Goal: Information Seeking & Learning: Learn about a topic

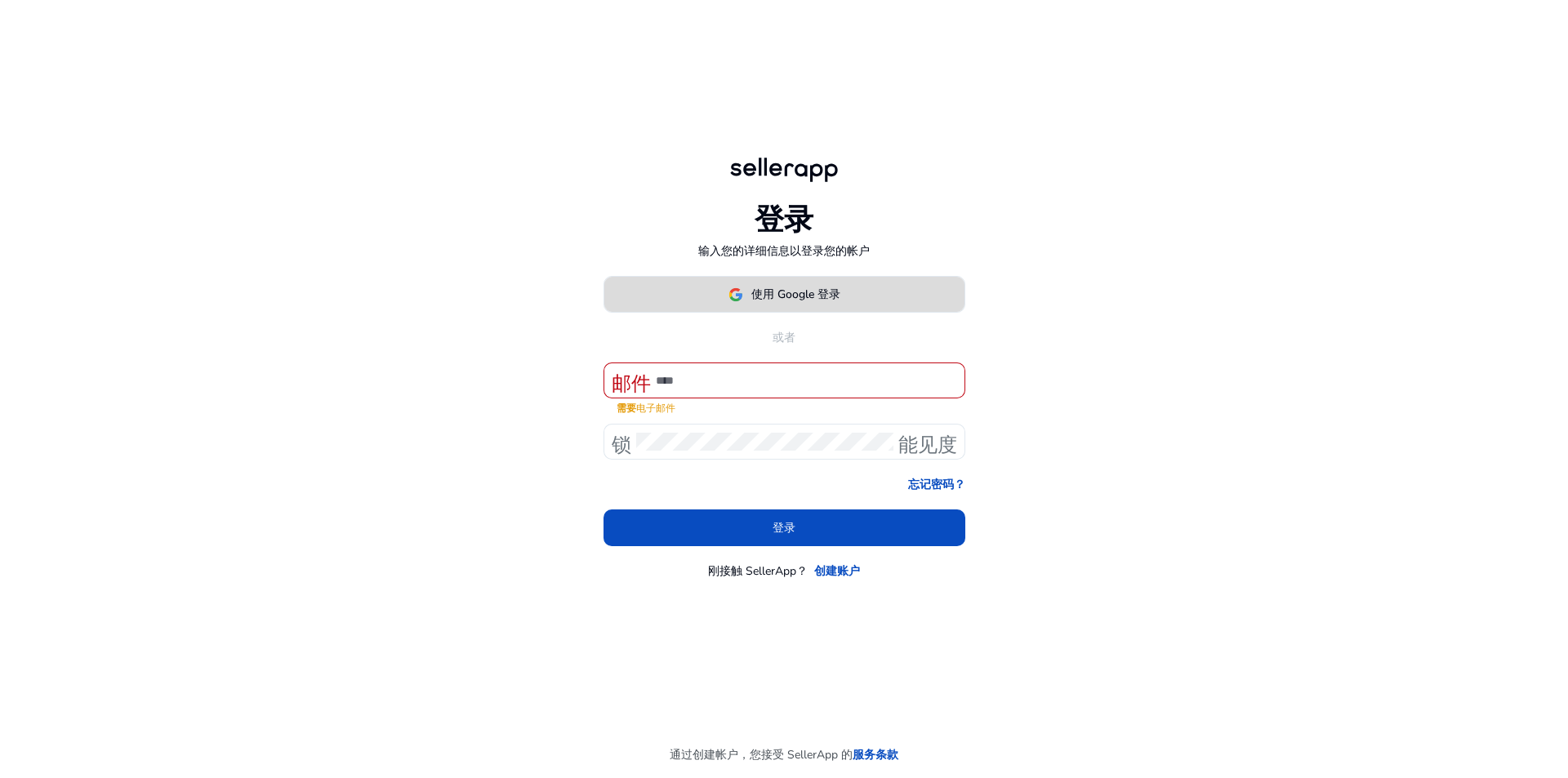
click at [771, 296] on font "使用 Google 登录" at bounding box center [796, 294] width 89 height 16
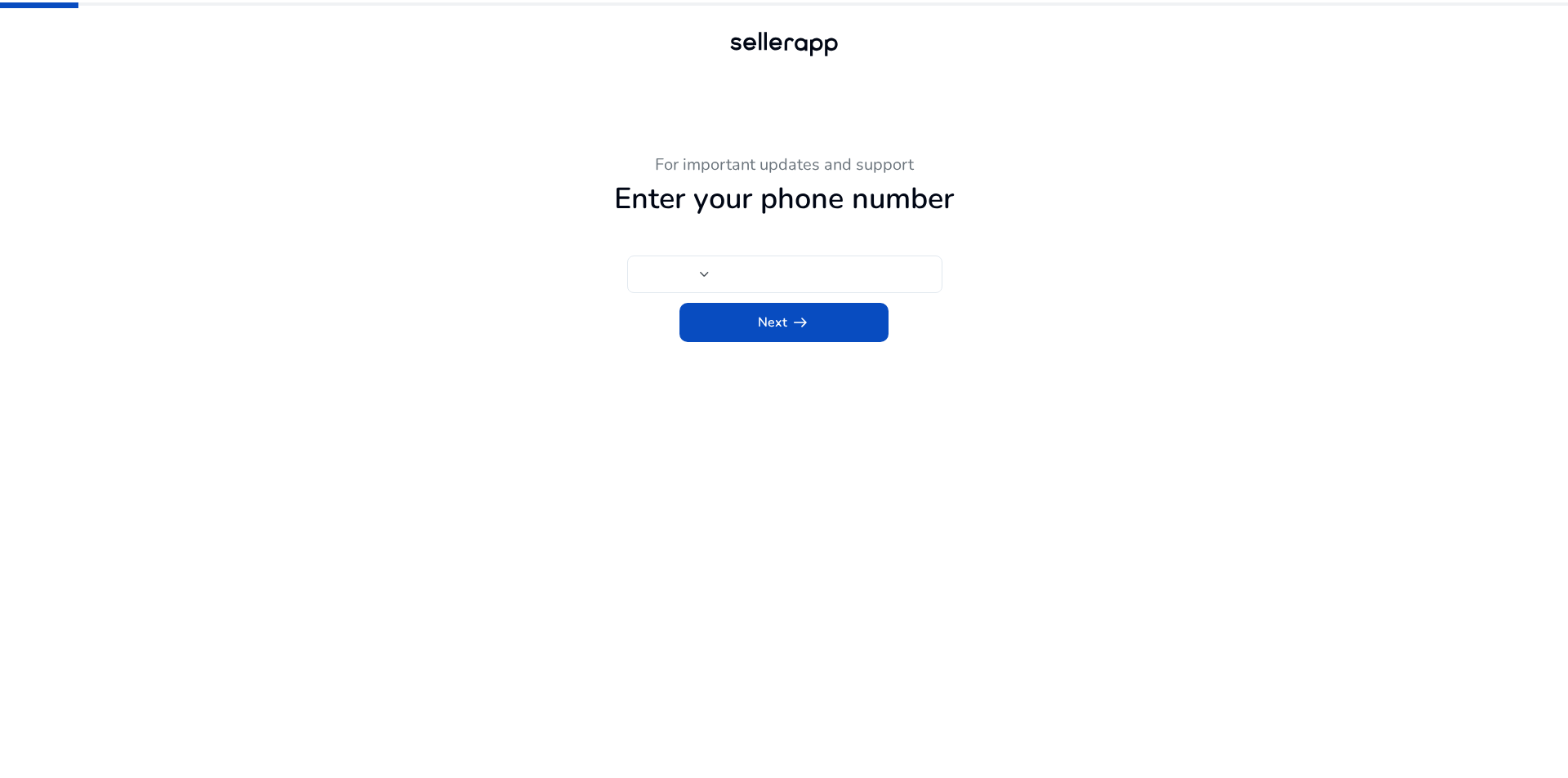
type input "**"
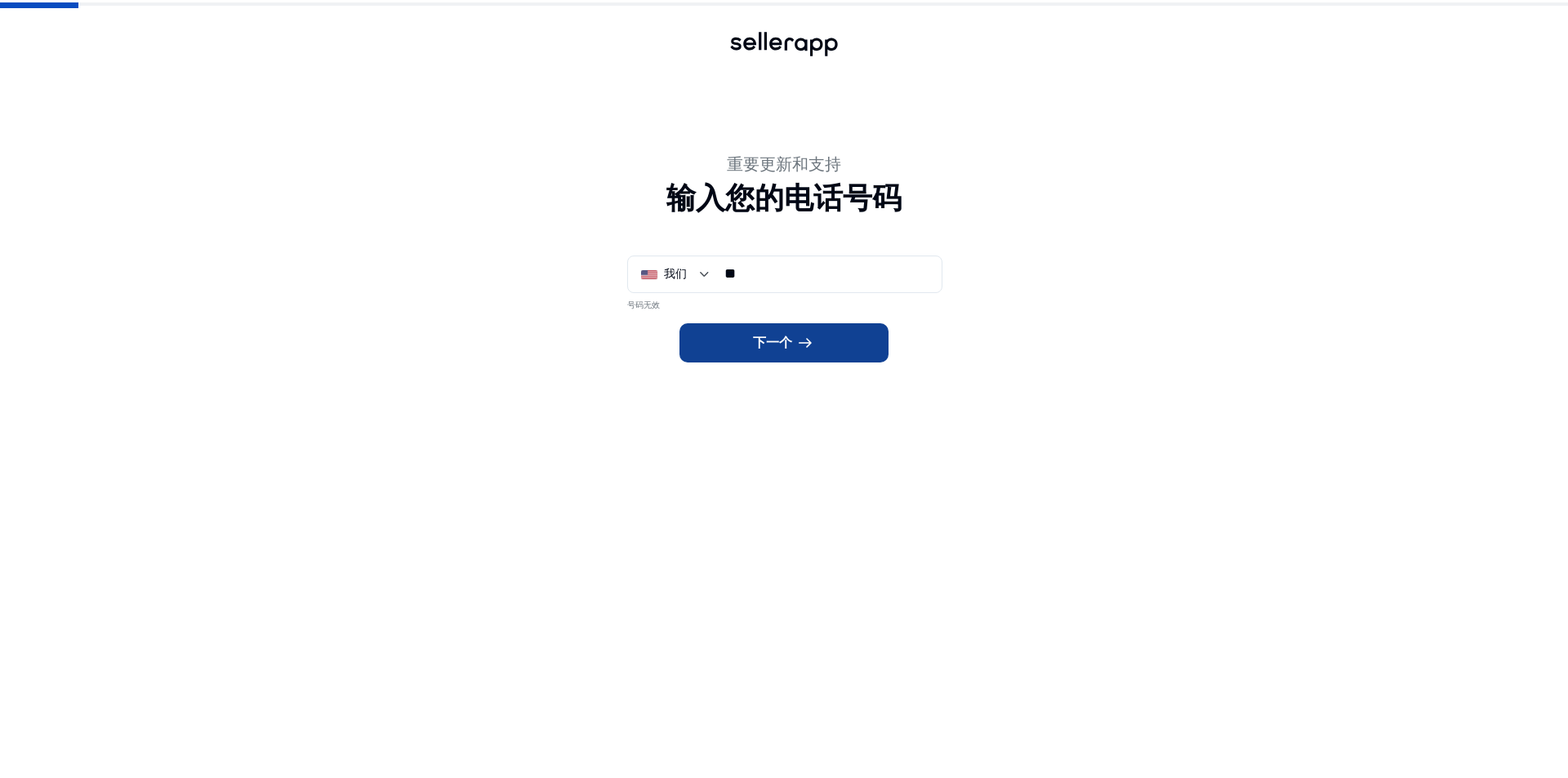
click at [815, 335] on font "arrow_right_alt" at bounding box center [806, 342] width 20 height 22
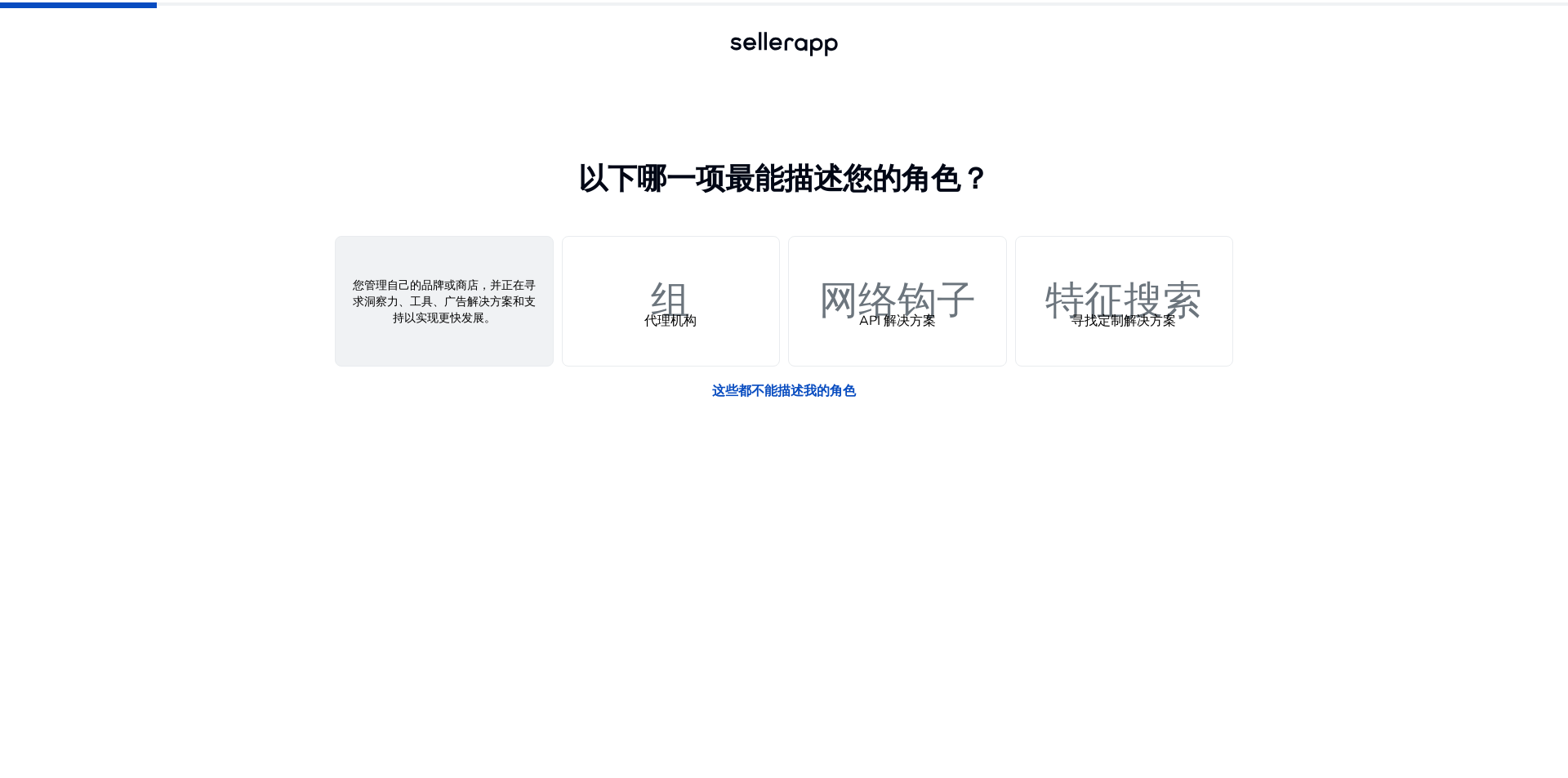
click at [472, 258] on div "人 卖家" at bounding box center [444, 301] width 217 height 129
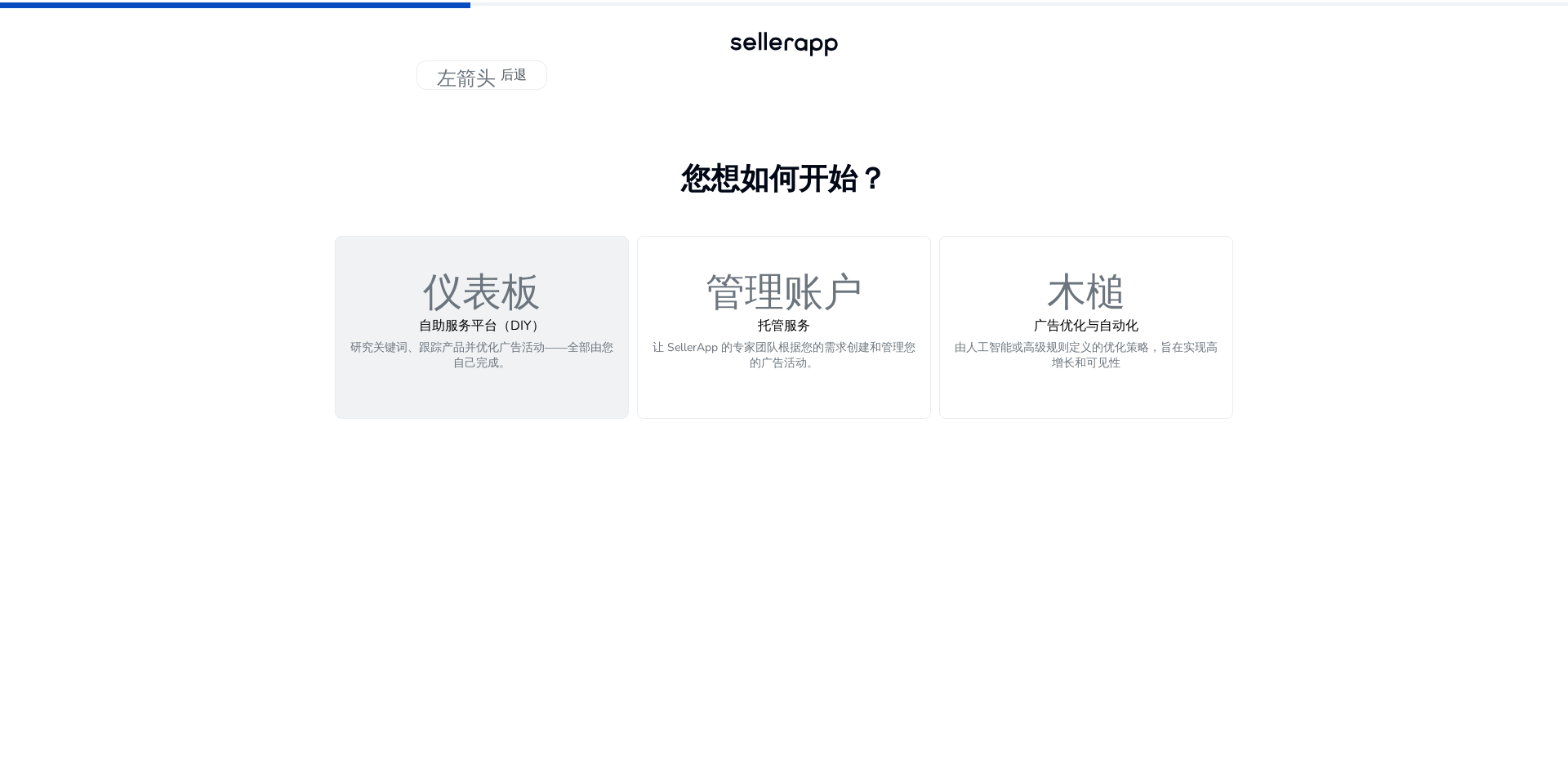
click at [475, 332] on font "自助服务平台（DIY）" at bounding box center [481, 326] width 126 height 18
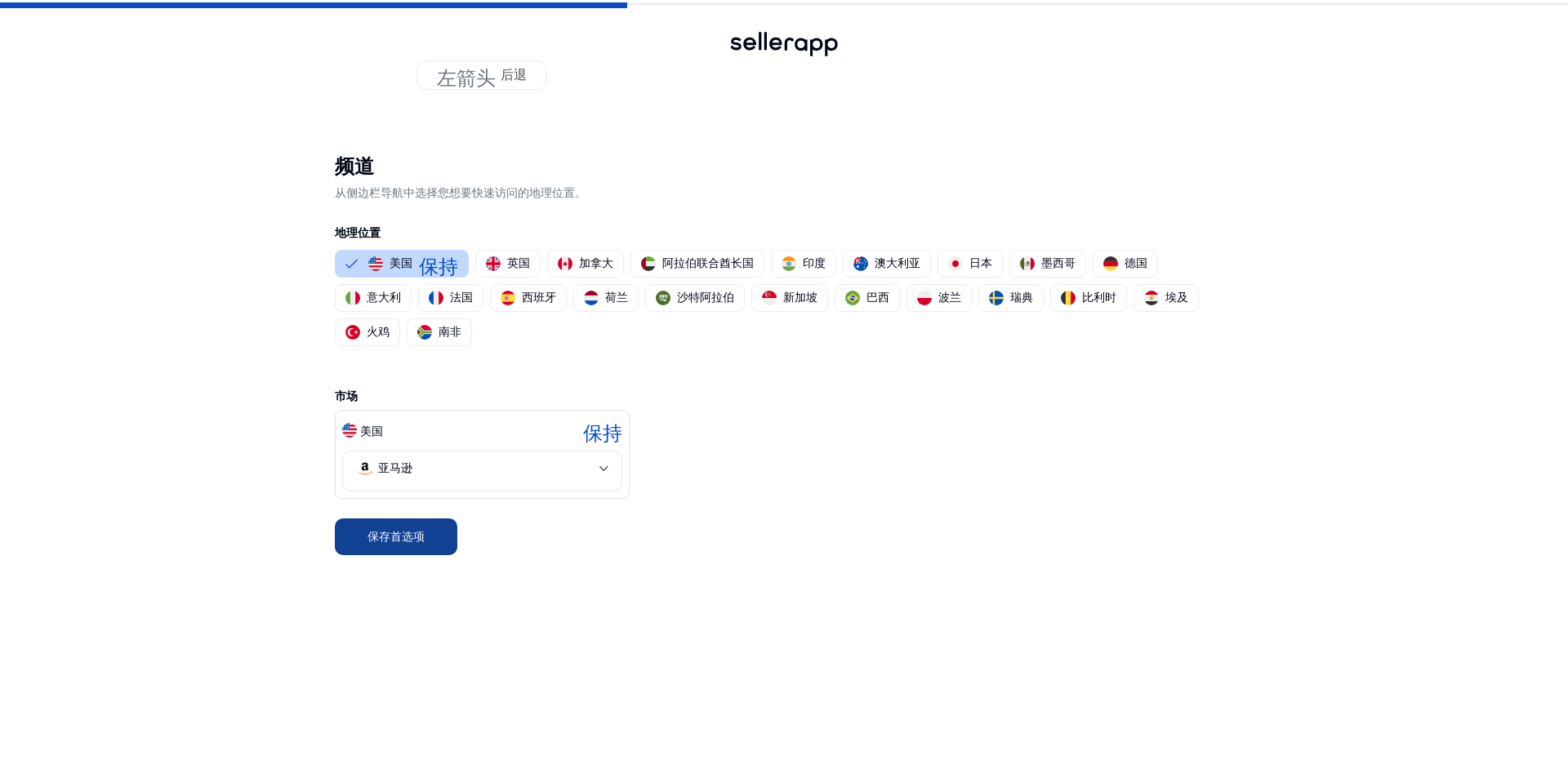
click at [419, 534] on font "保存首选项" at bounding box center [396, 536] width 57 height 16
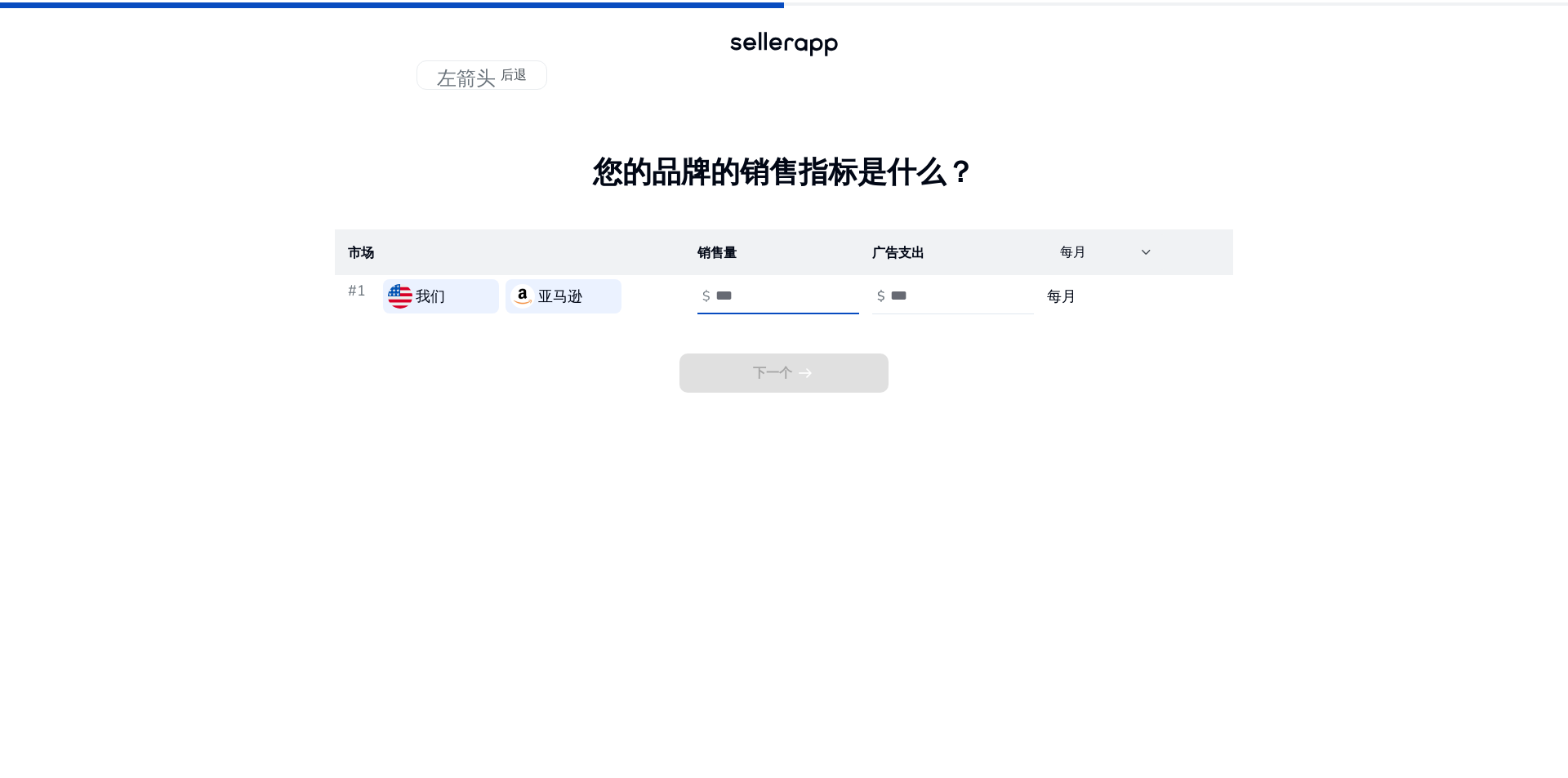
click at [749, 287] on input "number" at bounding box center [770, 296] width 111 height 18
click at [816, 292] on input "*" at bounding box center [770, 296] width 111 height 18
click at [816, 293] on input "*" at bounding box center [770, 296] width 111 height 18
type input "*"
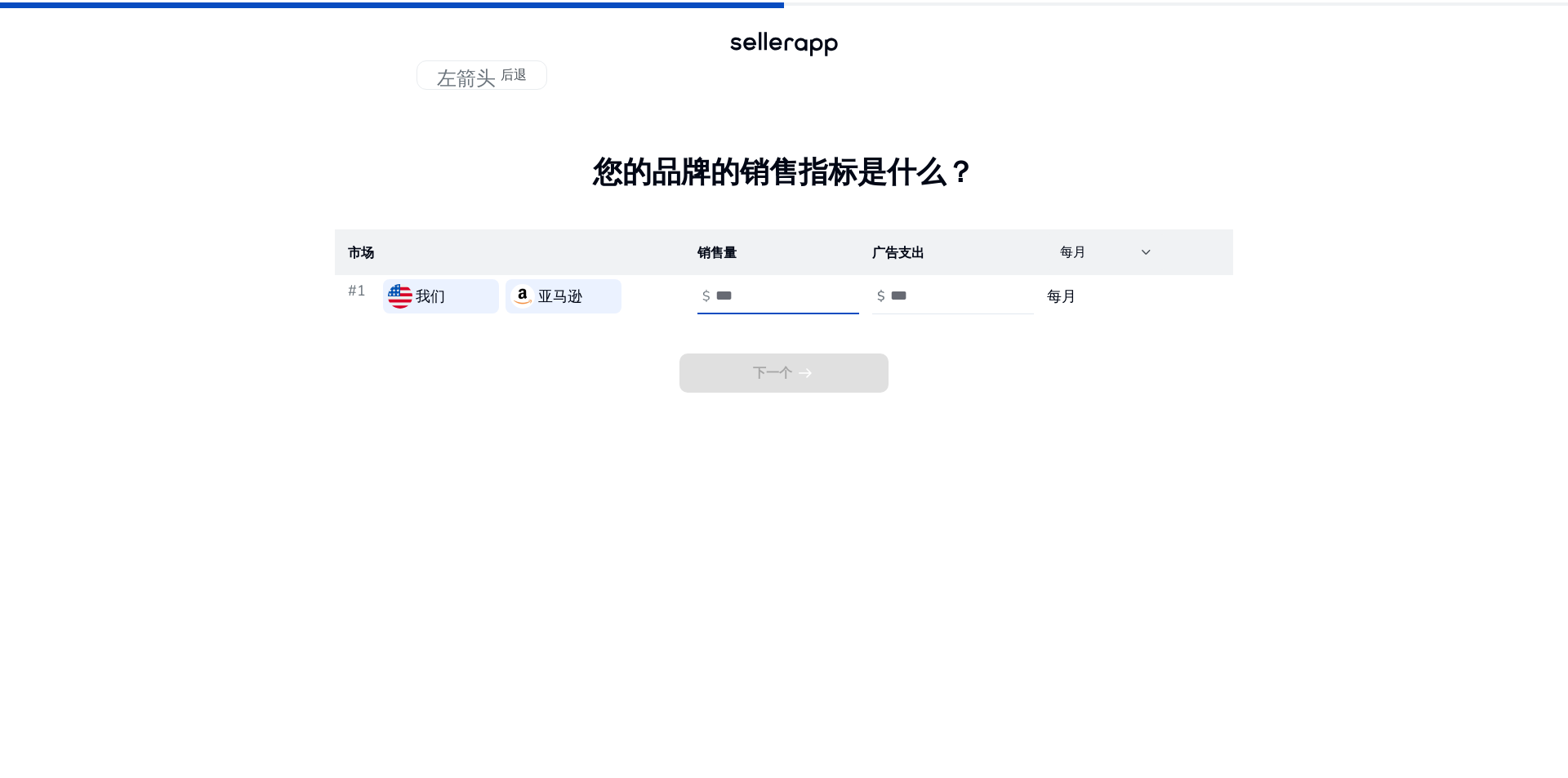
click at [816, 293] on input "*" at bounding box center [770, 296] width 111 height 18
click at [972, 295] on input "number" at bounding box center [944, 296] width 111 height 18
click at [991, 280] on div at bounding box center [963, 296] width 147 height 36
click at [995, 290] on div at bounding box center [963, 296] width 147 height 36
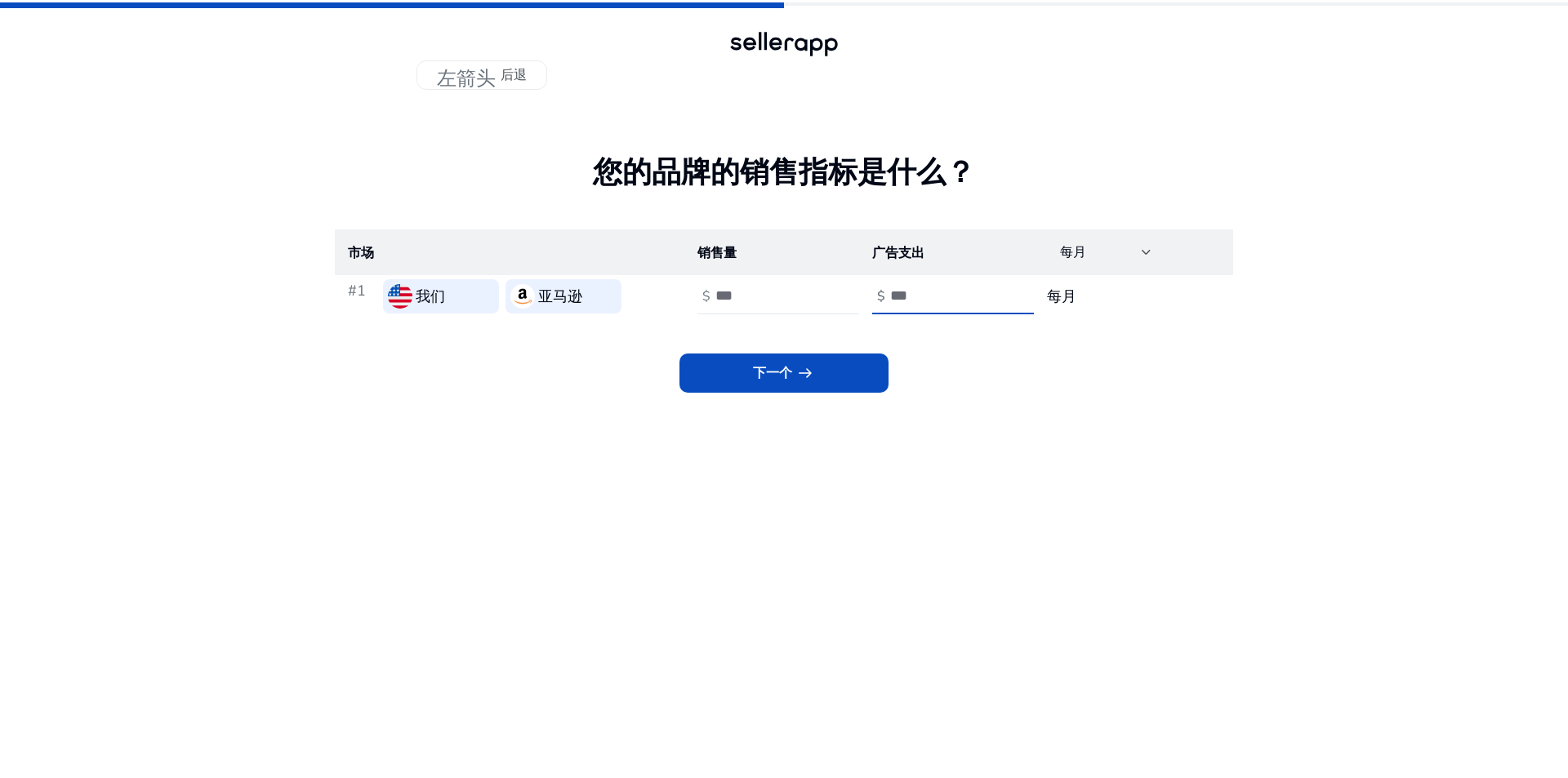
click at [995, 290] on input "*" at bounding box center [944, 296] width 111 height 18
drag, startPoint x: 994, startPoint y: 288, endPoint x: 1108, endPoint y: 315, distance: 117.2
type input "*"
click at [993, 287] on input "*" at bounding box center [944, 296] width 111 height 18
drag, startPoint x: 1201, startPoint y: 278, endPoint x: 1191, endPoint y: 271, distance: 12.2
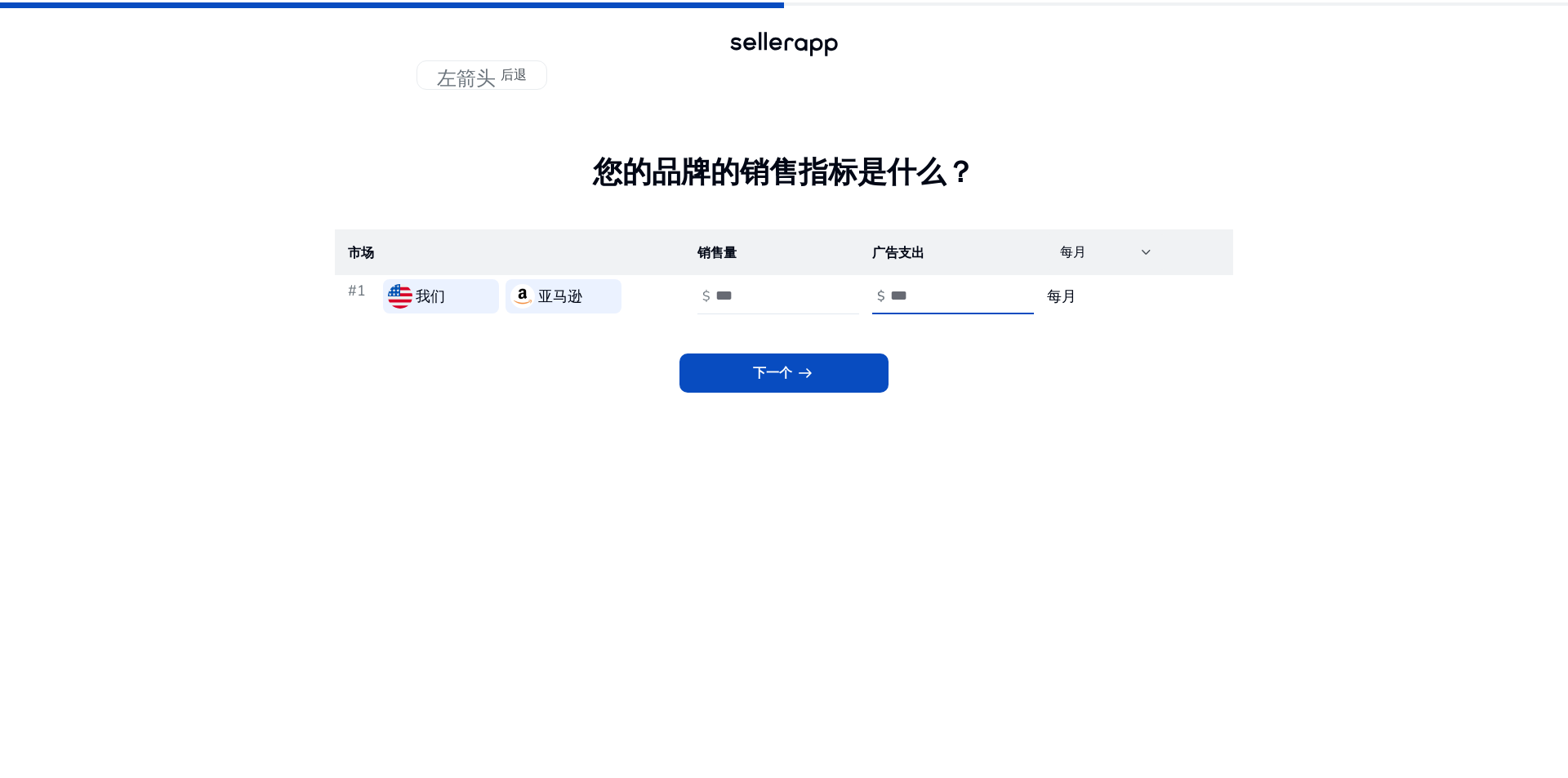
click at [1191, 271] on table "市场 销售量 广告支出 每月 #1 我们 亚马逊 $ * $ * 每月" at bounding box center [784, 273] width 898 height 88
click at [1141, 312] on td "每月" at bounding box center [1133, 296] width 200 height 42
click at [802, 366] on font "arrow_right_alt" at bounding box center [806, 372] width 20 height 22
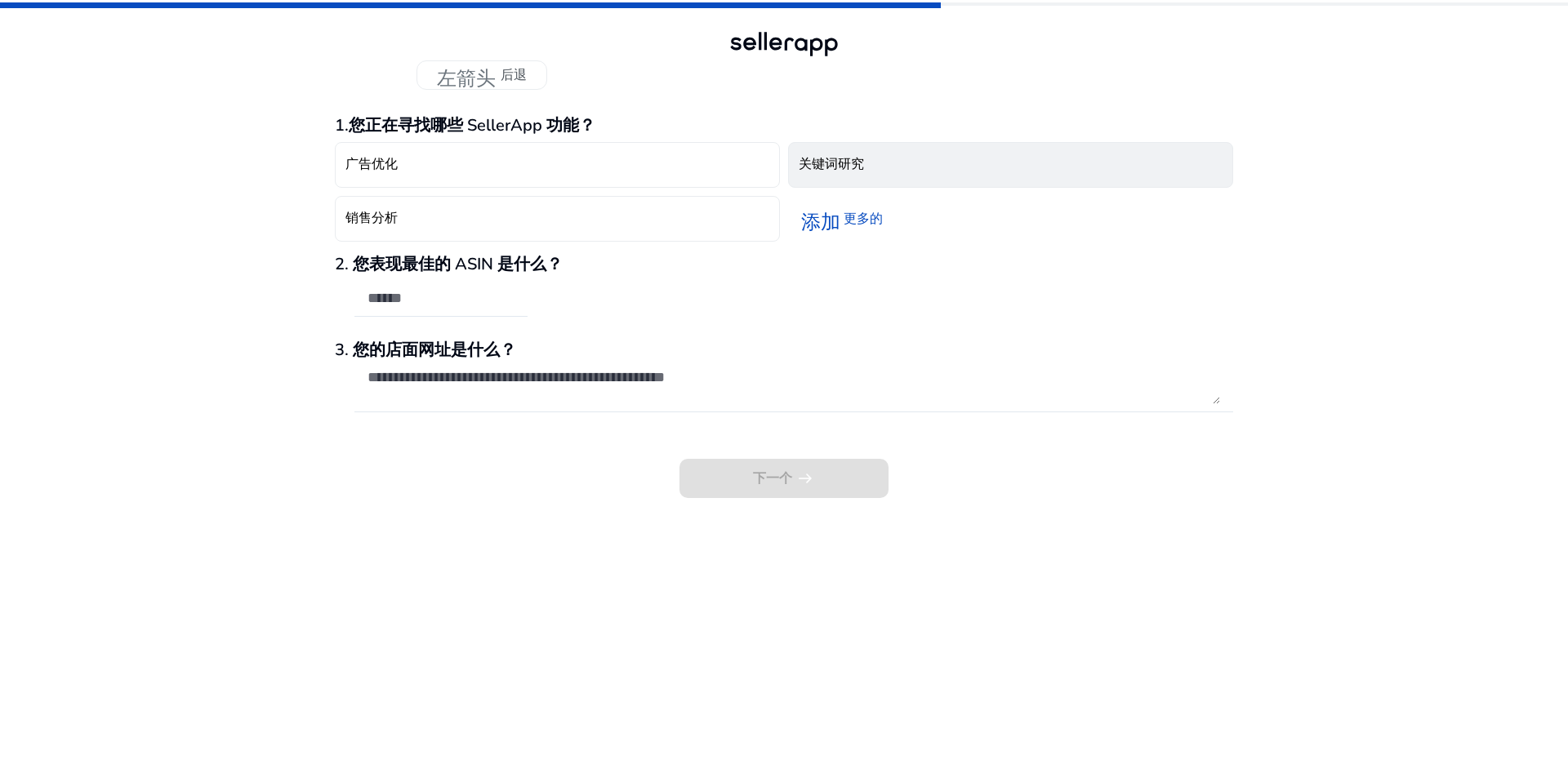
click at [828, 171] on font "关键词研究" at bounding box center [831, 165] width 66 height 18
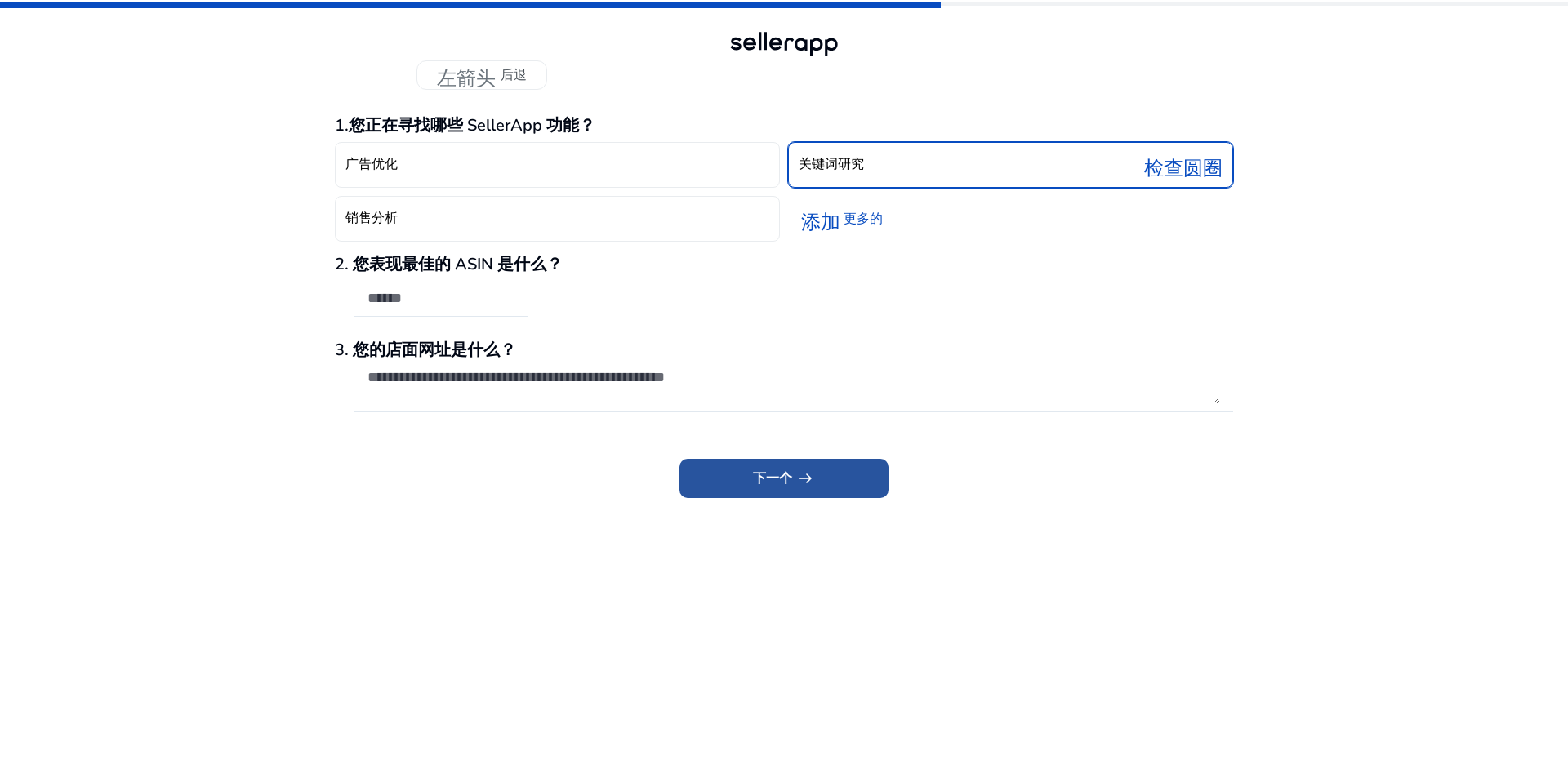
click at [846, 479] on span at bounding box center [783, 478] width 209 height 39
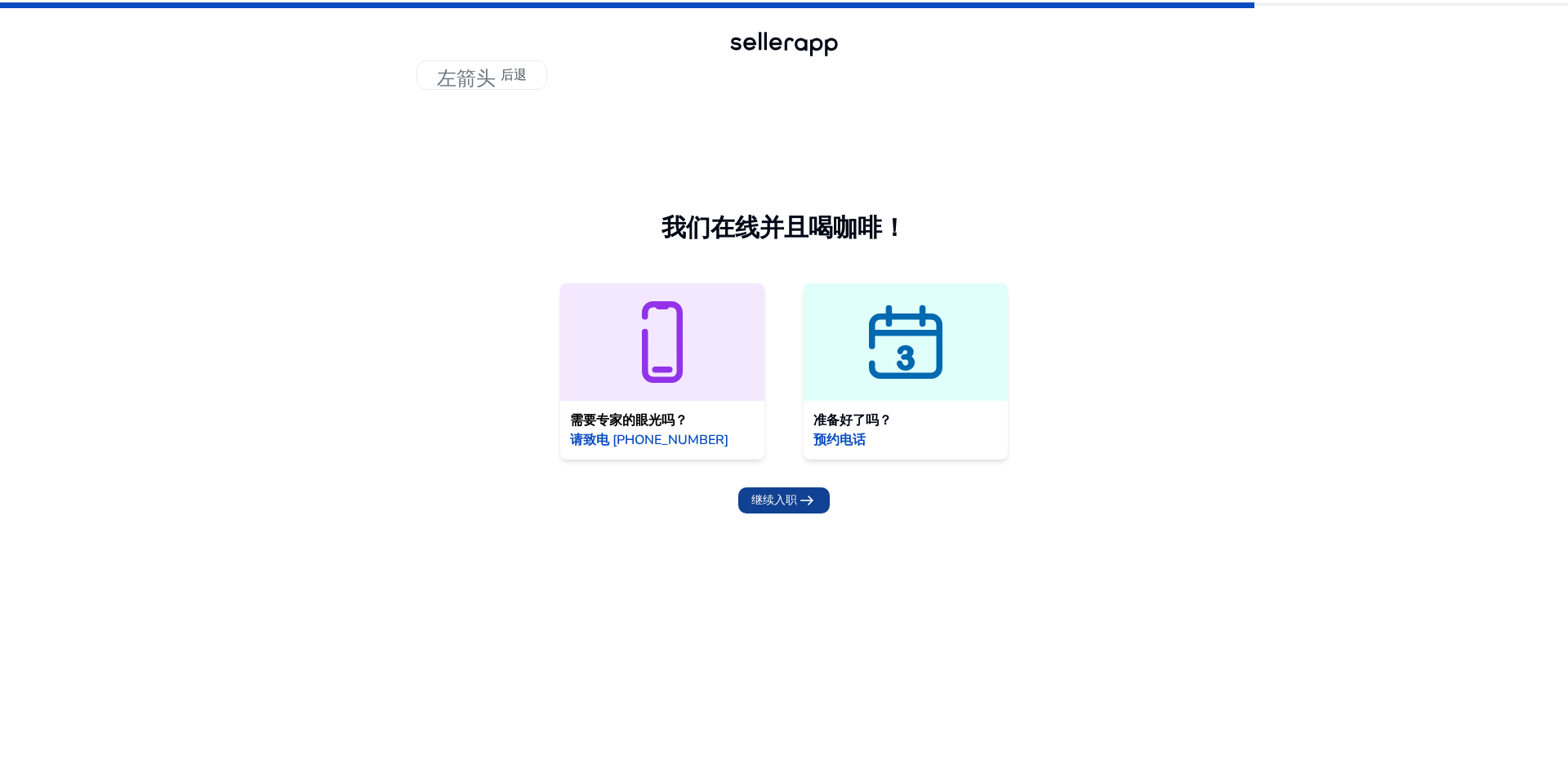
click at [821, 505] on span at bounding box center [784, 500] width 91 height 39
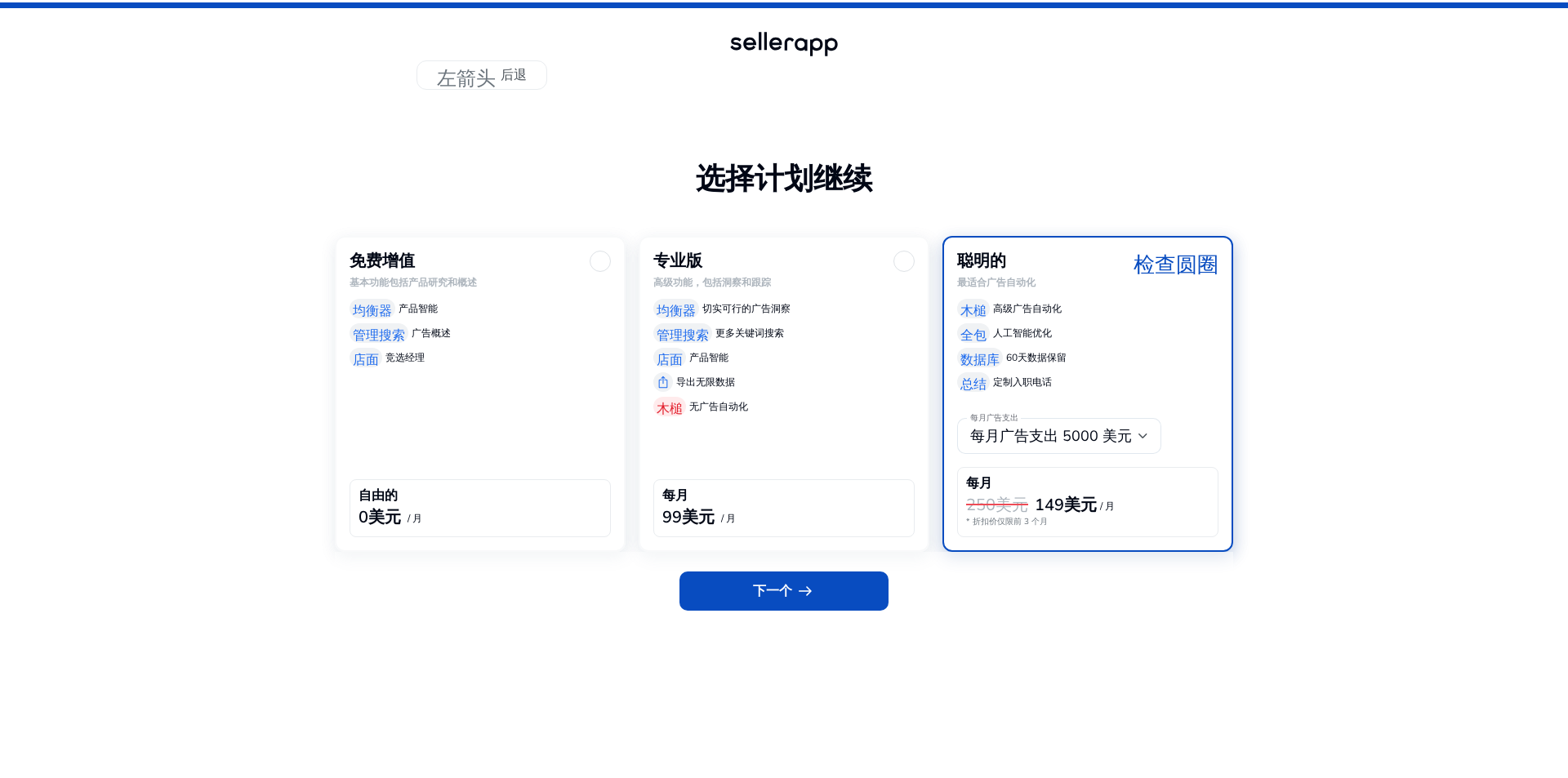
click at [598, 257] on div at bounding box center [600, 262] width 22 height 22
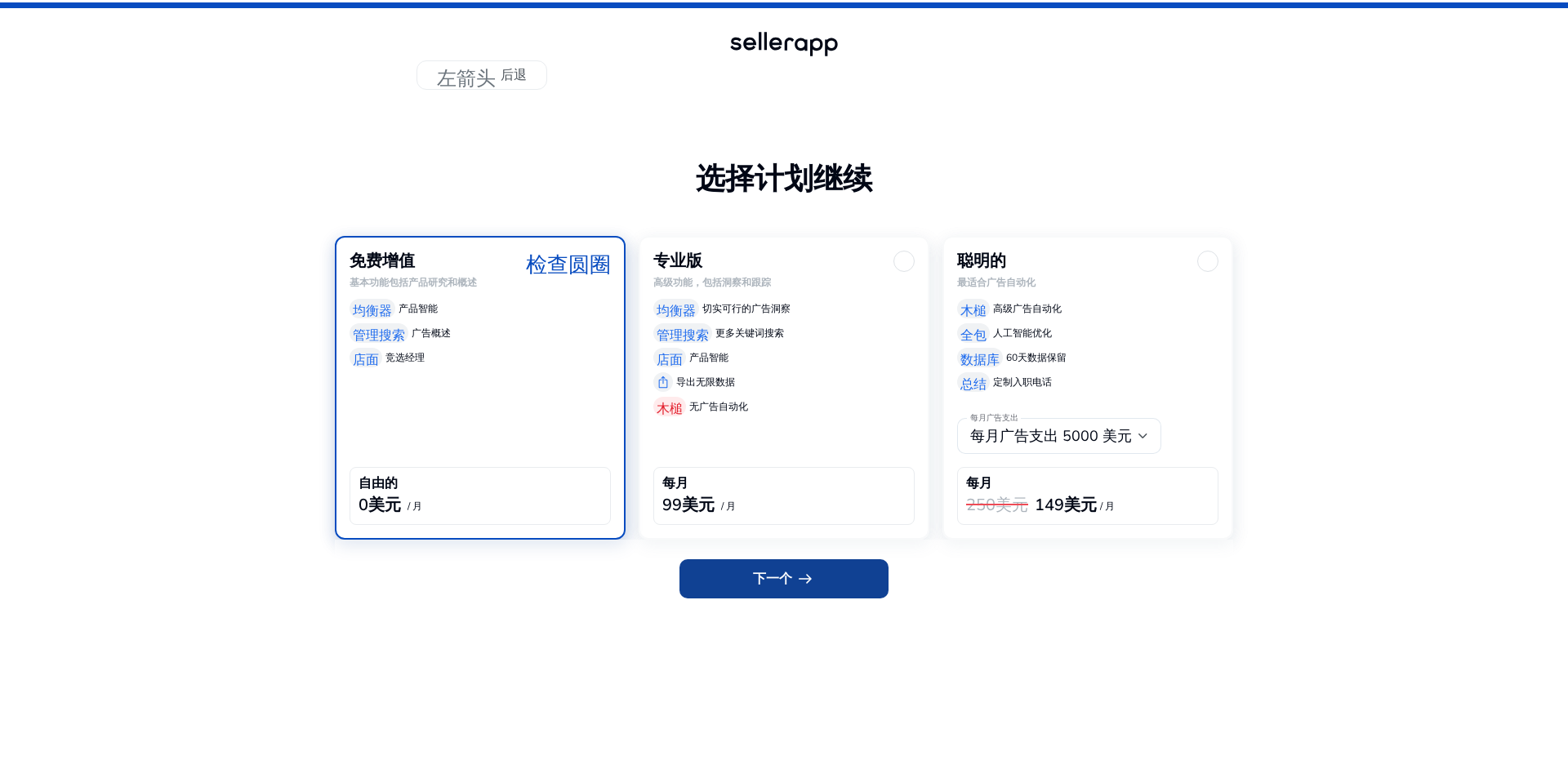
click at [836, 579] on span at bounding box center [783, 579] width 209 height 39
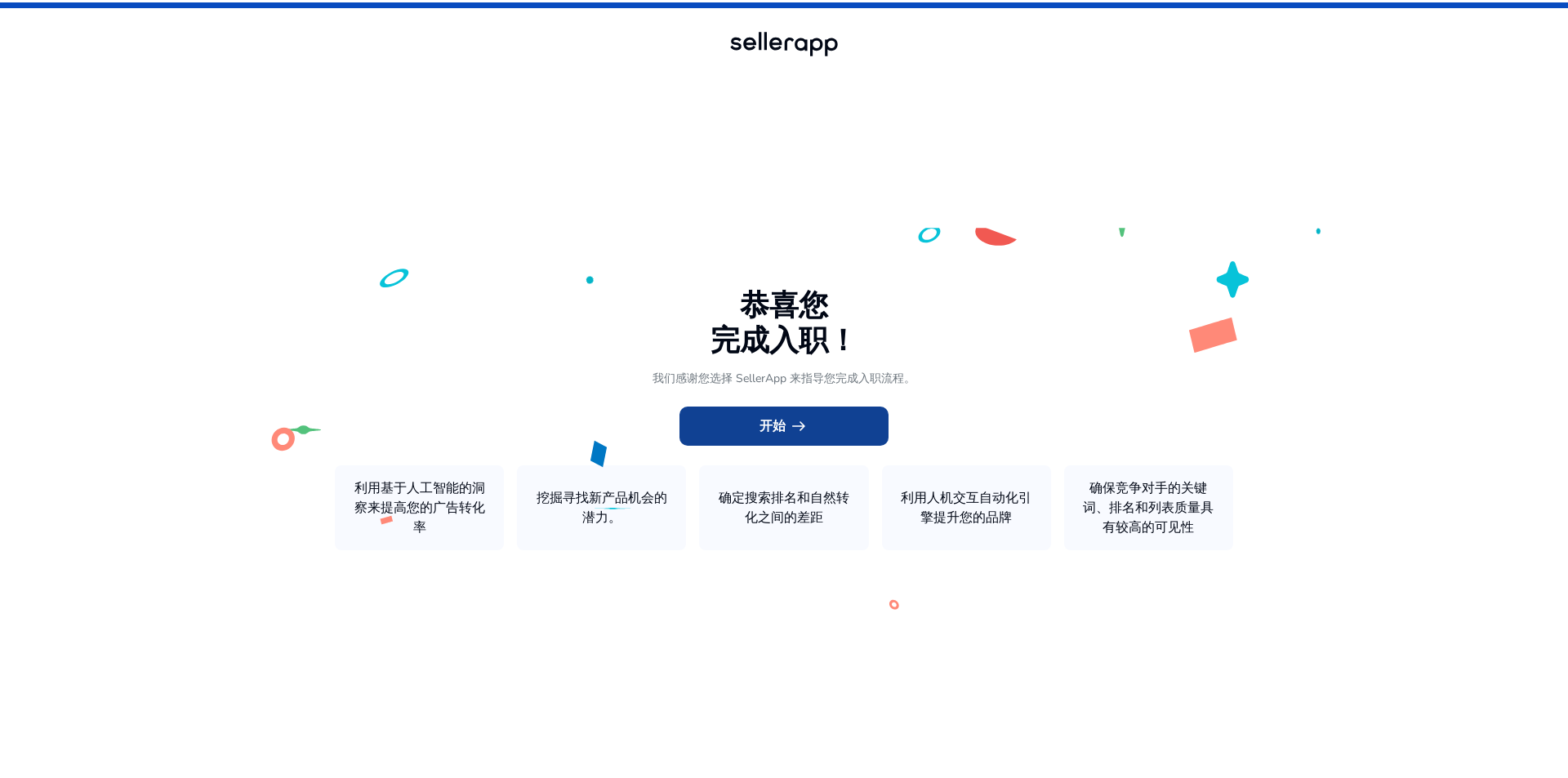
click at [852, 417] on span at bounding box center [783, 426] width 209 height 39
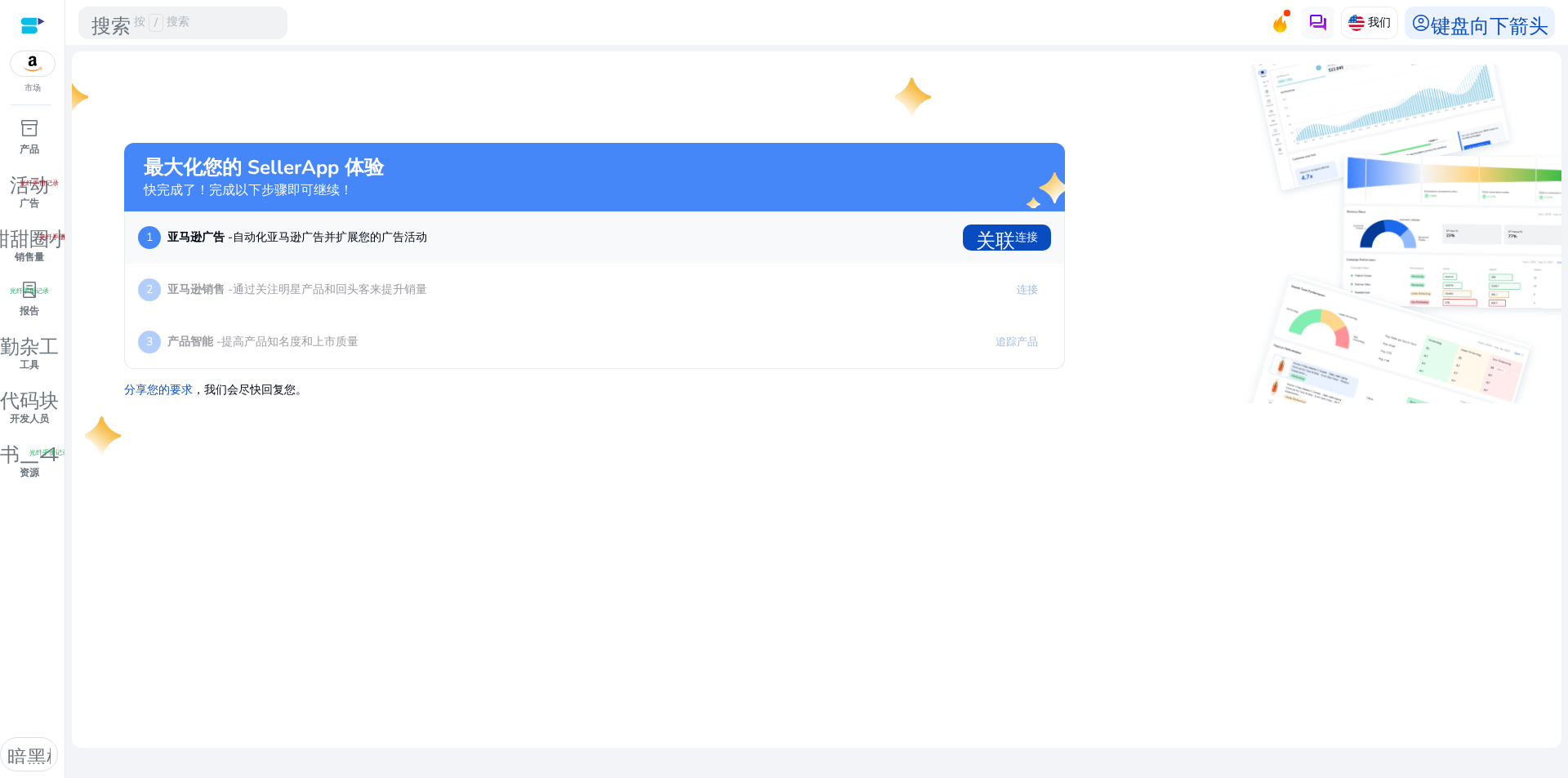
click at [30, 28] on div at bounding box center [32, 26] width 24 height 19
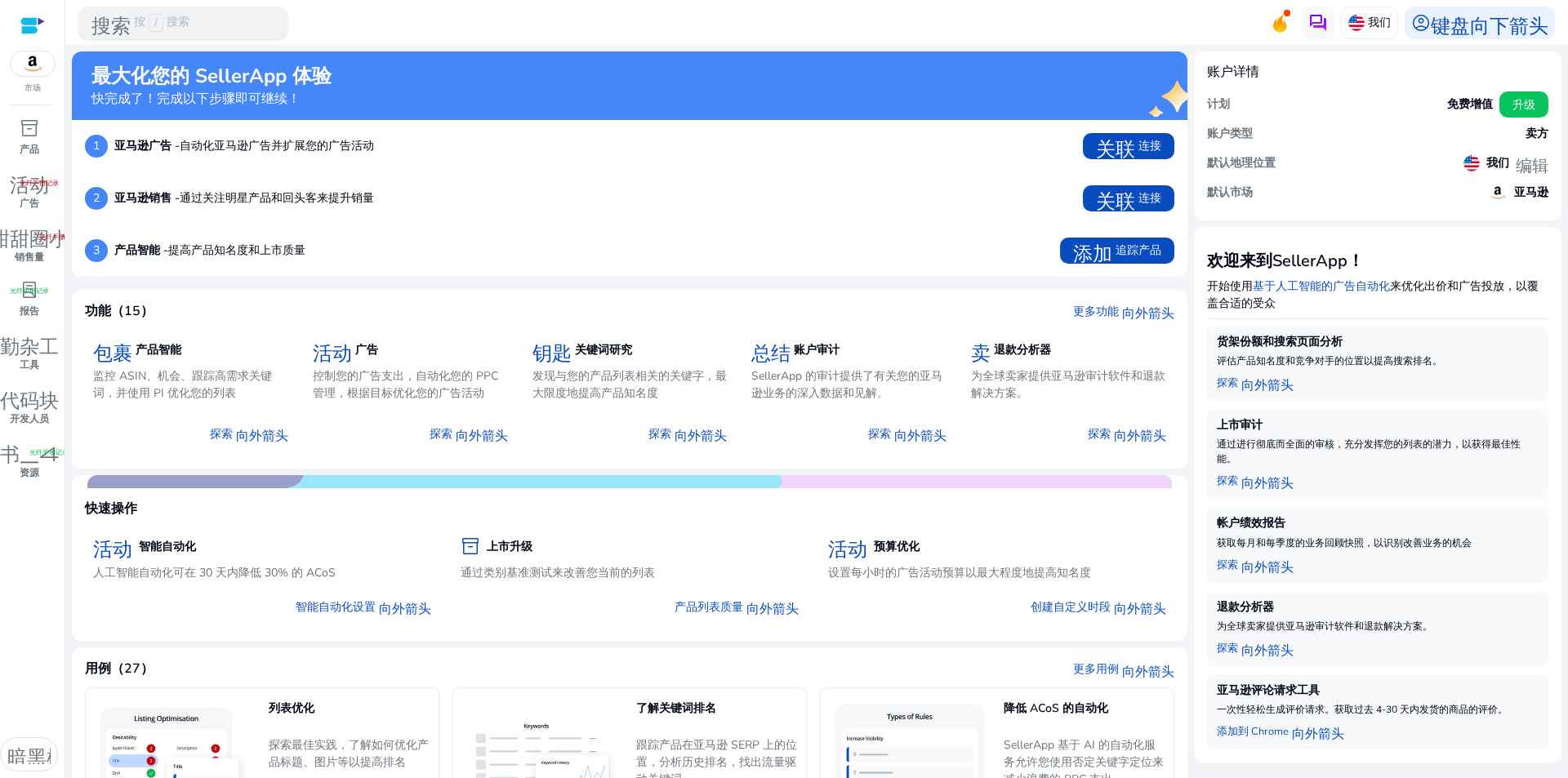
click at [203, 19] on div "搜索 按 / 搜索" at bounding box center [182, 22] width 209 height 32
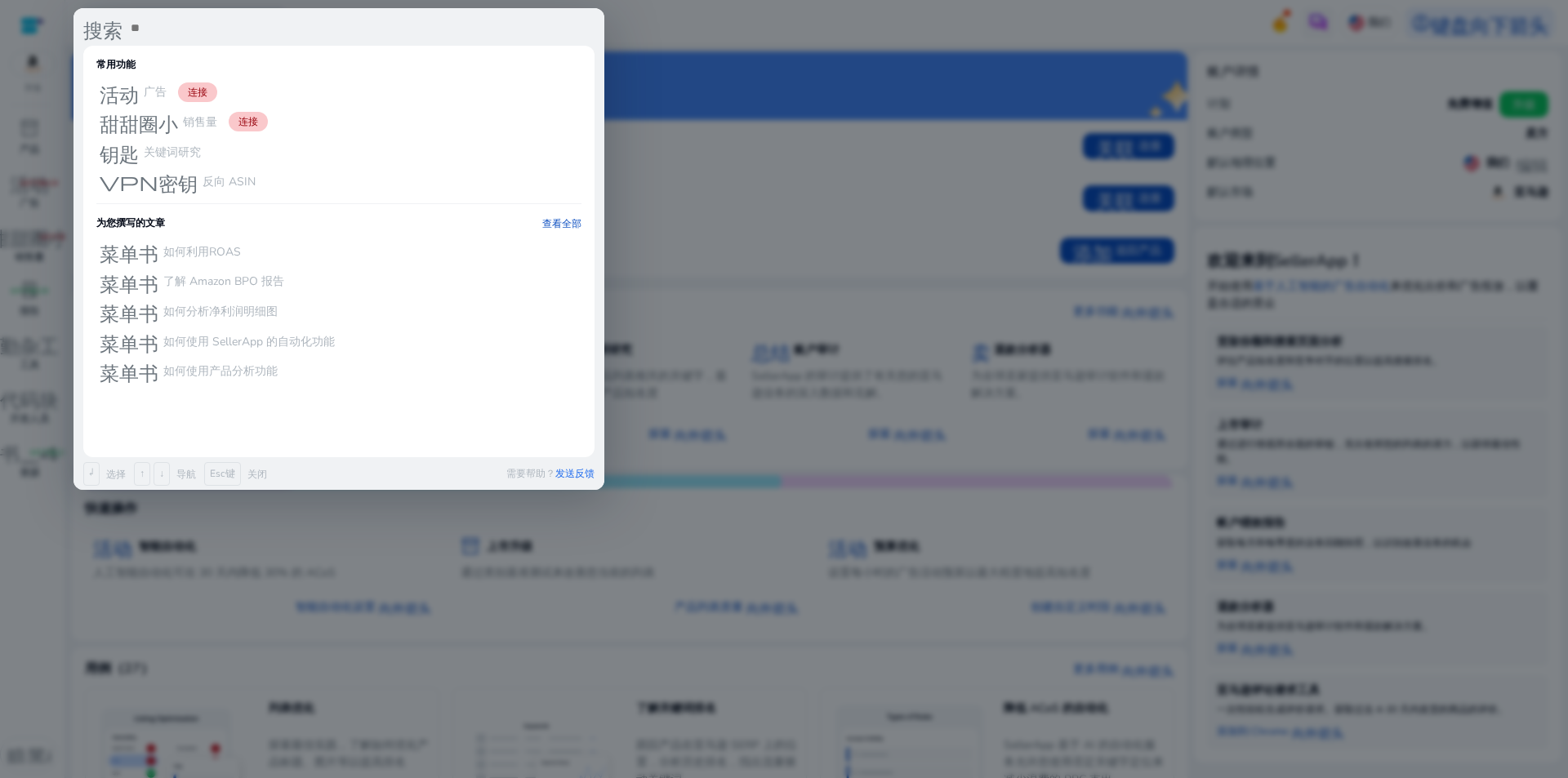
paste input "*********"
type input "*********"
click at [277, 22] on input "*********" at bounding box center [362, 28] width 466 height 20
click at [703, 8] on div at bounding box center [784, 389] width 1568 height 778
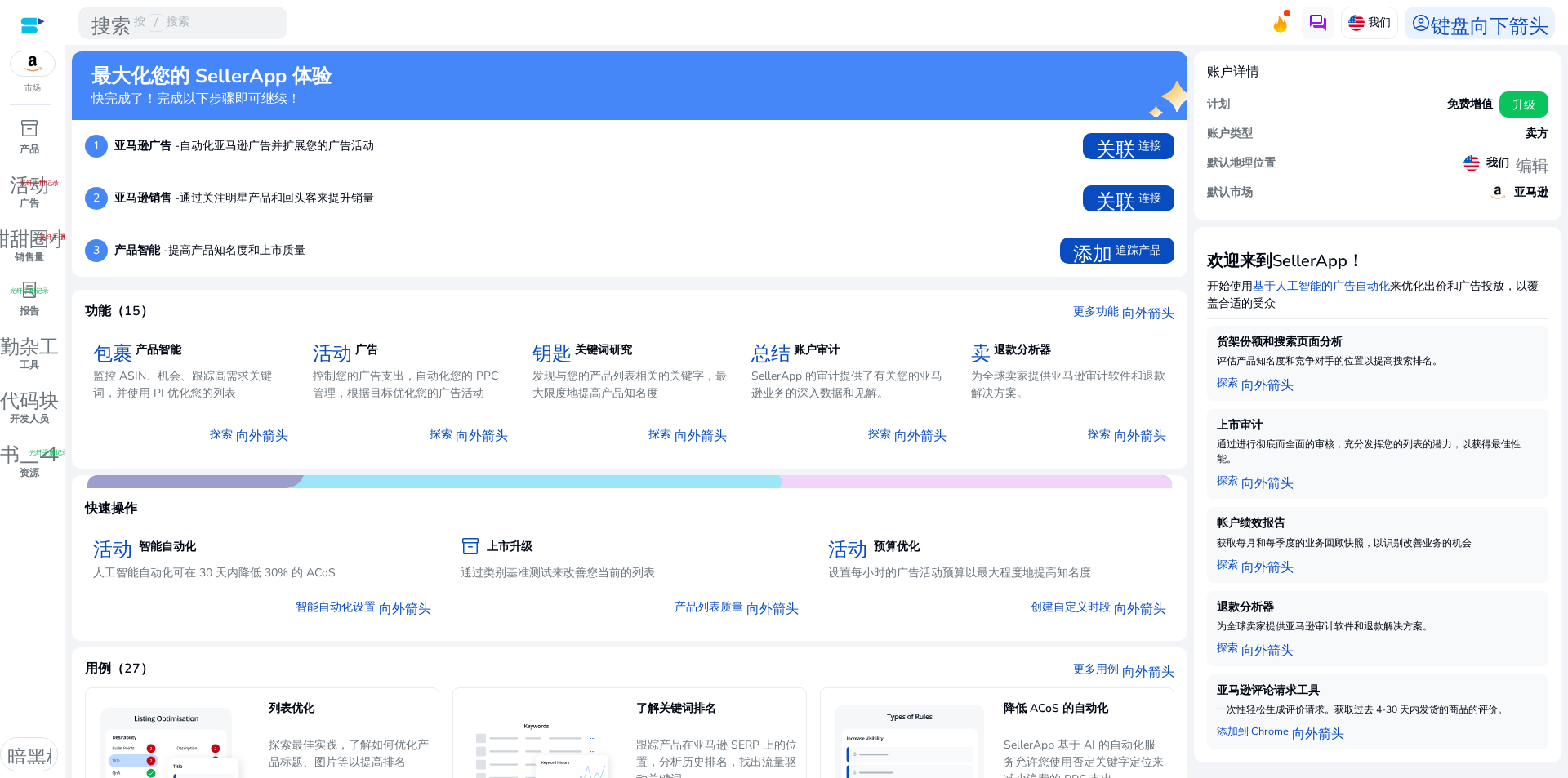
click at [41, 62] on img at bounding box center [32, 63] width 44 height 24
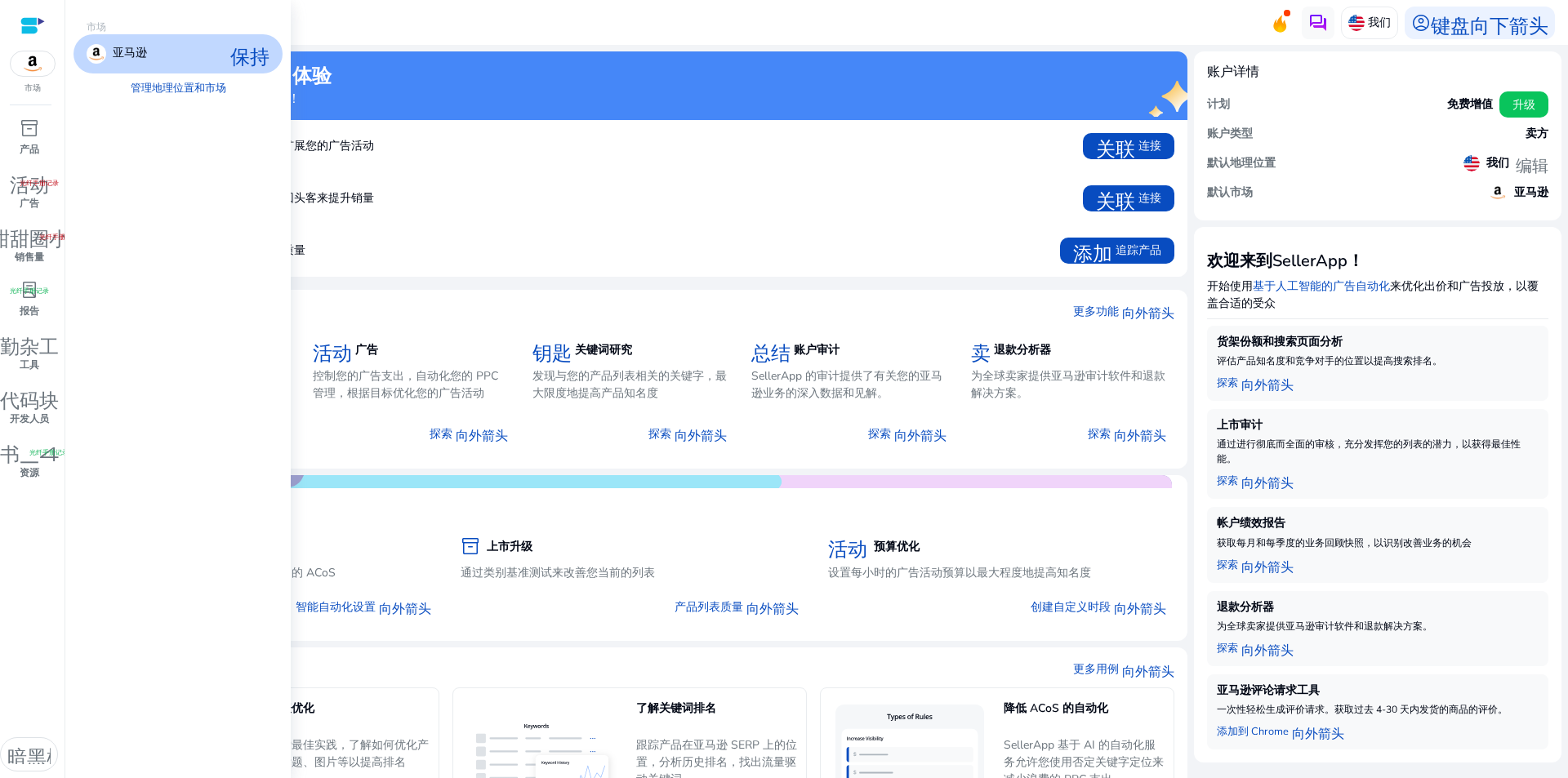
click at [185, 53] on div "亚马逊 保持" at bounding box center [177, 53] width 209 height 39
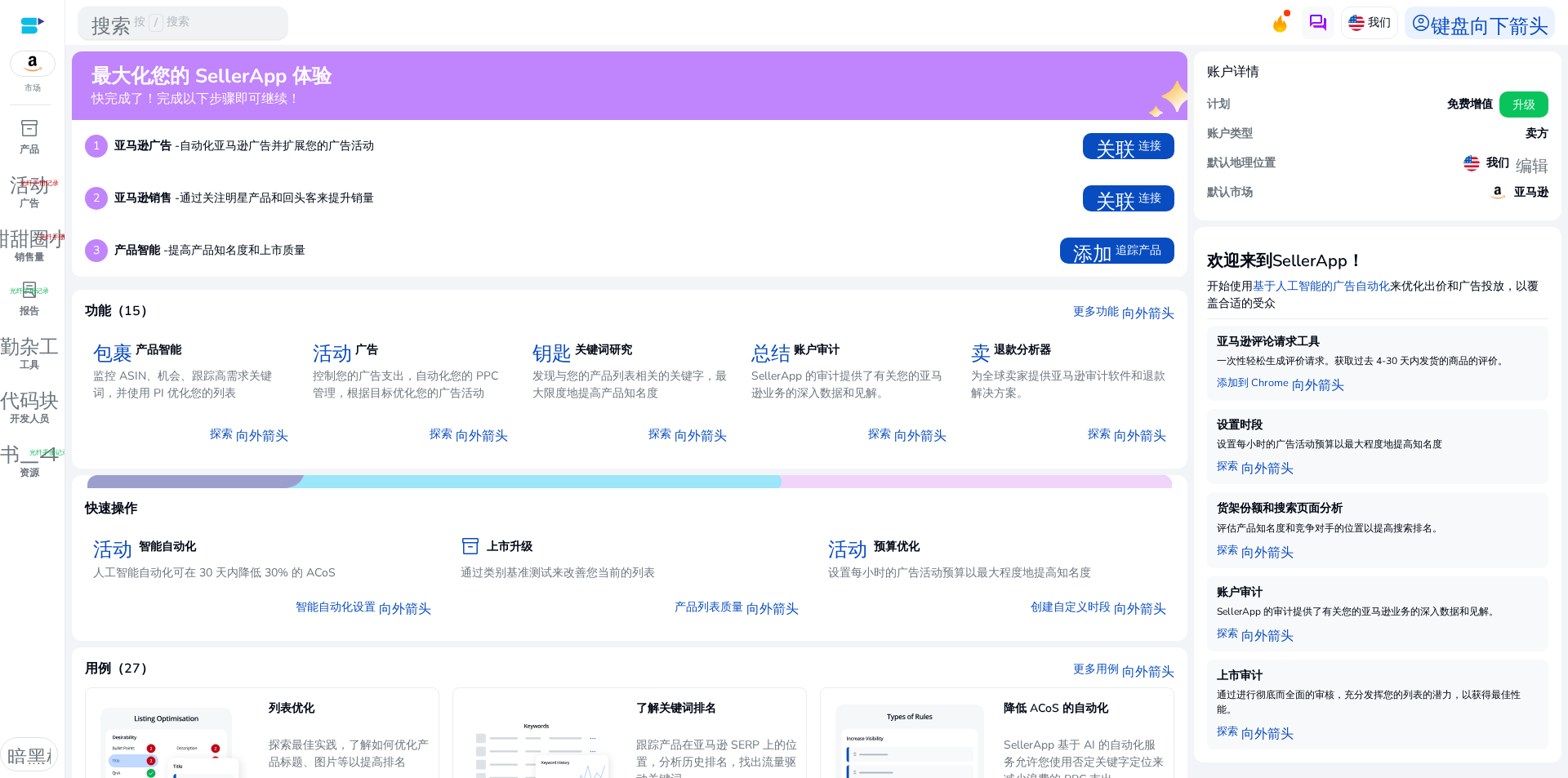
click at [227, 22] on div "搜索 按 / 搜索" at bounding box center [182, 22] width 209 height 32
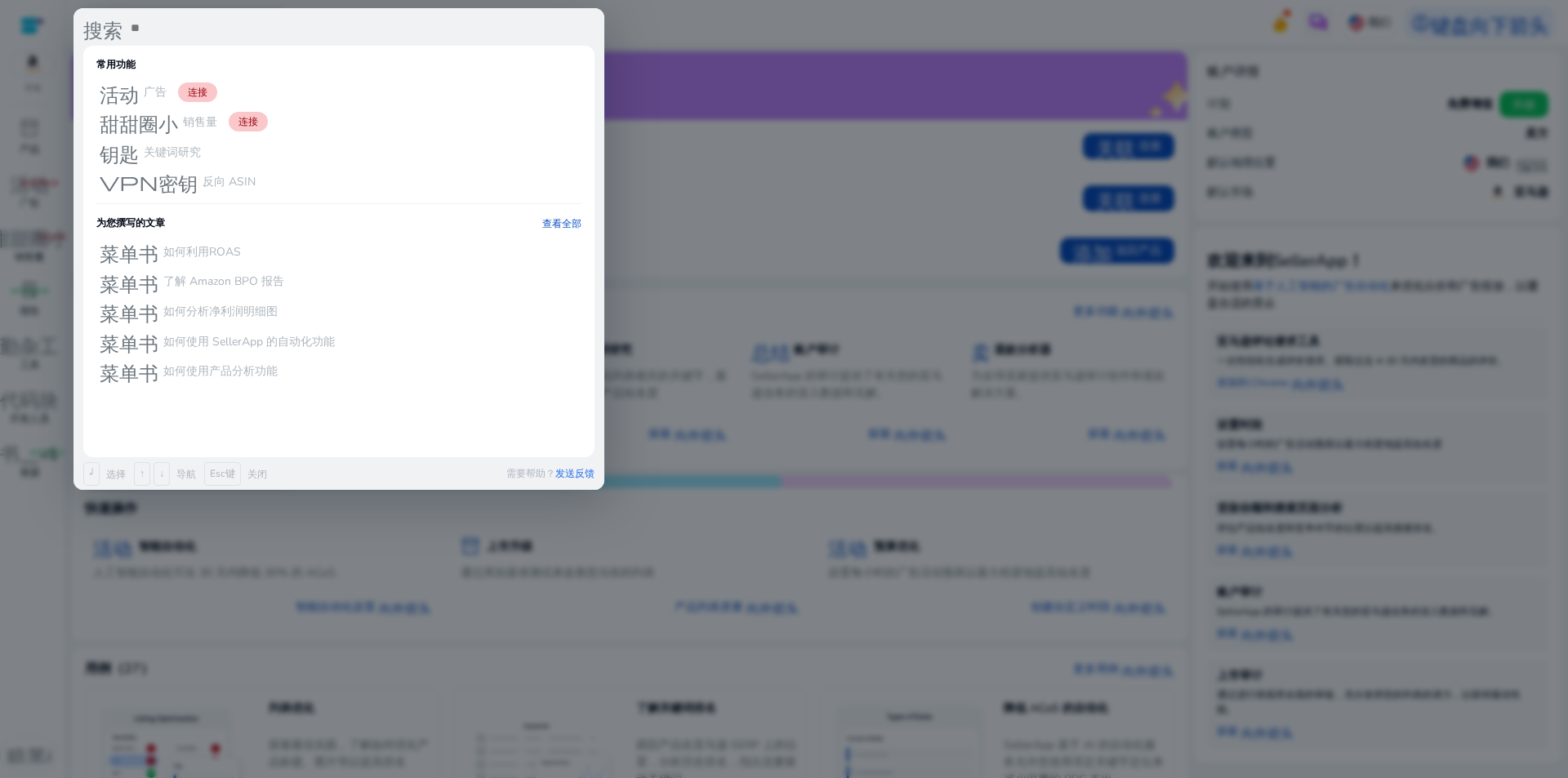
paste input "*********"
type input "*********"
click at [719, 22] on div at bounding box center [784, 389] width 1568 height 778
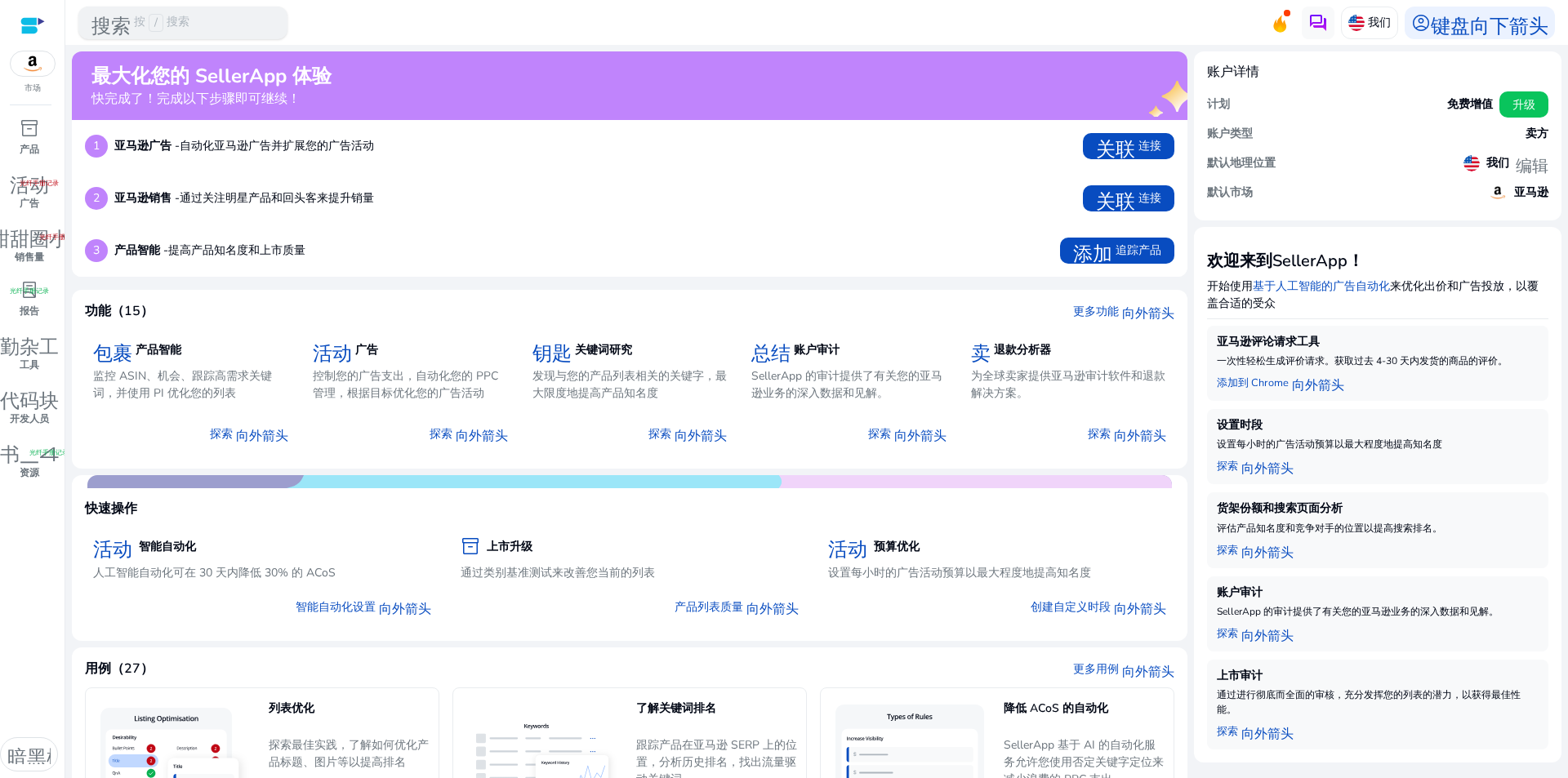
click at [218, 27] on div "搜索 按 / 搜索" at bounding box center [182, 22] width 209 height 32
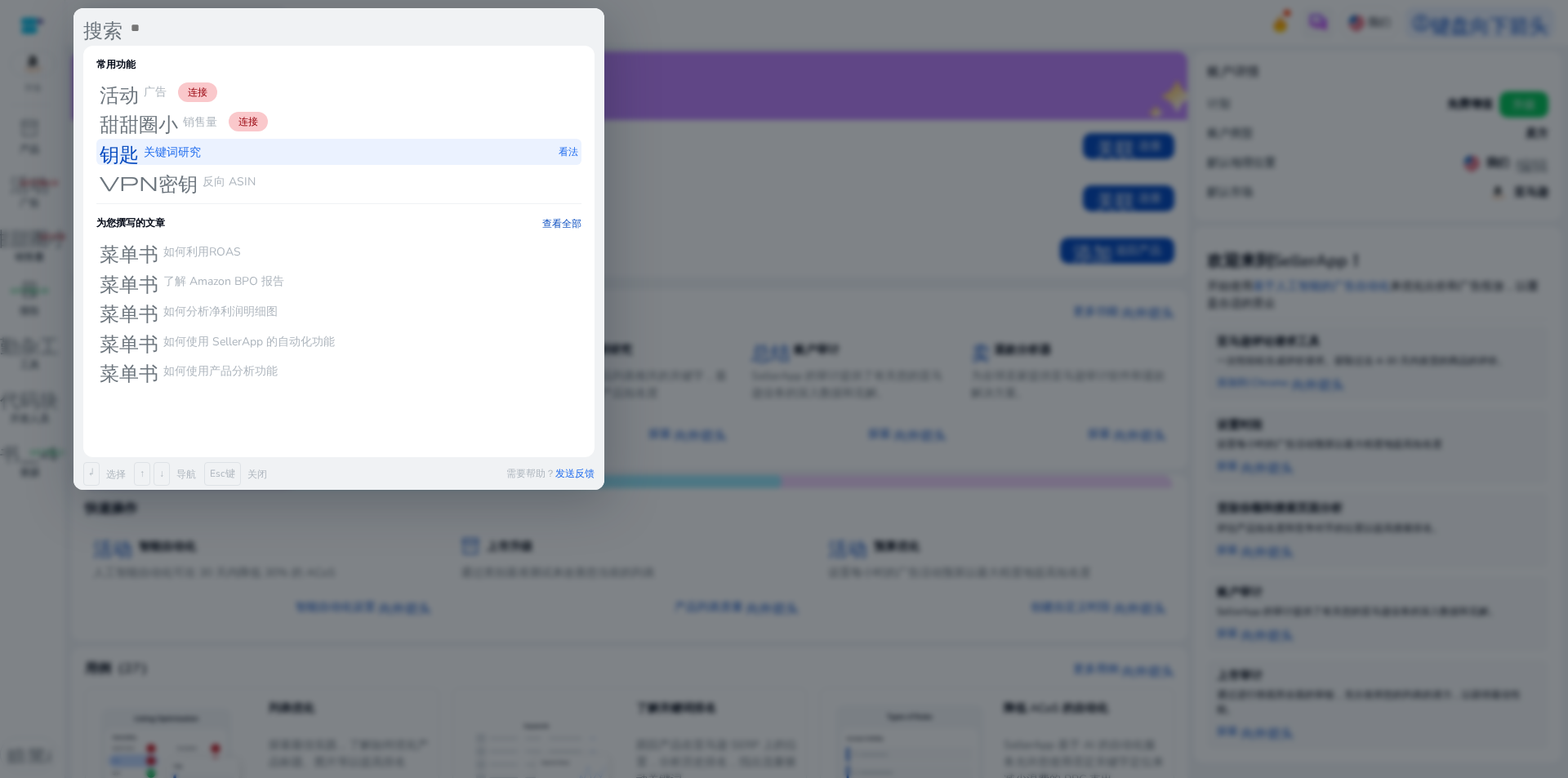
click at [175, 153] on font "关键词研究" at bounding box center [172, 152] width 57 height 16
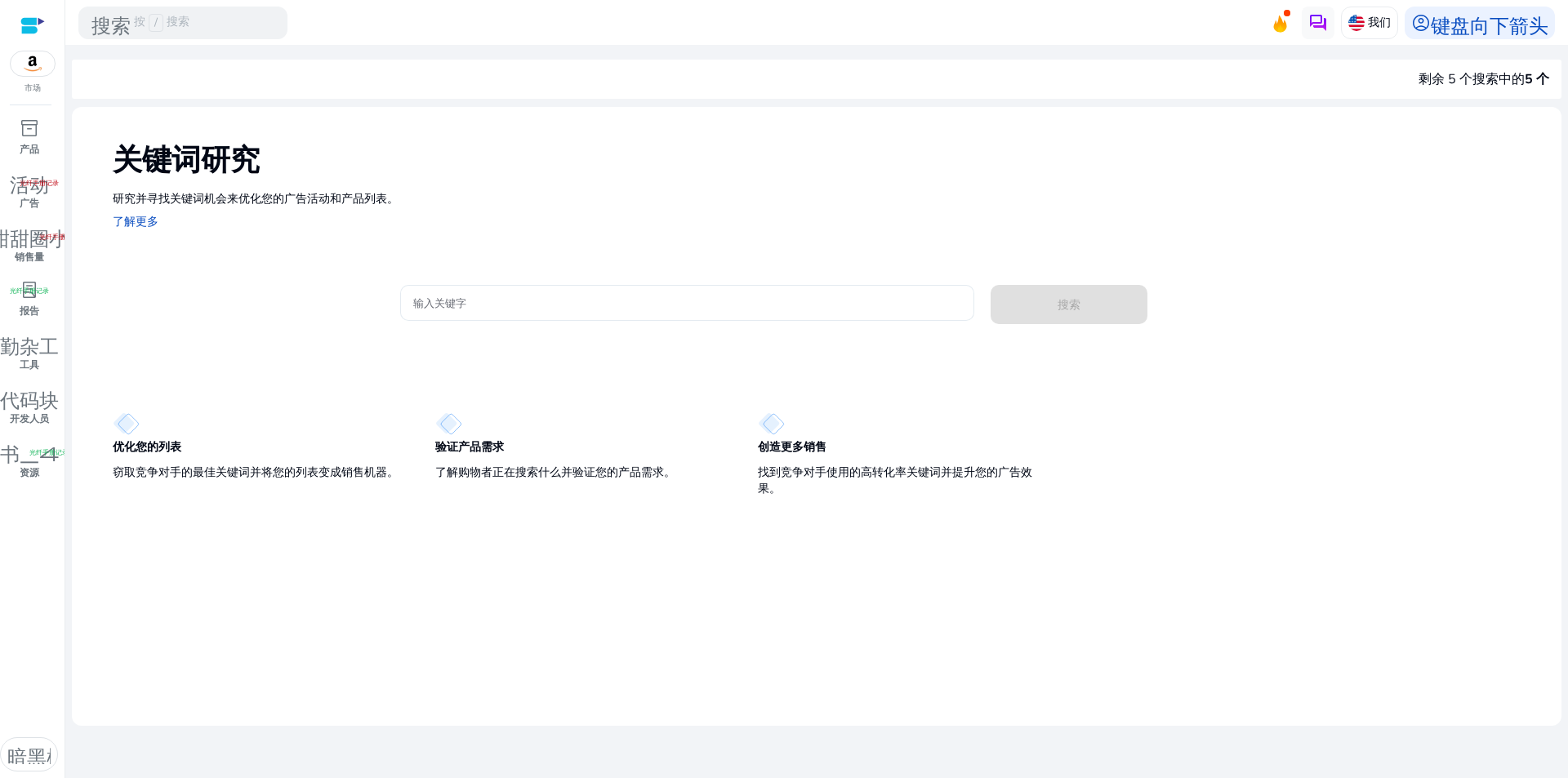
click at [525, 302] on input "输入关键字" at bounding box center [687, 303] width 548 height 18
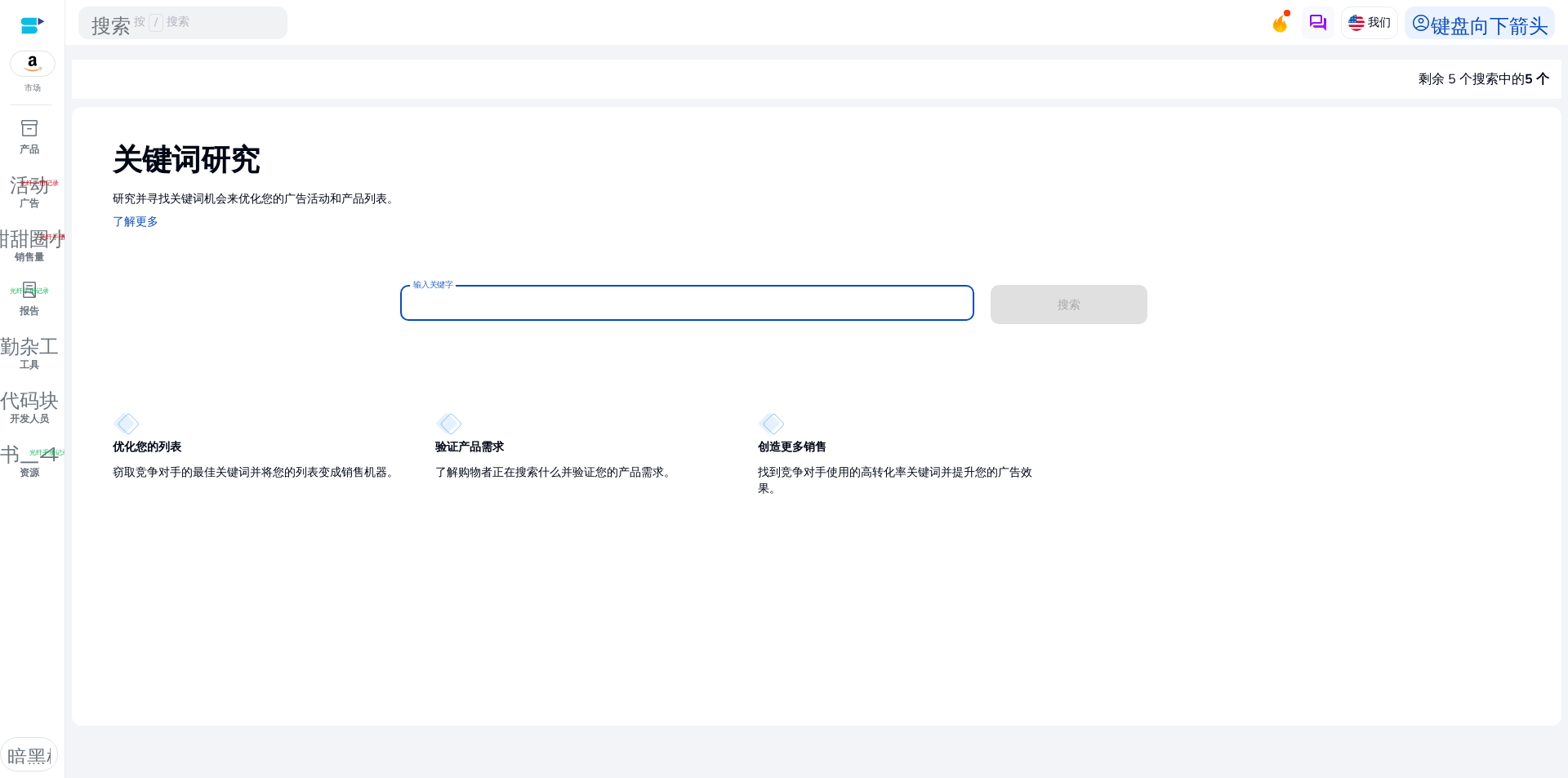
paste input "*********"
type input "*********"
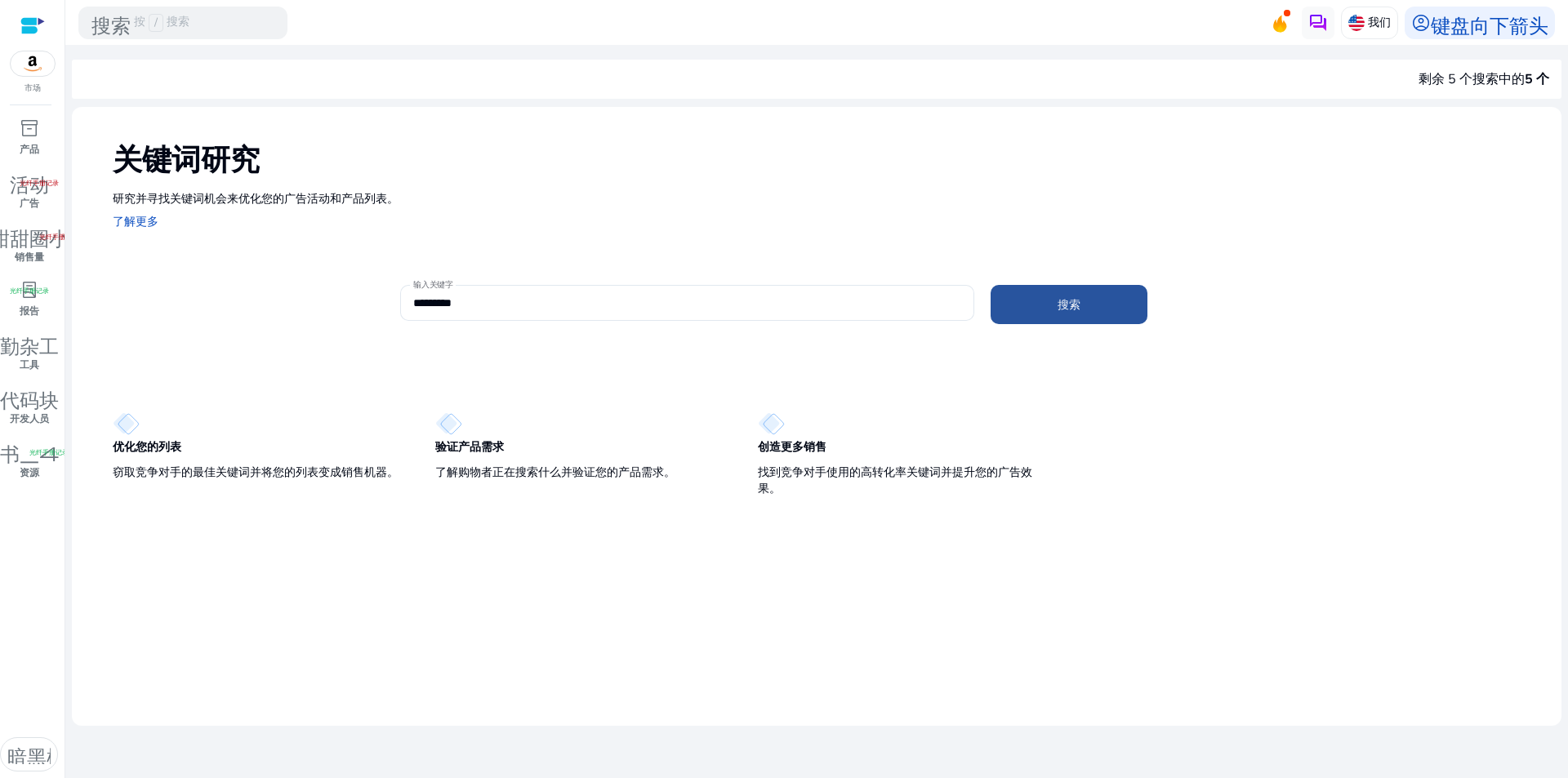
click at [1077, 298] on font "搜索" at bounding box center [1068, 304] width 22 height 16
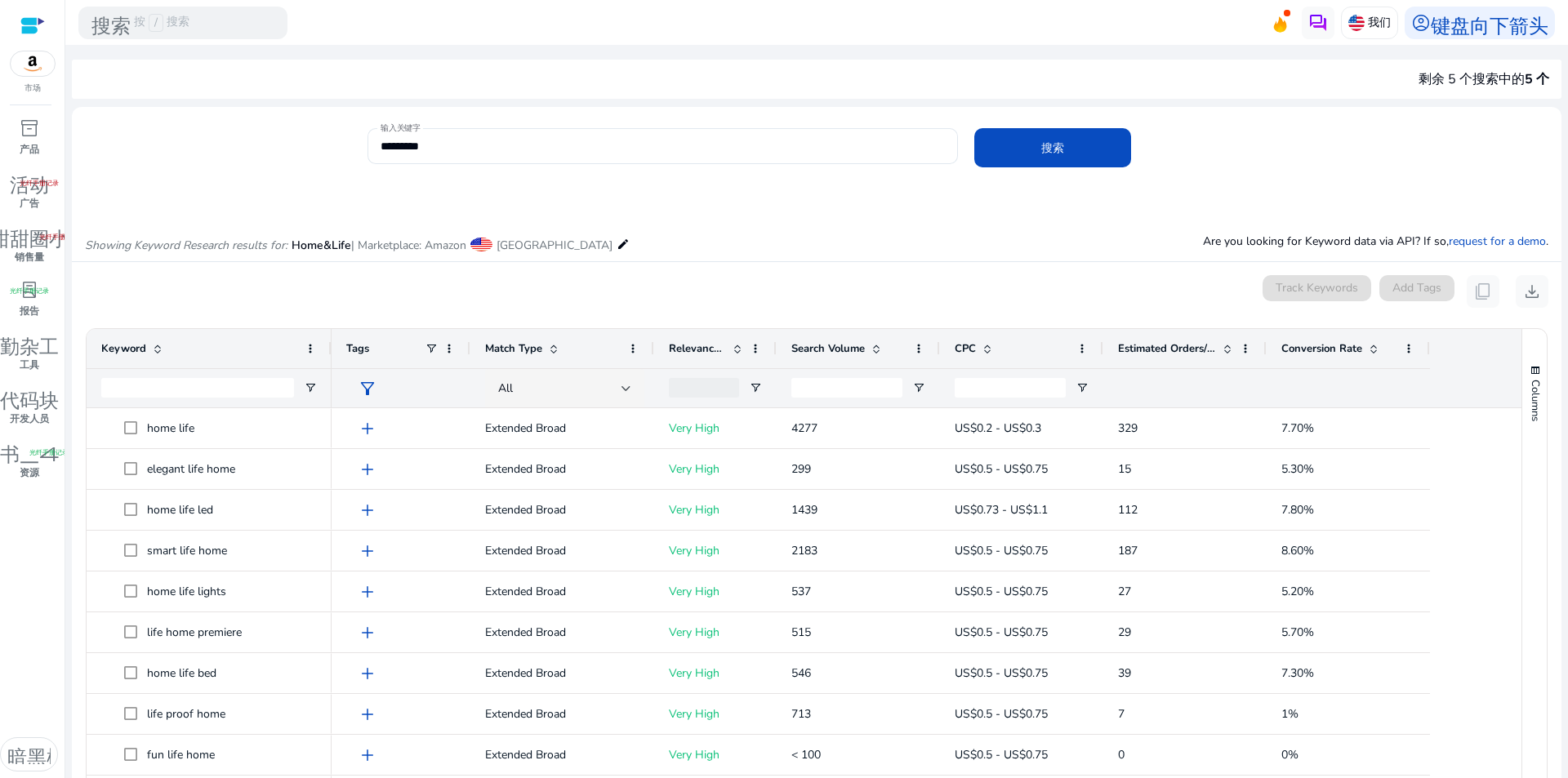
scroll to position [194, 0]
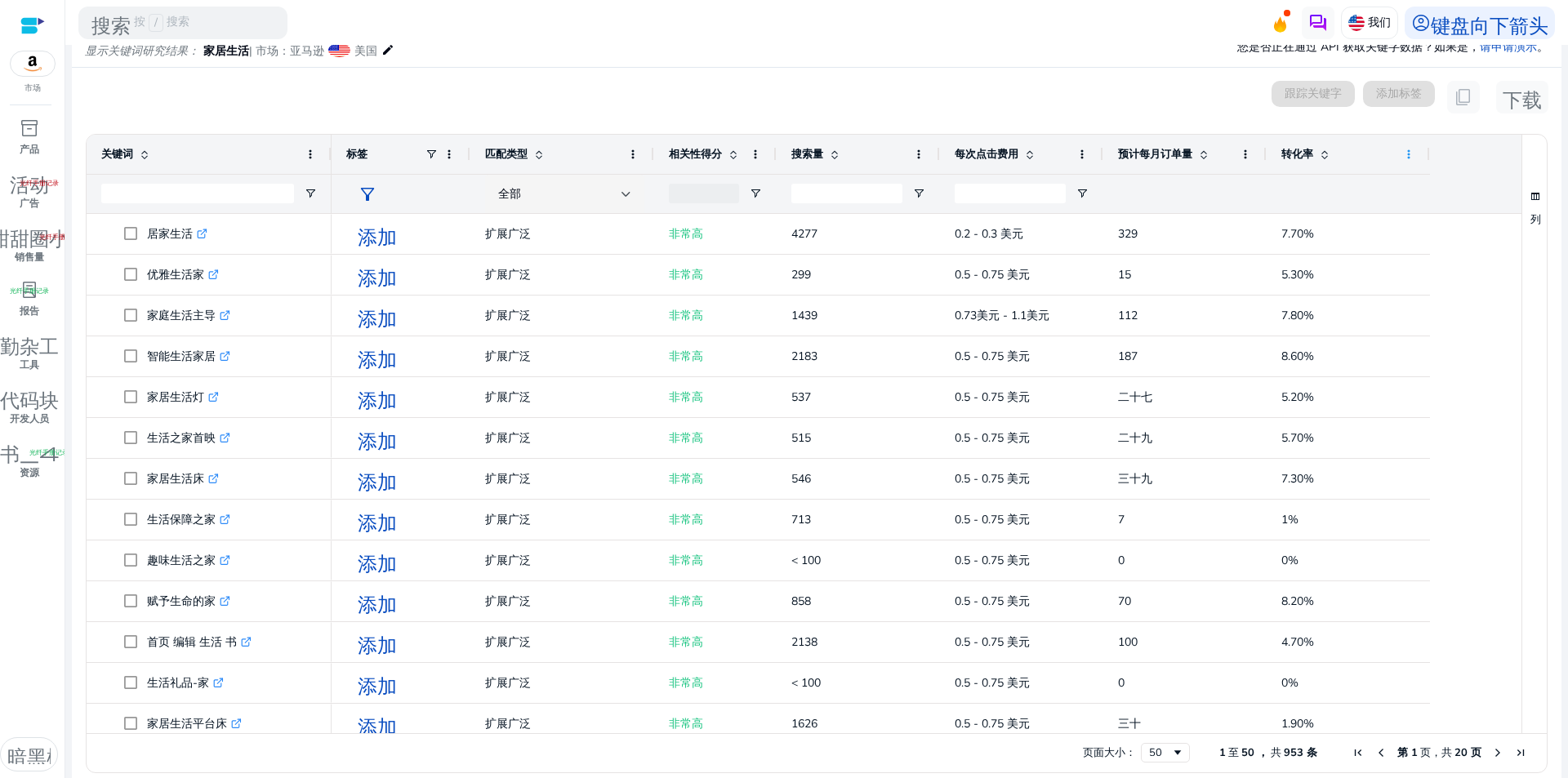
click at [1408, 151] on span at bounding box center [1408, 155] width 13 height 13
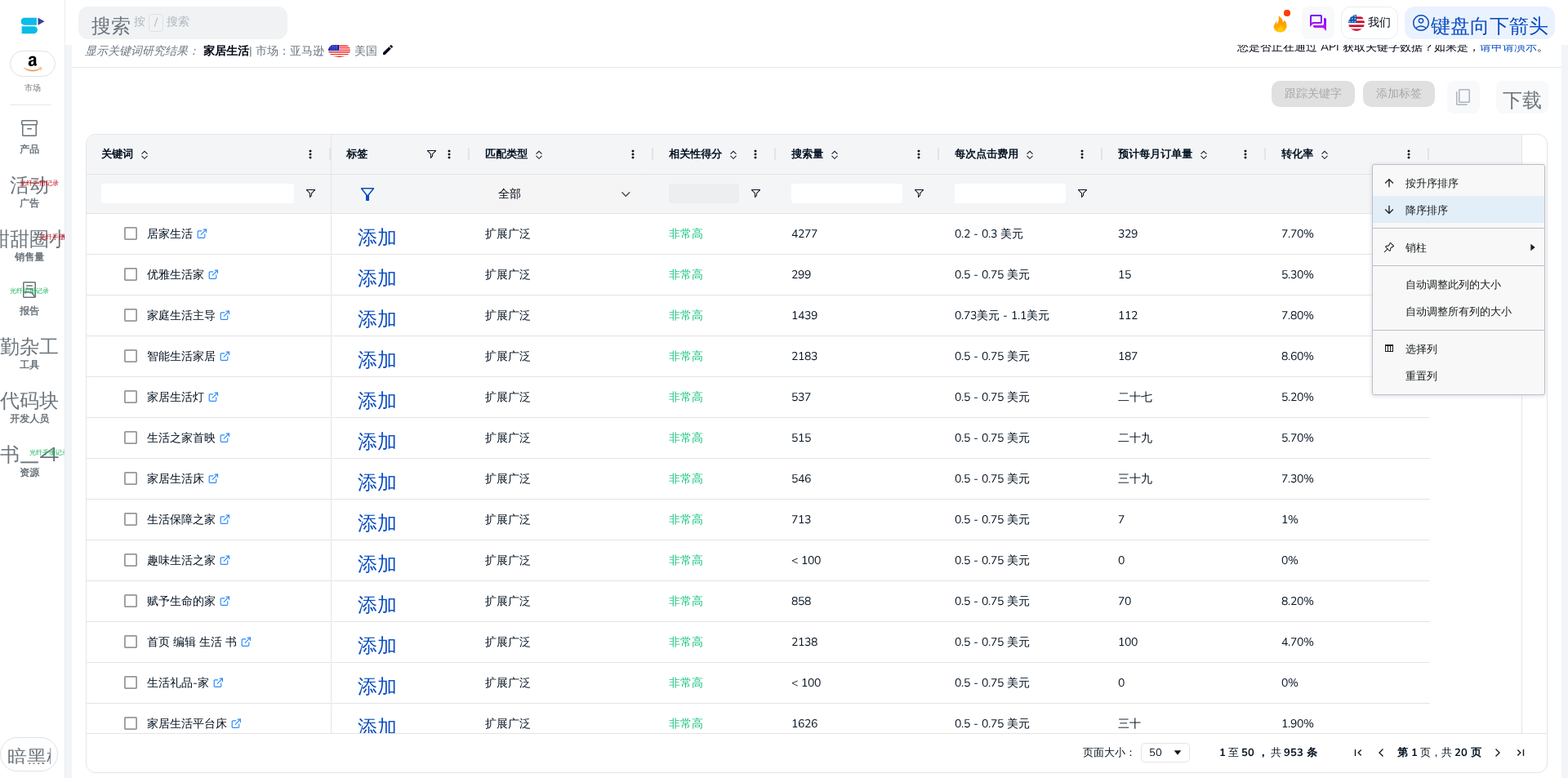
click at [1419, 211] on font "降序排序" at bounding box center [1426, 209] width 42 height 12
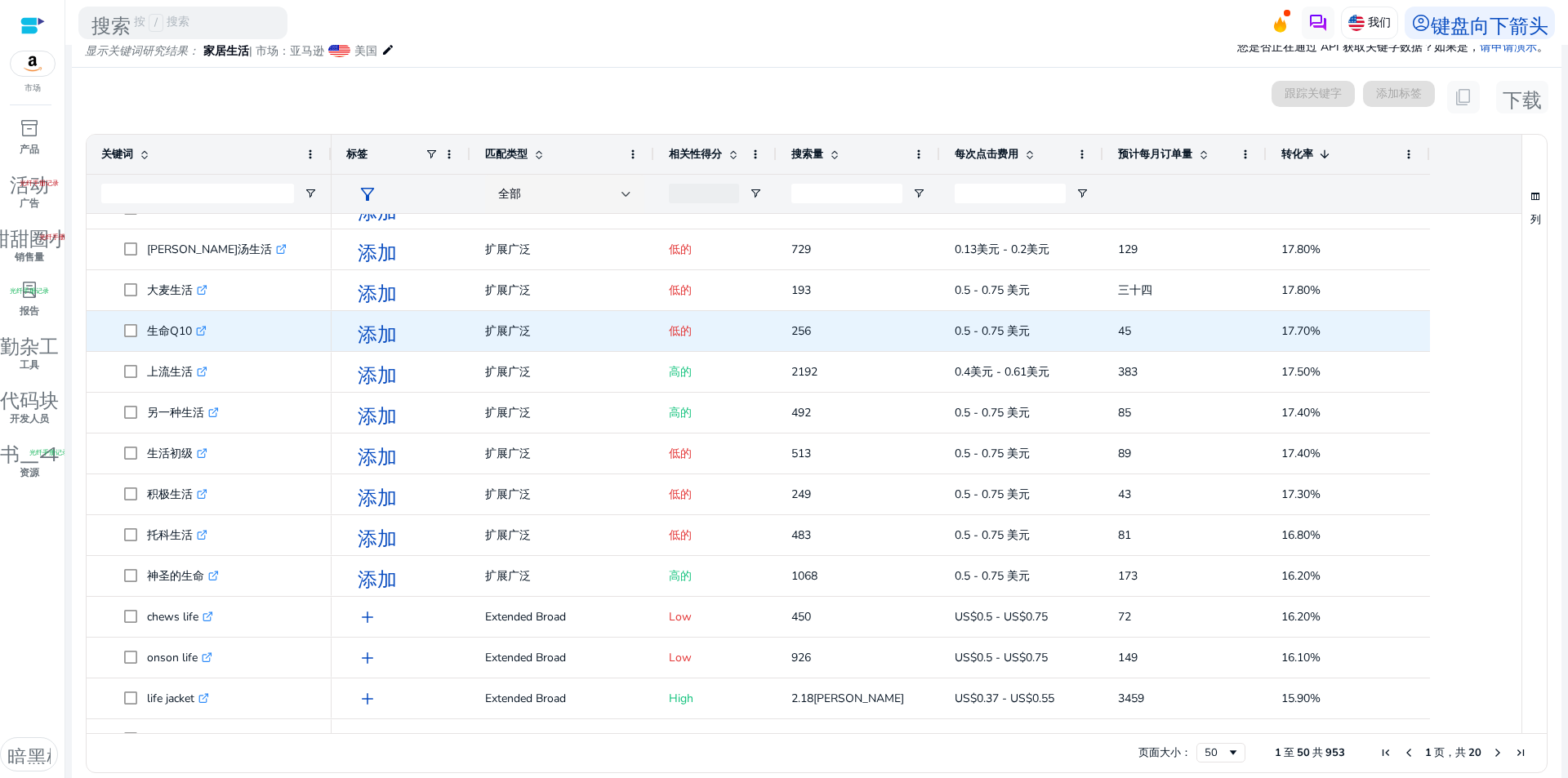
scroll to position [735, 0]
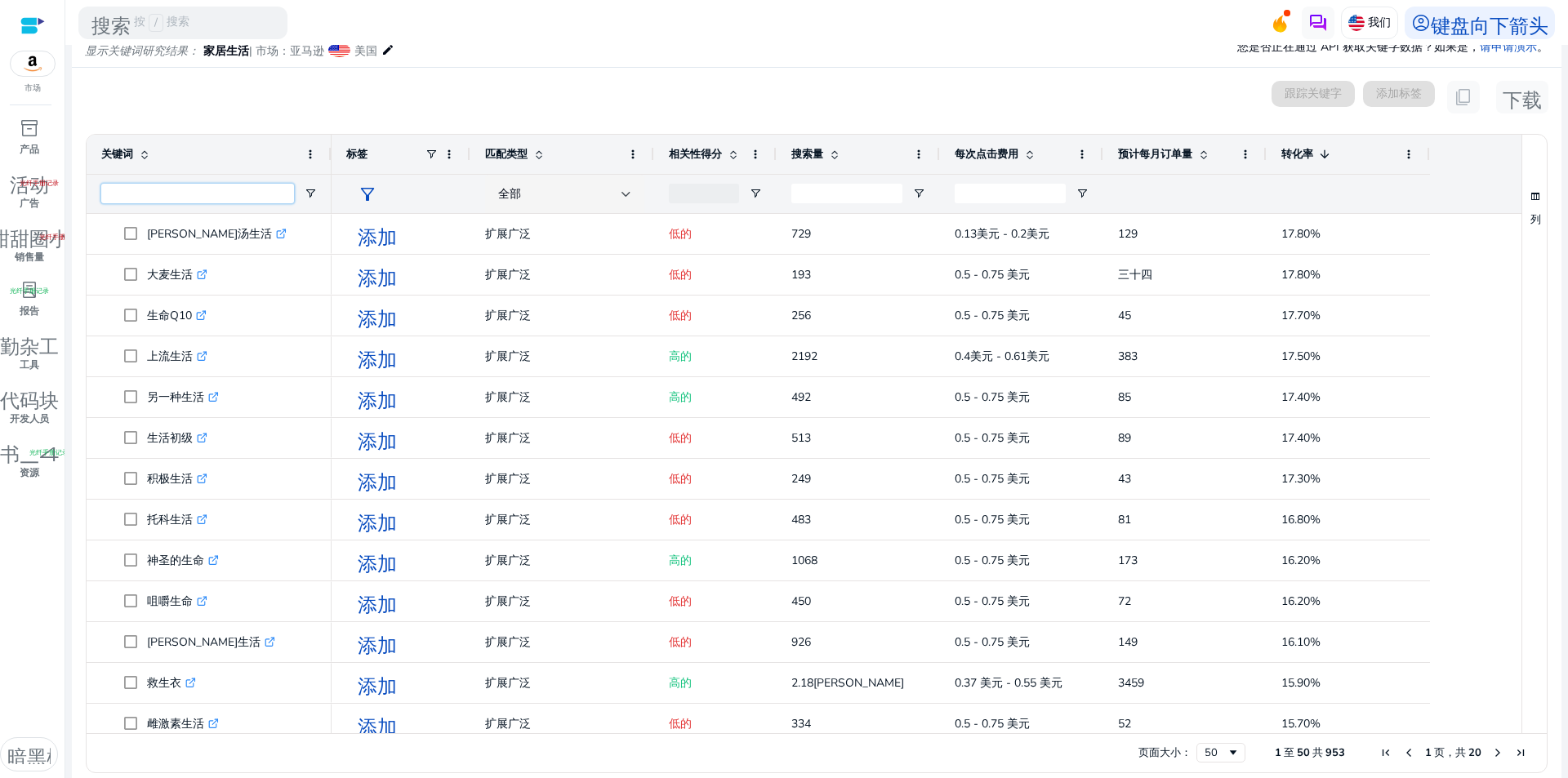
click at [200, 194] on input "关键字过滤输入" at bounding box center [198, 194] width 193 height 20
click at [304, 189] on span "打开过滤器菜单" at bounding box center [310, 194] width 13 height 13
click at [423, 218] on span "过滤运算符" at bounding box center [426, 224] width 13 height 13
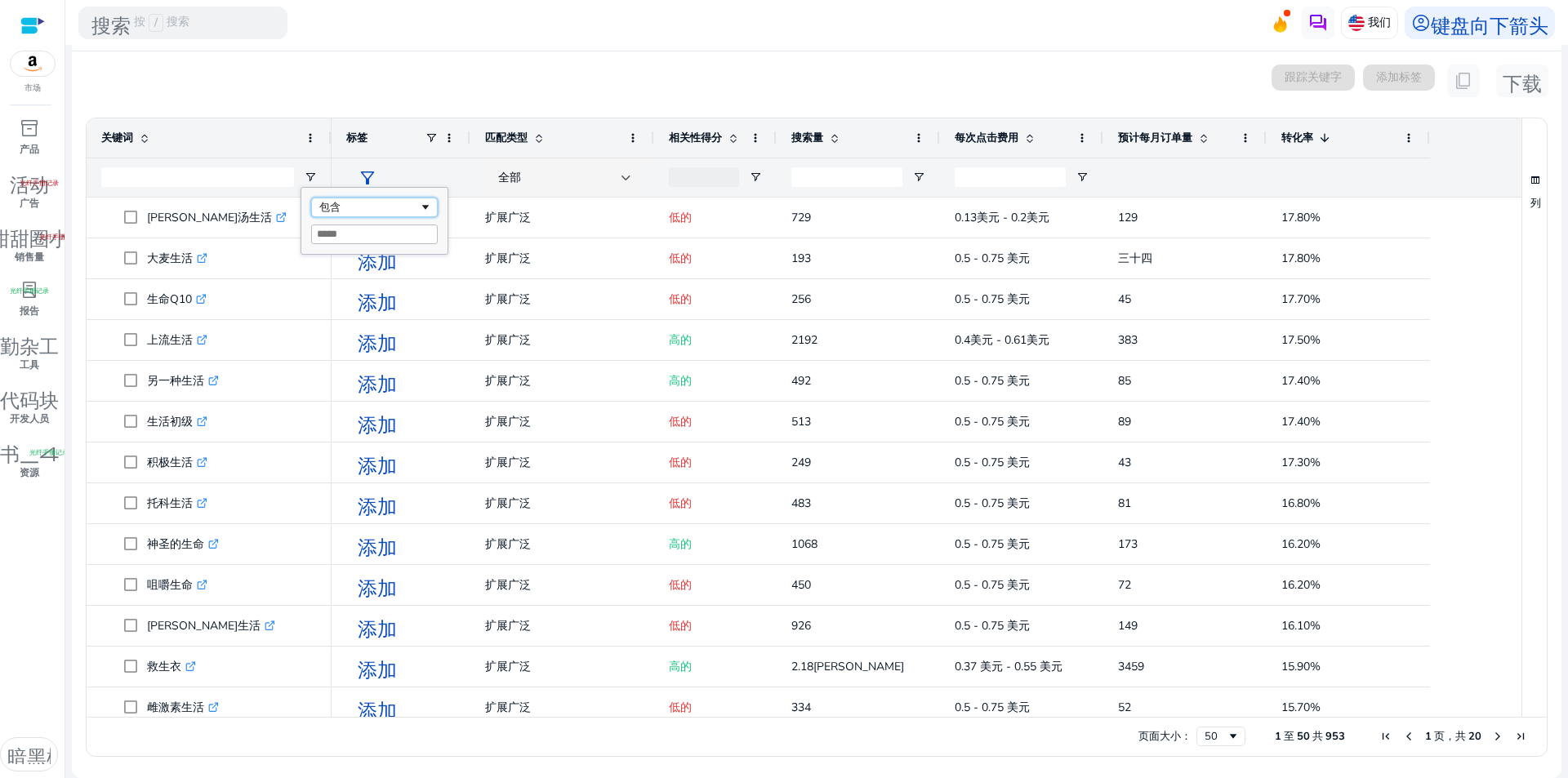
click at [399, 202] on div "包含" at bounding box center [369, 208] width 100 height 14
click at [372, 230] on input "过滤值" at bounding box center [374, 234] width 126 height 20
click at [244, 176] on input "关键字过滤输入" at bounding box center [198, 177] width 193 height 20
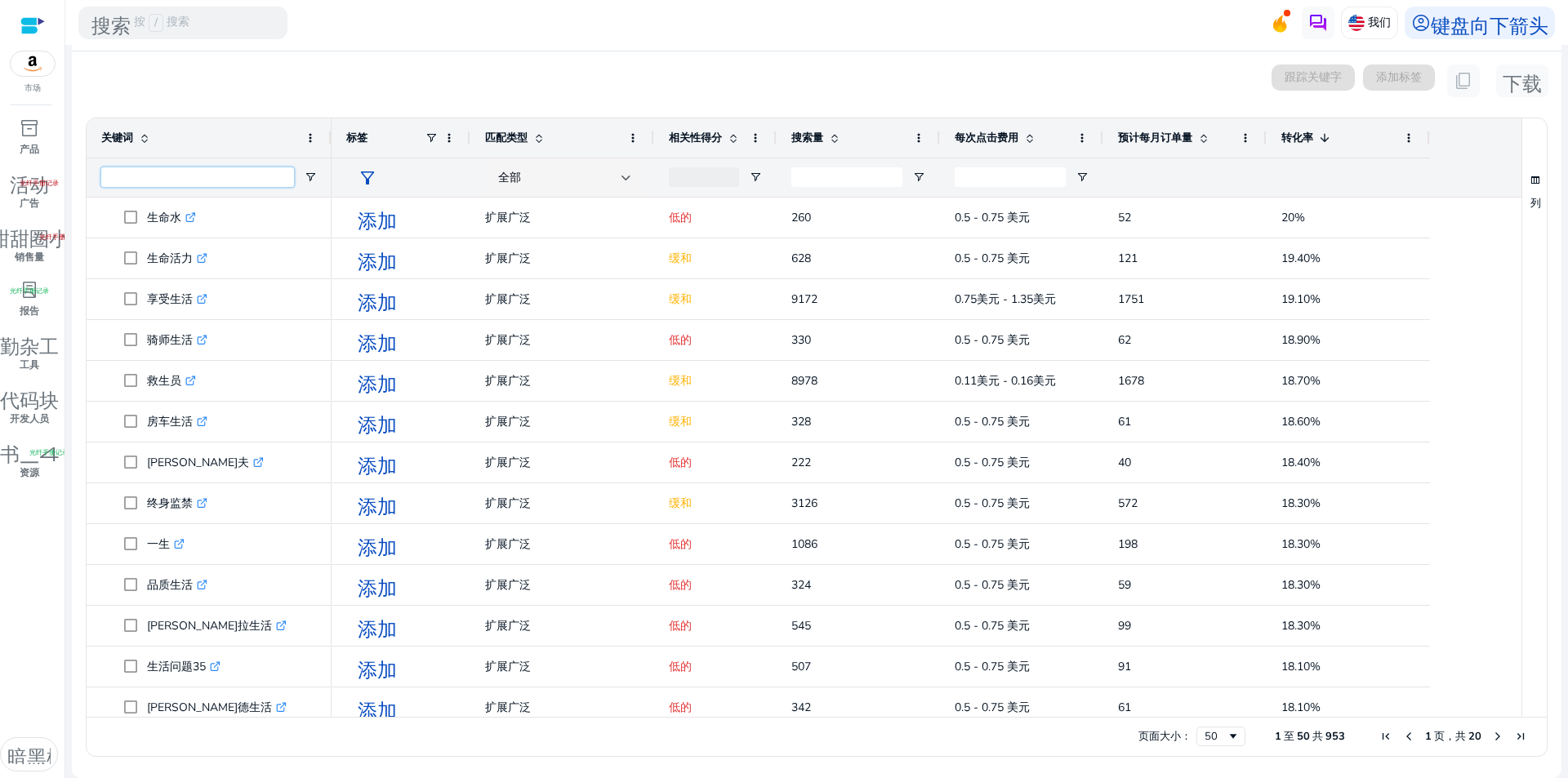
scroll to position [0, 0]
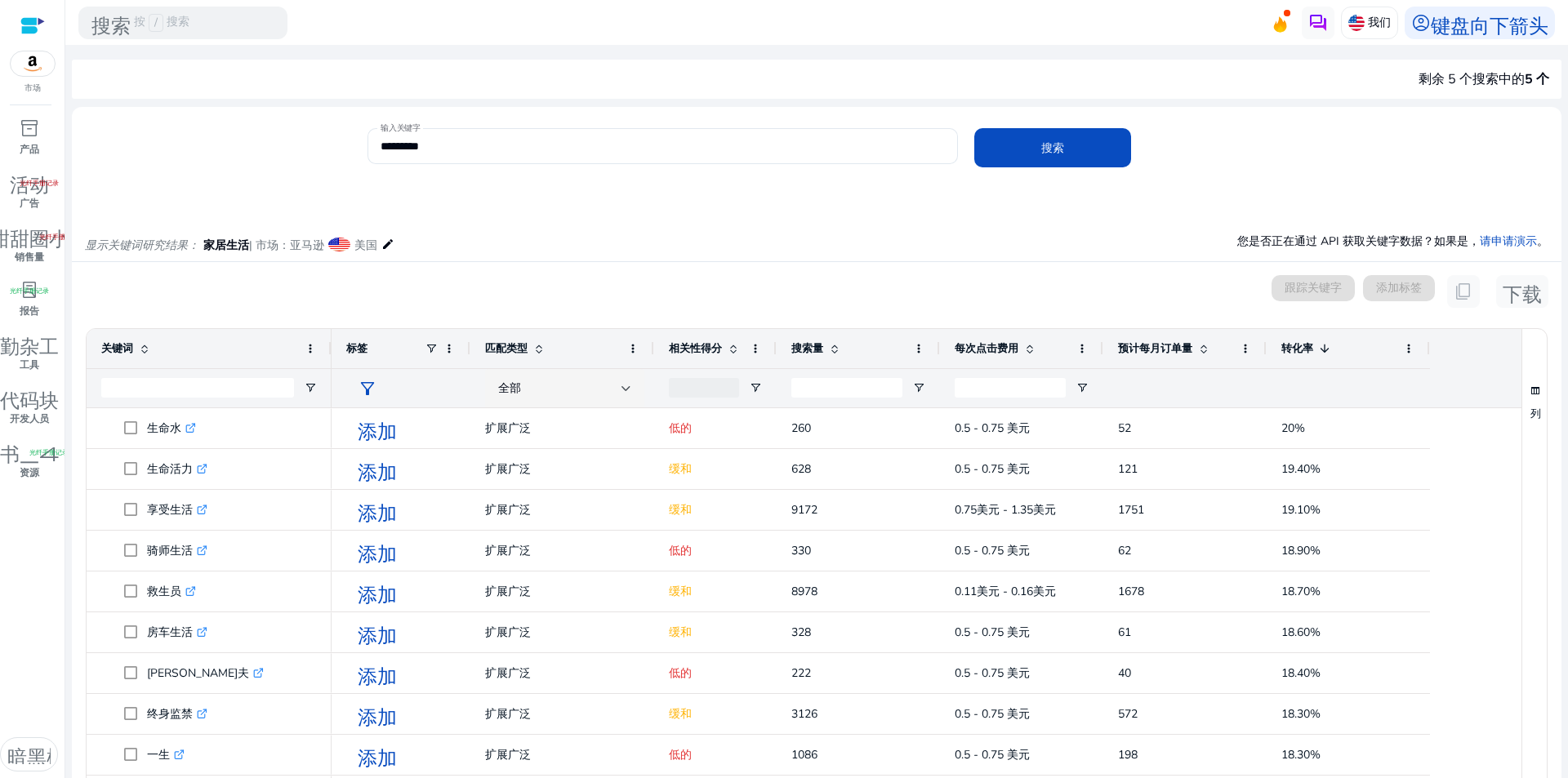
click at [540, 348] on span at bounding box center [539, 348] width 13 height 13
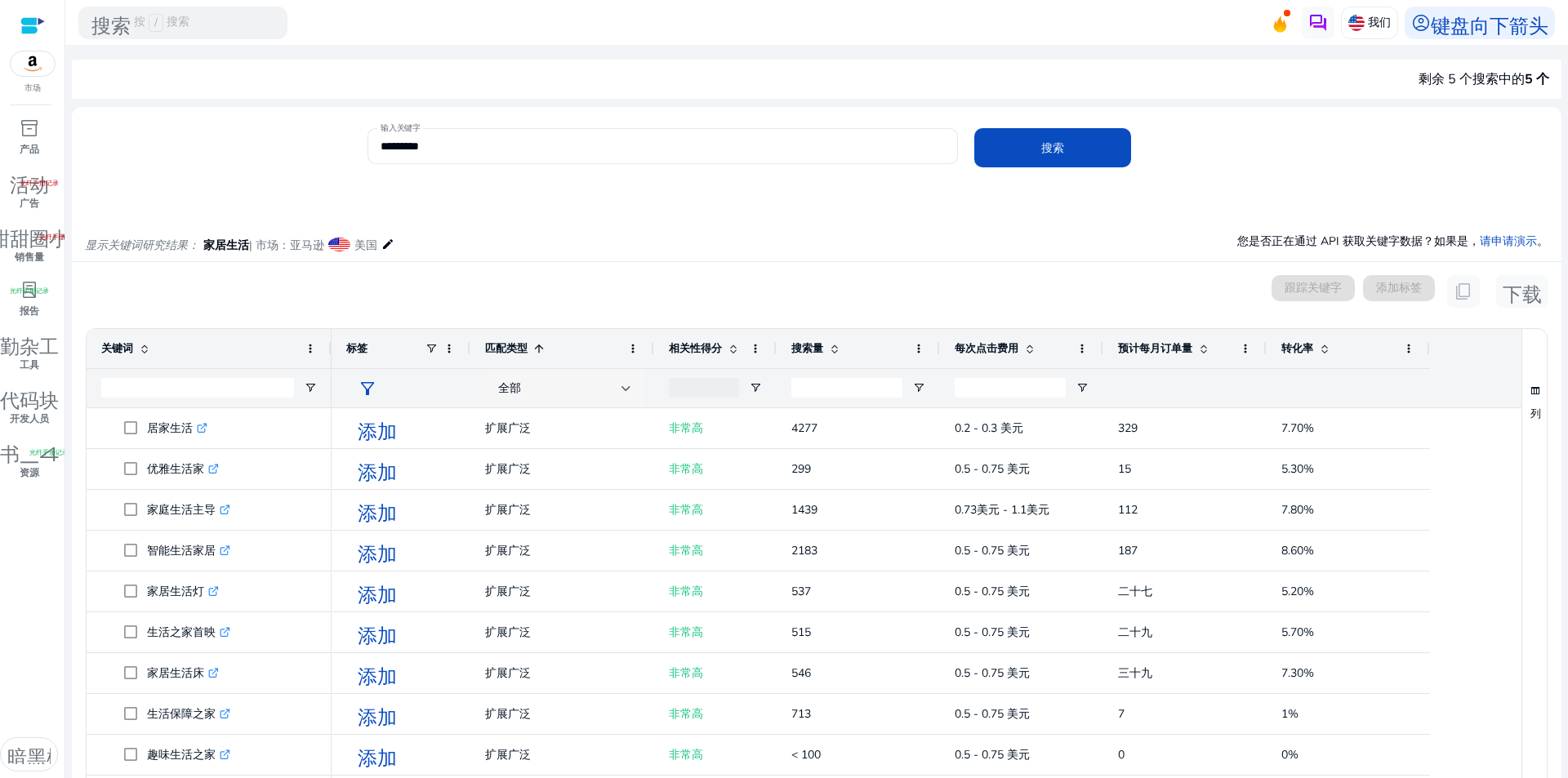
click at [629, 385] on div at bounding box center [626, 389] width 10 height 20
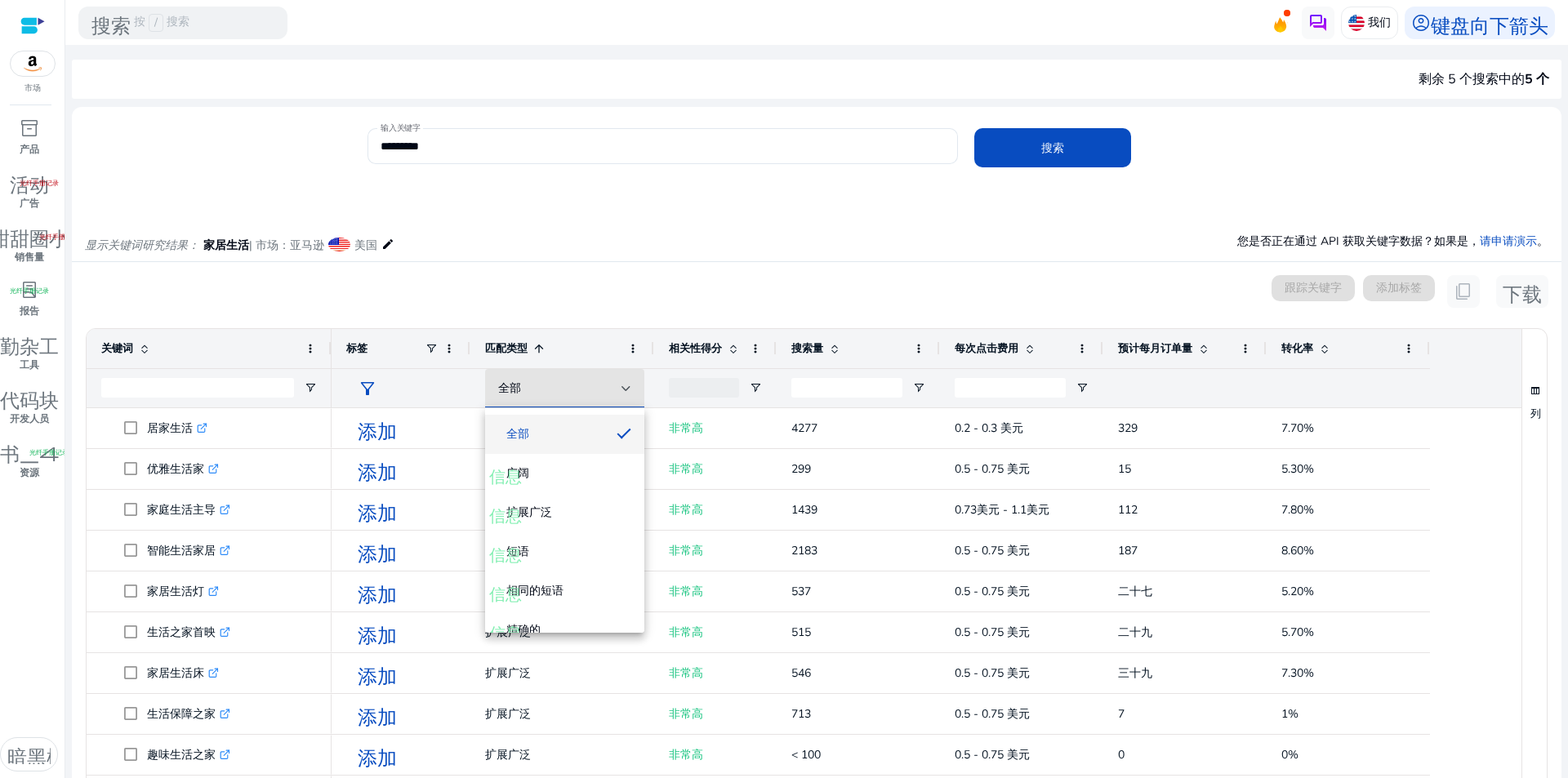
click at [691, 282] on div at bounding box center [784, 389] width 1568 height 778
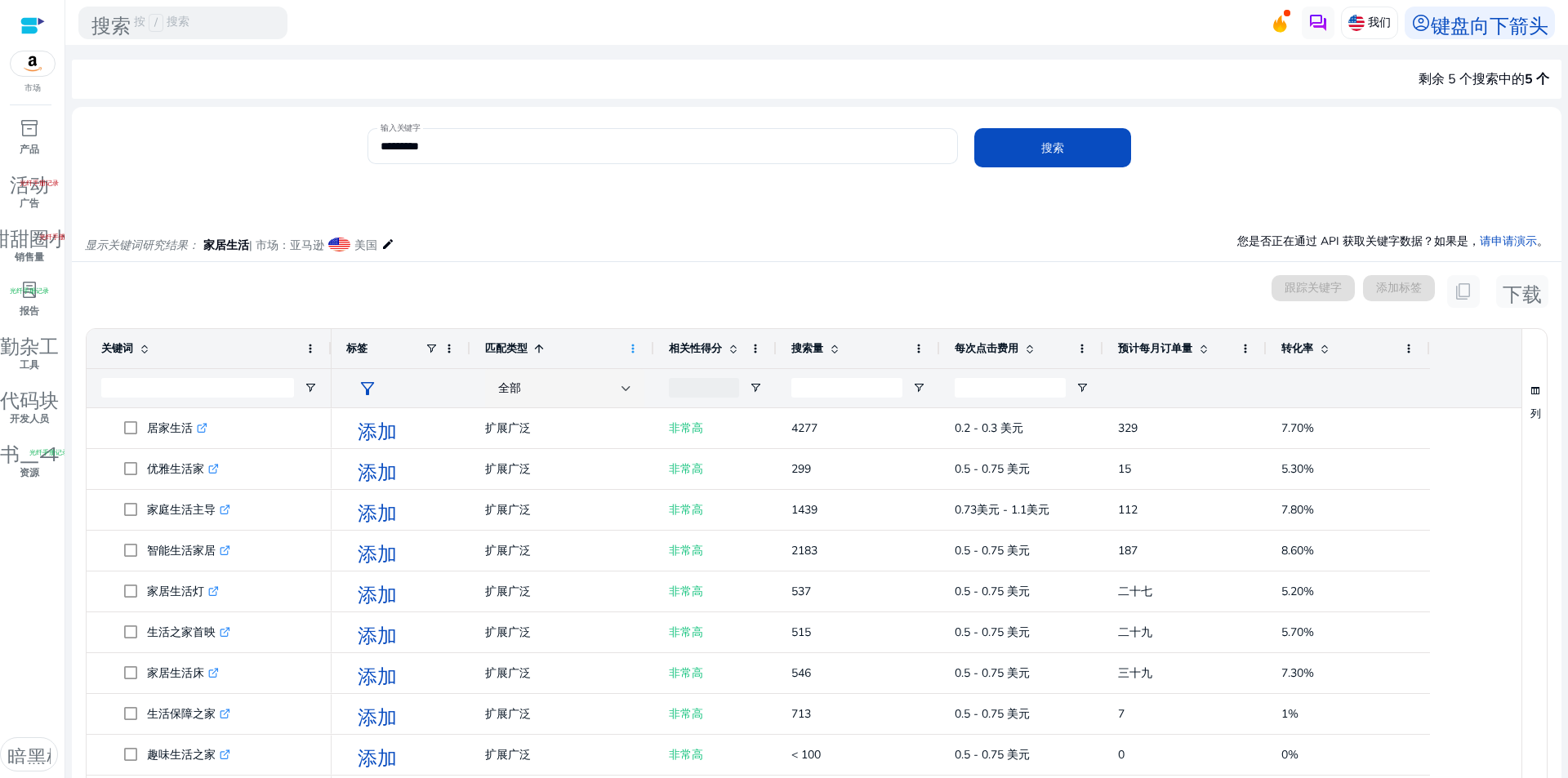
click at [632, 349] on span at bounding box center [633, 348] width 13 height 13
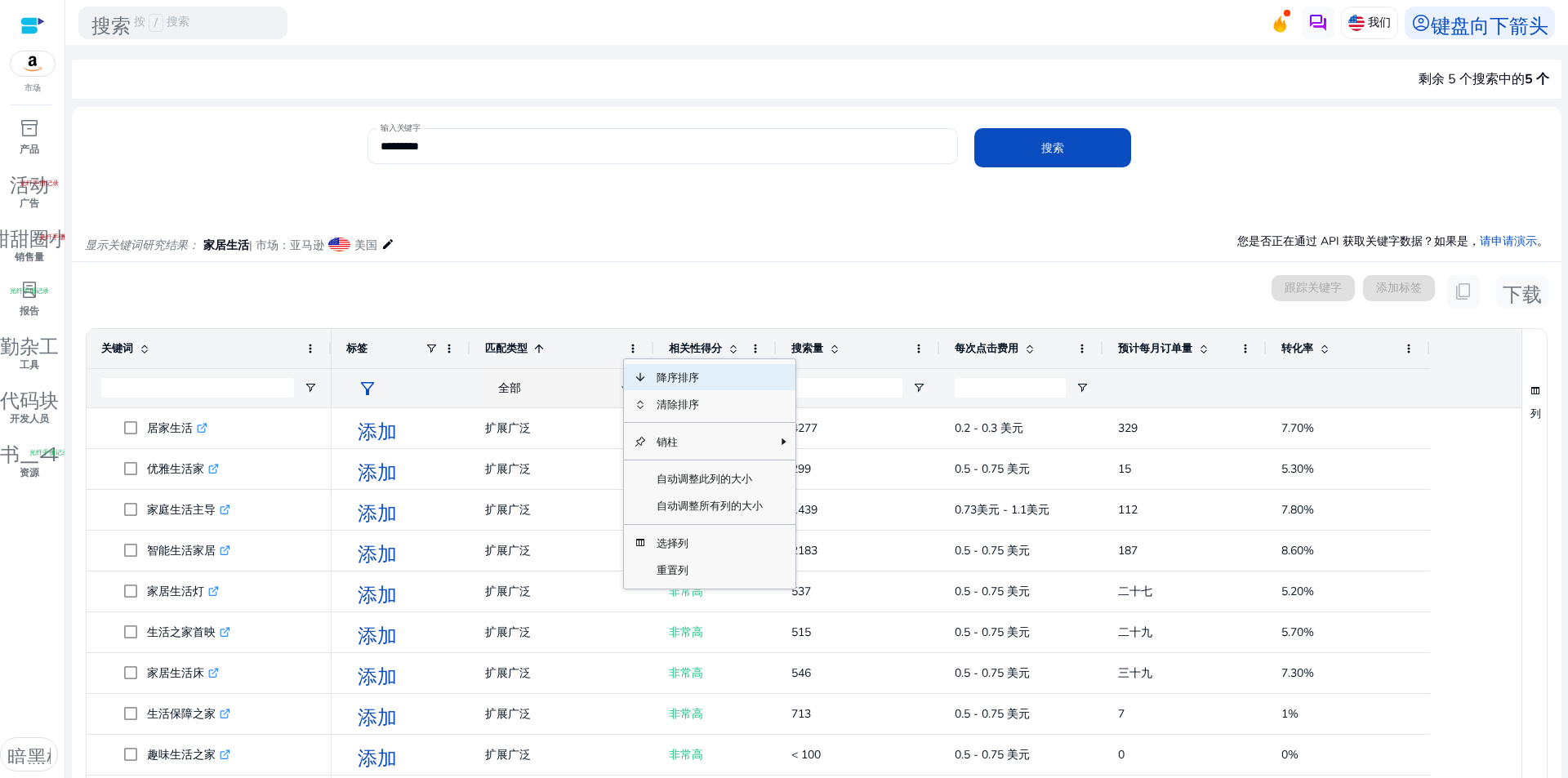
click at [676, 268] on mat-card "已选择 0 个关键词 跟踪关键字 添加标签 content_copy 下载 Press ENTER to sort. Press ALT DOWN to op…" at bounding box center [816, 625] width 1489 height 726
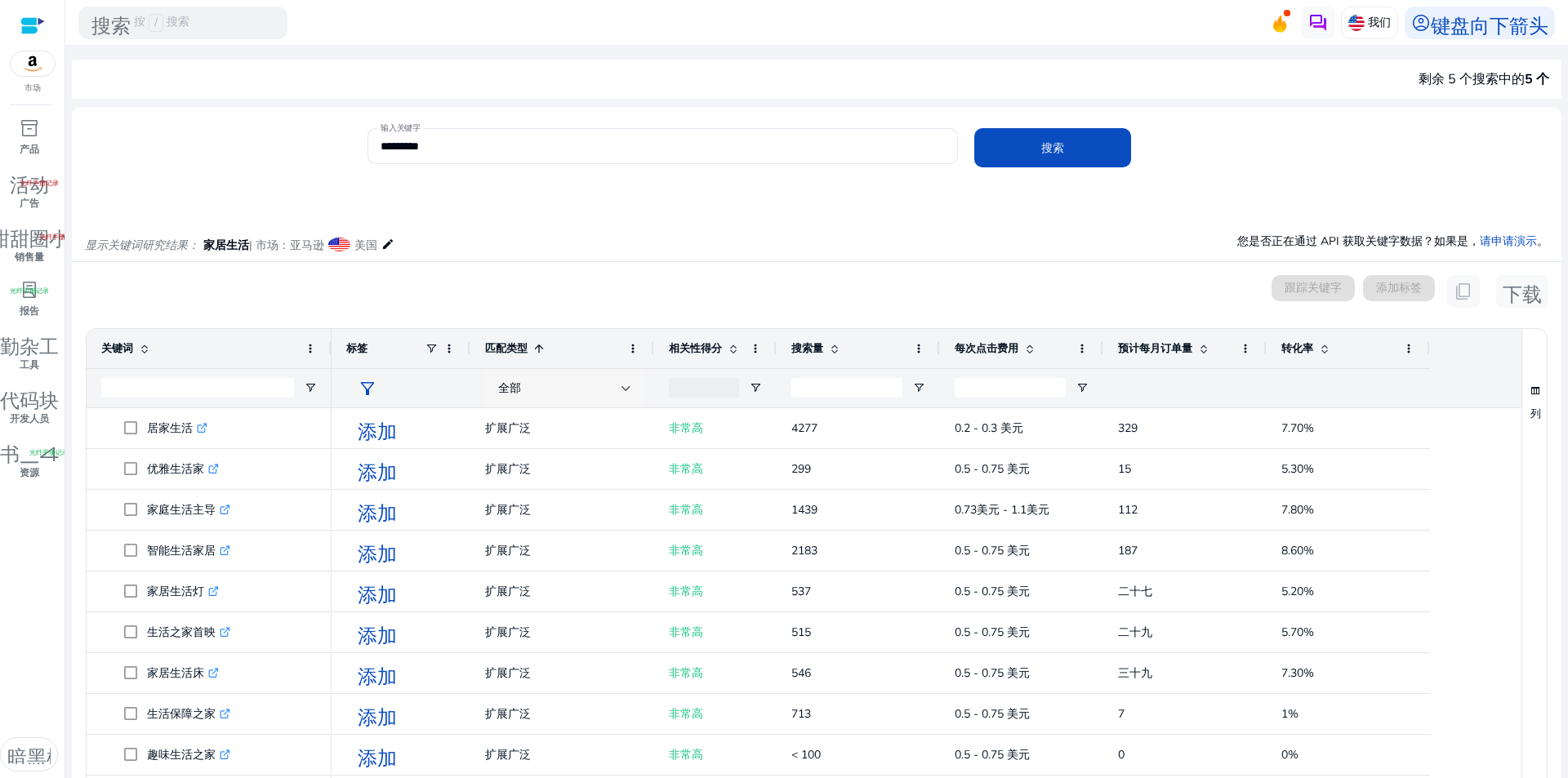
click at [619, 388] on div "全部" at bounding box center [560, 389] width 123 height 18
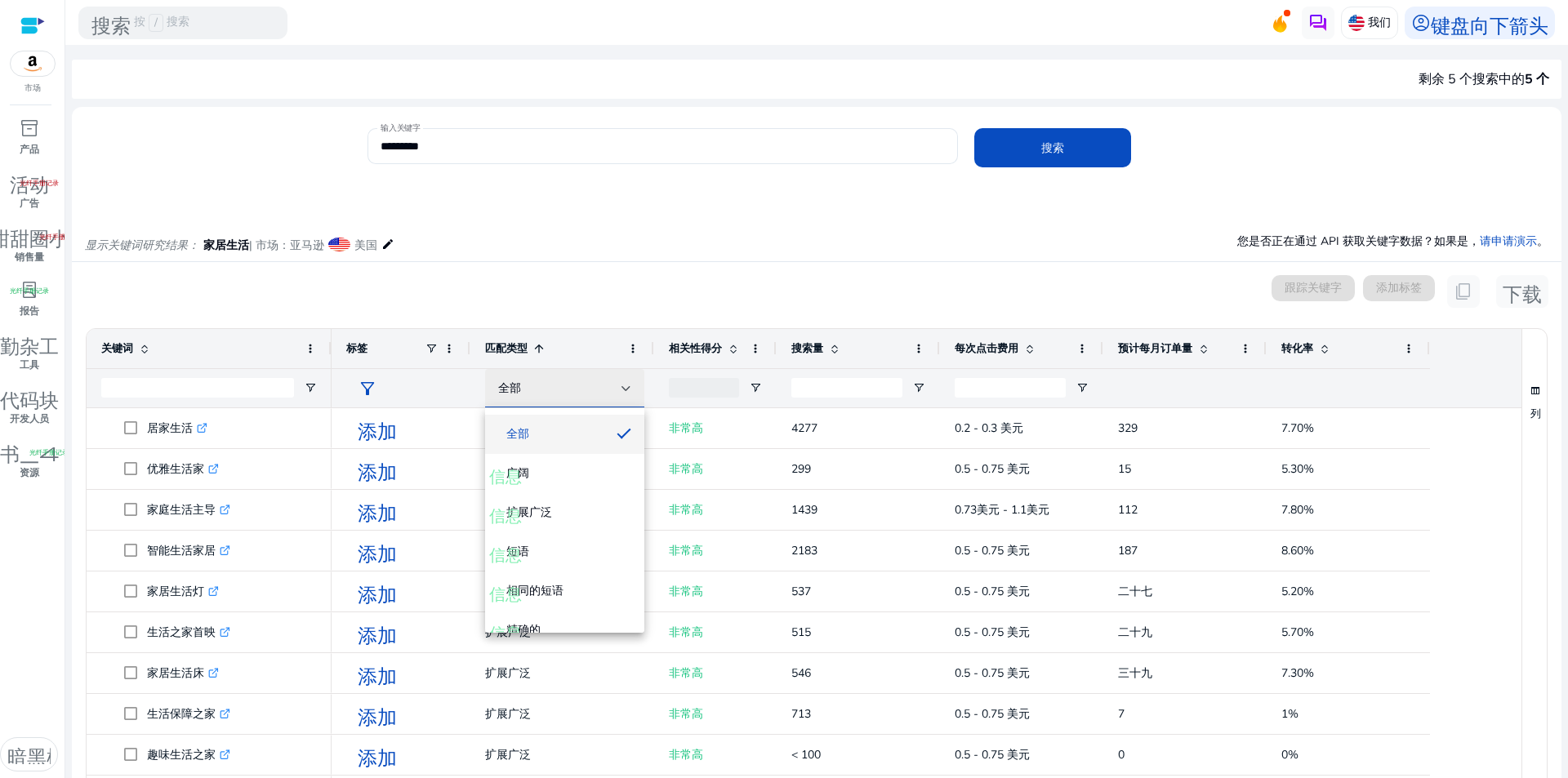
click at [619, 389] on div at bounding box center [784, 389] width 1568 height 778
click at [752, 388] on span "打开过滤器菜单" at bounding box center [756, 388] width 13 height 13
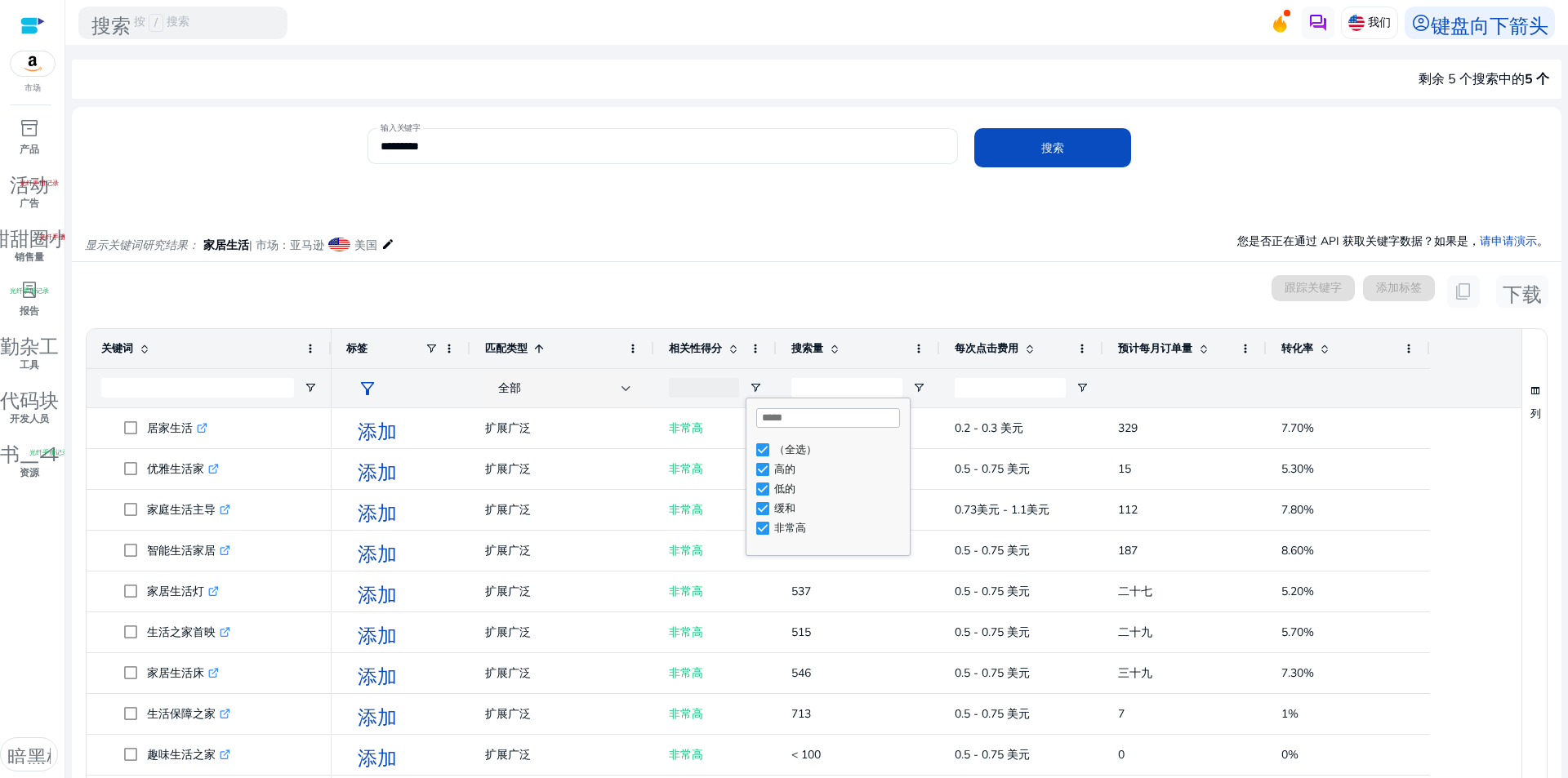
click at [905, 303] on div "已选择 0 个关键词 跟踪关键字 添加标签 content_copy 下载" at bounding box center [816, 291] width 1463 height 32
click at [919, 384] on span "打开过滤器菜单" at bounding box center [919, 388] width 13 height 13
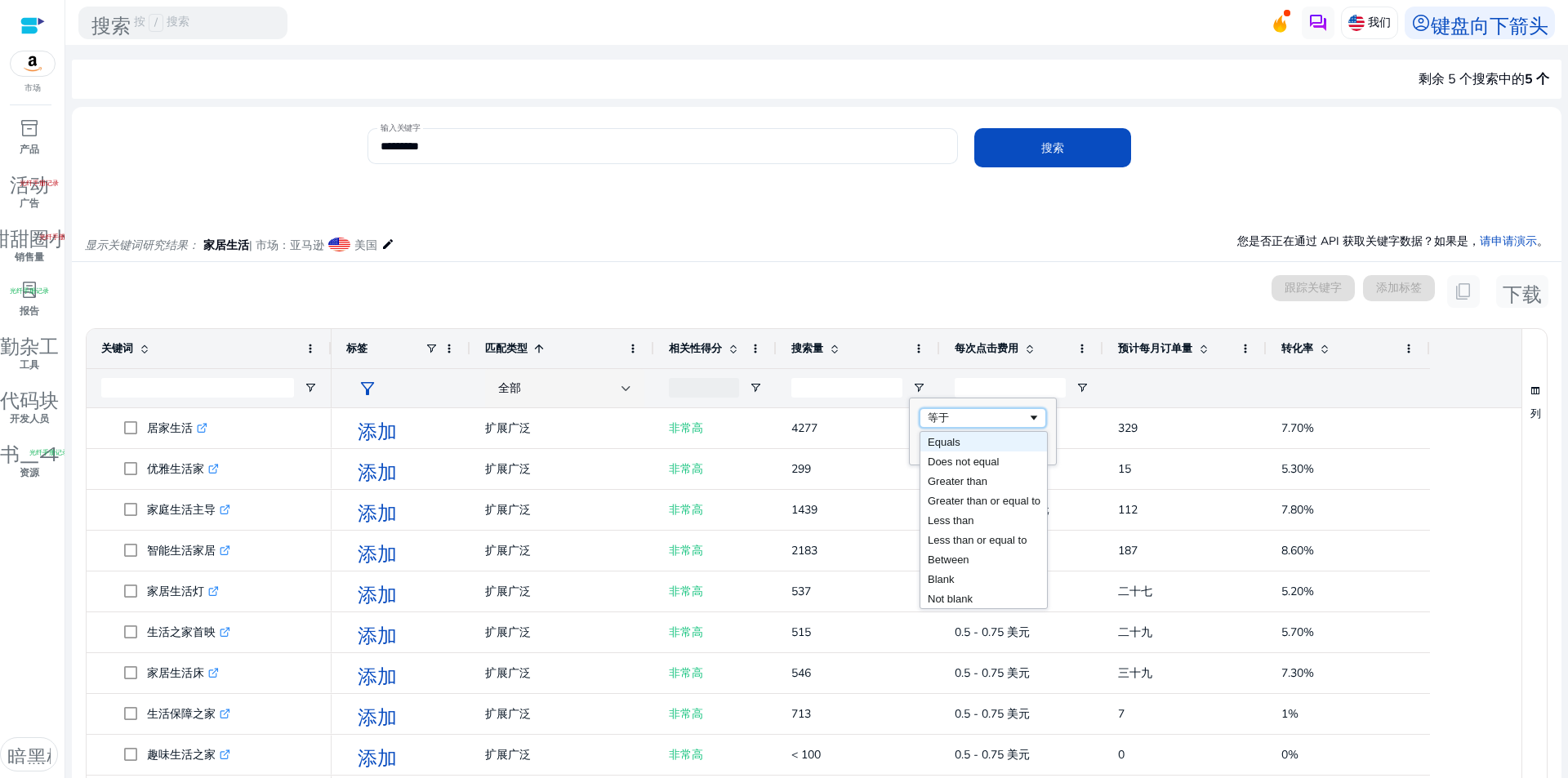
click at [1035, 417] on span "过滤运算符" at bounding box center [1033, 418] width 13 height 13
click at [891, 263] on mat-card "已选择 0 个关键词 跟踪关键字 添加标签 content_copy 下载 Press ENTER to sort. Press ALT DOWN to op…" at bounding box center [816, 625] width 1489 height 726
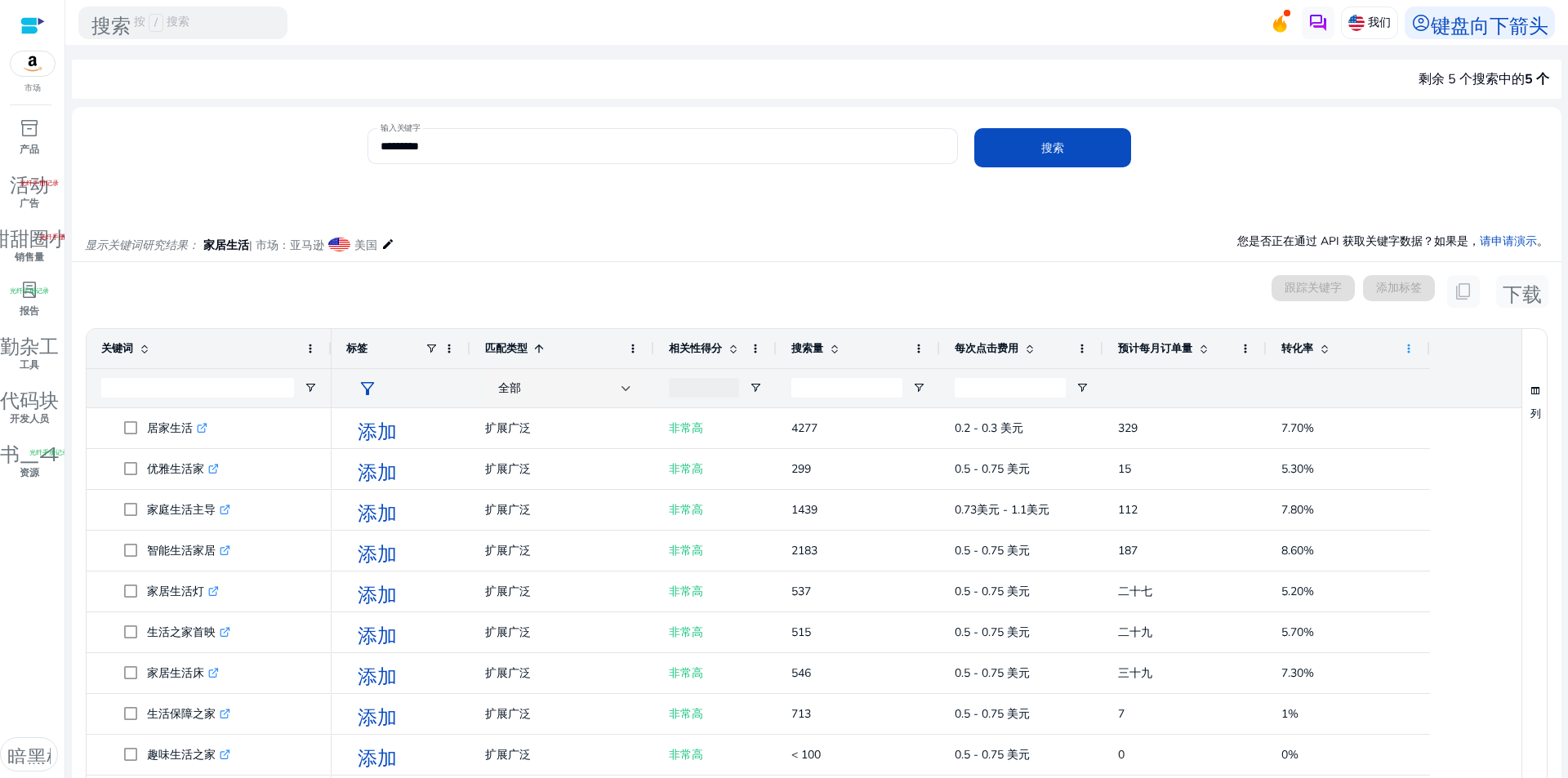
click at [1413, 342] on span at bounding box center [1408, 348] width 13 height 13
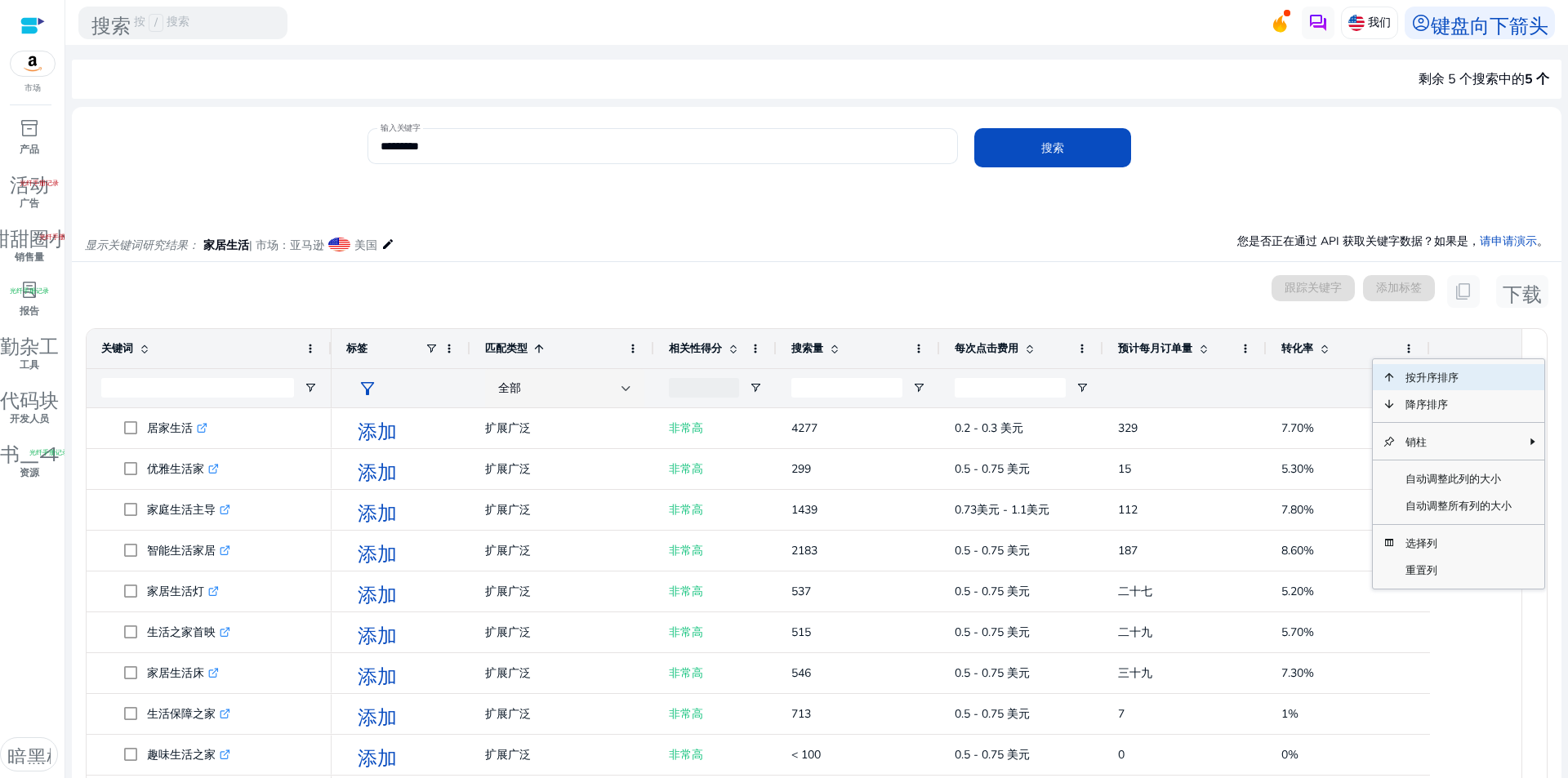
click at [947, 284] on div "已选择 0 个关键词 跟踪关键字 添加标签 content_copy 下载" at bounding box center [816, 291] width 1463 height 32
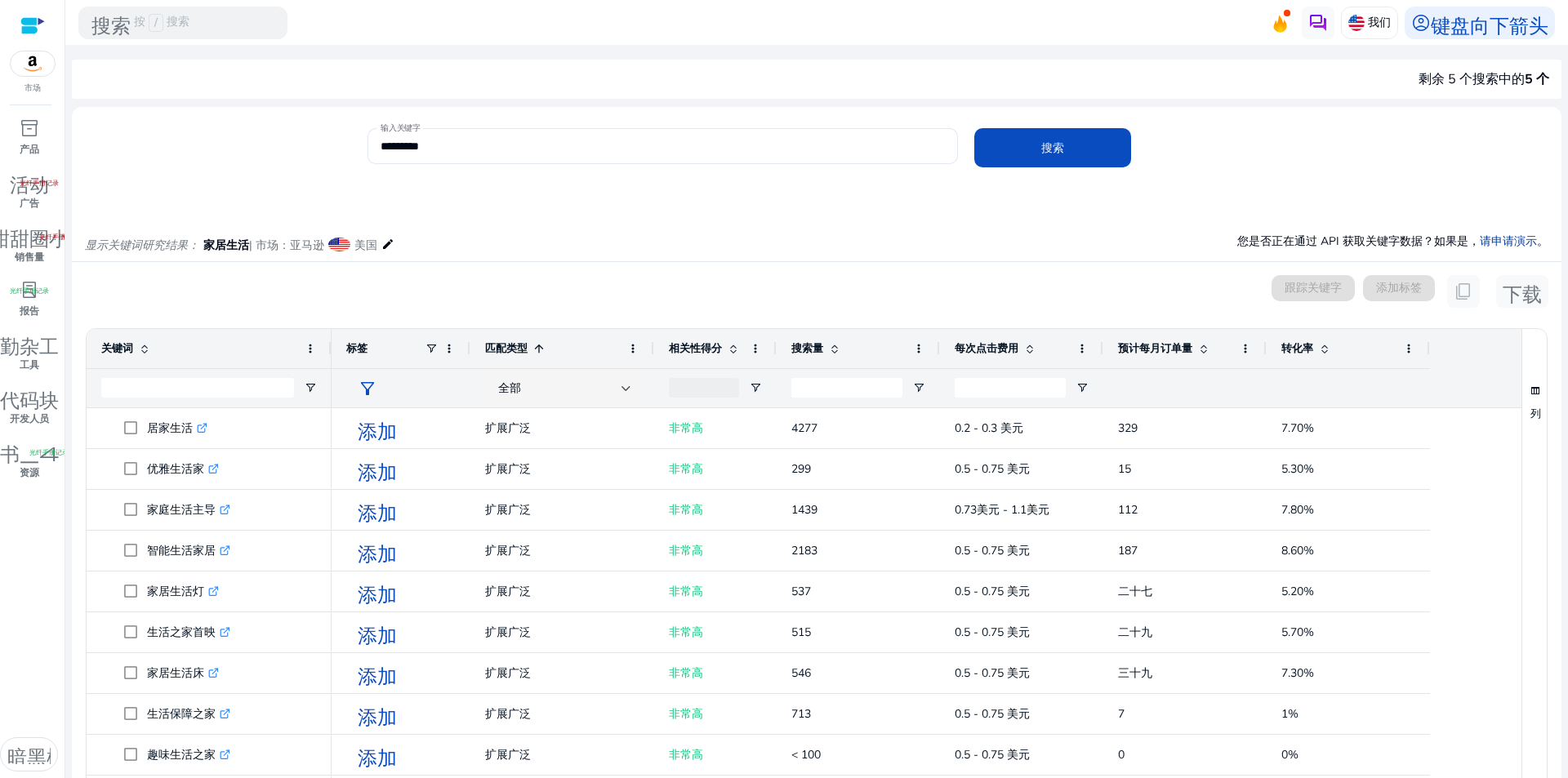
click at [1501, 243] on font "请申请演示" at bounding box center [1508, 241] width 57 height 16
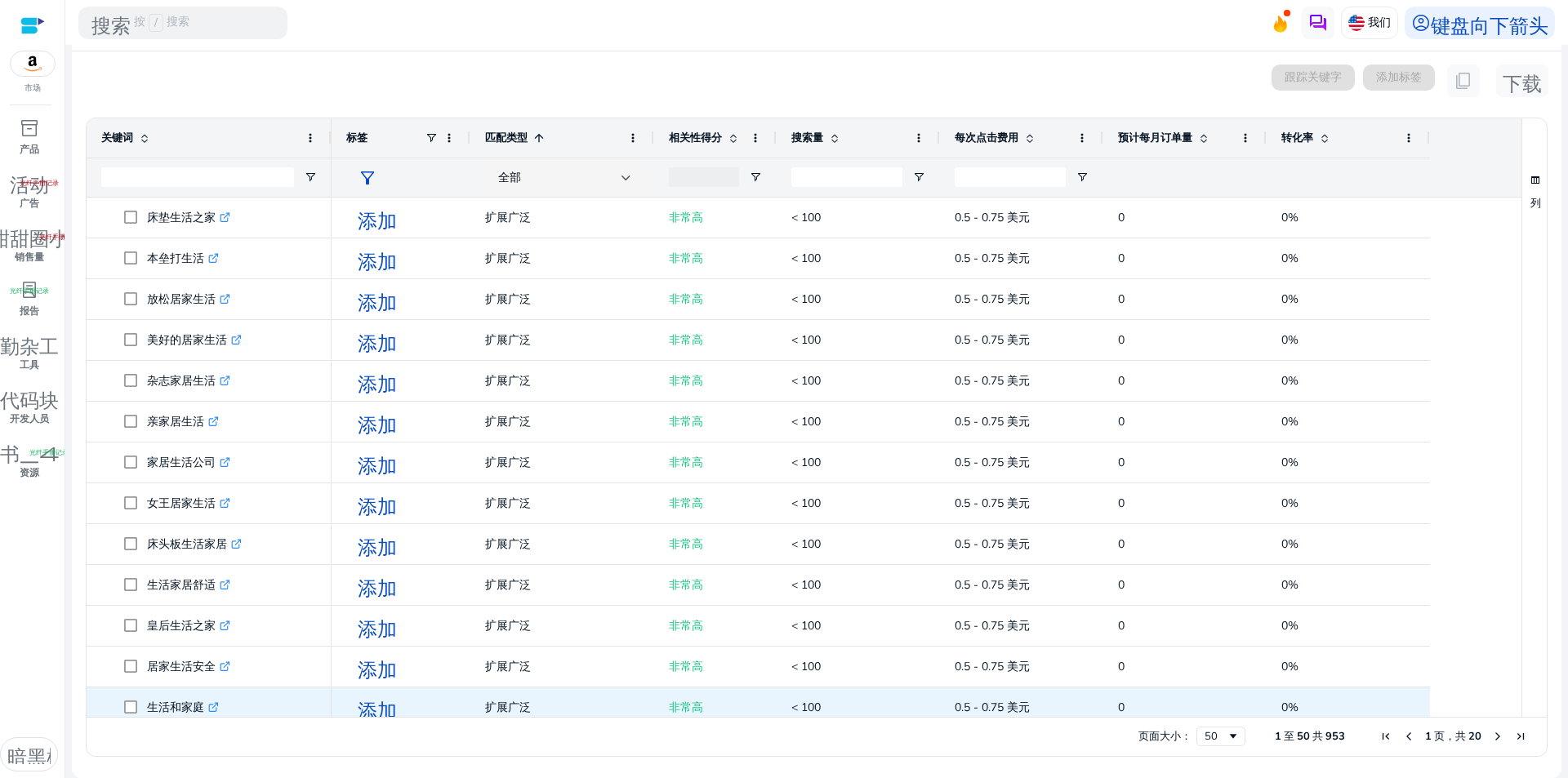
scroll to position [1522, 0]
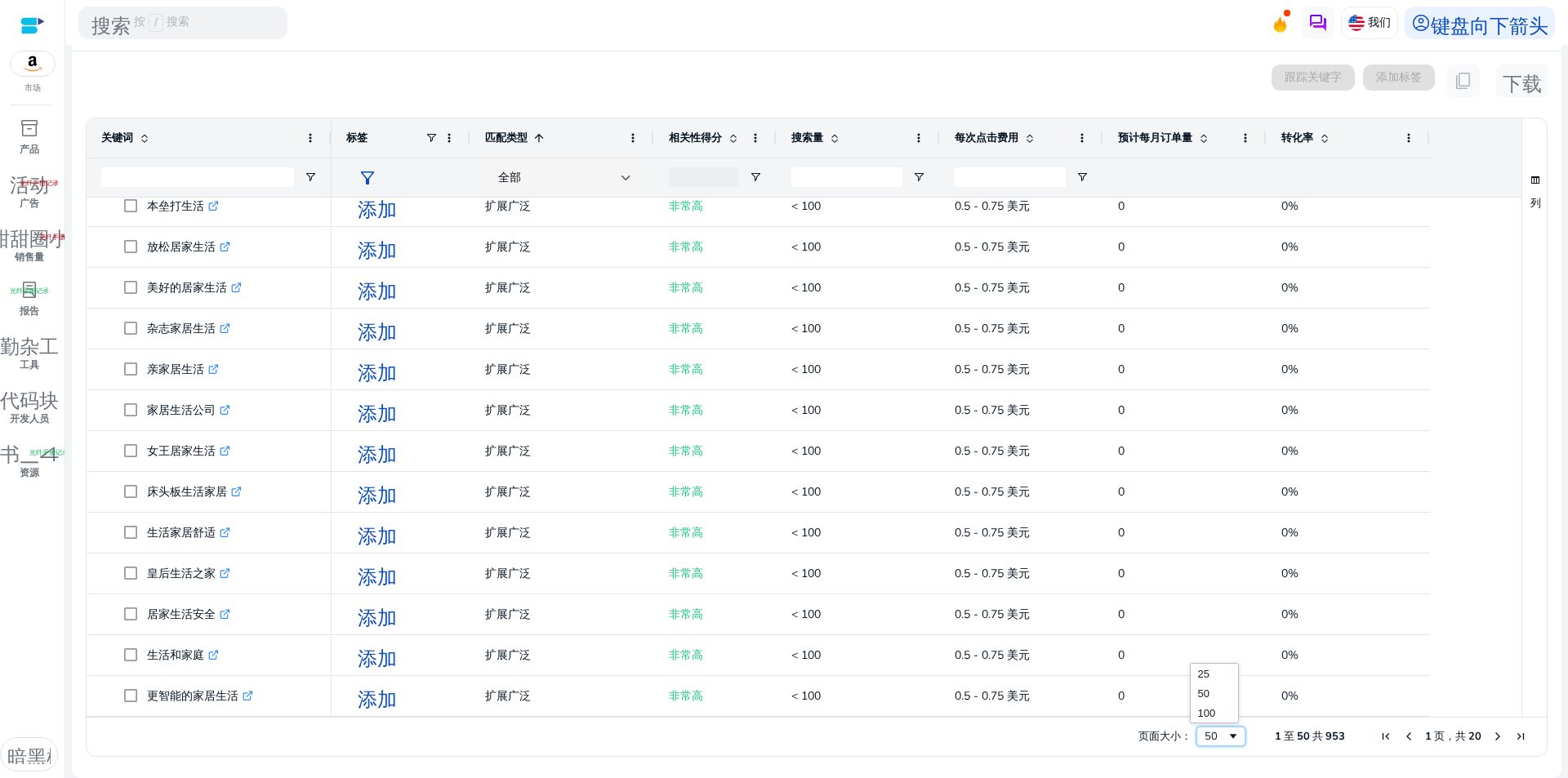
click at [1226, 731] on span "页面大小" at bounding box center [1233, 736] width 13 height 13
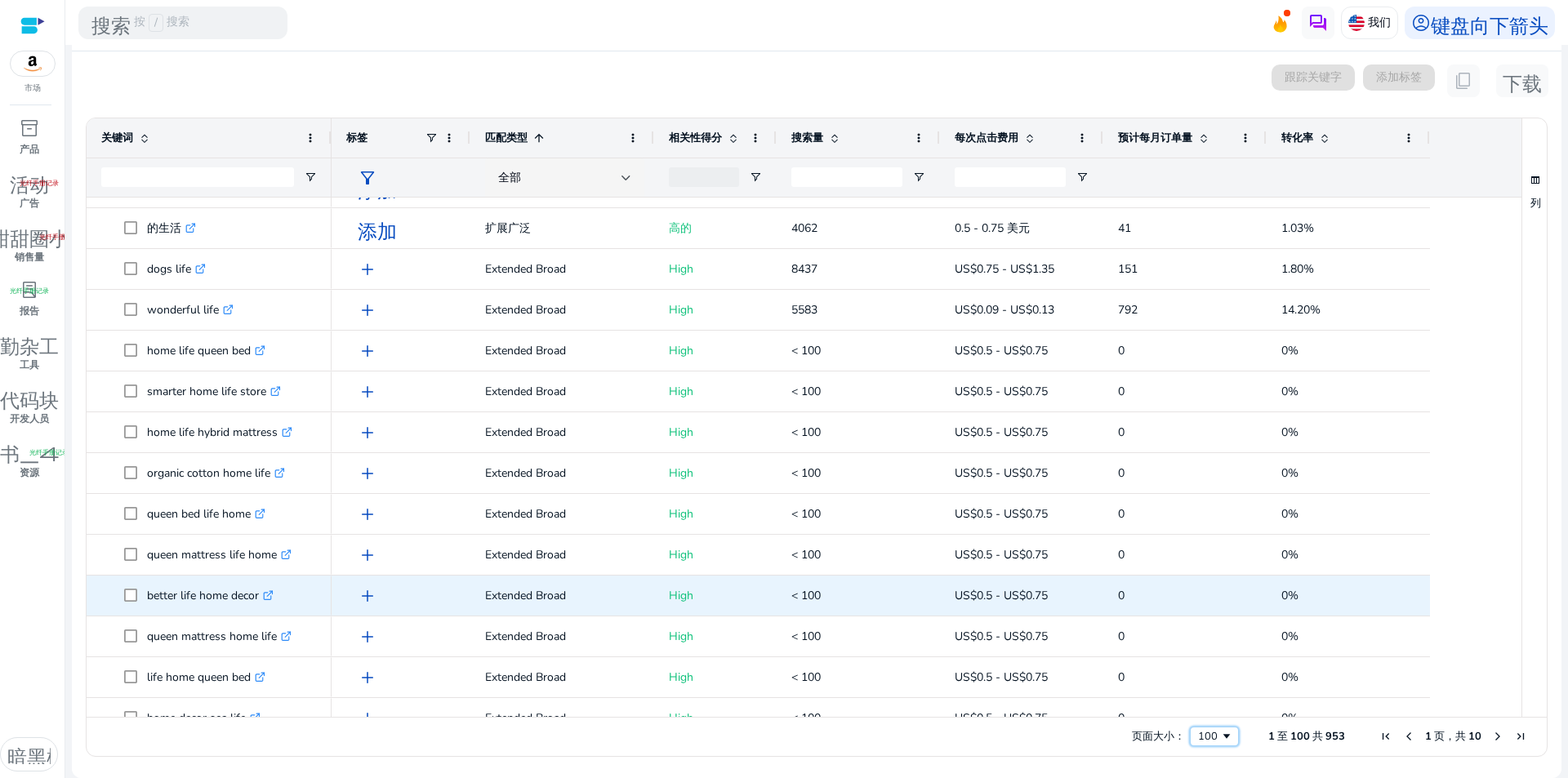
scroll to position [3563, 0]
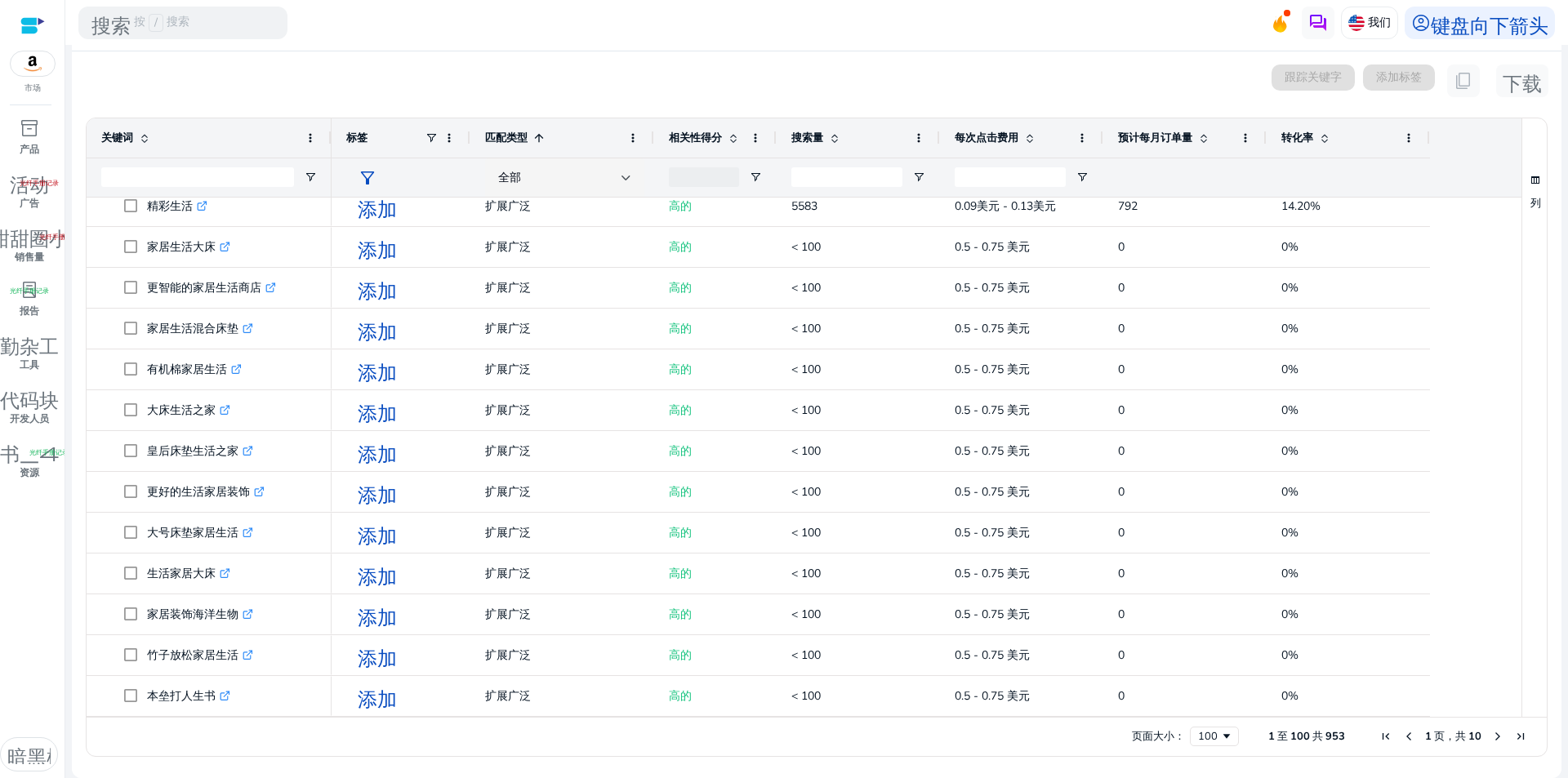
click at [1331, 737] on font "953" at bounding box center [1335, 736] width 20 height 15
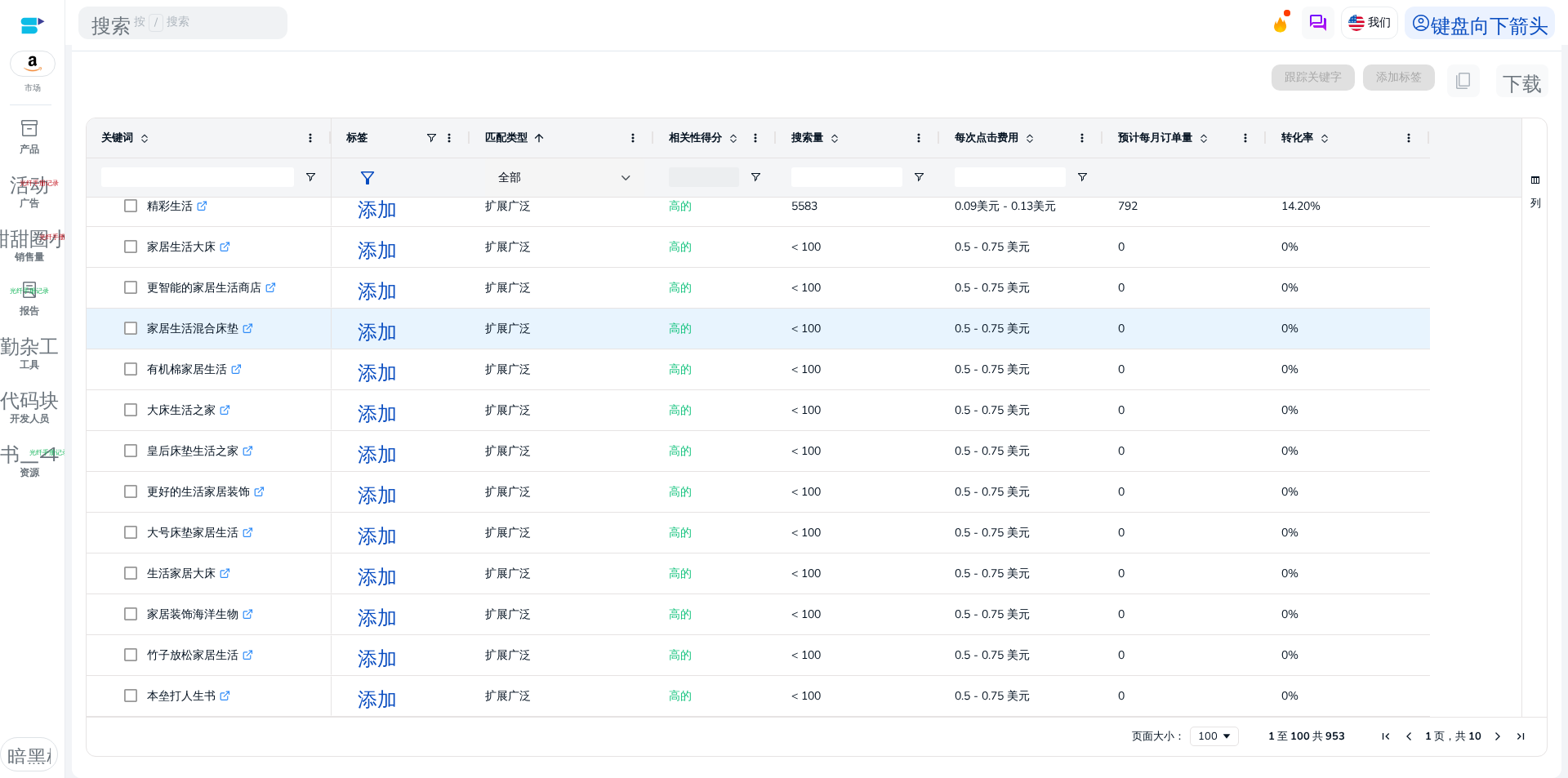
scroll to position [3236, 0]
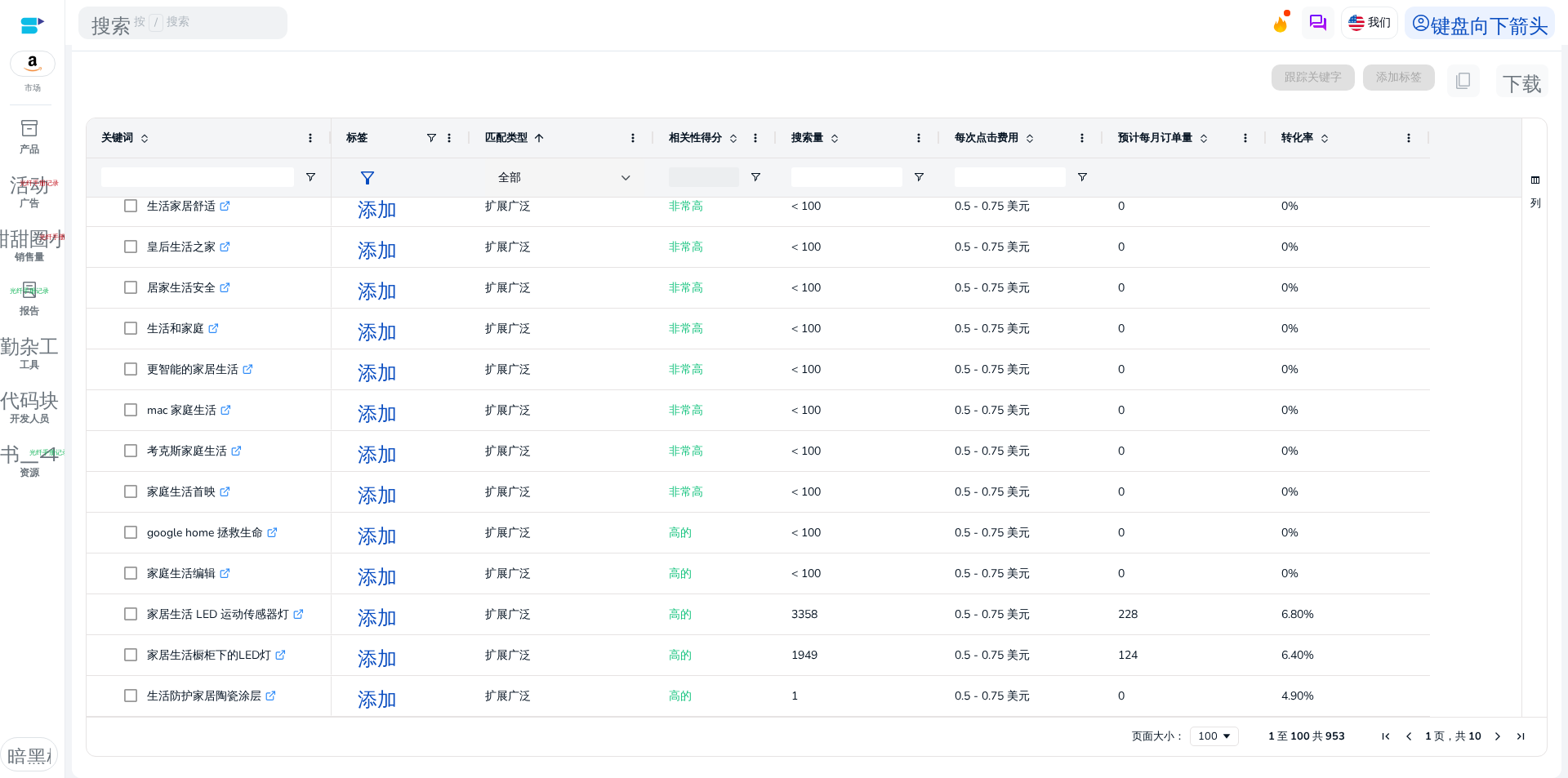
click at [37, 18] on div at bounding box center [32, 26] width 24 height 19
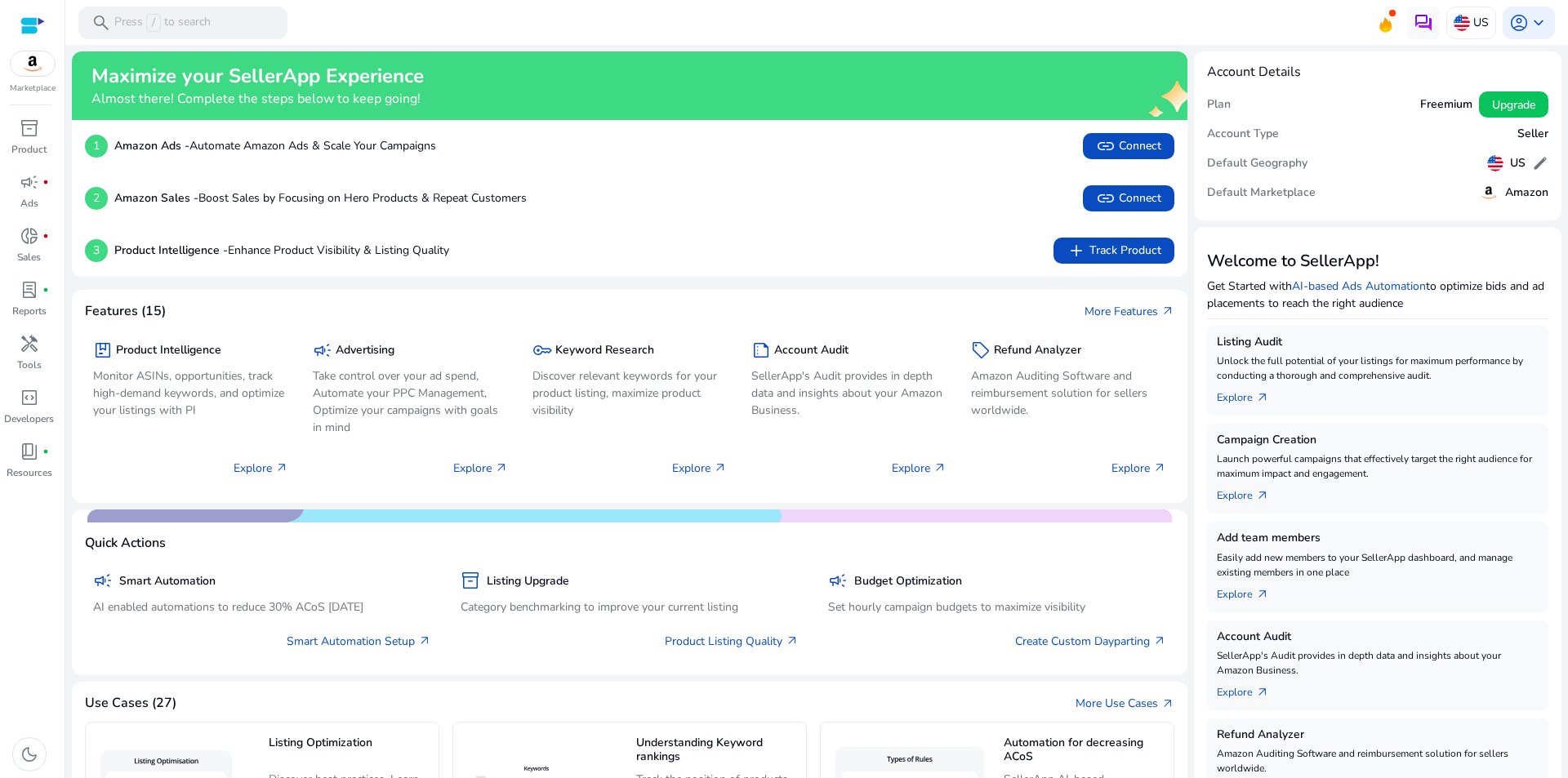
click at [704, 17] on mat-toolbar "search Press / to search US account_circle keyboard_arrow_down" at bounding box center [816, 22] width 1502 height 45
click at [37, 26] on div at bounding box center [32, 26] width 24 height 19
click at [1240, 133] on h5 "Account Type" at bounding box center [1243, 134] width 71 height 14
click at [1214, 108] on h5 "Plan" at bounding box center [1219, 105] width 23 height 14
click at [1218, 71] on h4 "Account Details" at bounding box center [1254, 72] width 94 height 16
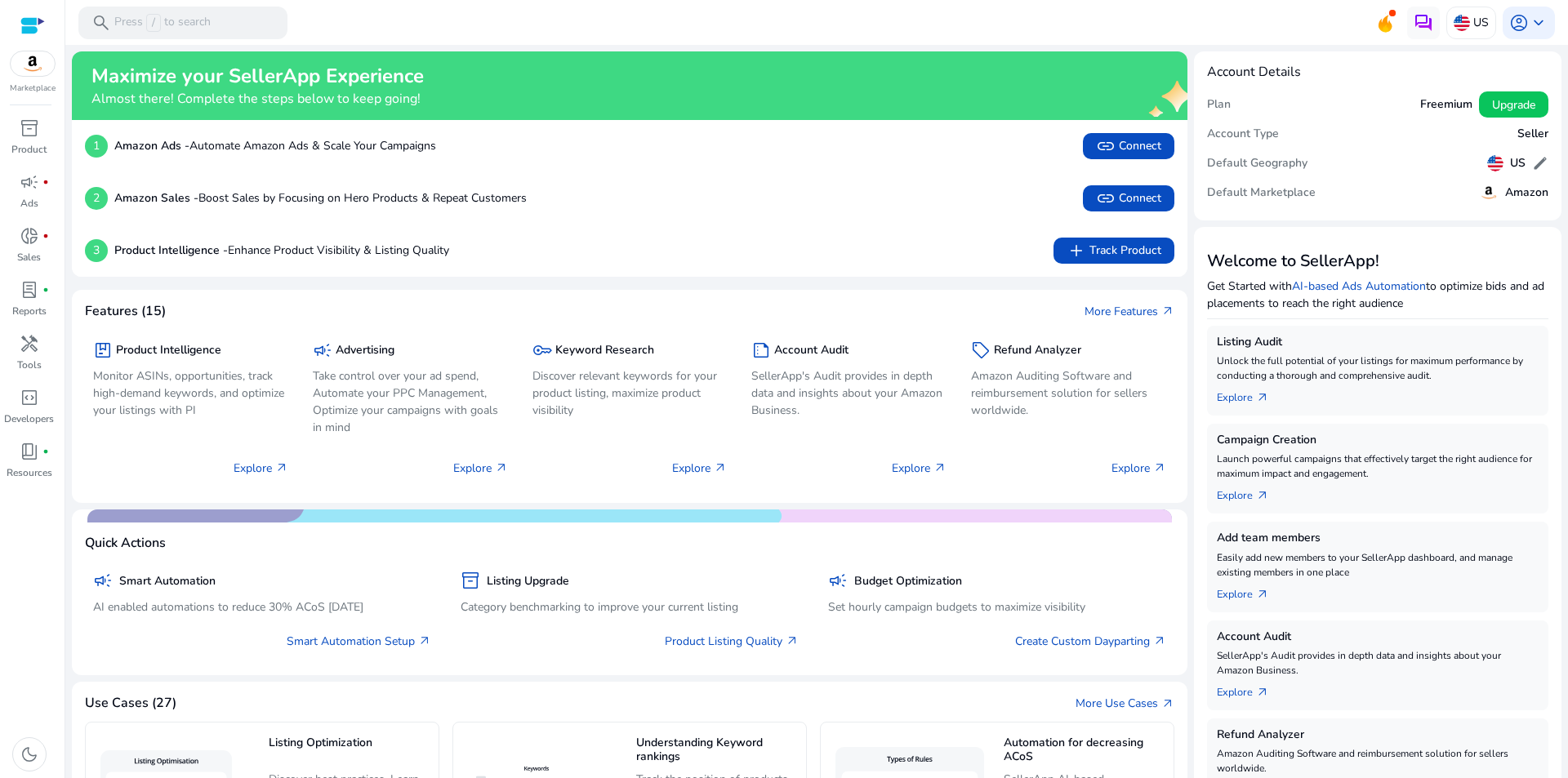
drag, startPoint x: 1229, startPoint y: 164, endPoint x: 1225, endPoint y: 185, distance: 21.4
click at [1228, 165] on h5 "Default Geography" at bounding box center [1257, 164] width 101 height 14
click at [1214, 204] on div "Default Marketplace Amazon" at bounding box center [1378, 192] width 342 height 29
click at [41, 145] on p "Product" at bounding box center [29, 150] width 35 height 15
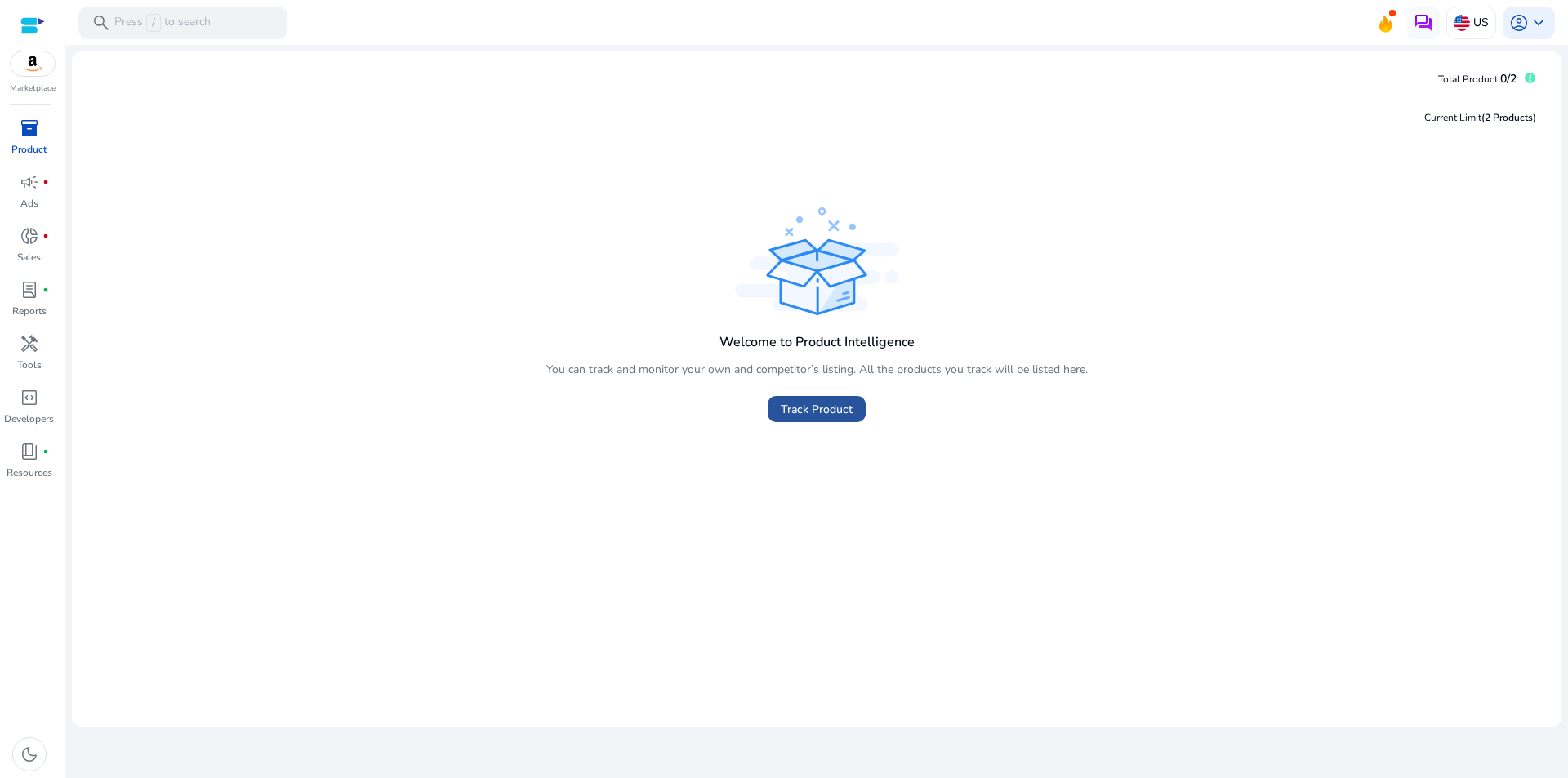
click at [816, 413] on span "Track Product" at bounding box center [816, 409] width 71 height 17
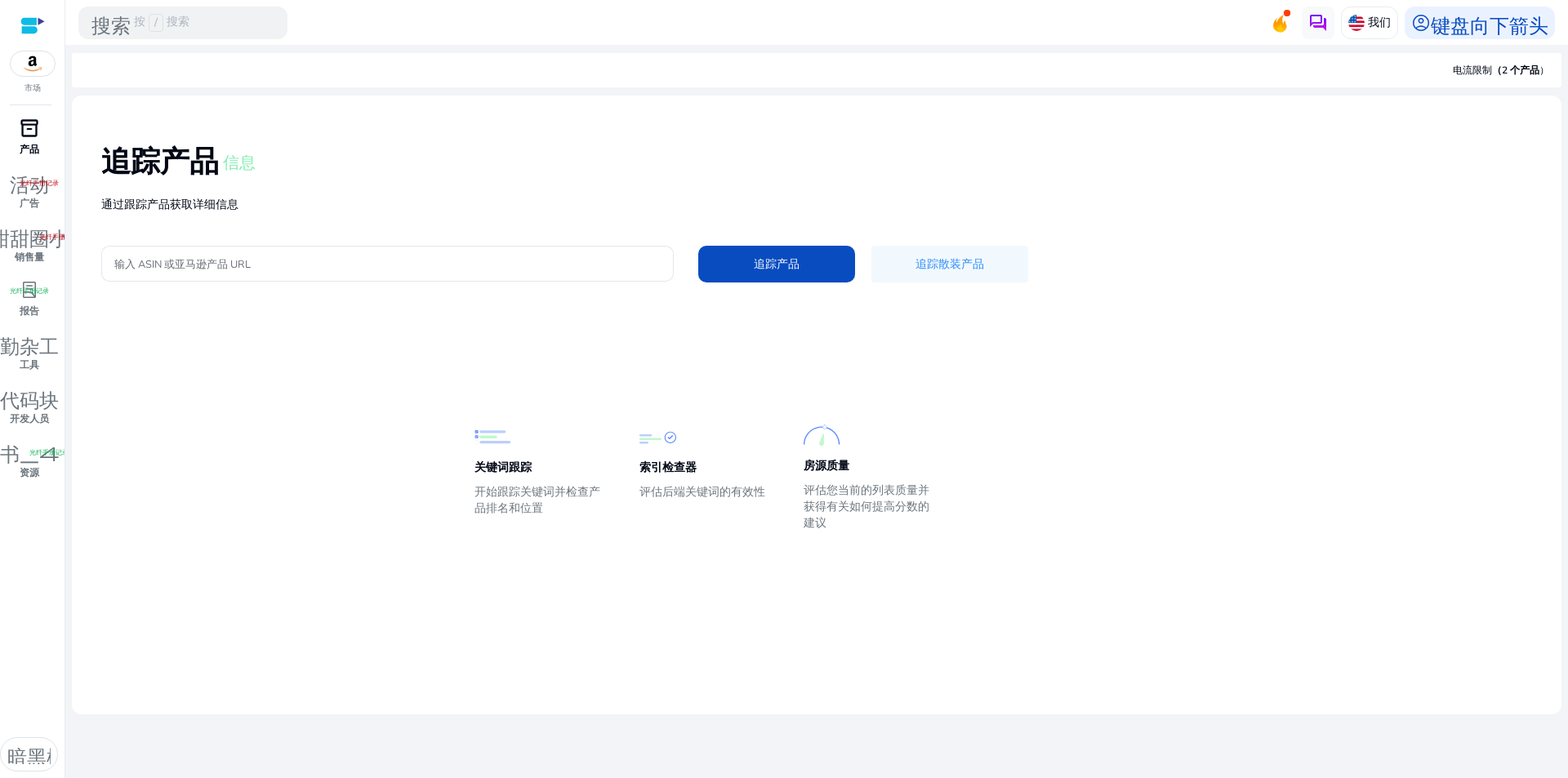
click at [35, 138] on font "inventory_2" at bounding box center [30, 127] width 20 height 22
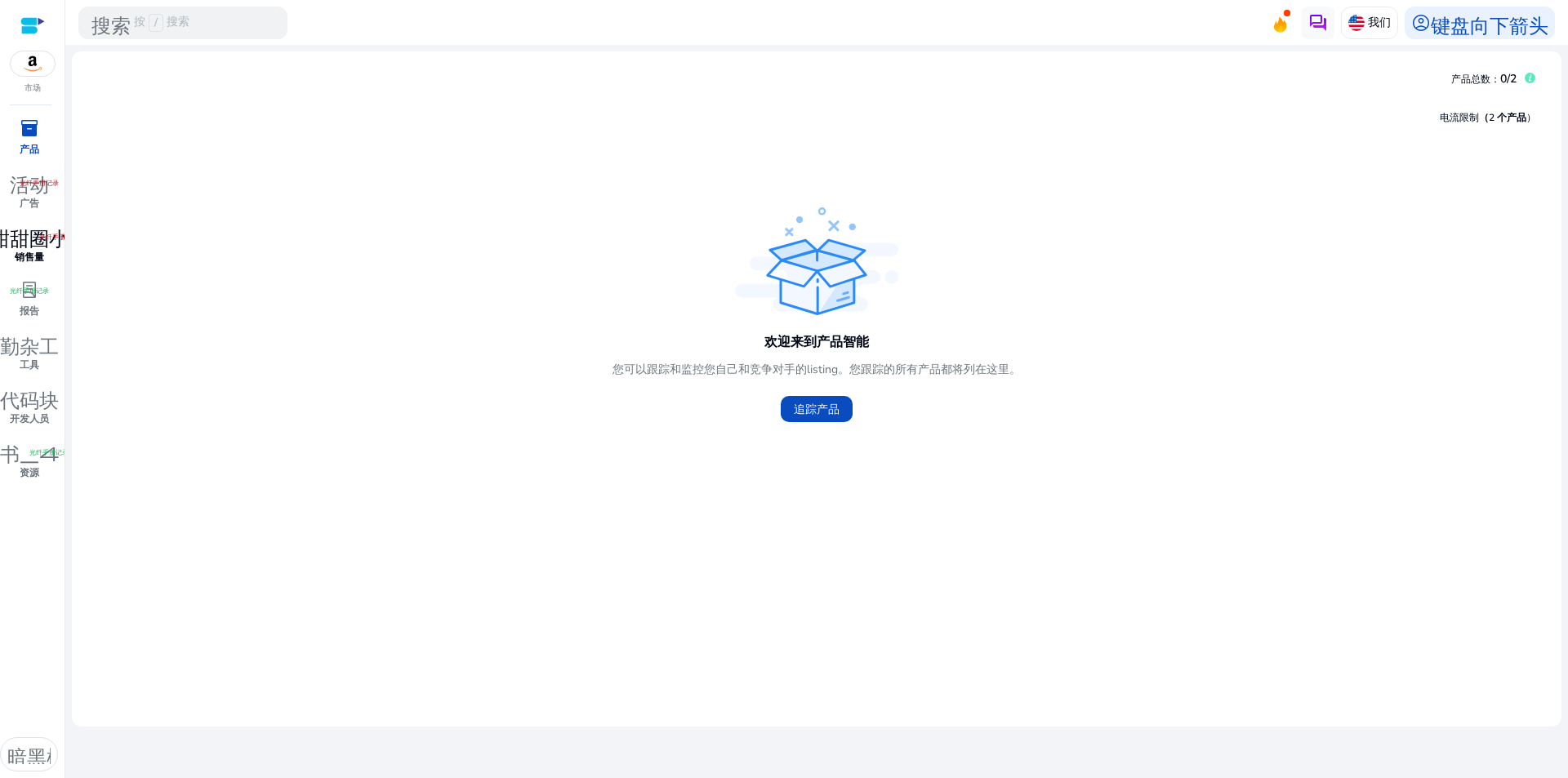
click at [38, 260] on font "销售量" at bounding box center [29, 258] width 29 height 13
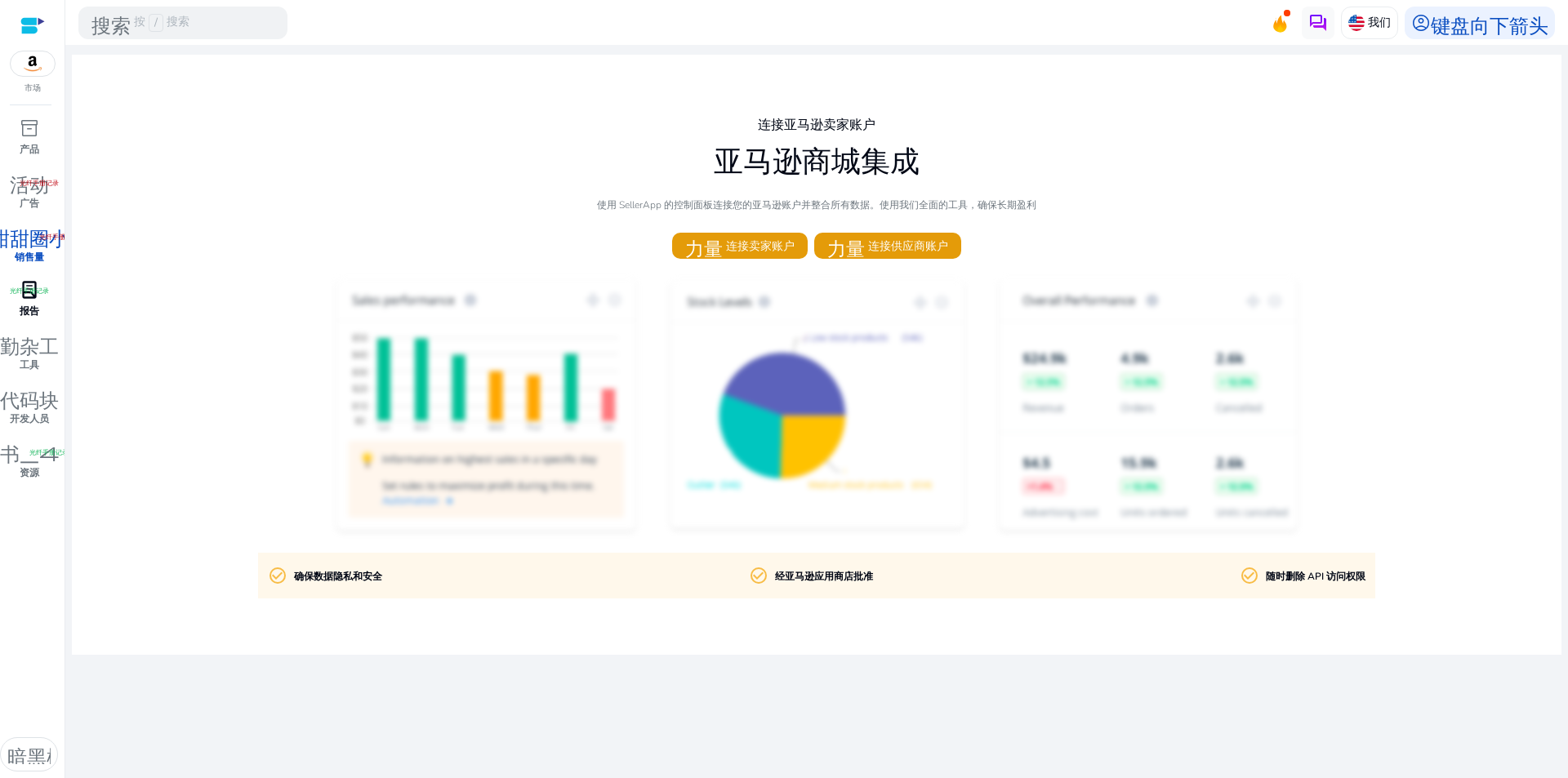
click at [38, 313] on font "报告" at bounding box center [30, 311] width 20 height 13
click at [37, 349] on font "勤杂工" at bounding box center [29, 343] width 59 height 22
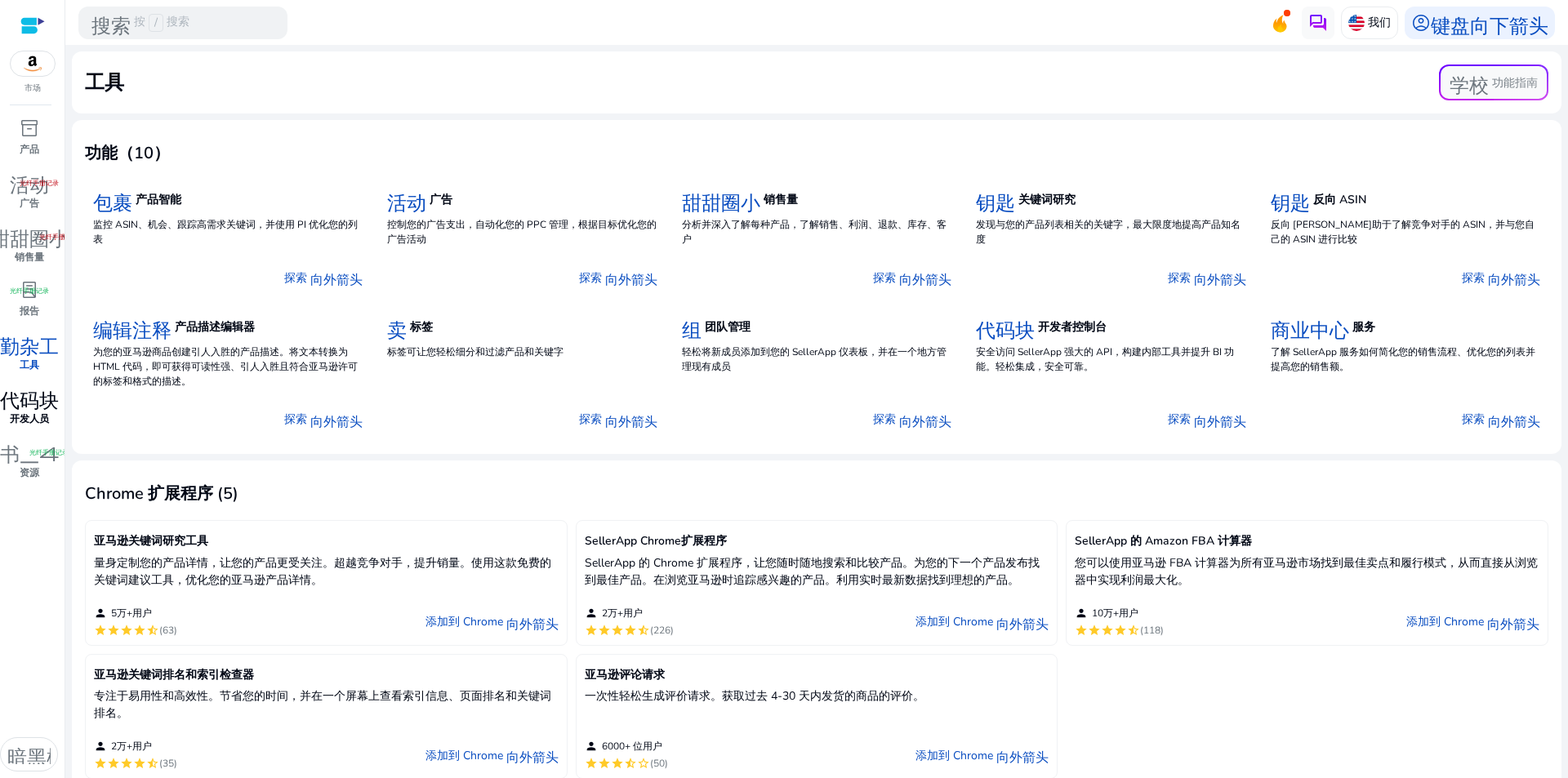
click at [37, 401] on font "代码块" at bounding box center [29, 397] width 59 height 22
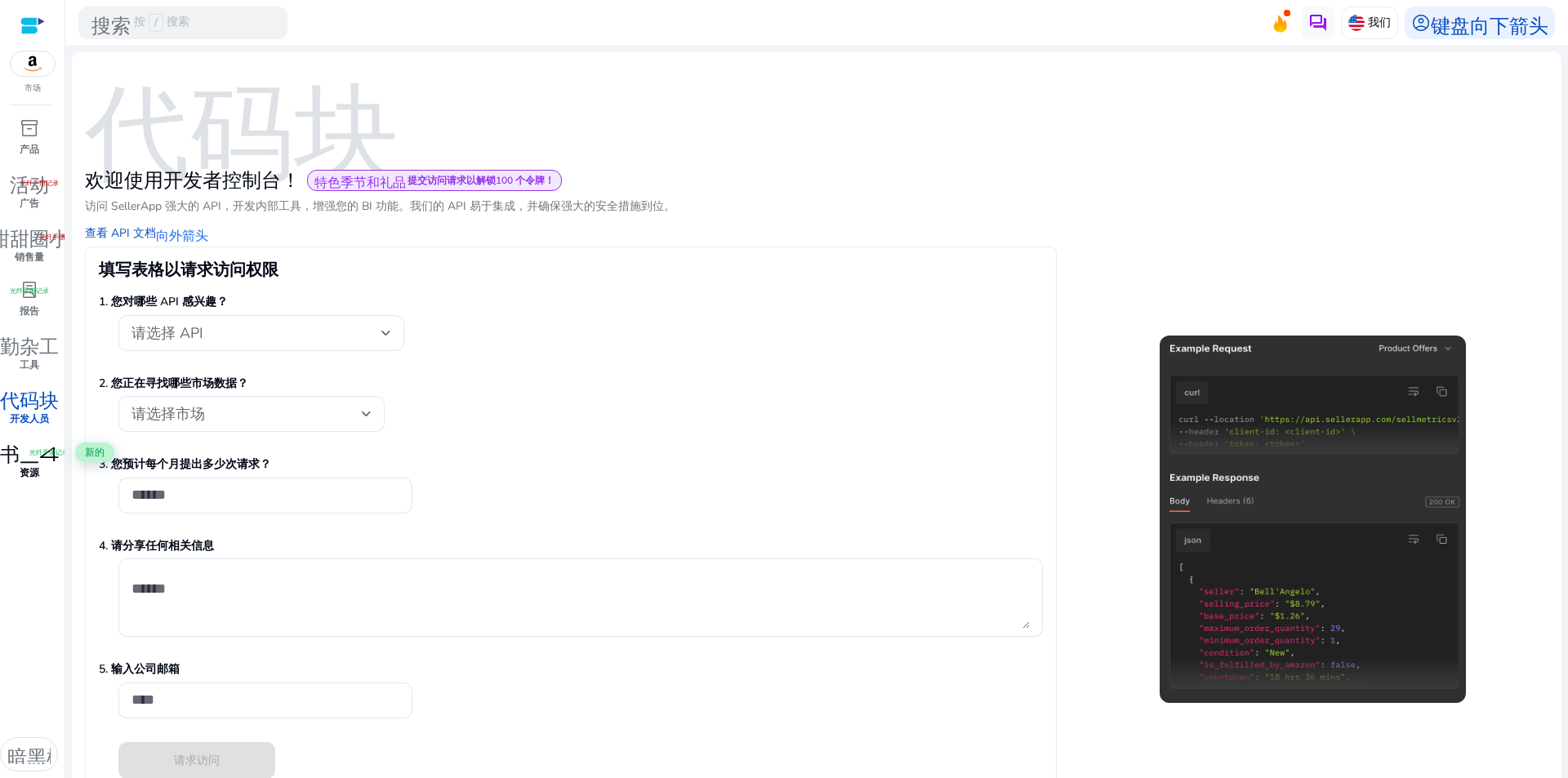
click at [32, 453] on font "光纤手册记录" at bounding box center [48, 451] width 39 height 8
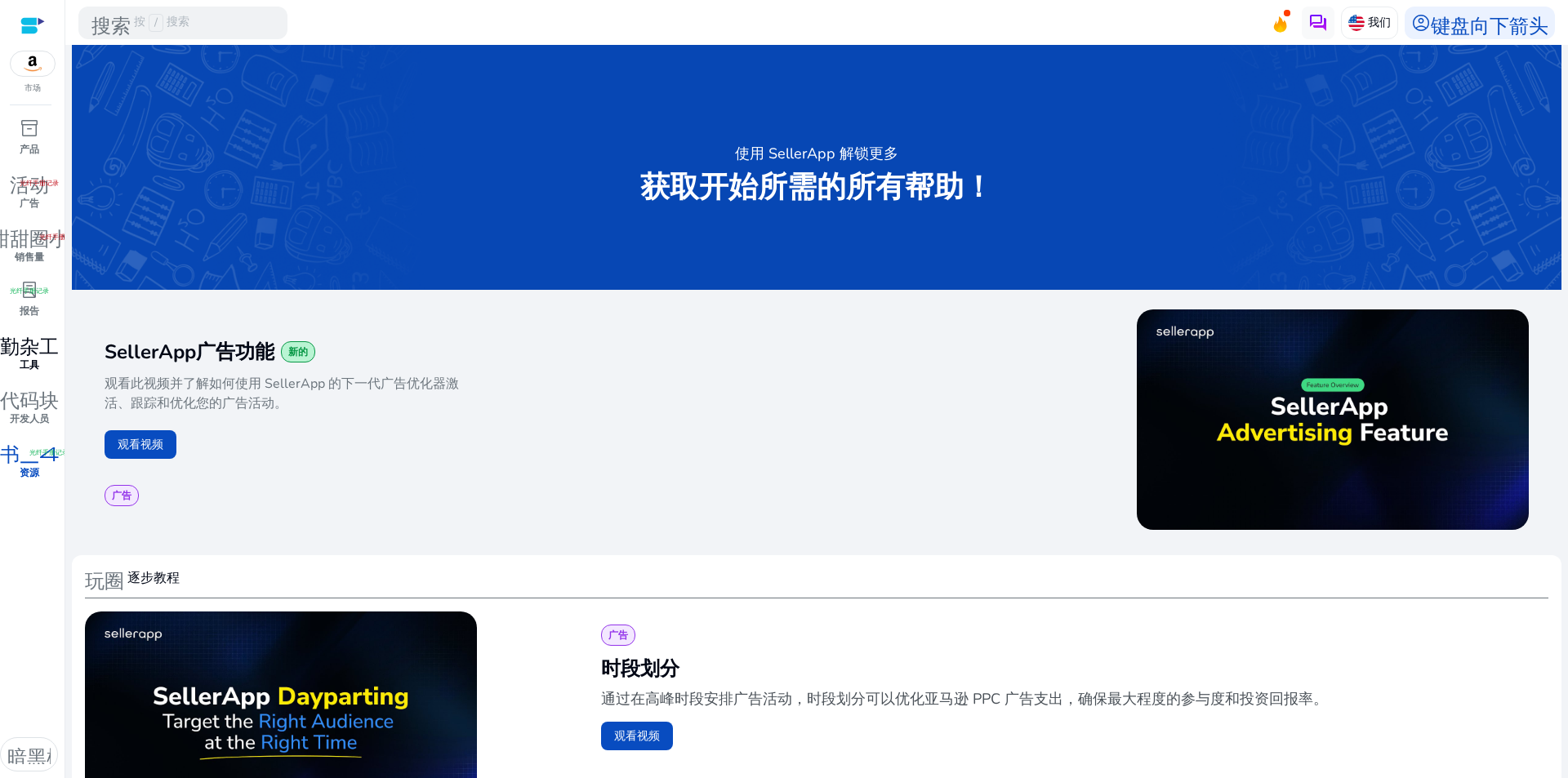
click at [17, 354] on font "勤杂工" at bounding box center [29, 343] width 59 height 22
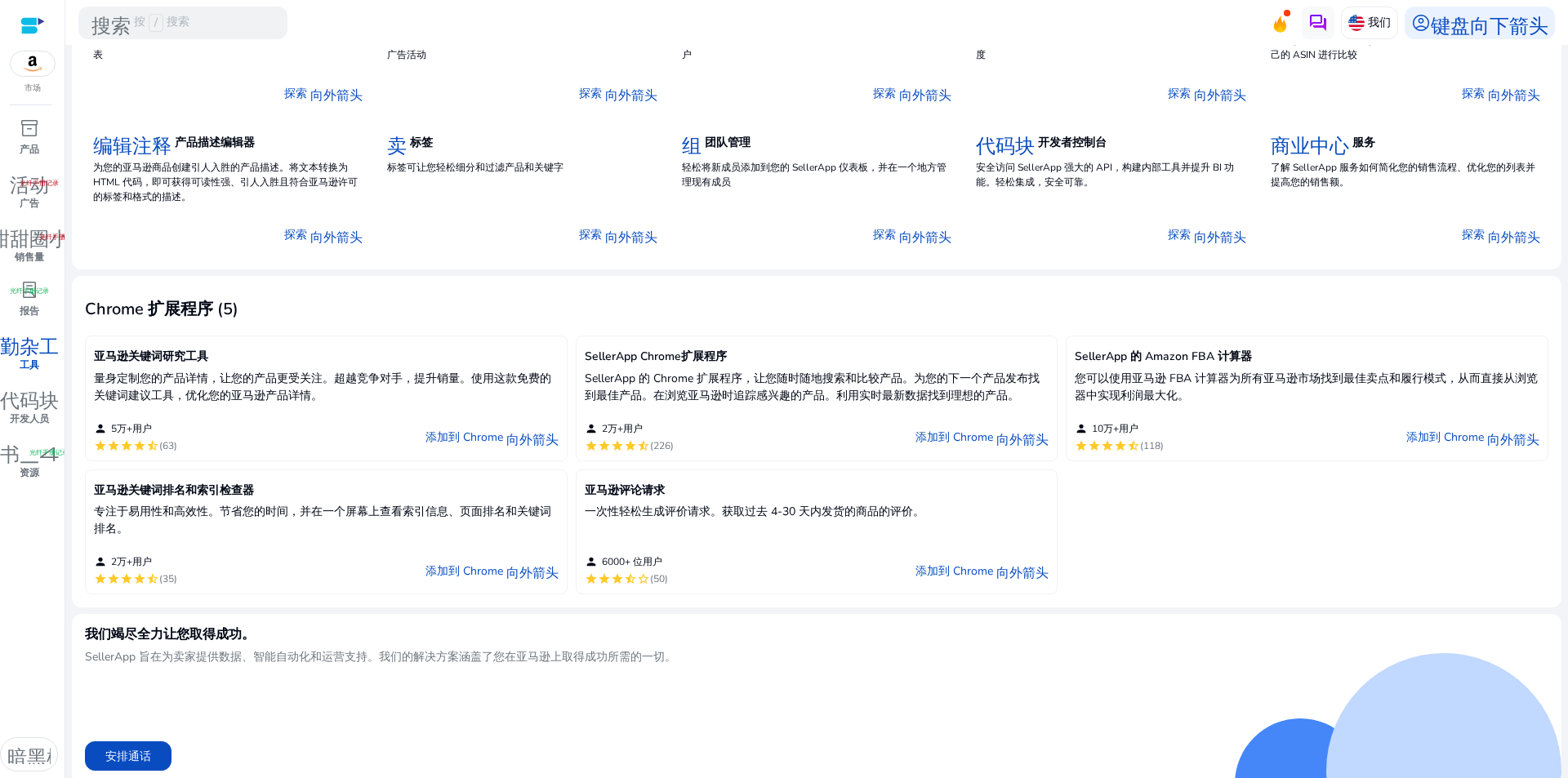
scroll to position [190, 0]
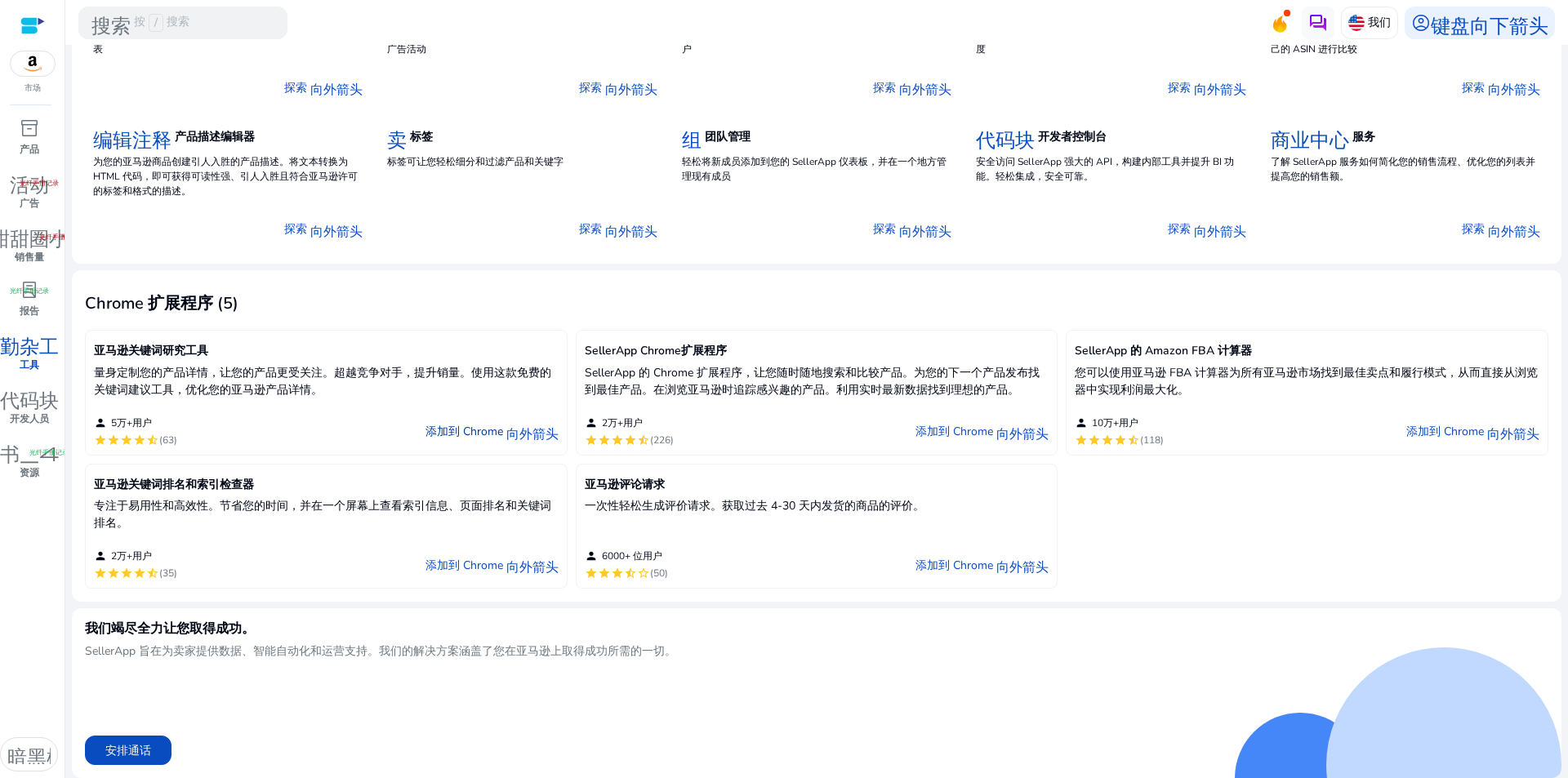
click at [476, 435] on font "添加到 Chrome" at bounding box center [464, 431] width 77 height 16
click at [26, 470] on font "资源" at bounding box center [30, 473] width 20 height 13
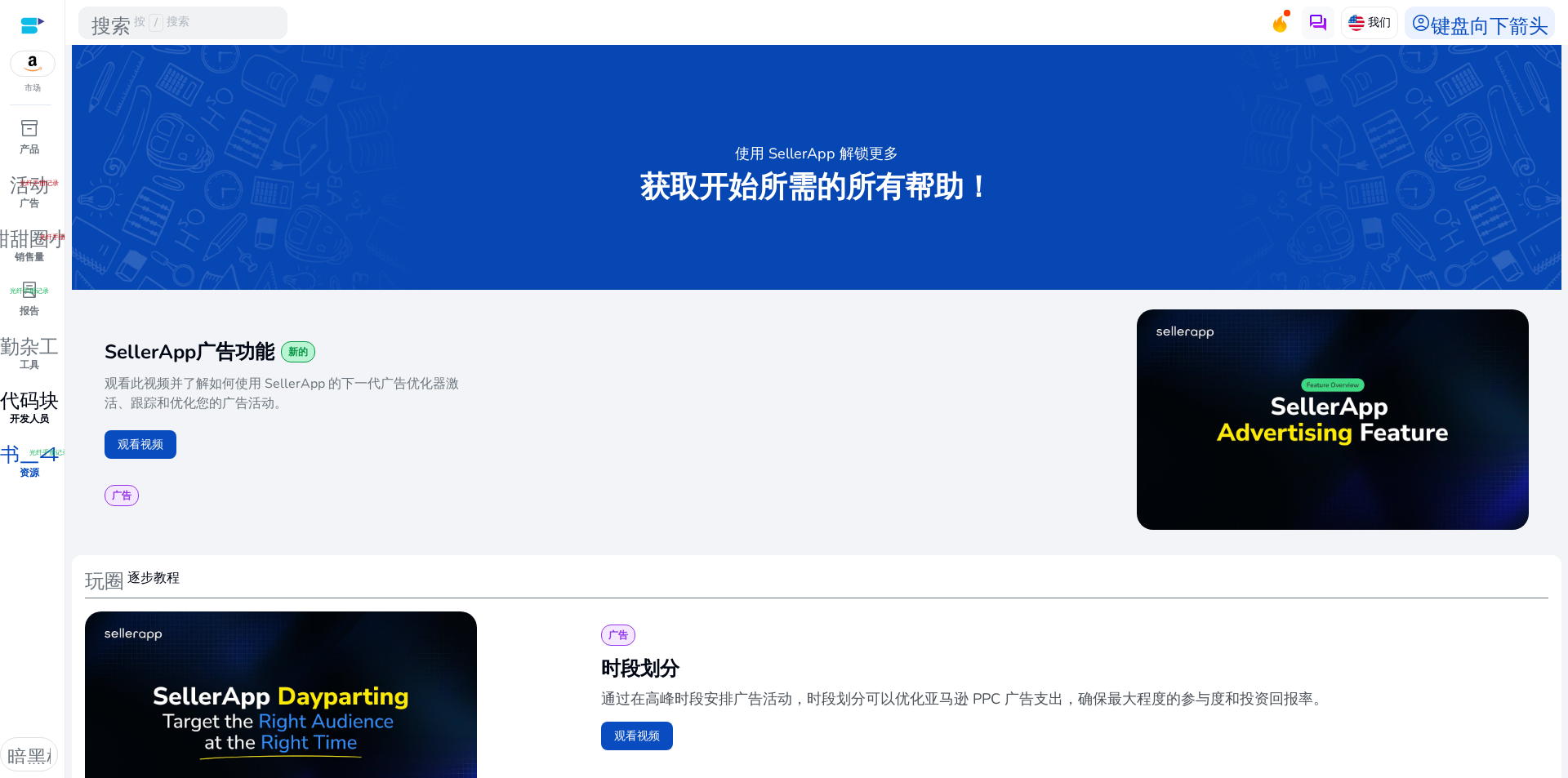
click at [36, 402] on font "代码块" at bounding box center [29, 397] width 59 height 22
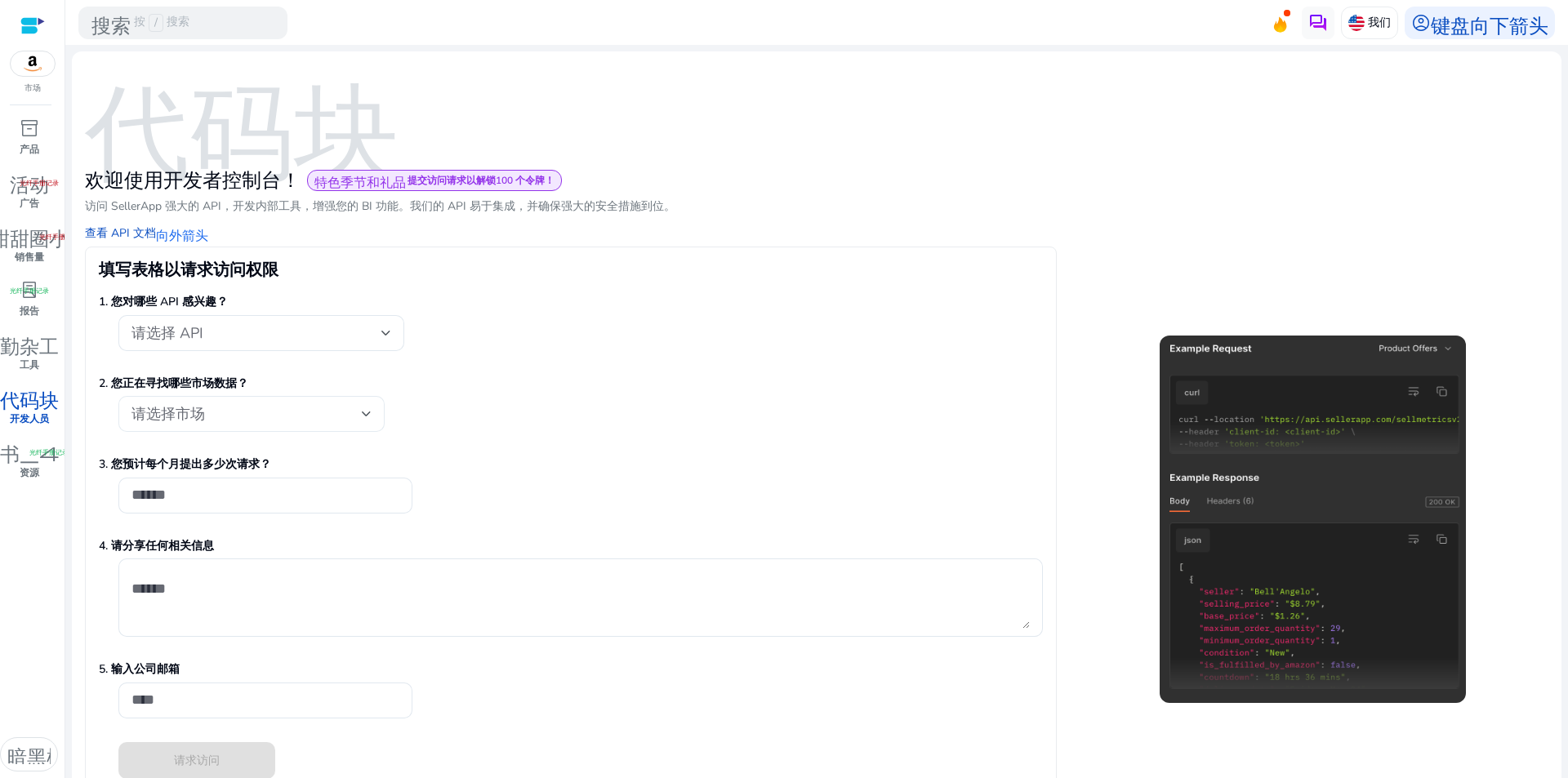
click at [364, 410] on div at bounding box center [367, 414] width 10 height 20
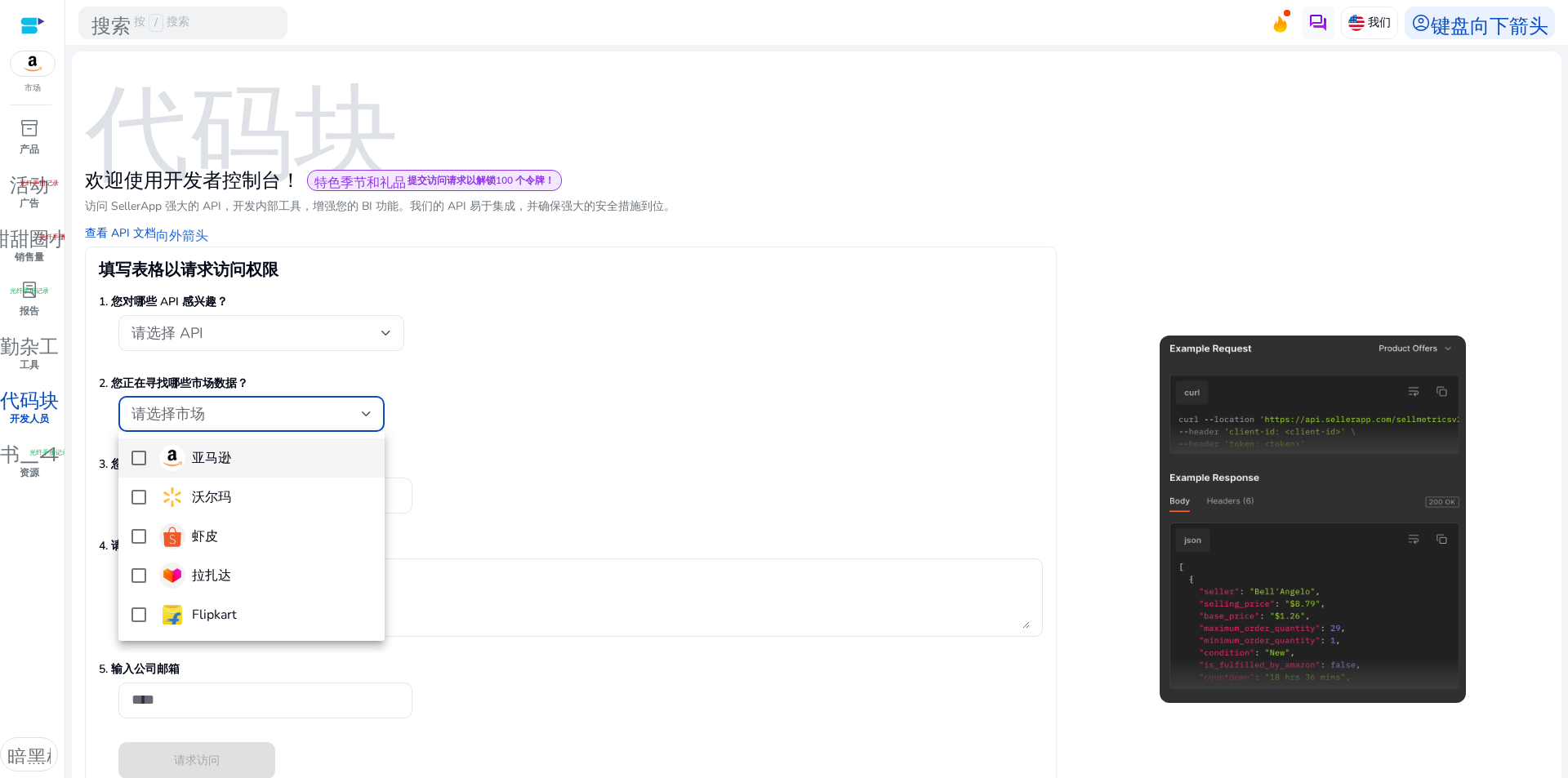
click at [759, 332] on div at bounding box center [784, 389] width 1568 height 778
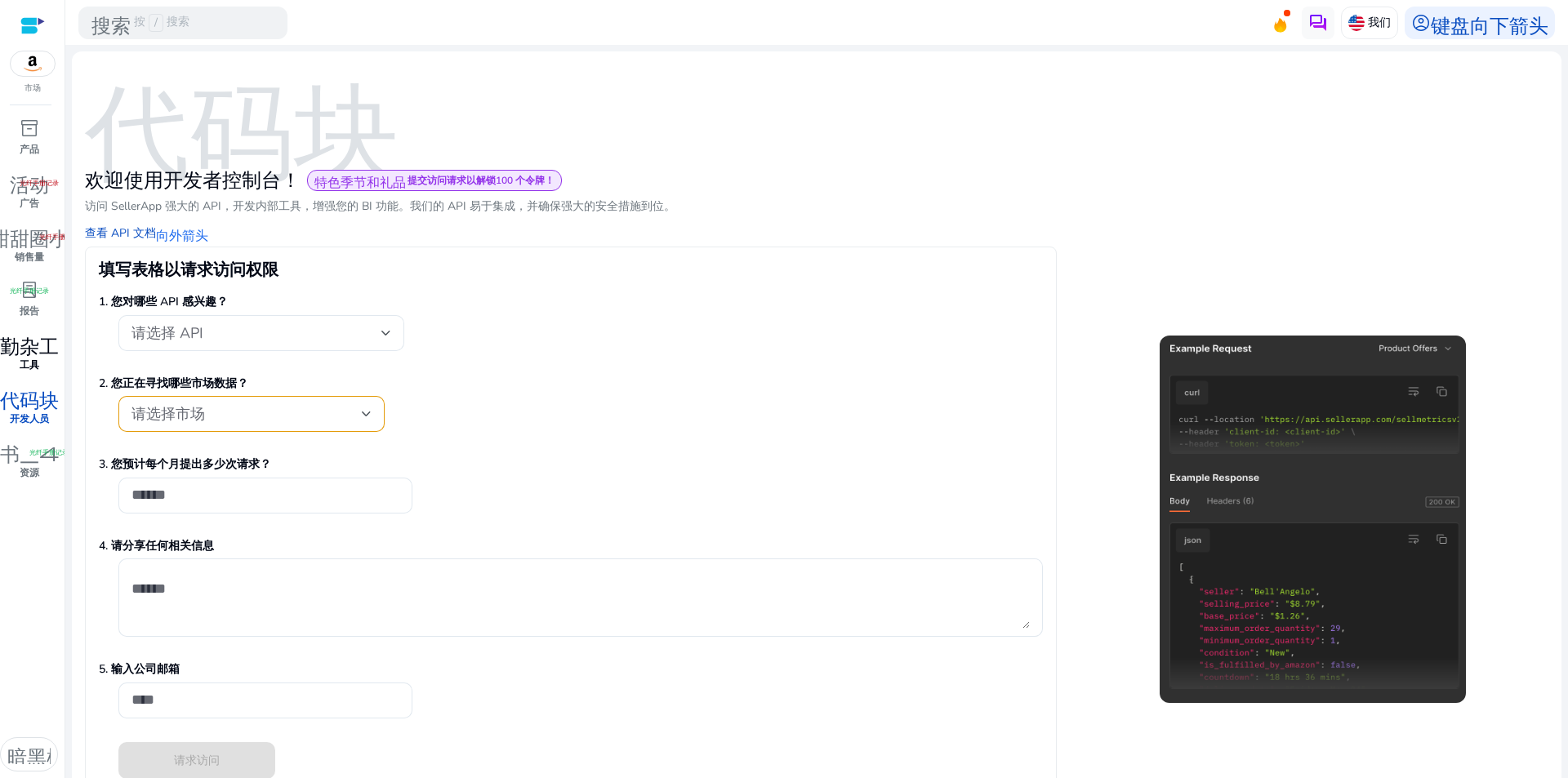
click at [25, 366] on font "工具" at bounding box center [30, 365] width 20 height 13
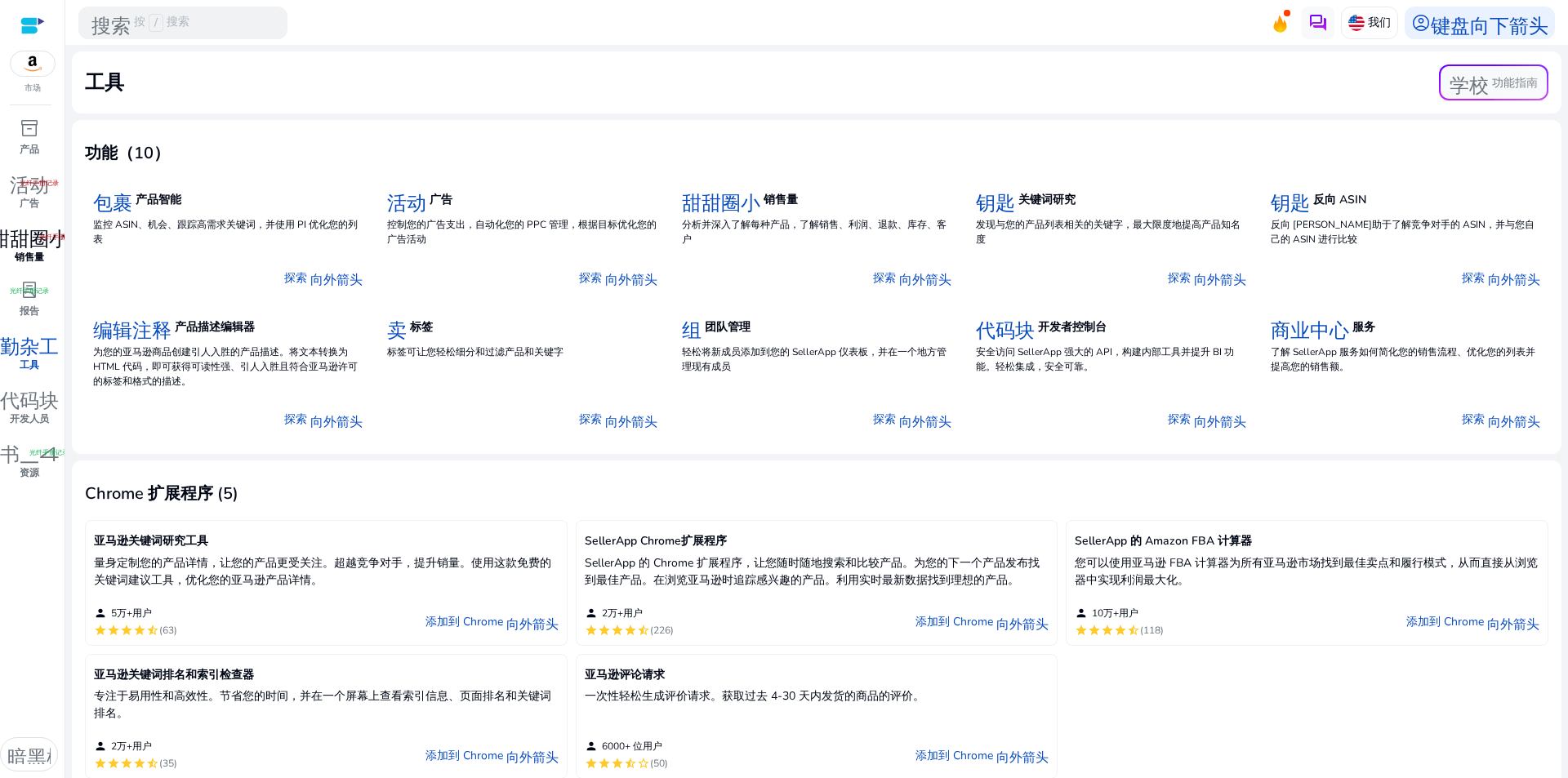
click at [25, 251] on font "销售量" at bounding box center [29, 258] width 29 height 13
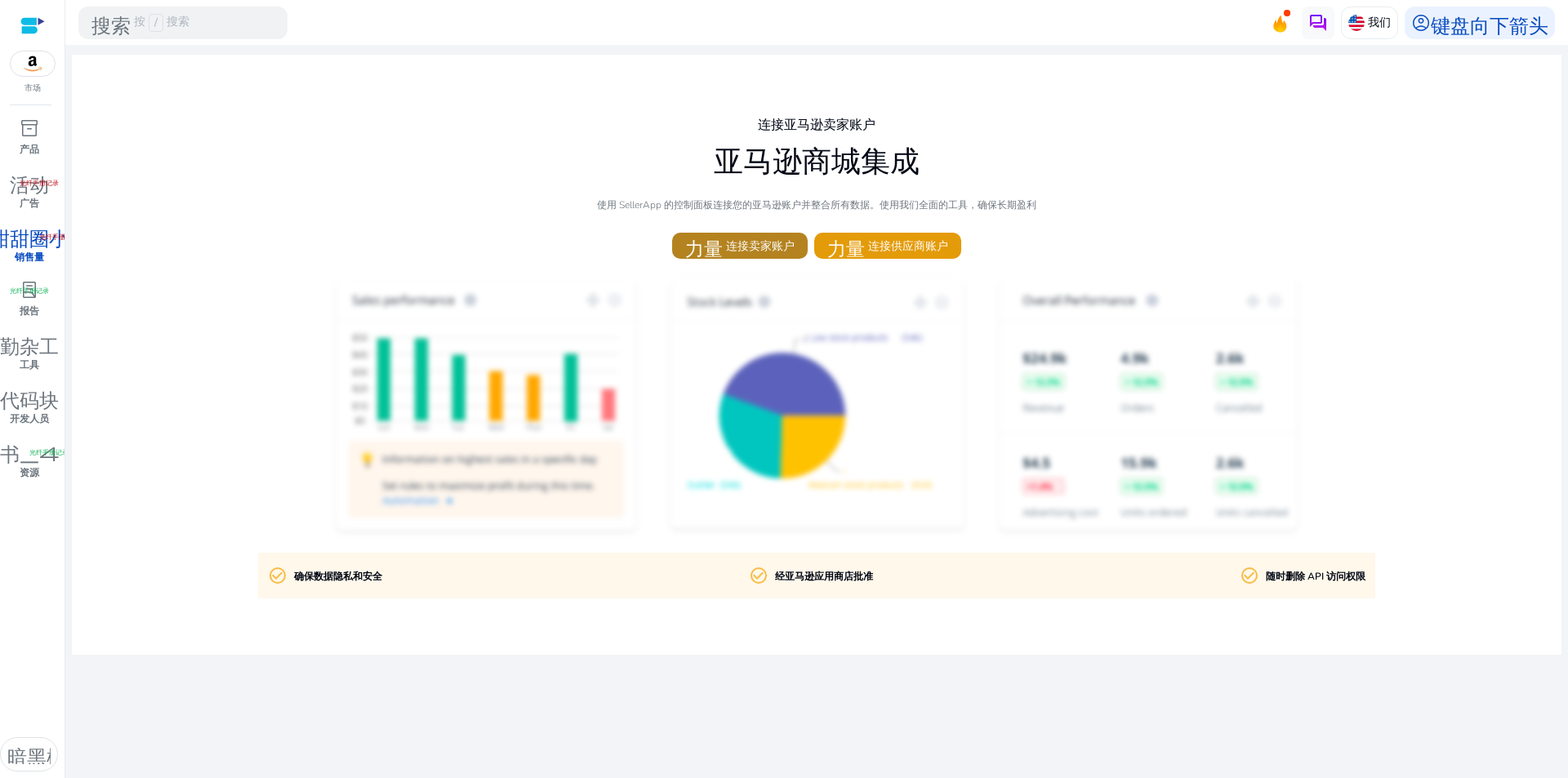
click at [737, 253] on font "连接卖家账户" at bounding box center [760, 246] width 68 height 16
click at [25, 135] on font "inventory_2" at bounding box center [30, 127] width 20 height 22
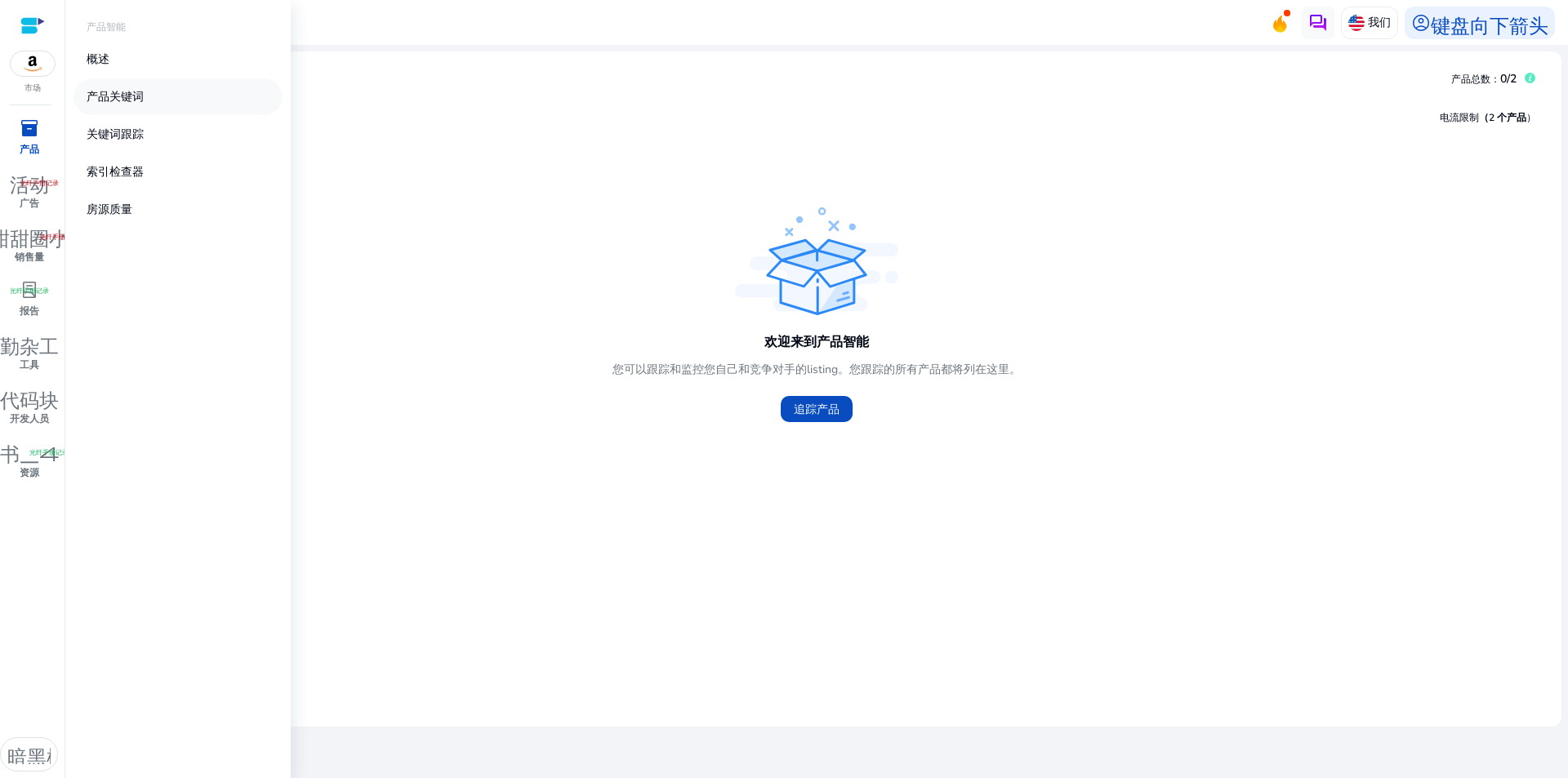
click at [139, 93] on font "产品关键词" at bounding box center [115, 96] width 57 height 16
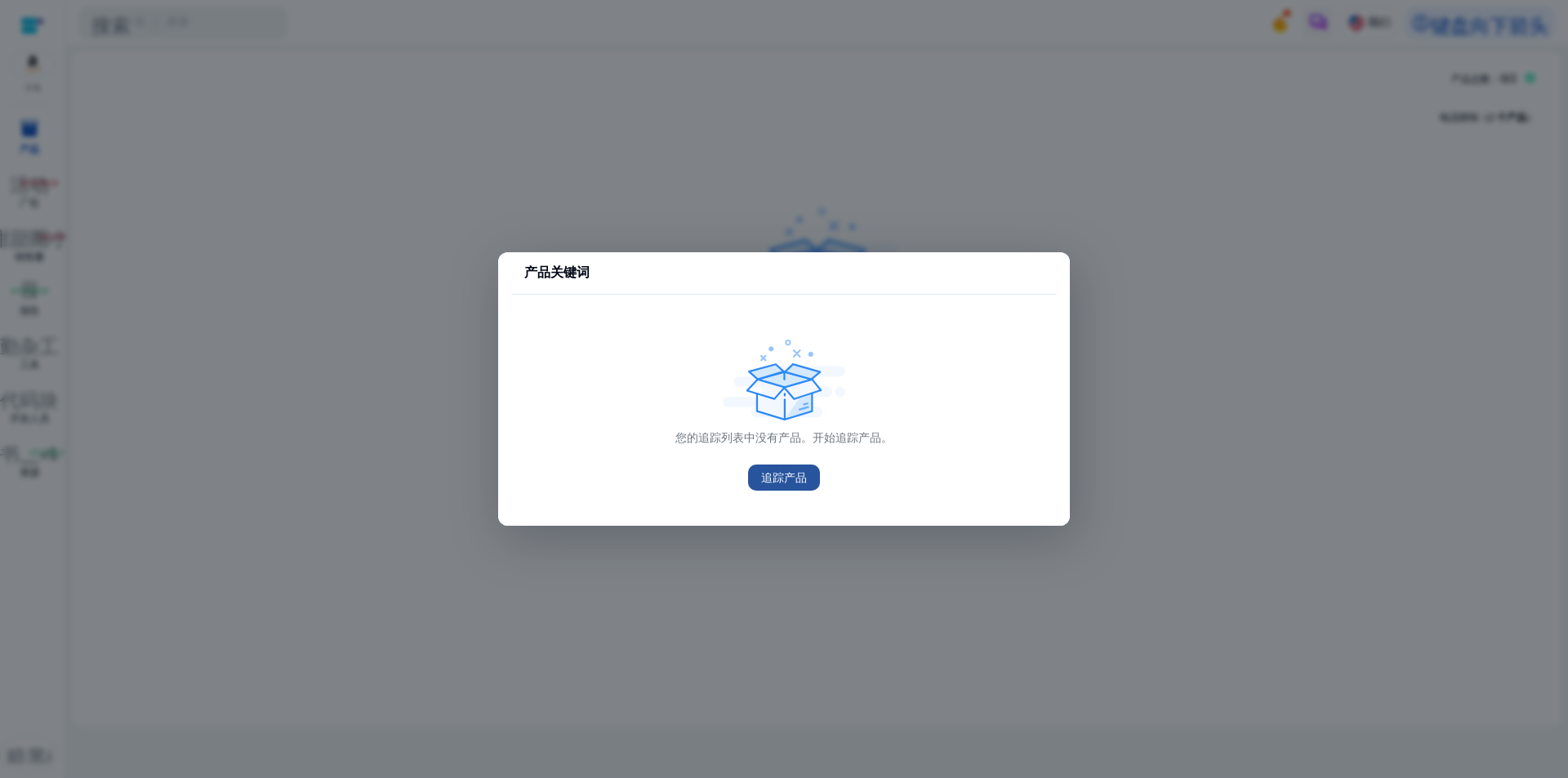
click at [802, 478] on font "追踪产品" at bounding box center [783, 478] width 46 height 16
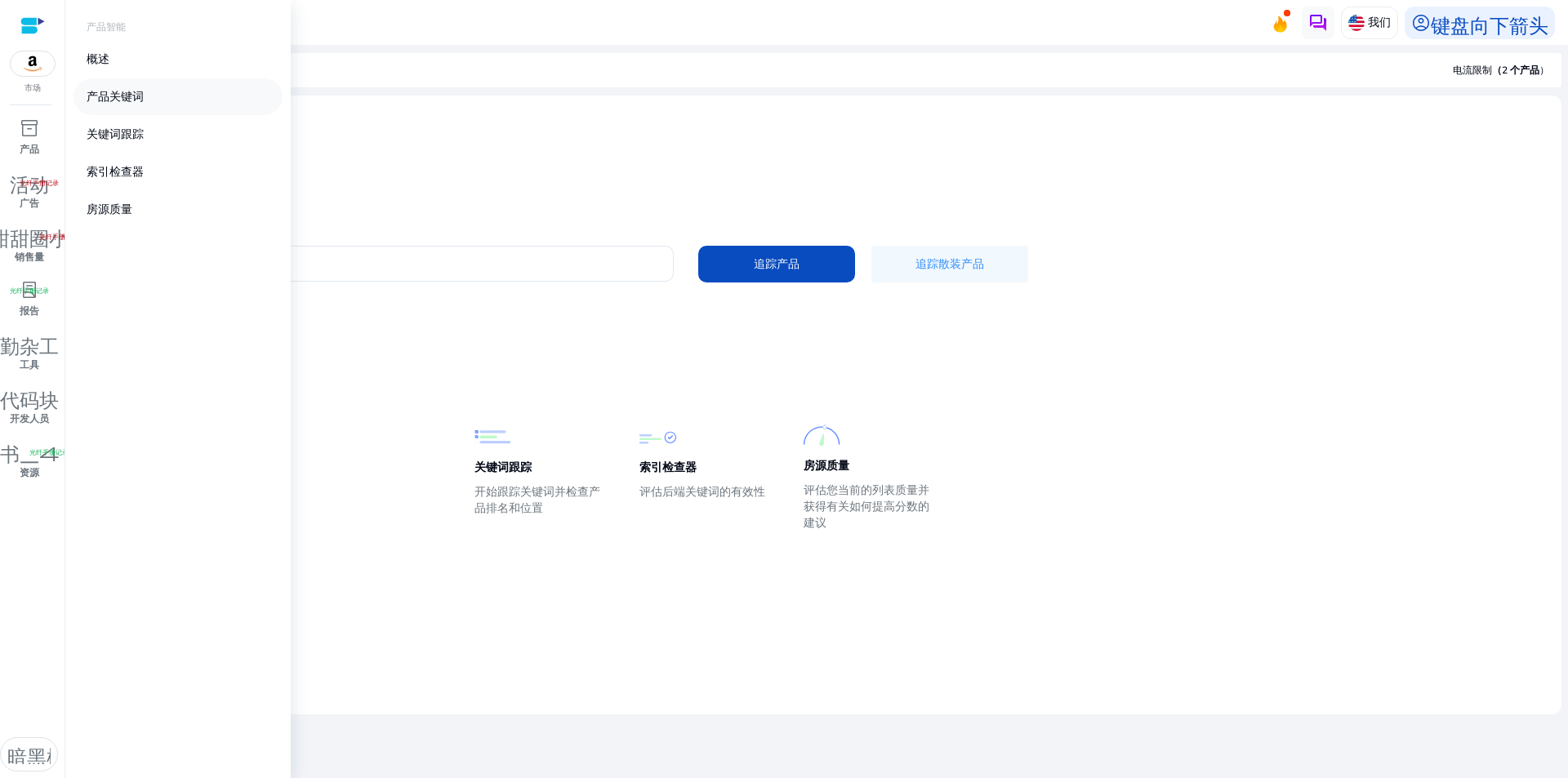
click at [147, 90] on link "产品关键词" at bounding box center [177, 96] width 209 height 37
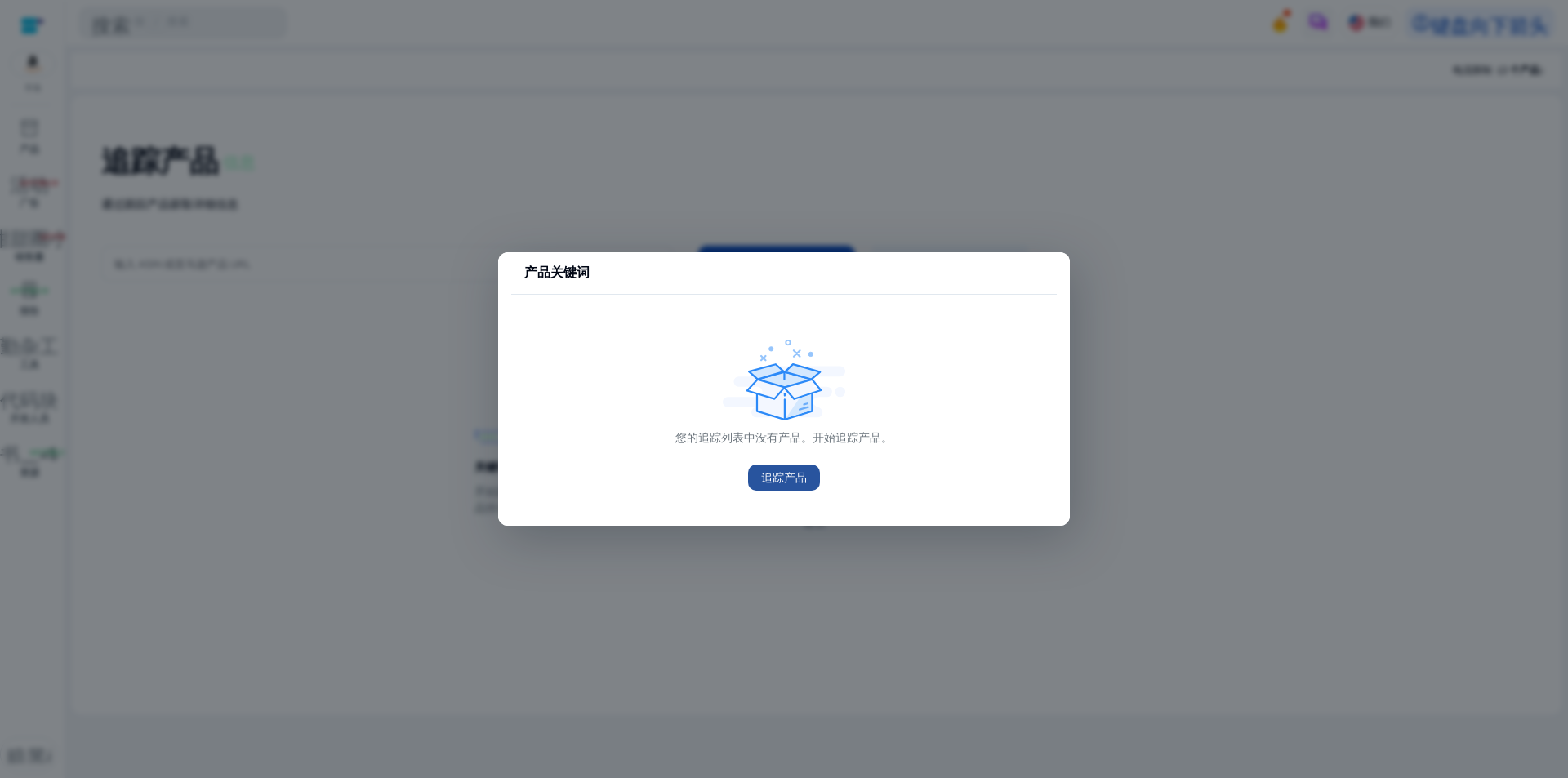
click at [766, 479] on font "追踪产品" at bounding box center [783, 478] width 46 height 16
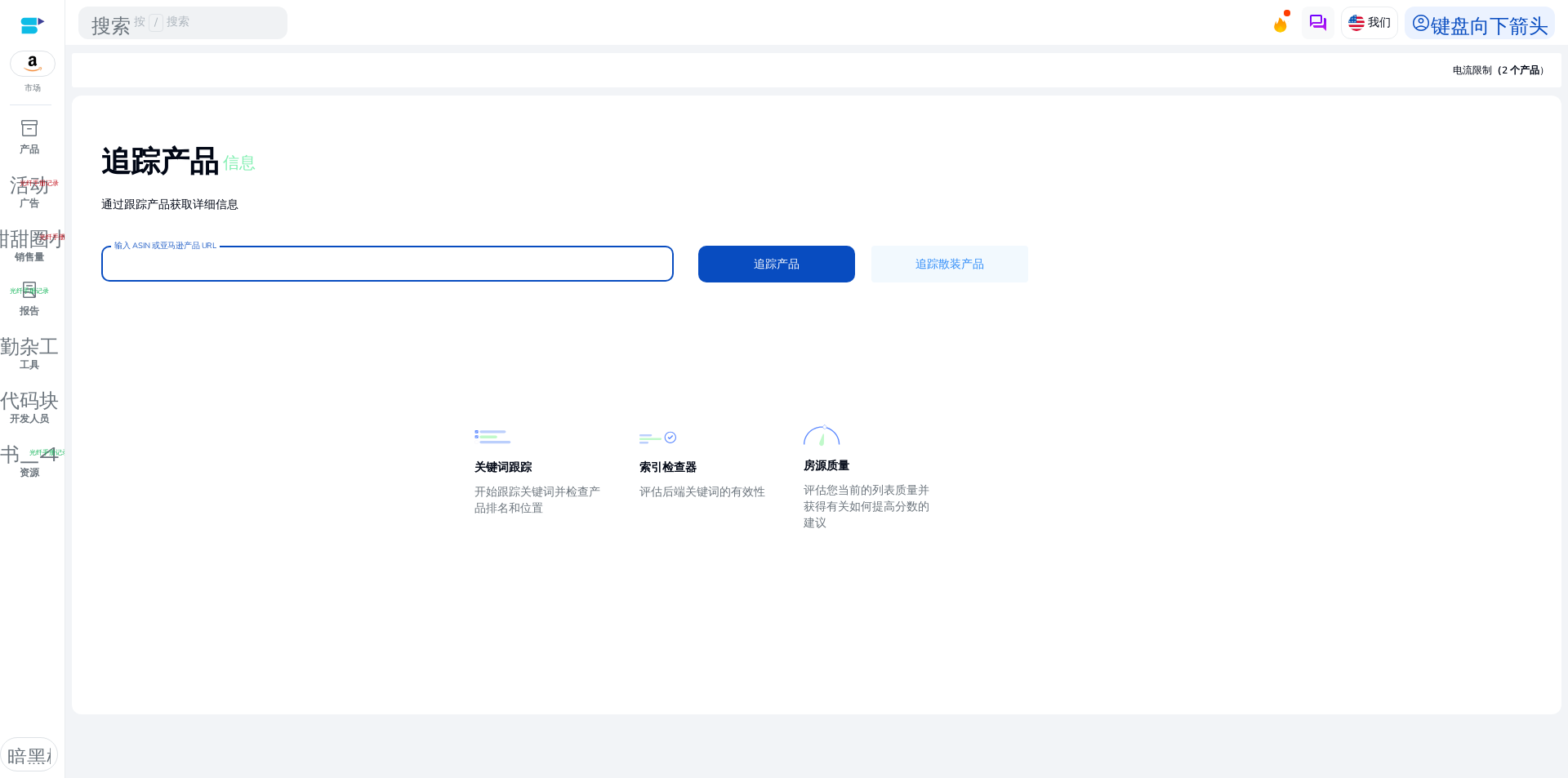
paste input "*********"
type input "*********"
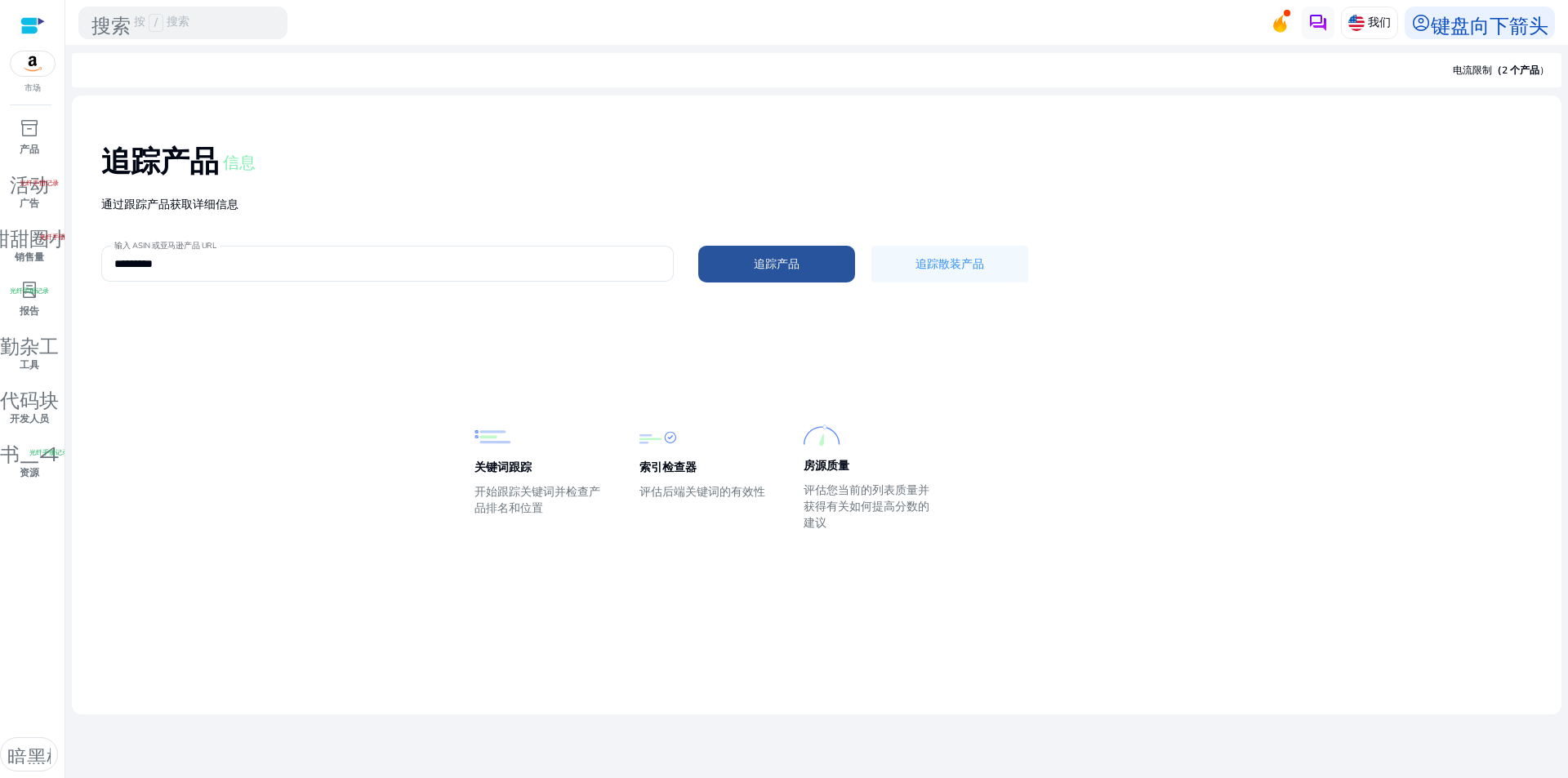
click at [786, 266] on font "追踪产品" at bounding box center [776, 263] width 46 height 16
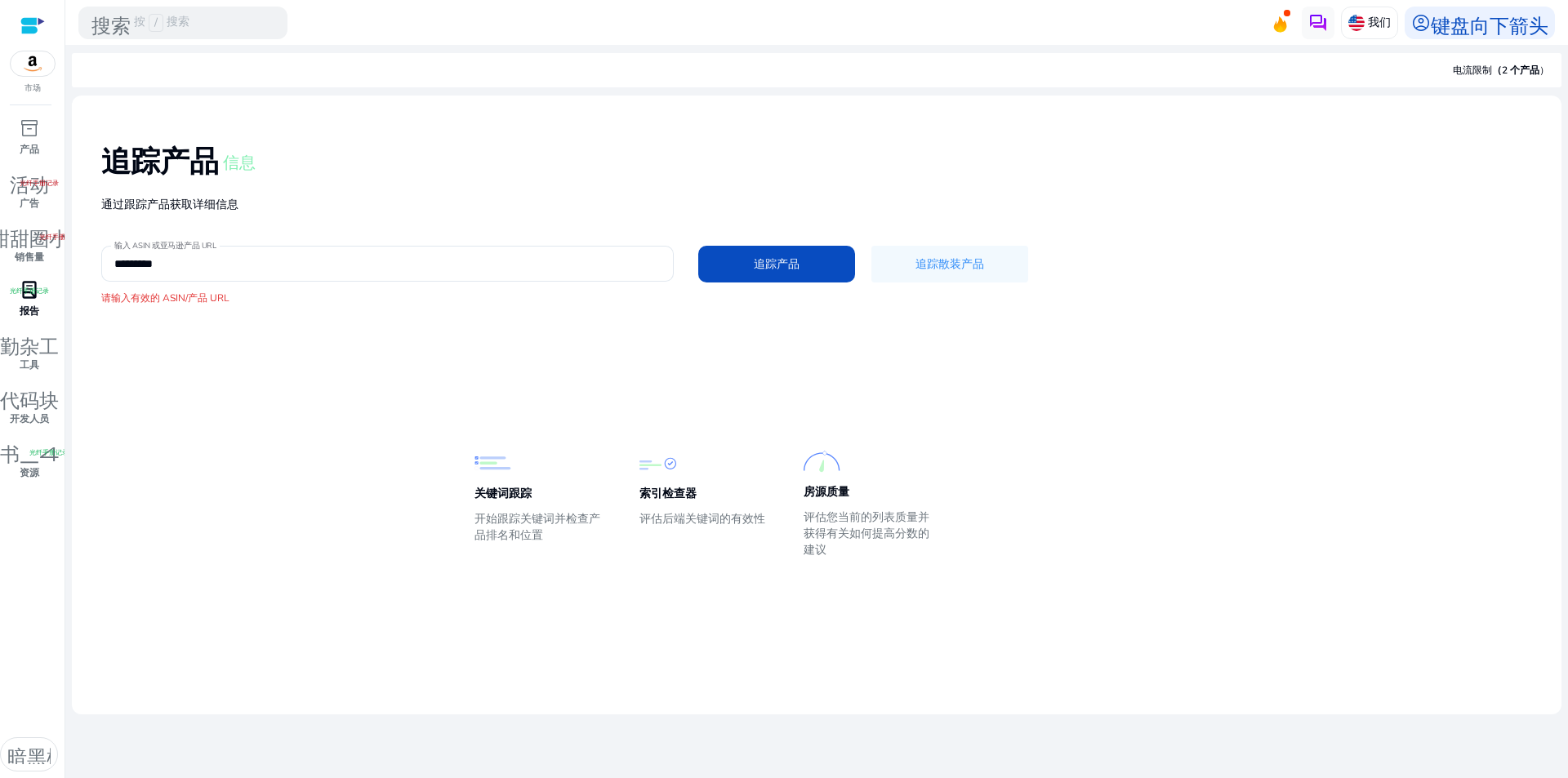
click at [34, 308] on font "报告" at bounding box center [30, 311] width 20 height 13
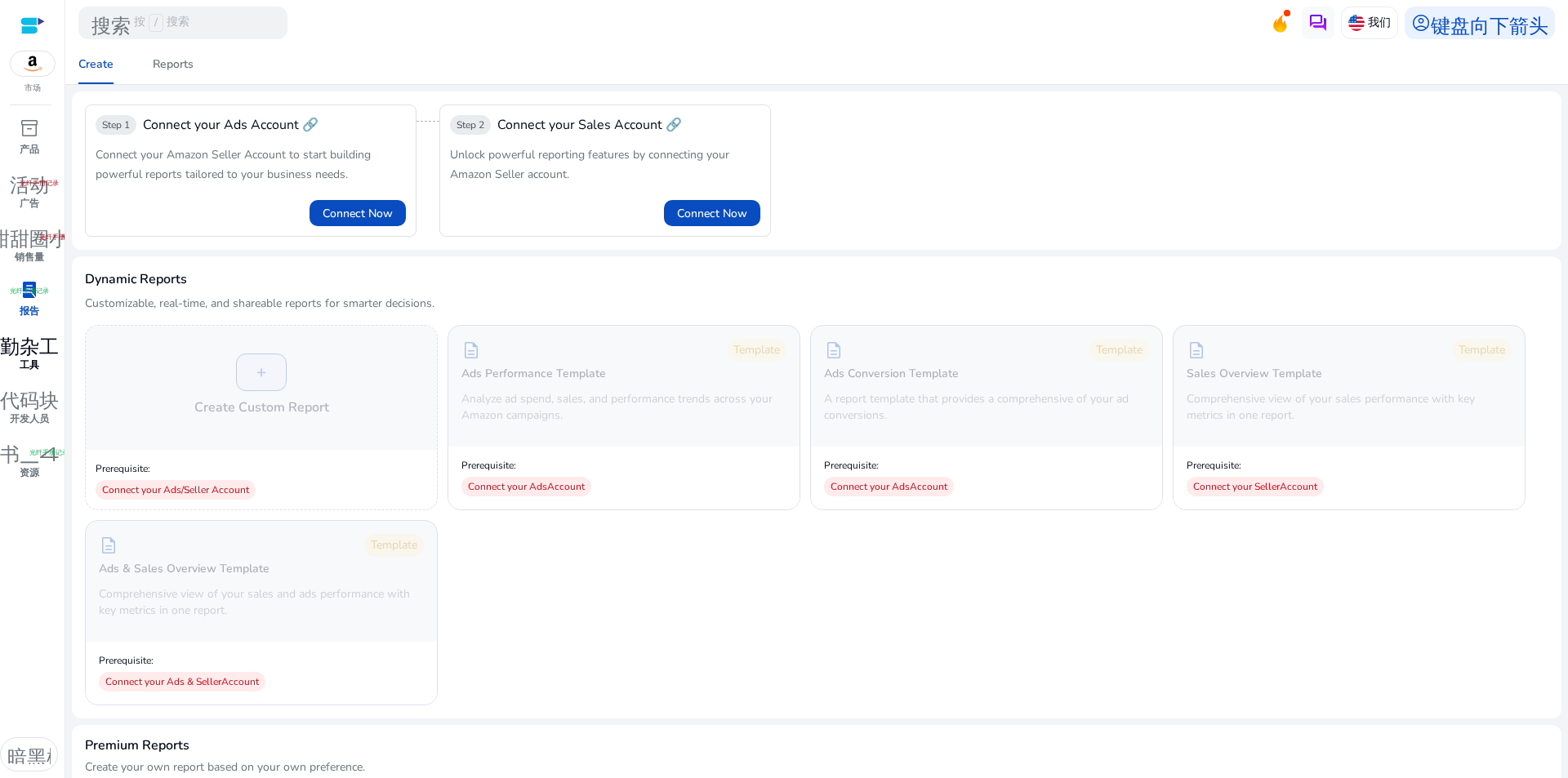
click at [36, 366] on font "工具" at bounding box center [30, 365] width 20 height 13
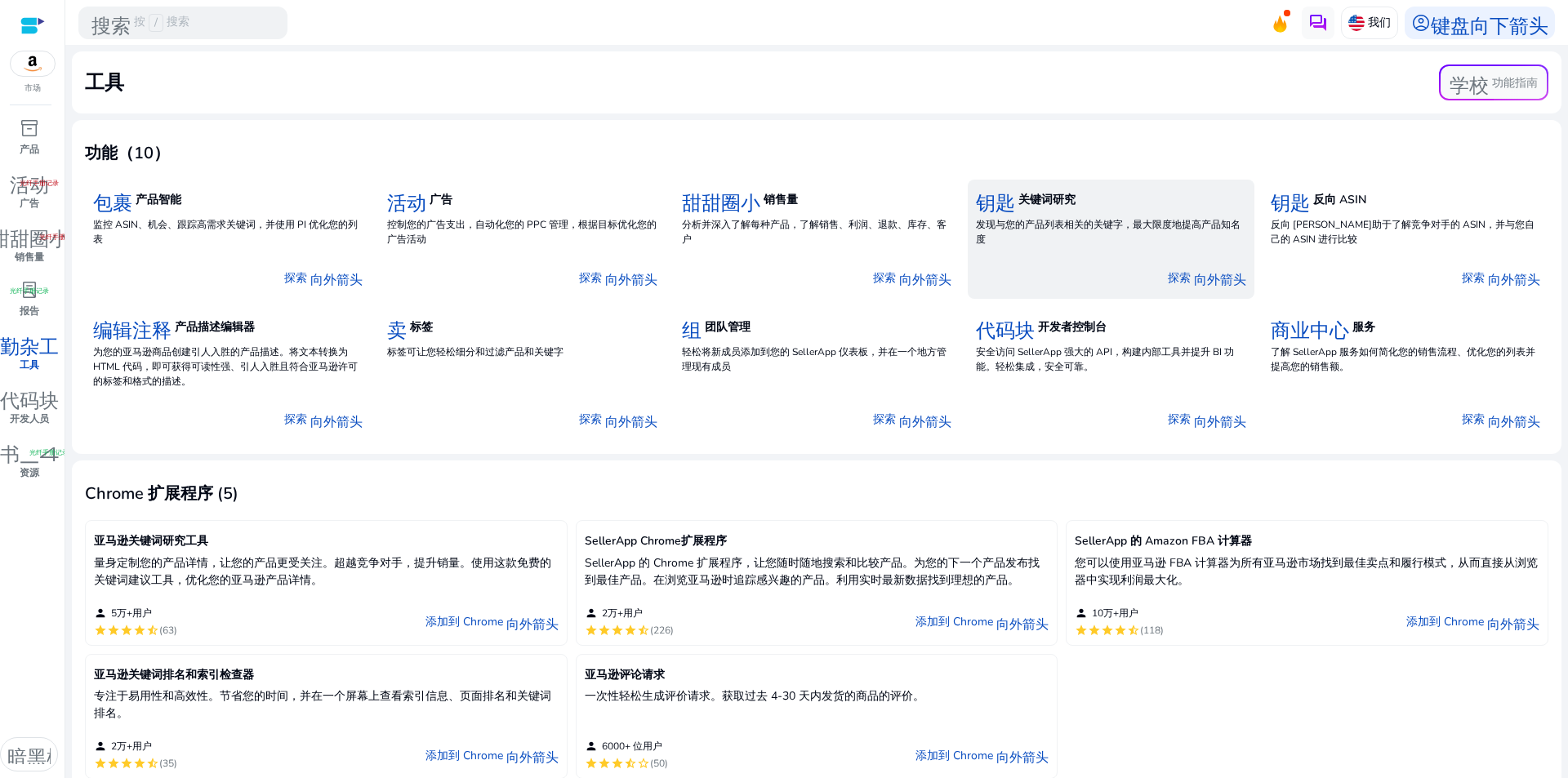
click at [1111, 211] on div "钥匙 关键词研究" at bounding box center [1111, 199] width 269 height 23
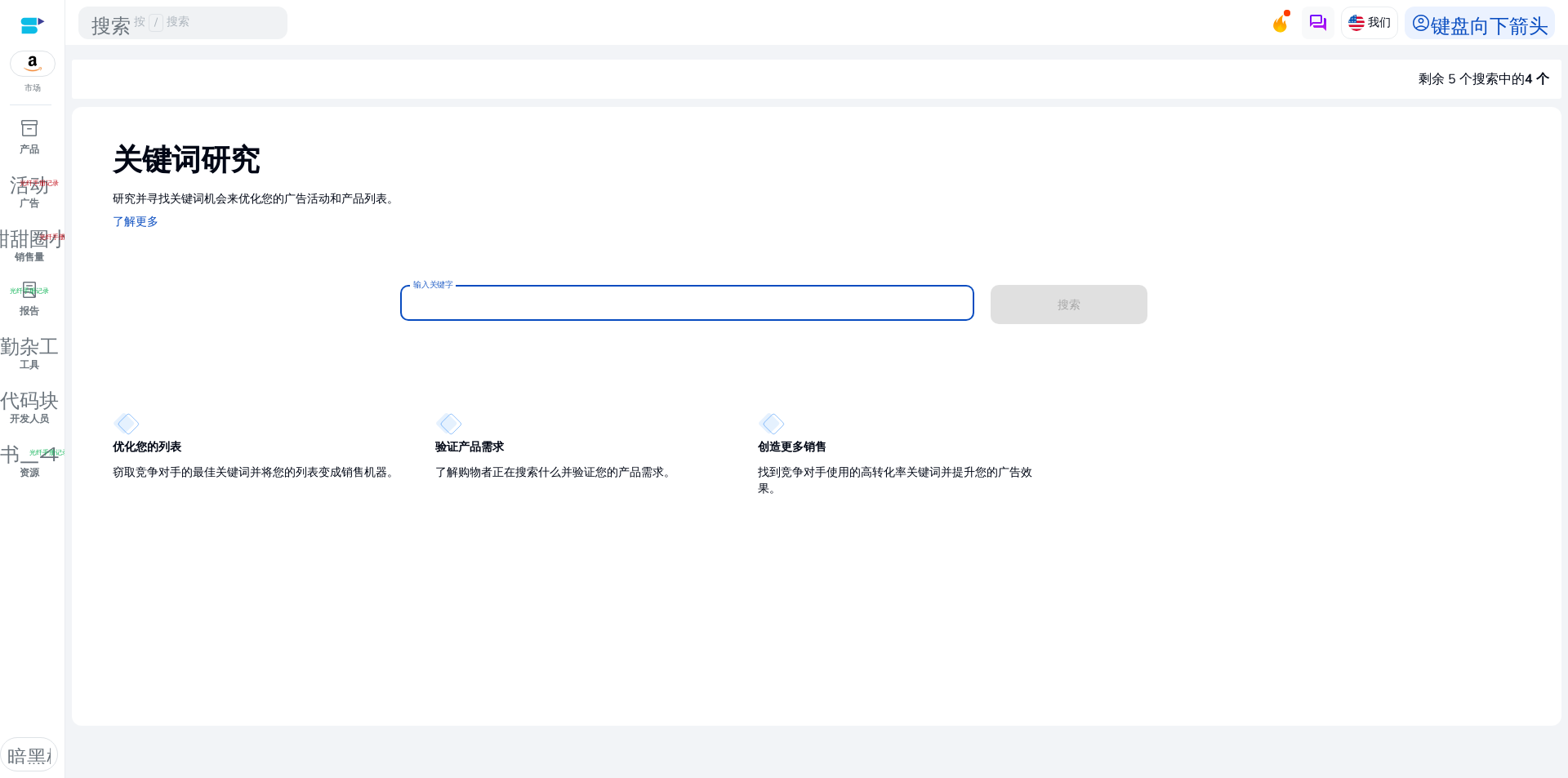
click at [513, 305] on input "输入关键字" at bounding box center [687, 303] width 548 height 18
paste input "*********"
type input "*********"
click at [1096, 308] on span at bounding box center [1068, 304] width 157 height 39
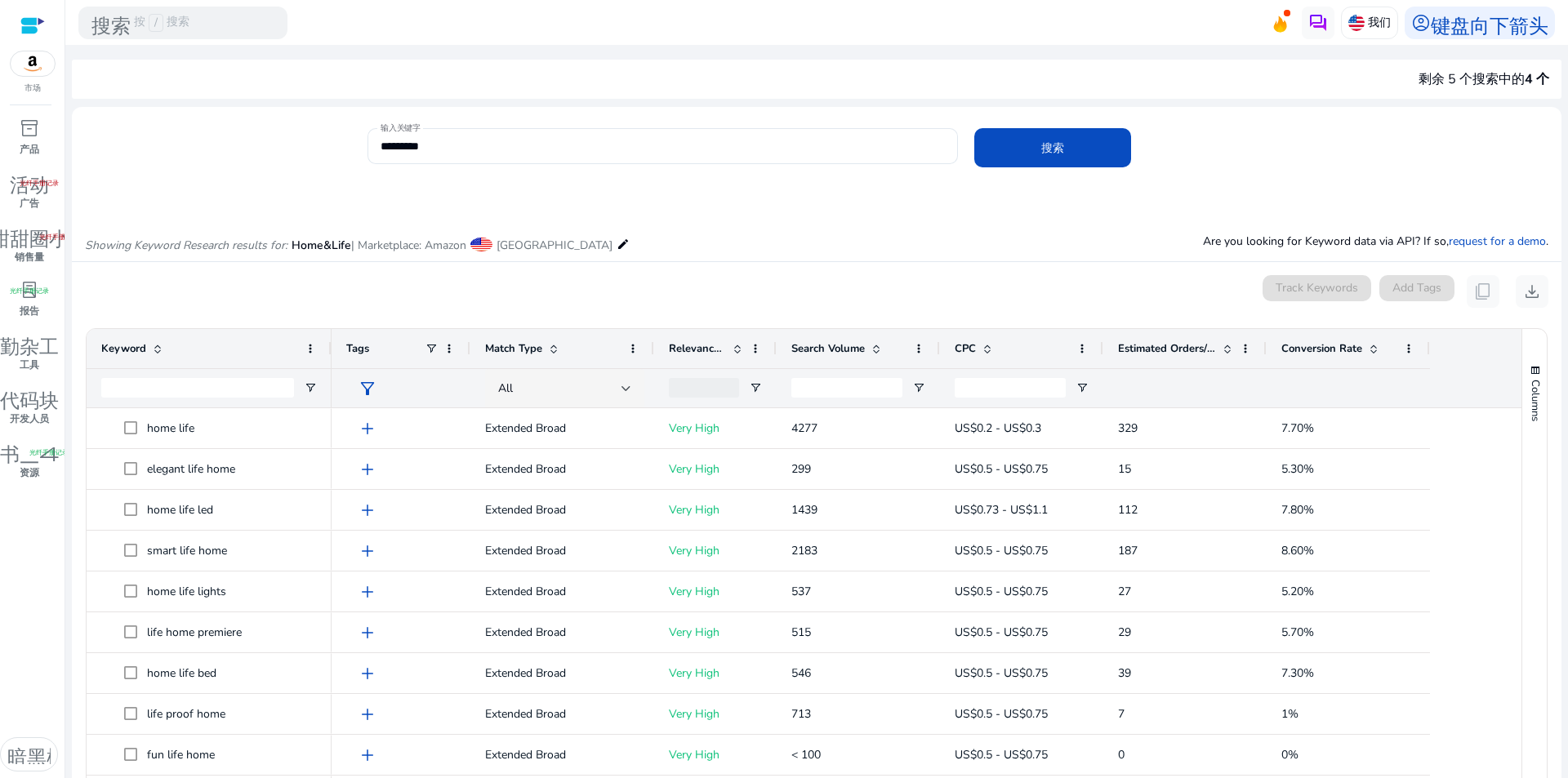
scroll to position [194, 0]
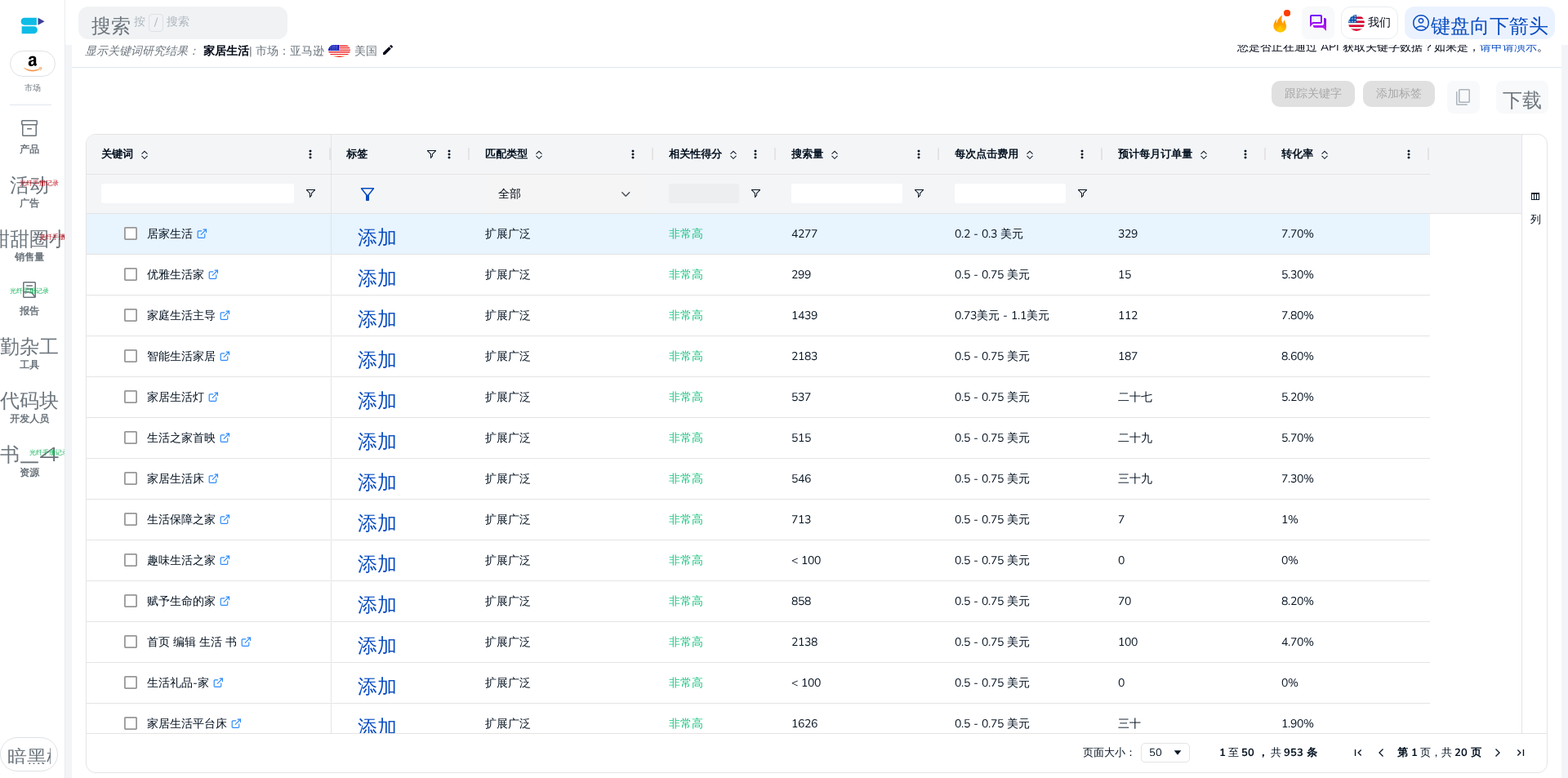
click at [203, 233] on icon ".st0{fill:#2c8af8}" at bounding box center [202, 234] width 11 height 11
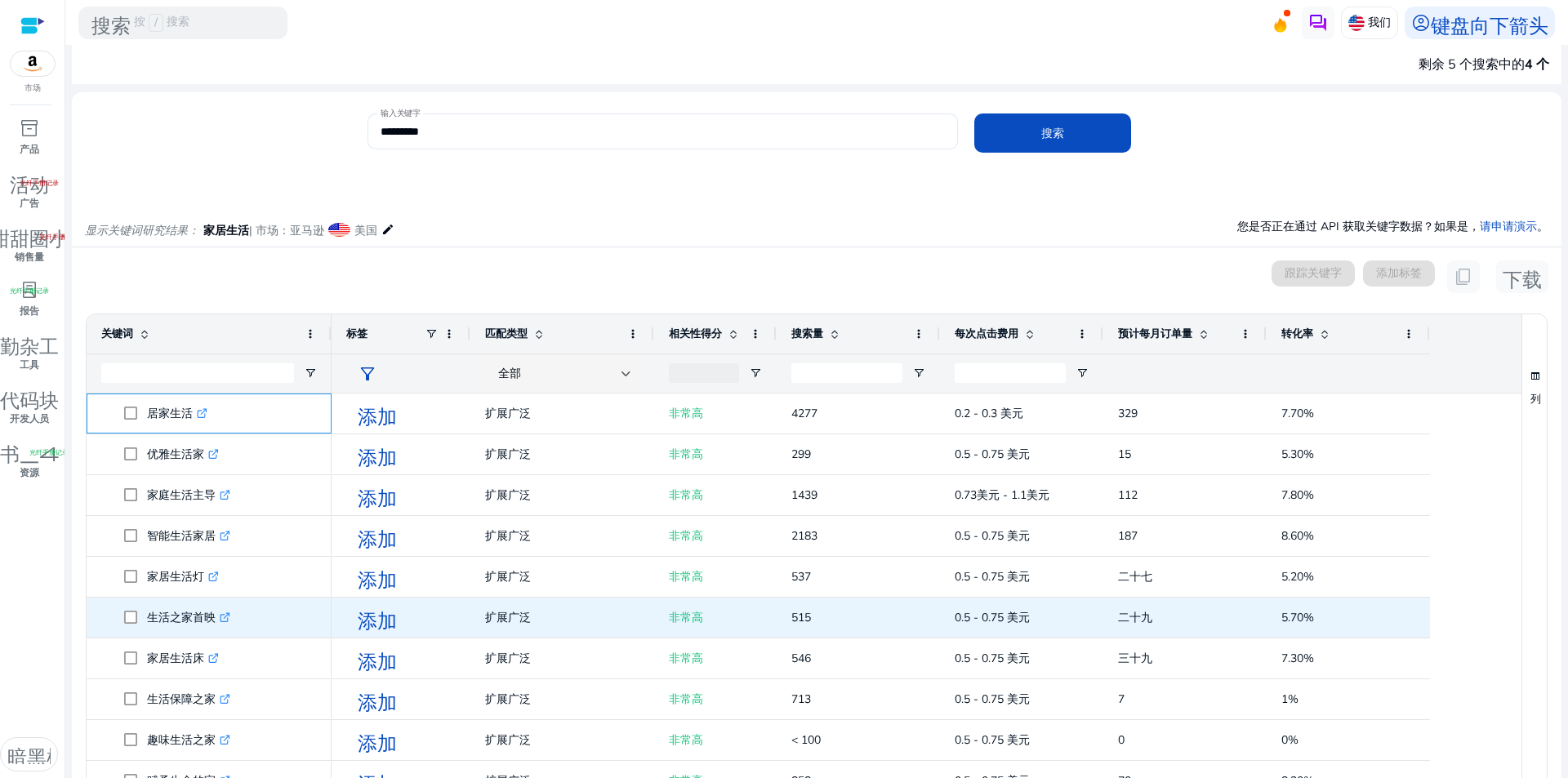
scroll to position [0, 0]
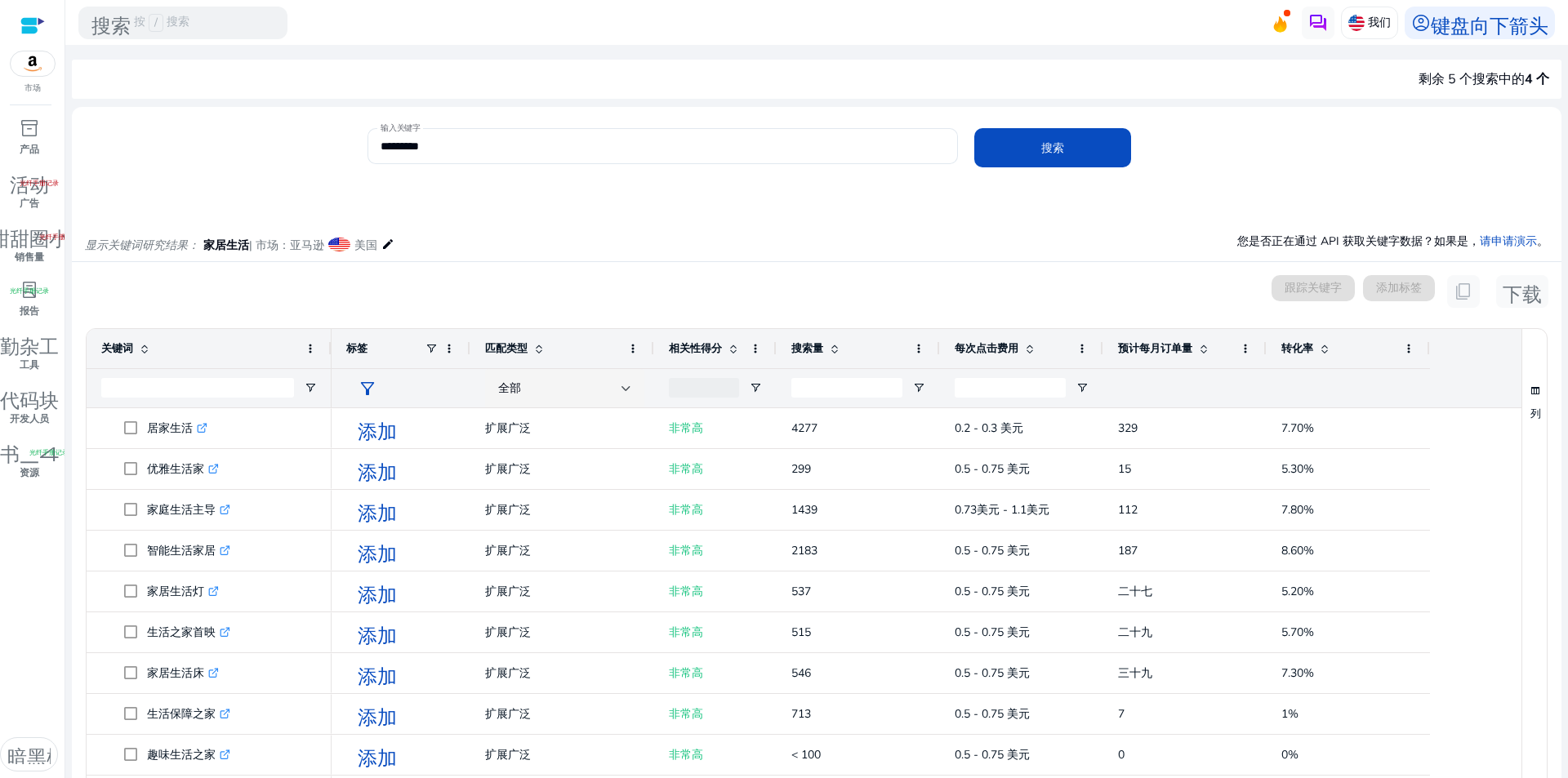
click at [1292, 296] on div "跟踪关键字" at bounding box center [1313, 291] width 83 height 32
click at [1439, 27] on font "键盘向下箭头" at bounding box center [1489, 22] width 117 height 22
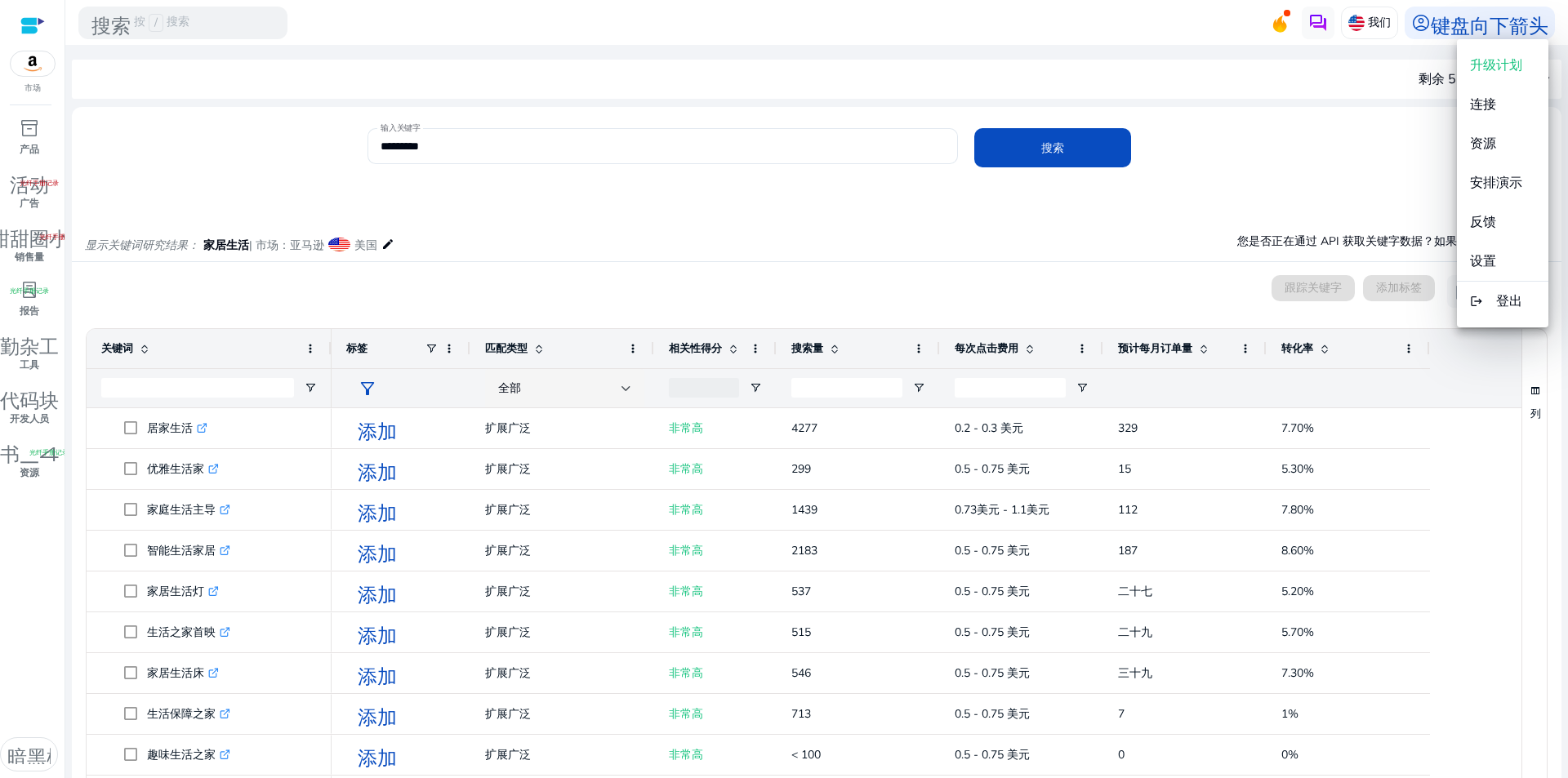
click at [1002, 232] on div at bounding box center [784, 389] width 1568 height 778
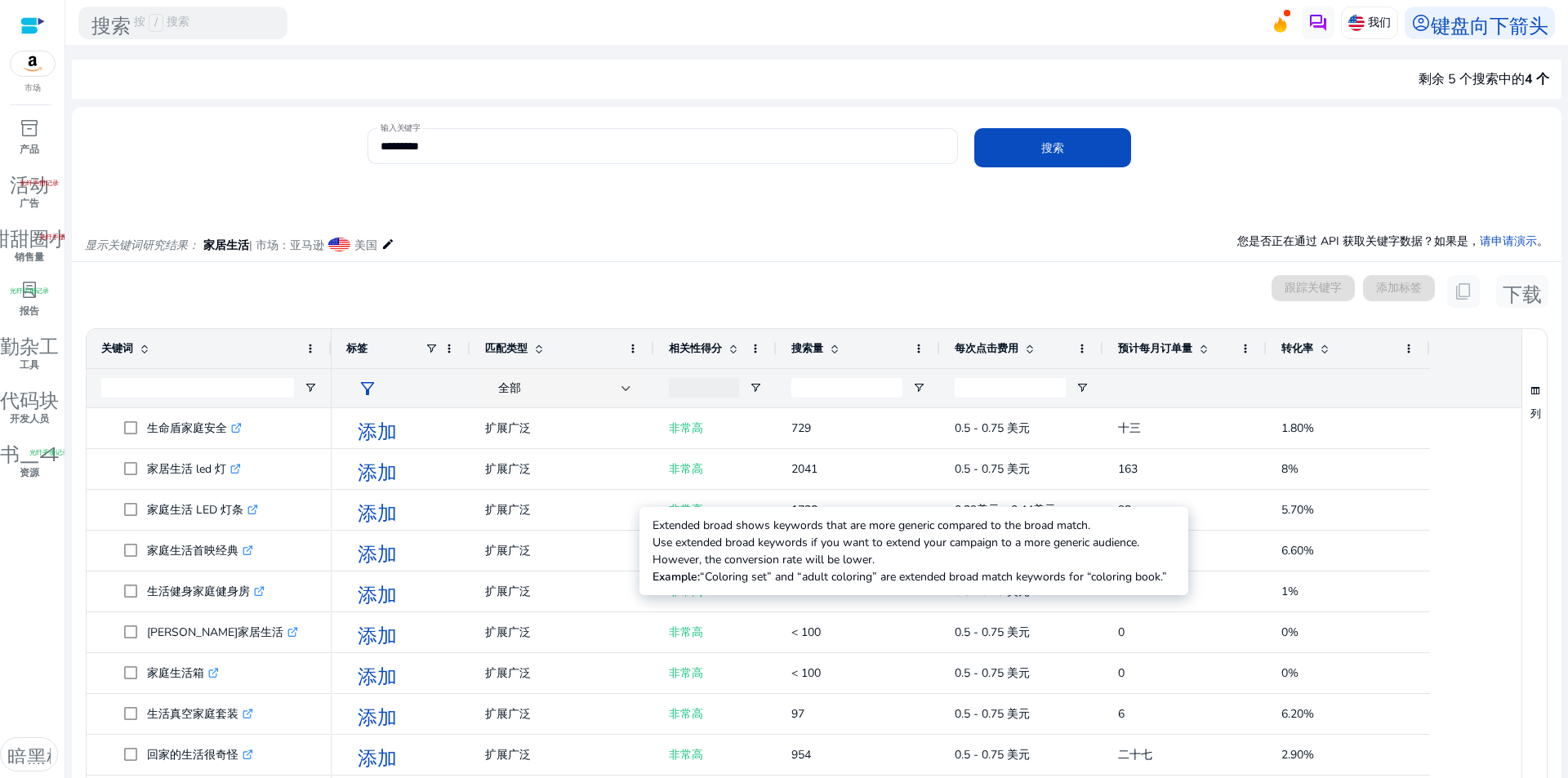
scroll to position [163, 0]
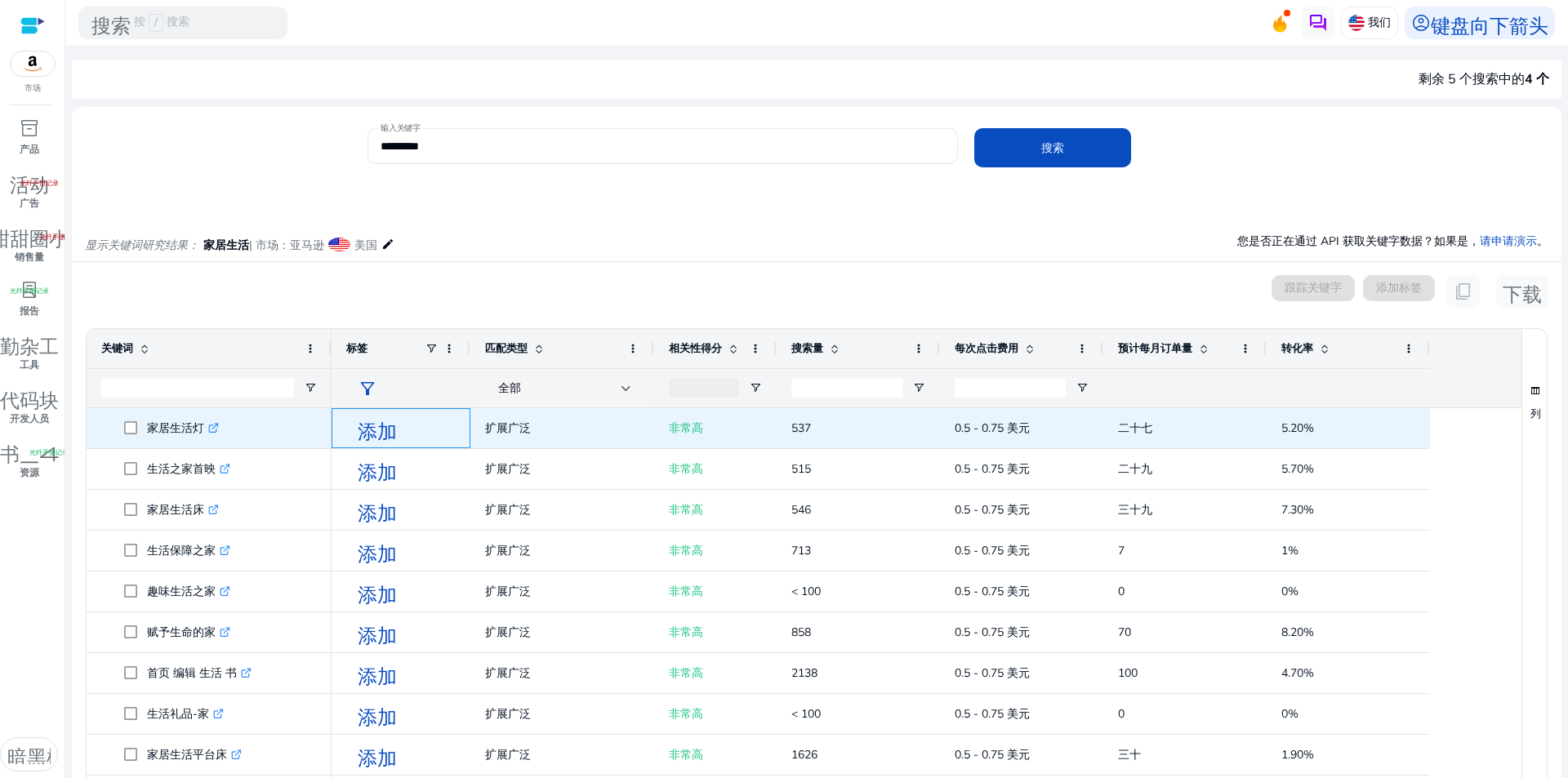
click at [387, 432] on font "添加" at bounding box center [377, 428] width 39 height 22
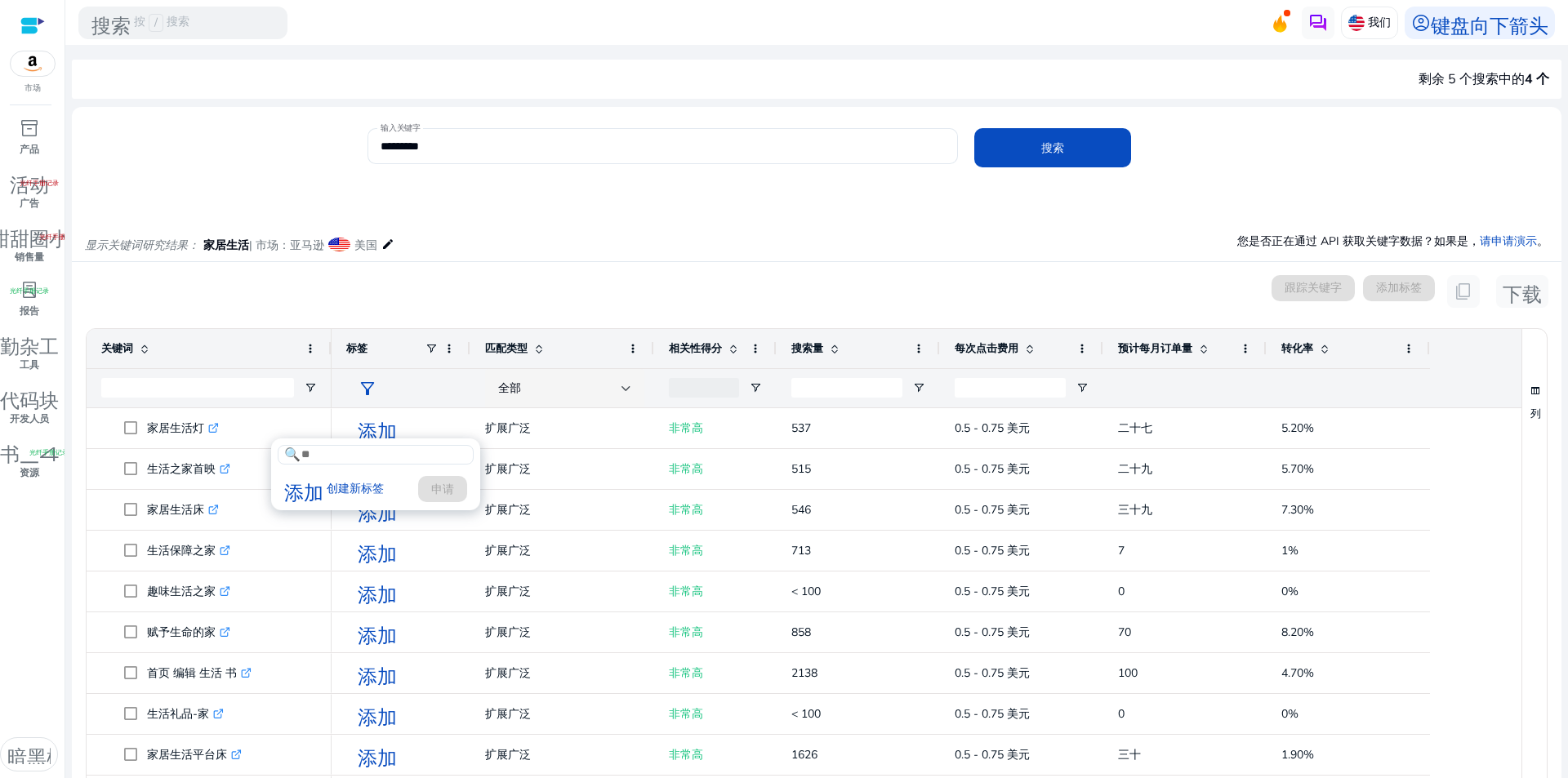
click at [353, 455] on input at bounding box center [376, 455] width 196 height 20
click at [381, 459] on input at bounding box center [376, 455] width 196 height 20
drag, startPoint x: 599, startPoint y: 197, endPoint x: 581, endPoint y: 221, distance: 30.0
click at [600, 199] on div at bounding box center [784, 389] width 1568 height 778
click at [446, 345] on span at bounding box center [449, 348] width 13 height 13
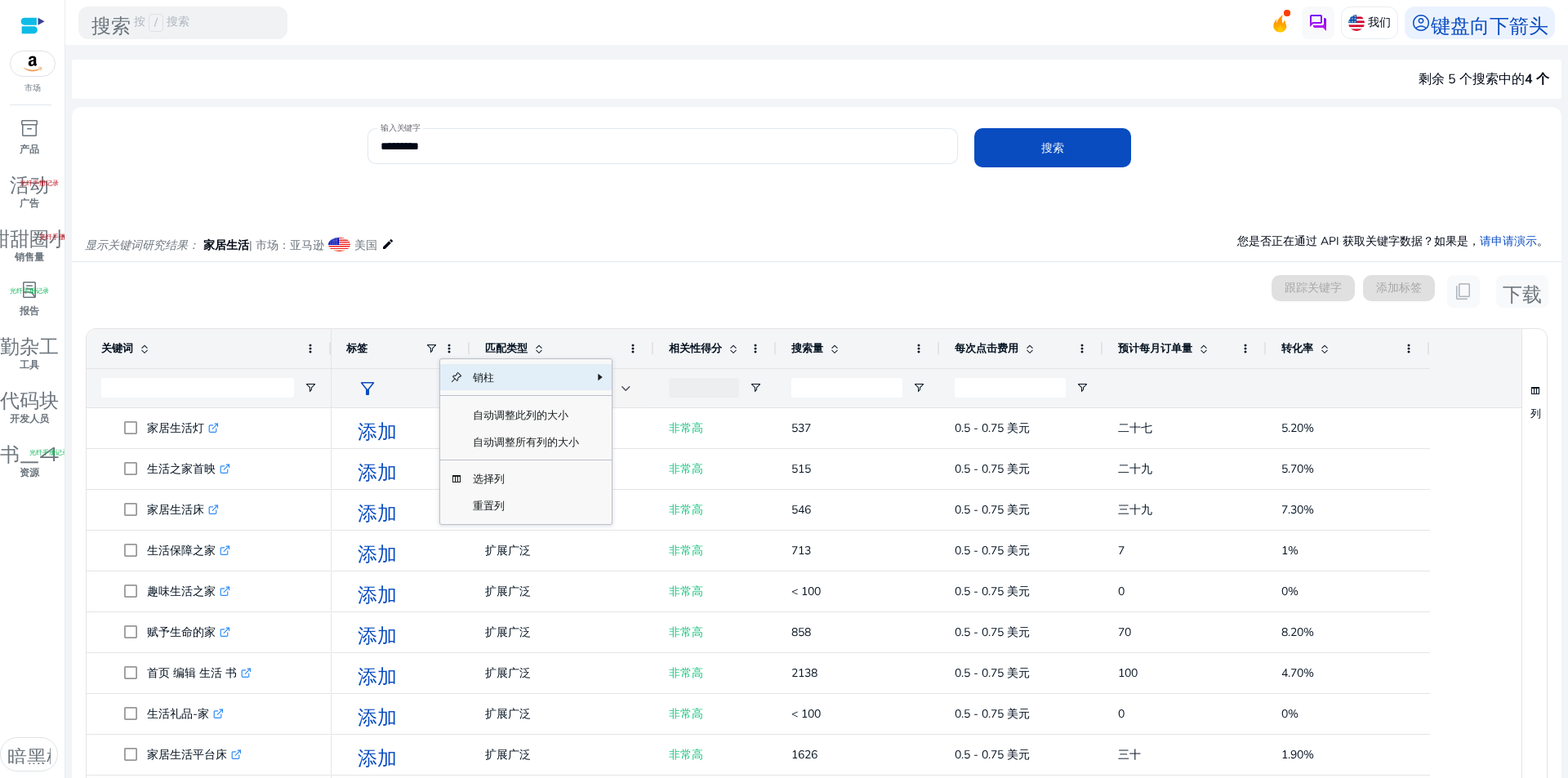
click at [598, 185] on mat-card "输入关键字 ********* 搜索" at bounding box center [816, 154] width 1489 height 79
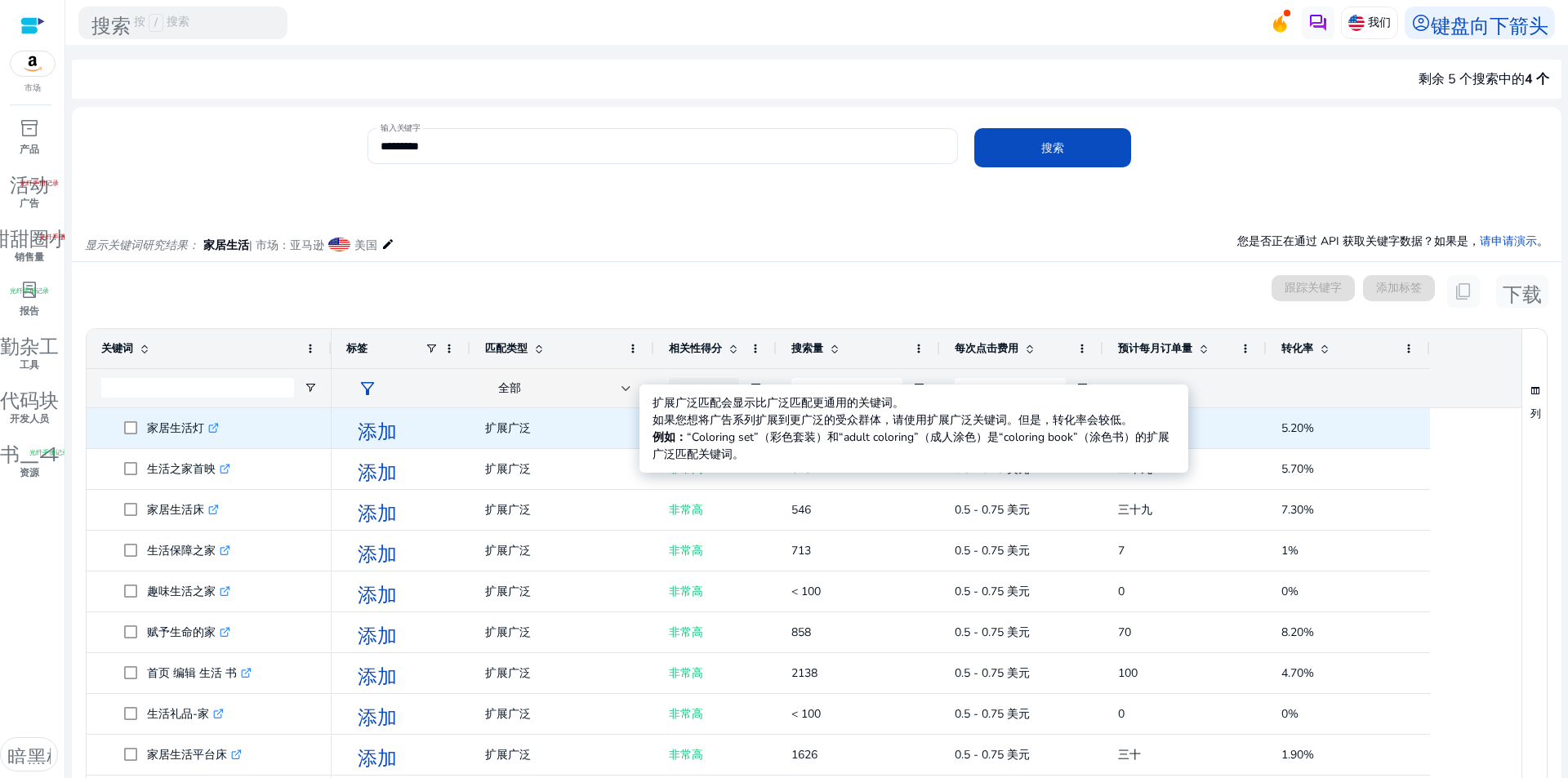
click at [505, 425] on font "扩展广泛" at bounding box center [507, 428] width 46 height 16
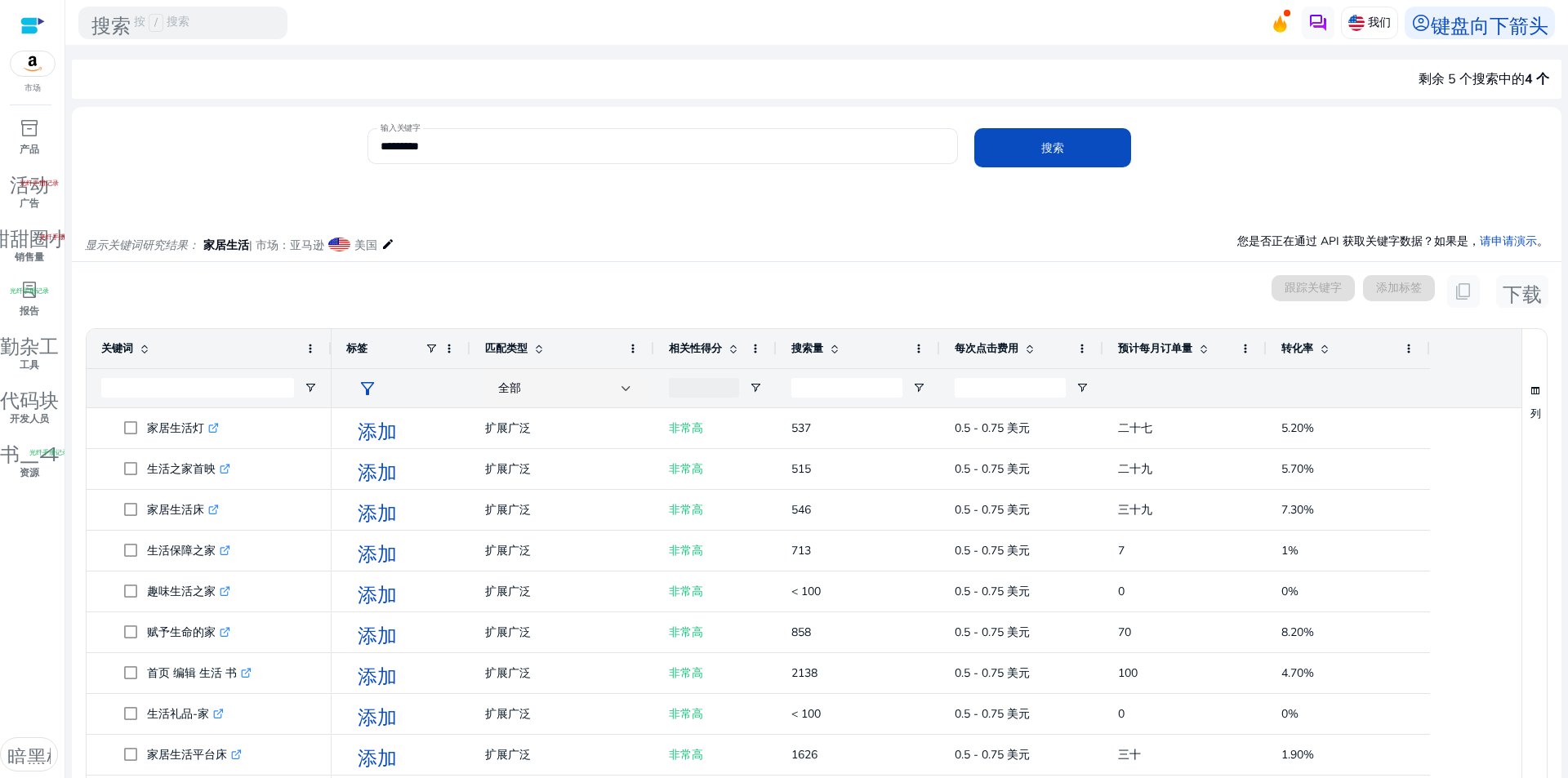
click at [727, 176] on div at bounding box center [663, 172] width 590 height 17
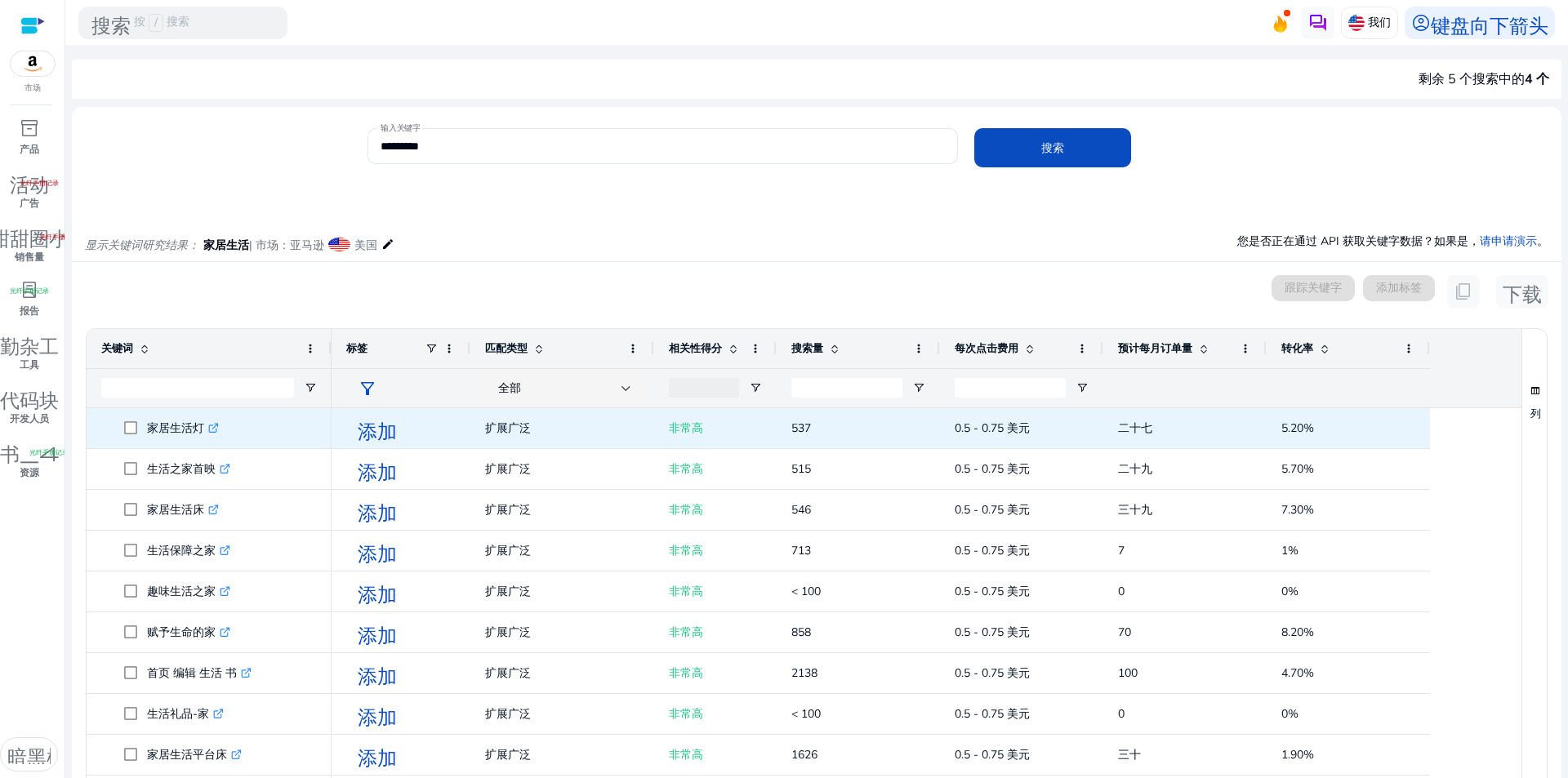
click at [698, 423] on font "非常高" at bounding box center [685, 428] width 34 height 16
click at [808, 431] on font "537" at bounding box center [801, 428] width 20 height 16
drag, startPoint x: 1003, startPoint y: 416, endPoint x: 1072, endPoint y: 427, distance: 69.9
click at [1003, 416] on span "0.5 - 0.75 美元" at bounding box center [1021, 428] width 134 height 33
drag, startPoint x: 1134, startPoint y: 428, endPoint x: 1261, endPoint y: 407, distance: 128.7
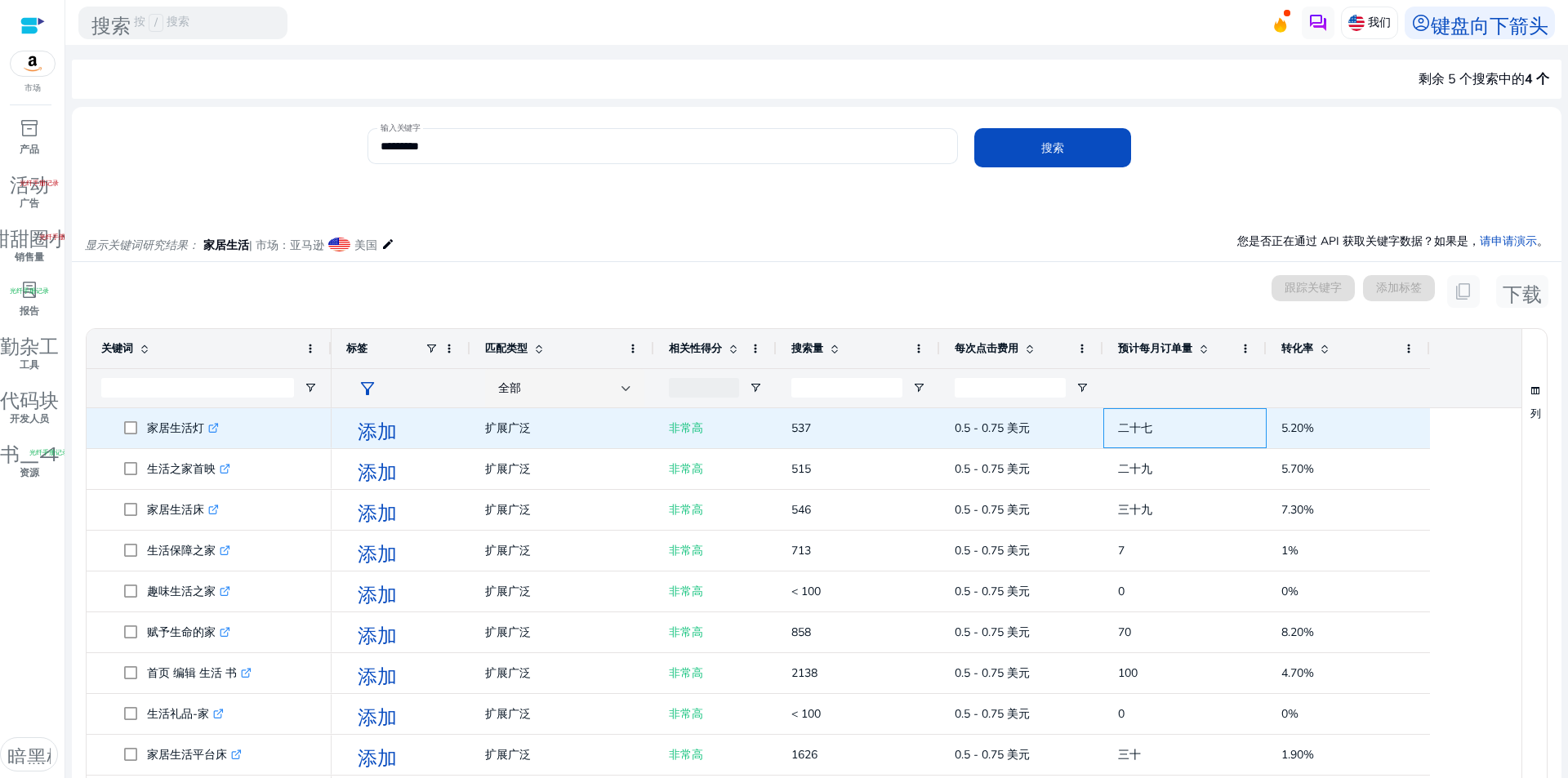
click at [1141, 428] on font "二十七" at bounding box center [1134, 428] width 34 height 16
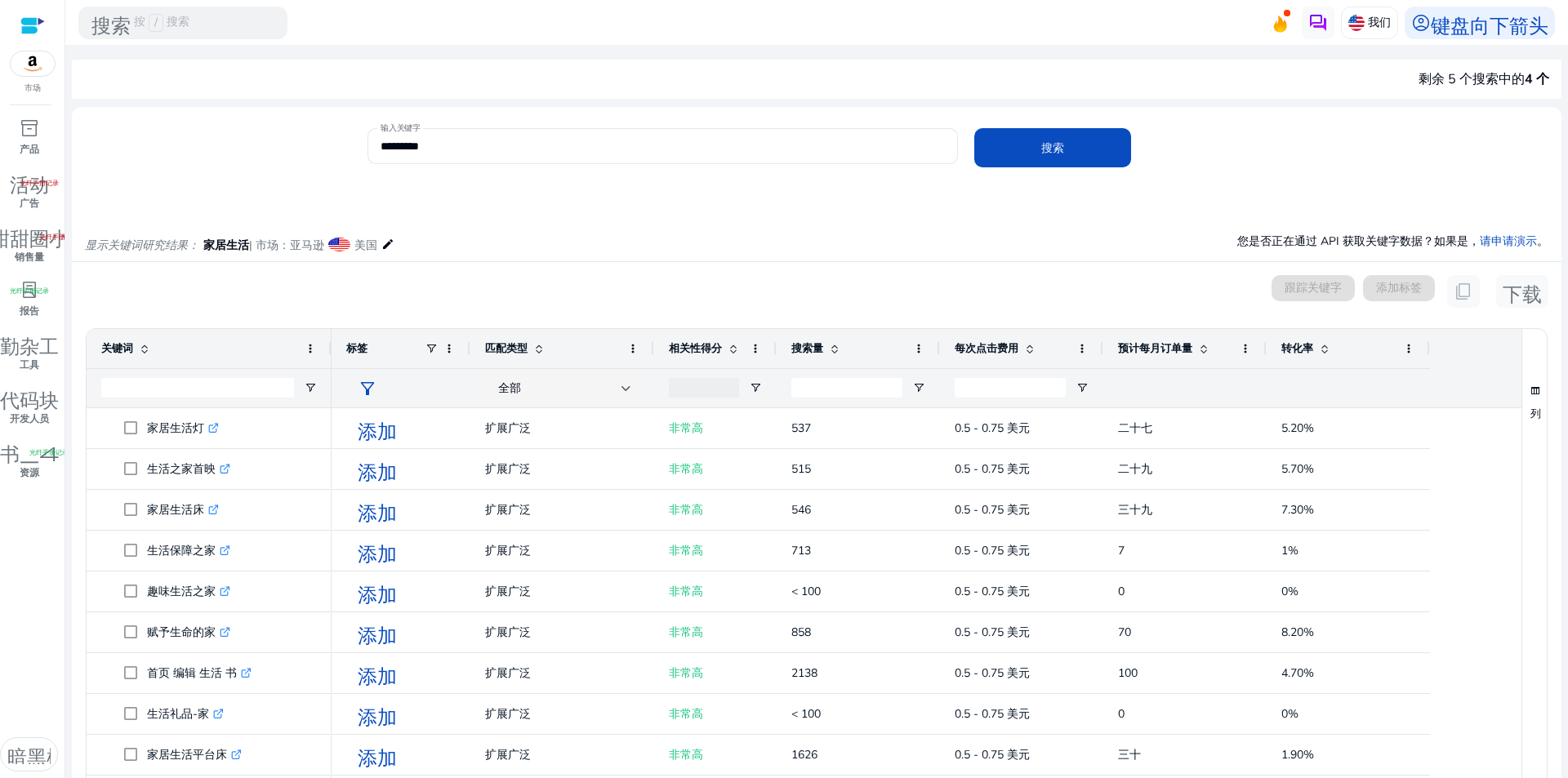
click at [1280, 401] on div at bounding box center [1348, 387] width 163 height 39
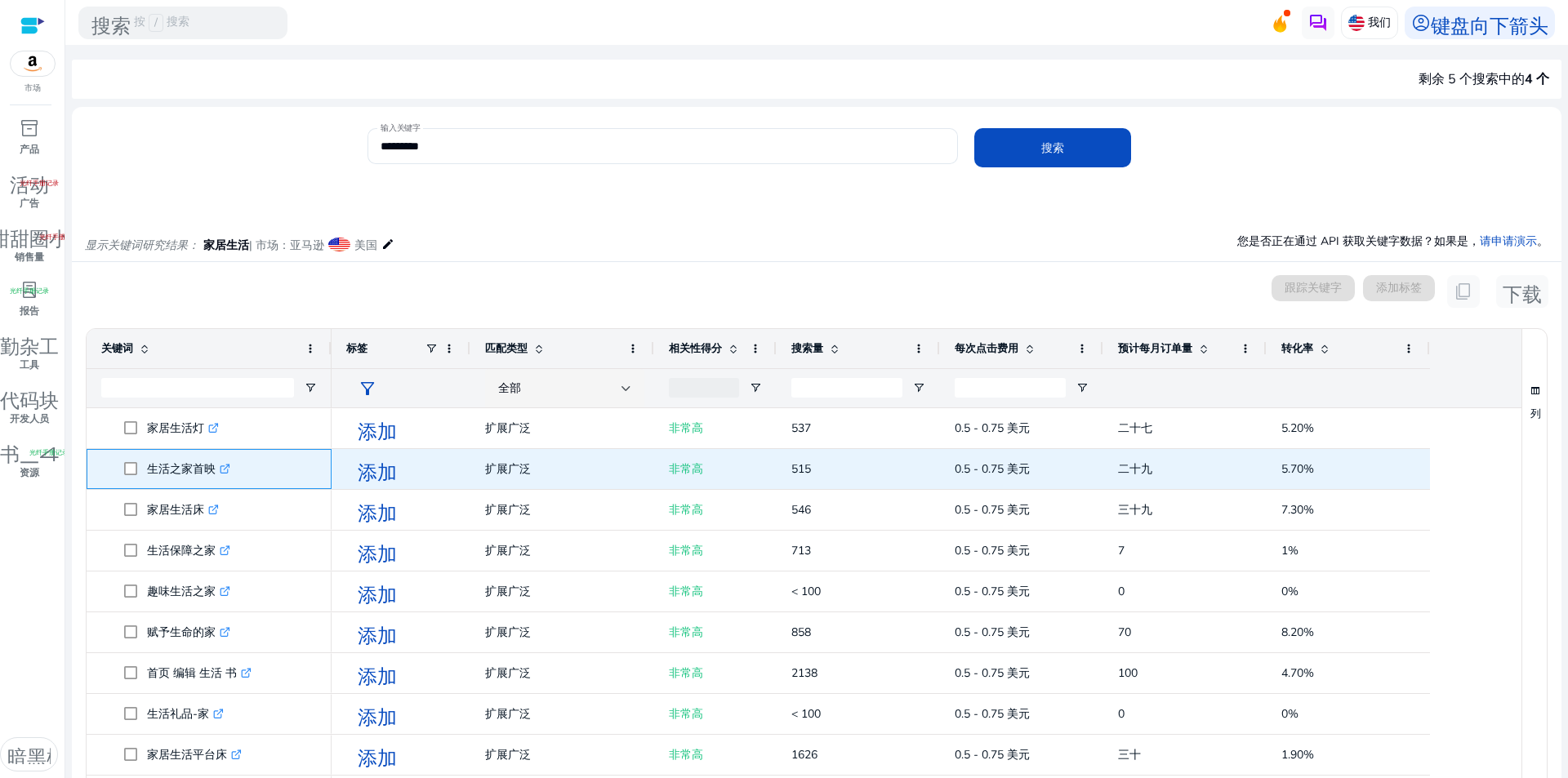
click at [224, 470] on icon at bounding box center [226, 466] width 6 height 6
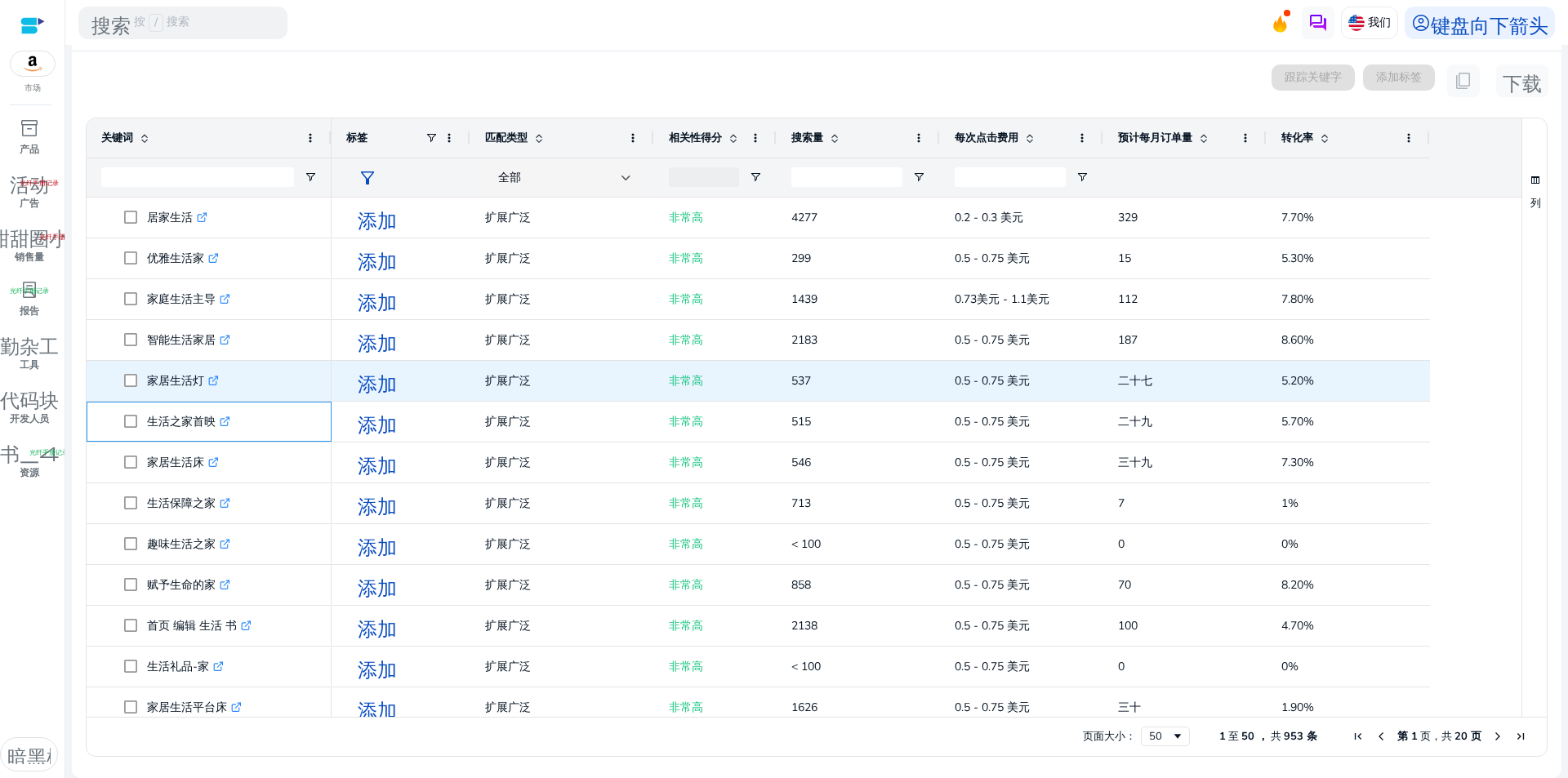
scroll to position [0, 0]
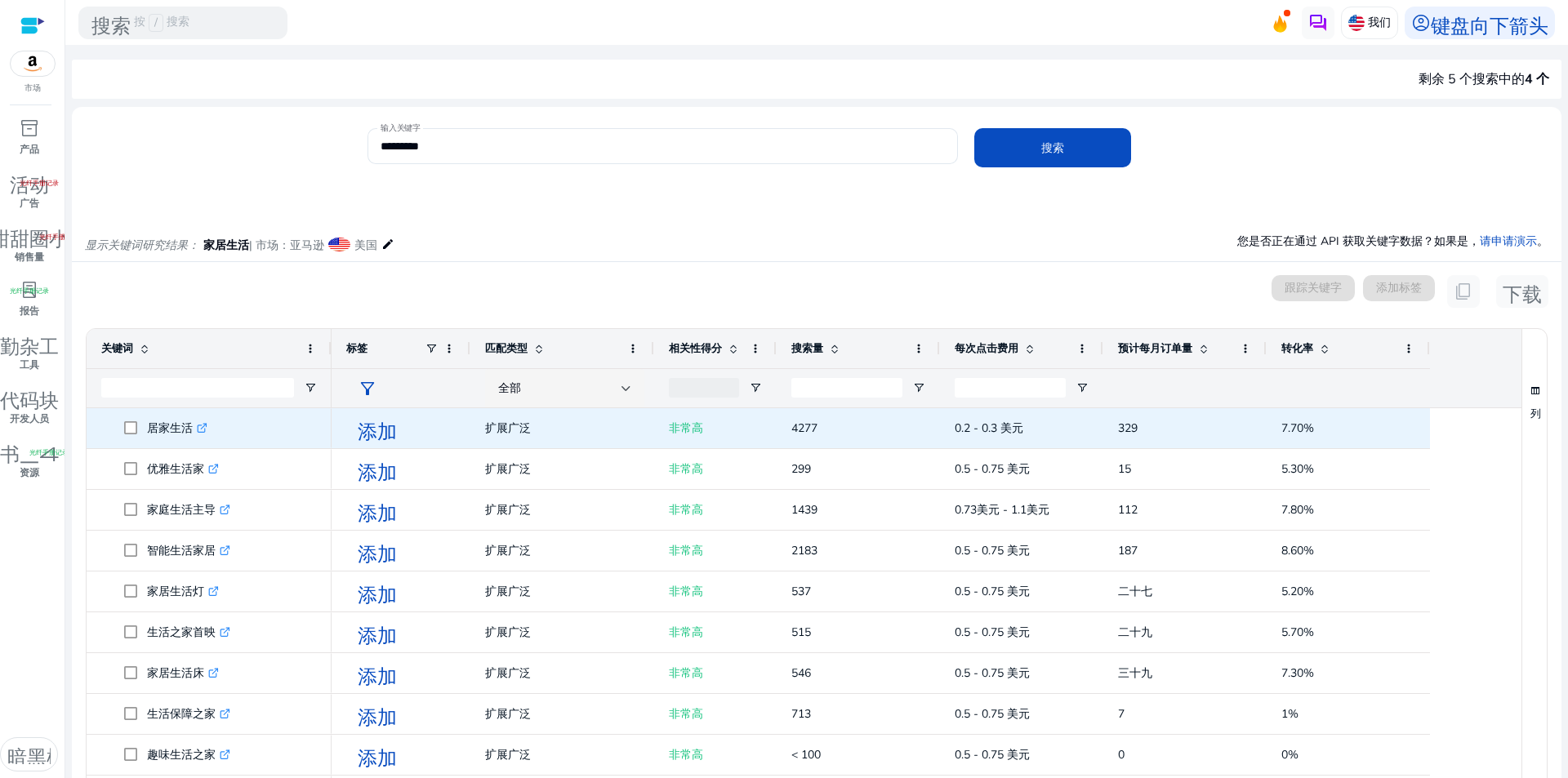
click at [205, 430] on icon at bounding box center [202, 429] width 8 height 8
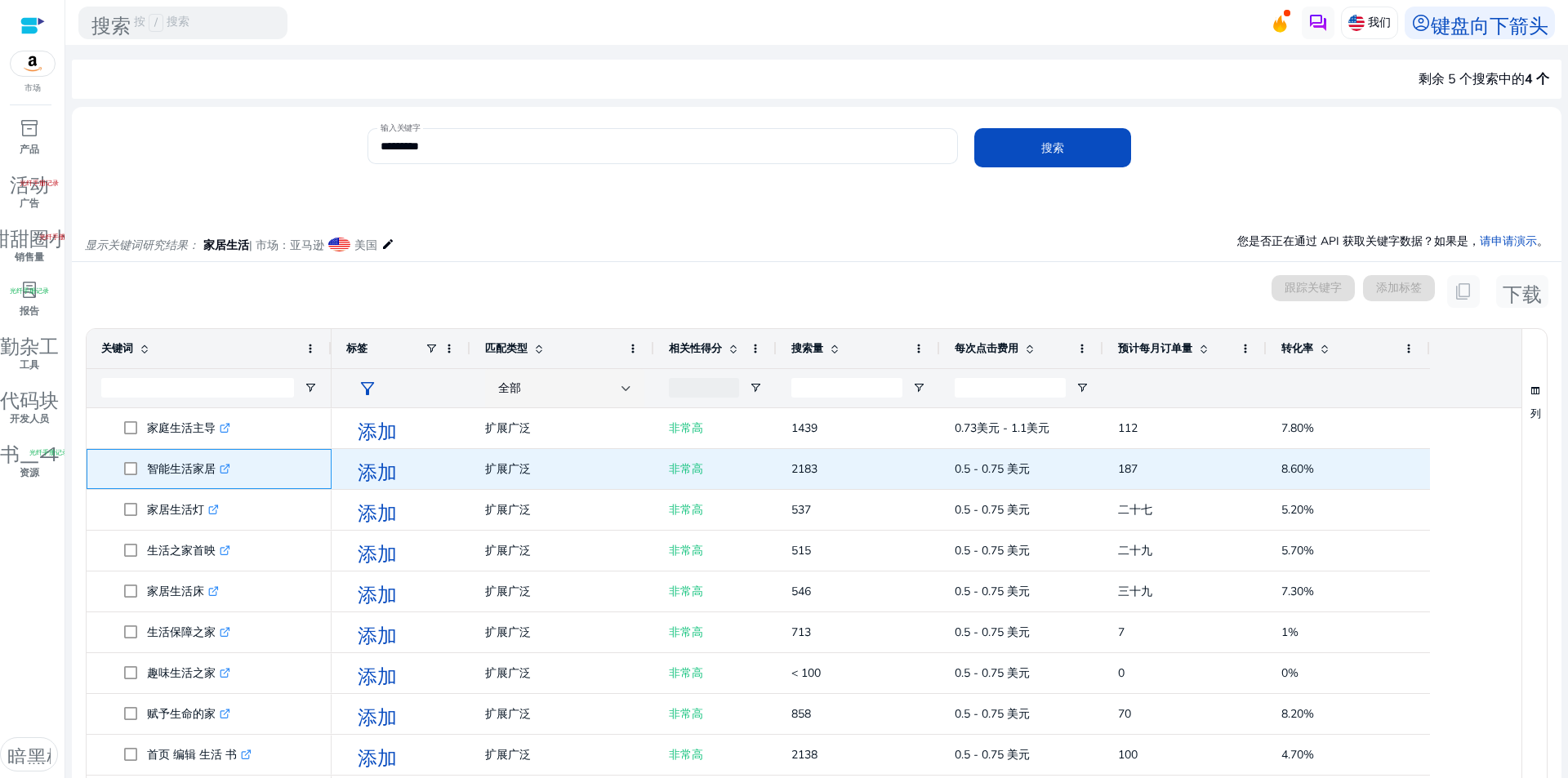
click at [278, 473] on span "智能生活家居 .st0{fill:#2c8af8}" at bounding box center [220, 469] width 193 height 33
click at [225, 466] on icon ".st0{fill:#2c8af8}" at bounding box center [224, 469] width 11 height 11
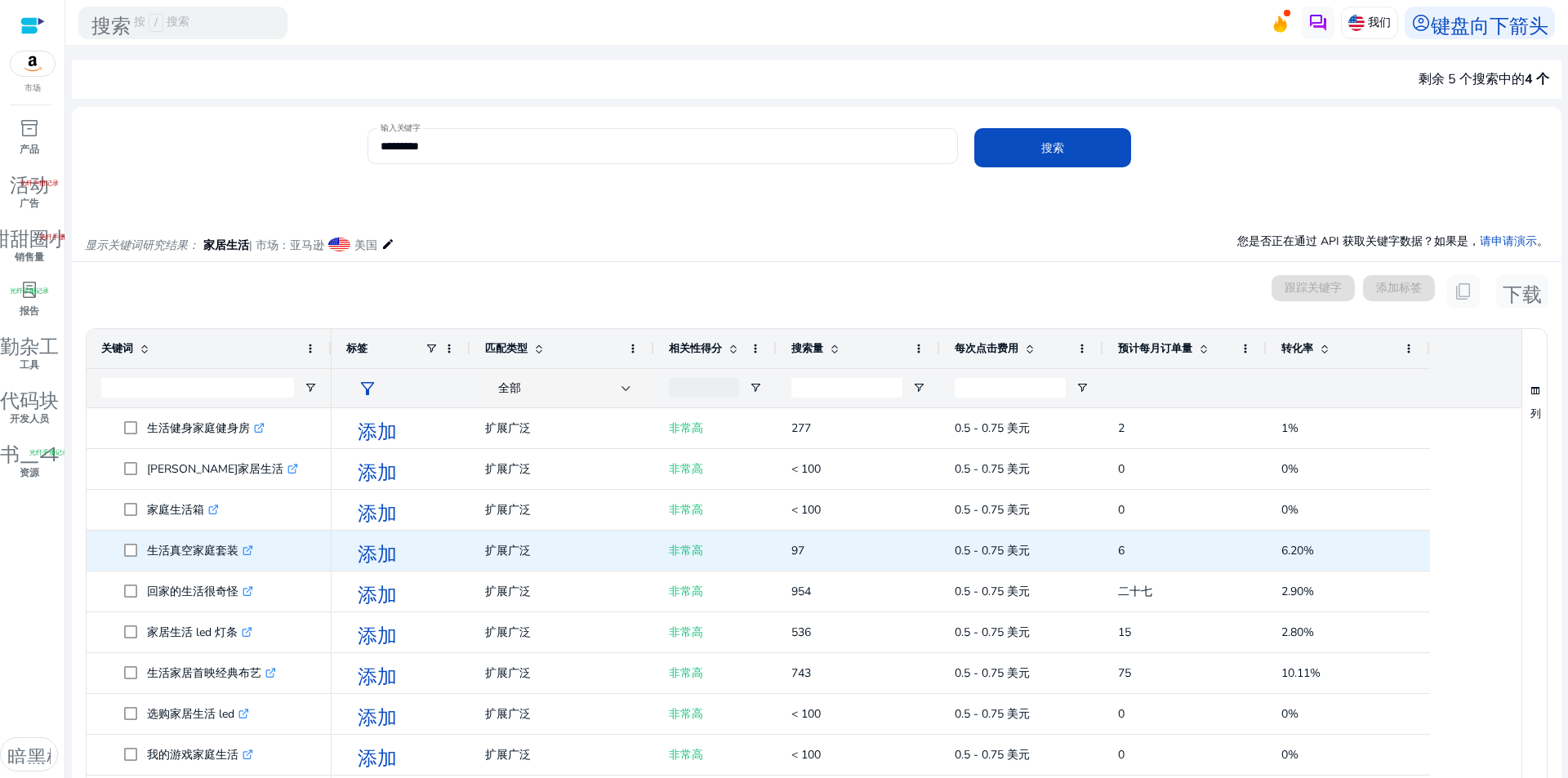
click at [226, 553] on font "生活真空家庭套装" at bounding box center [193, 550] width 91 height 16
click at [246, 551] on icon ".st0{fill:#2c8af8}" at bounding box center [248, 550] width 11 height 11
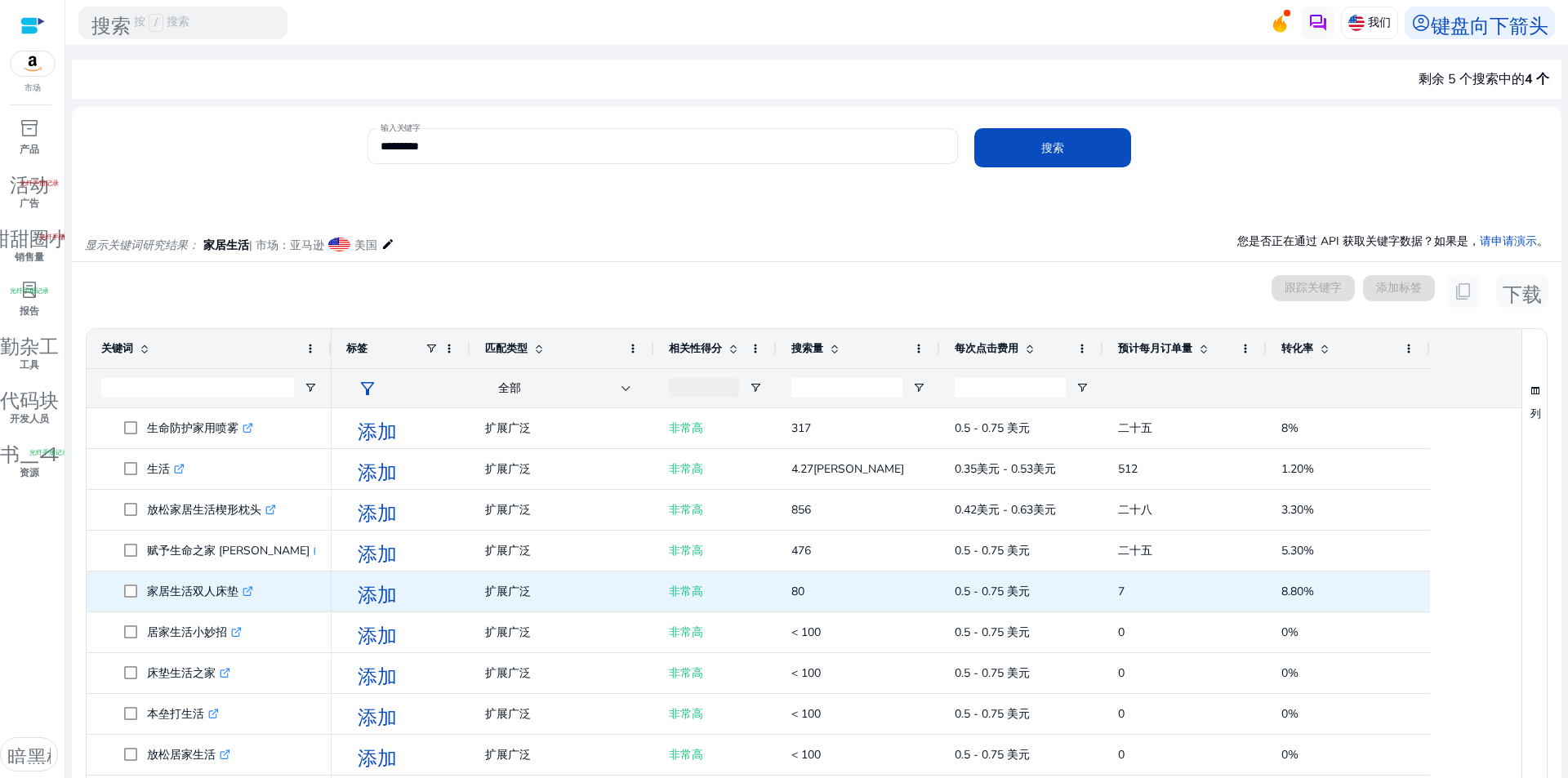
click at [223, 587] on font "家居生活双人床垫" at bounding box center [193, 591] width 91 height 16
click at [247, 591] on icon ".st0{fill:#2c8af8}" at bounding box center [248, 591] width 11 height 11
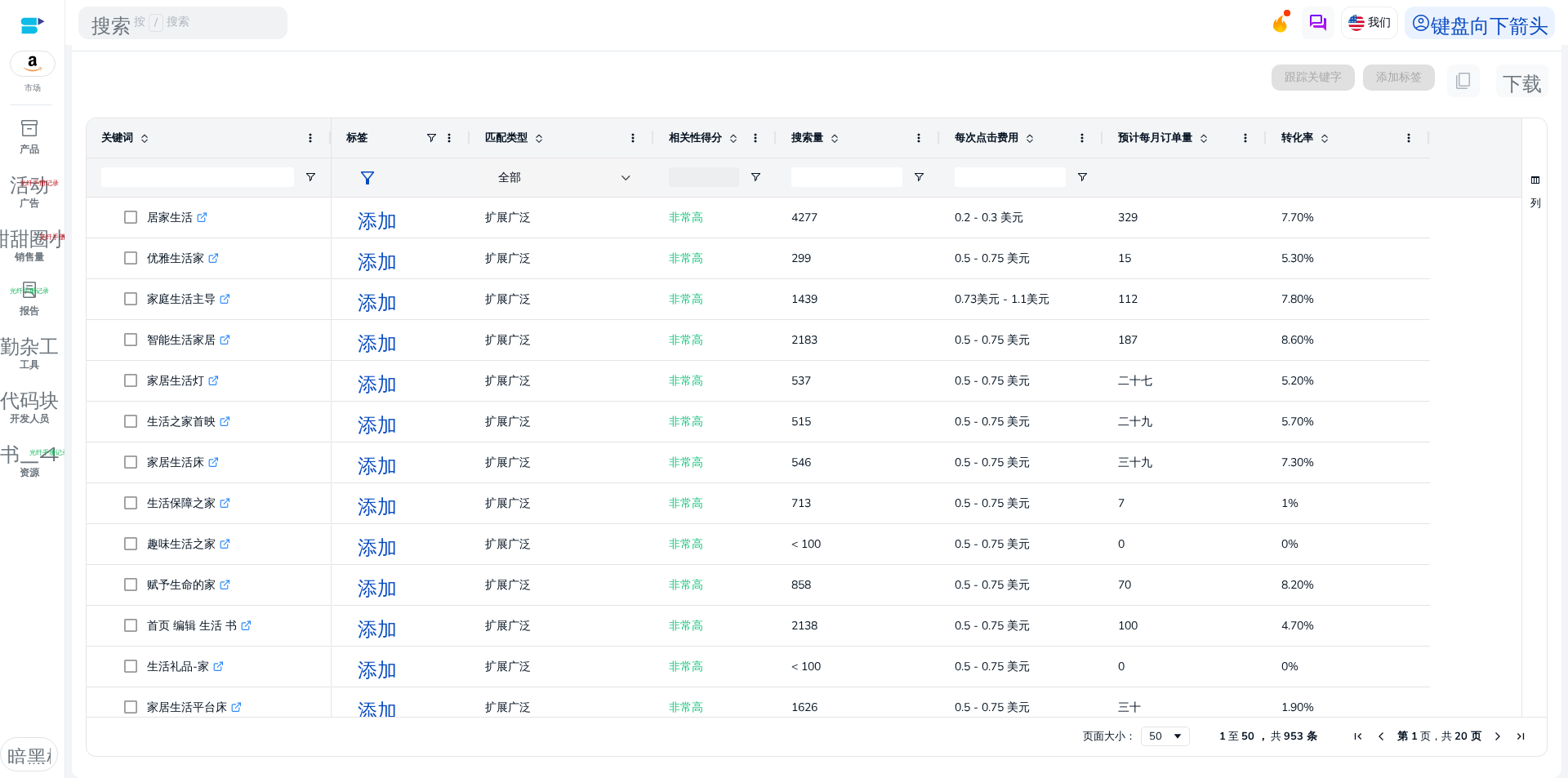
click at [1323, 132] on span at bounding box center [1324, 138] width 13 height 13
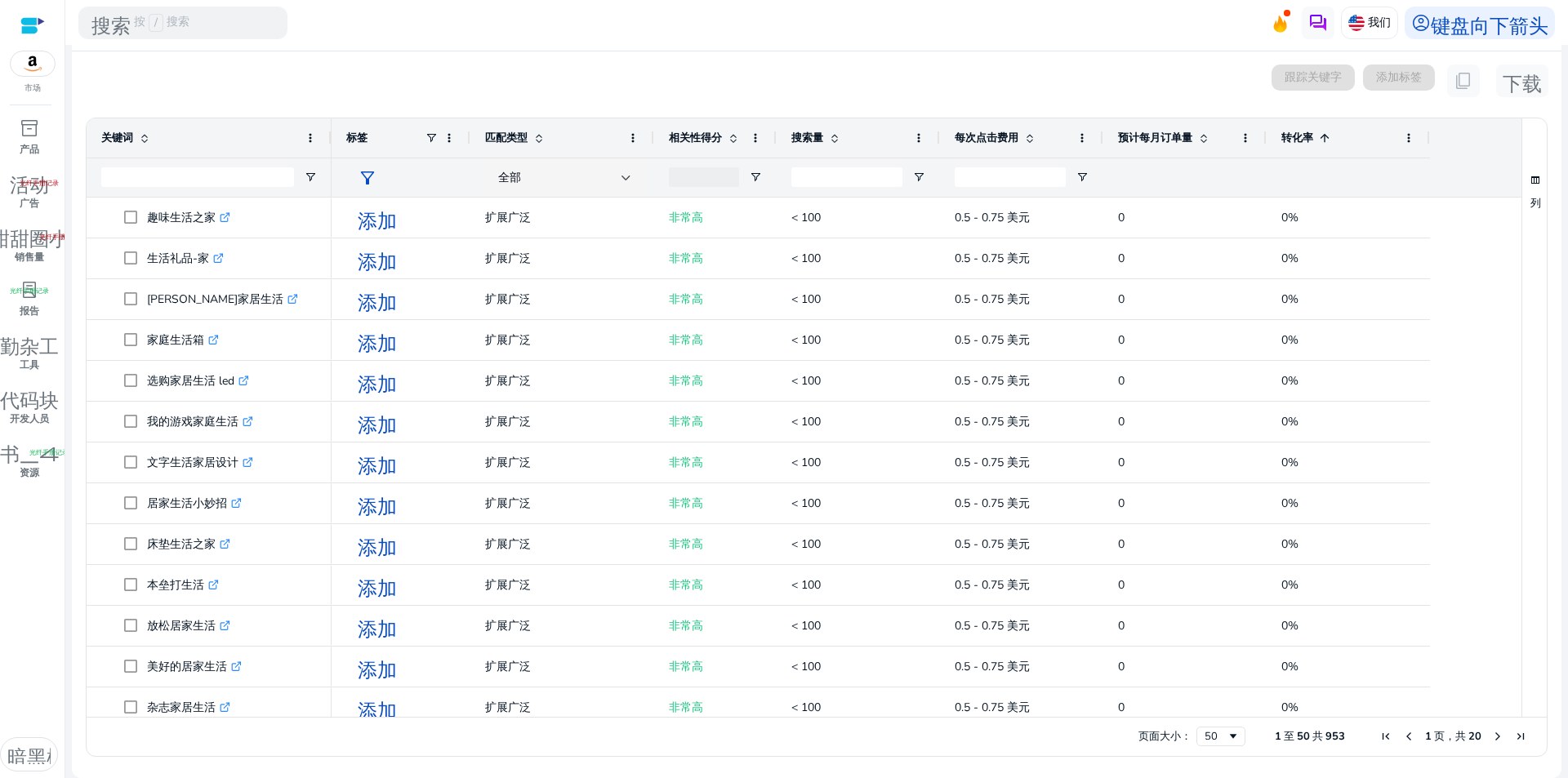
click at [1325, 135] on span at bounding box center [1324, 138] width 13 height 13
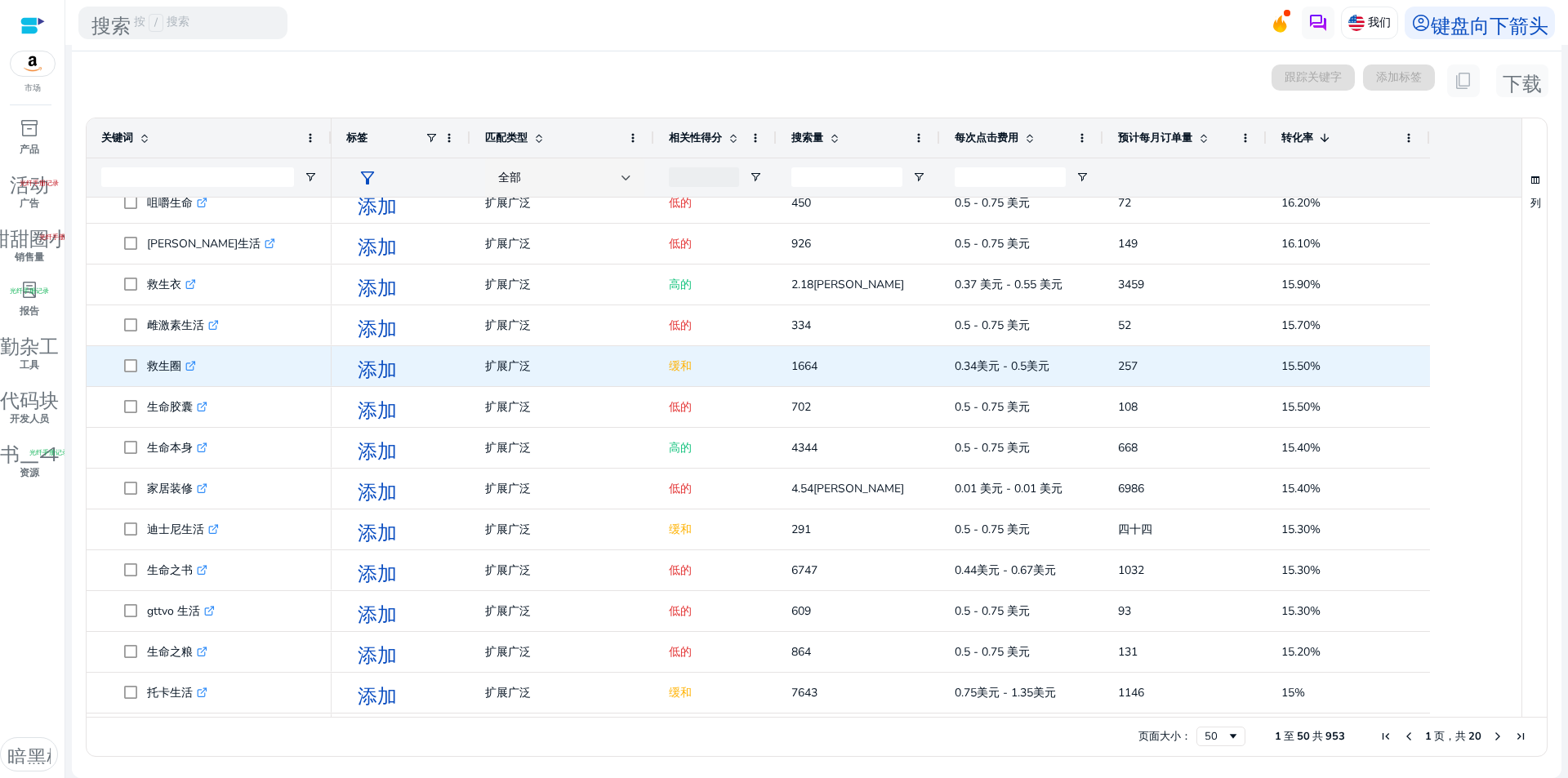
scroll to position [1114, 0]
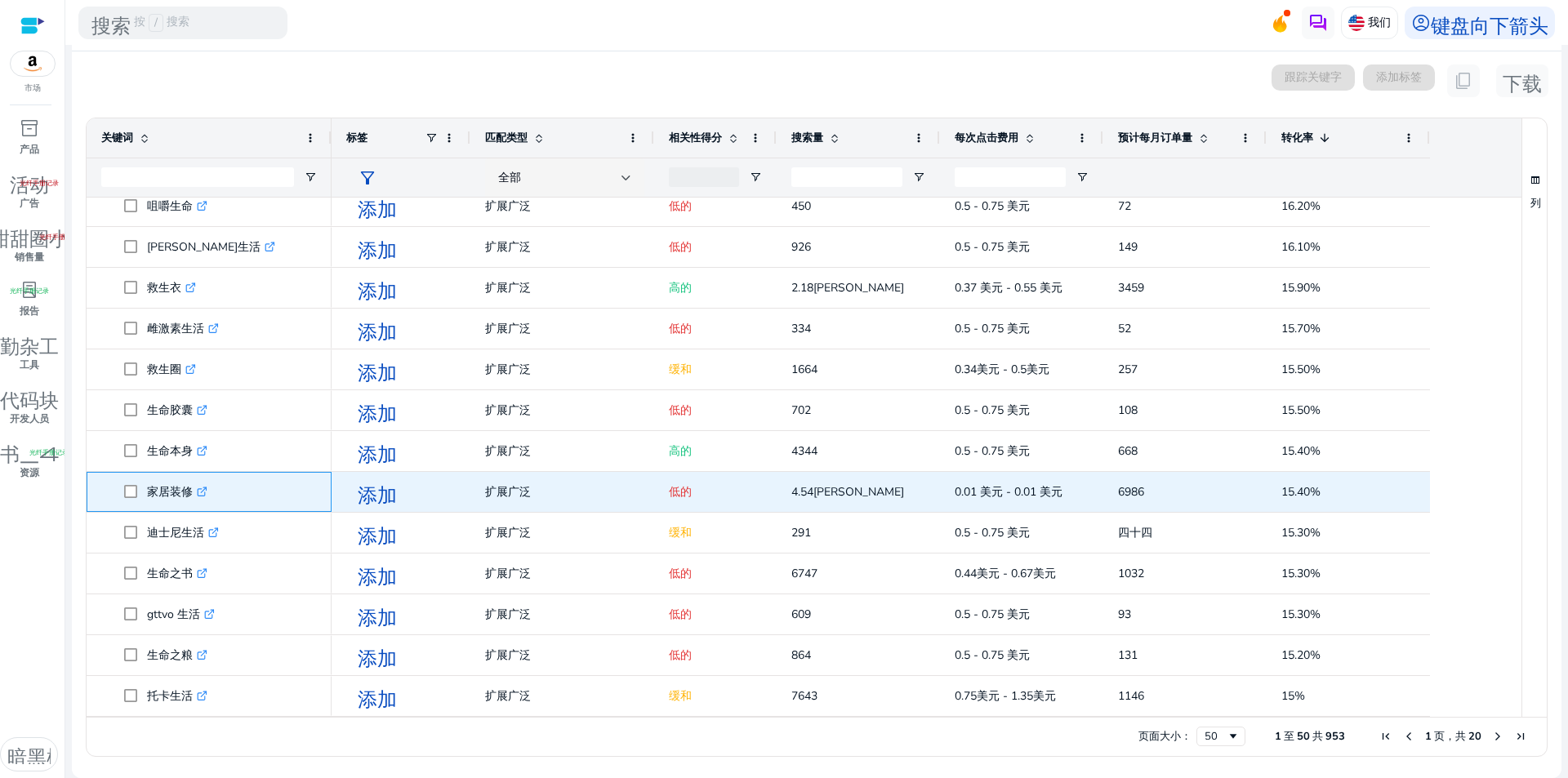
click at [204, 489] on icon ".st0{fill:#2c8af8}" at bounding box center [202, 491] width 11 height 11
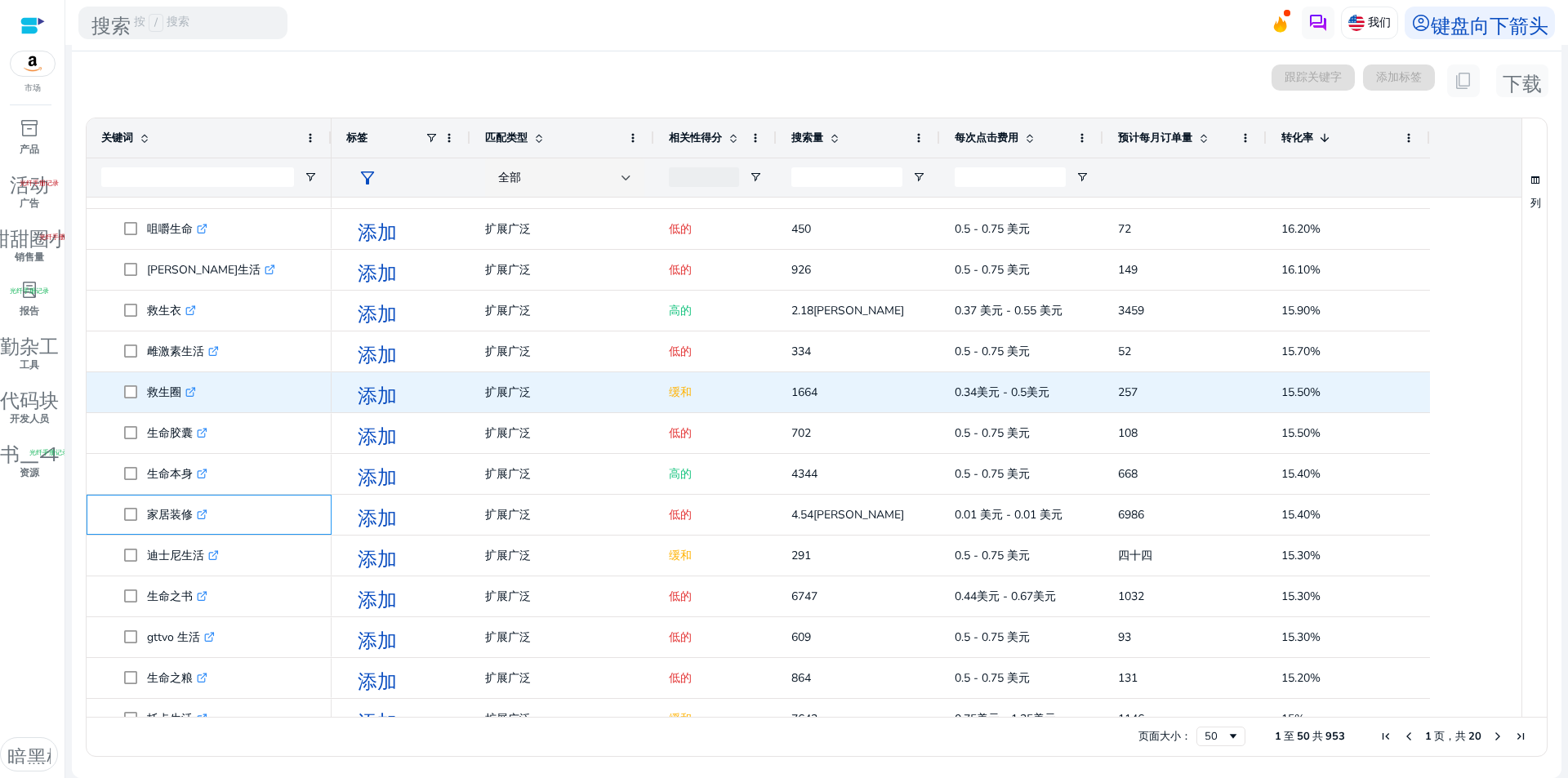
scroll to position [1032, 0]
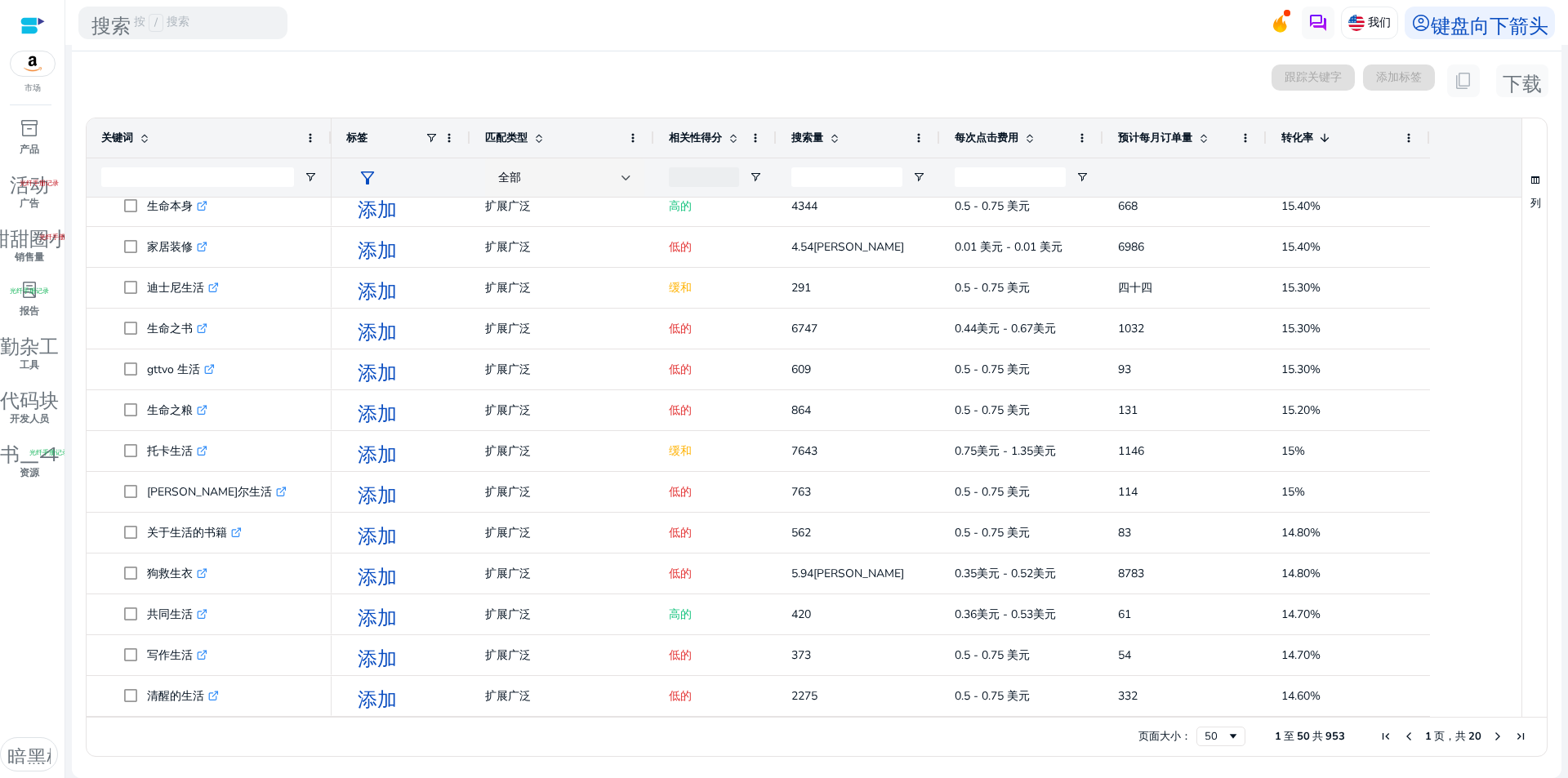
click at [762, 177] on div at bounding box center [715, 177] width 122 height 39
click at [755, 177] on span "打开过滤器菜单" at bounding box center [756, 177] width 13 height 13
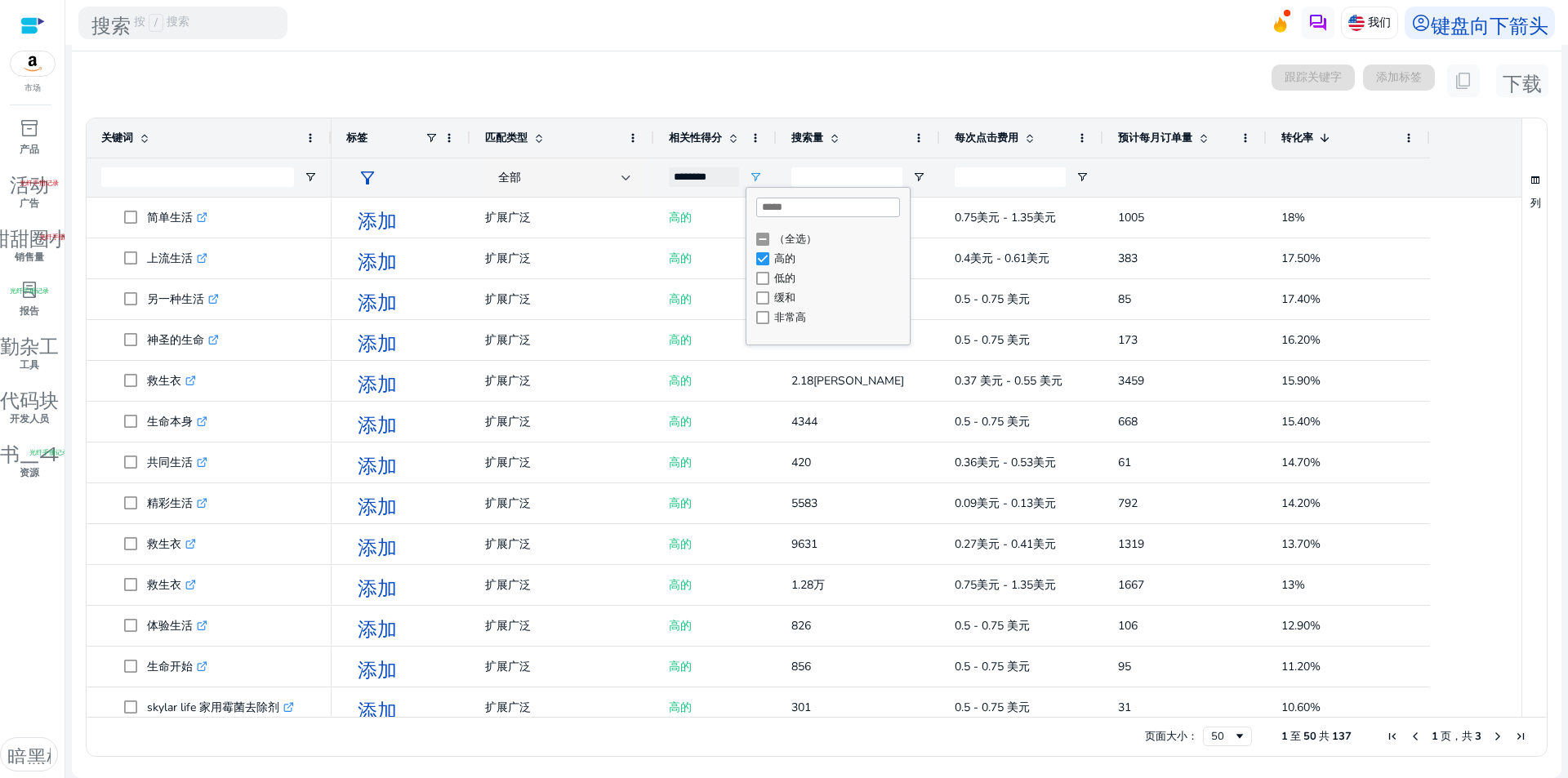
type input "**********"
click at [822, 79] on div "已选择 0 个关键词 跟踪关键字 添加标签 content_copy 下载" at bounding box center [816, 81] width 1463 height 32
click at [758, 175] on span "打开过滤器菜单" at bounding box center [756, 177] width 13 height 13
click at [629, 175] on div at bounding box center [626, 178] width 10 height 7
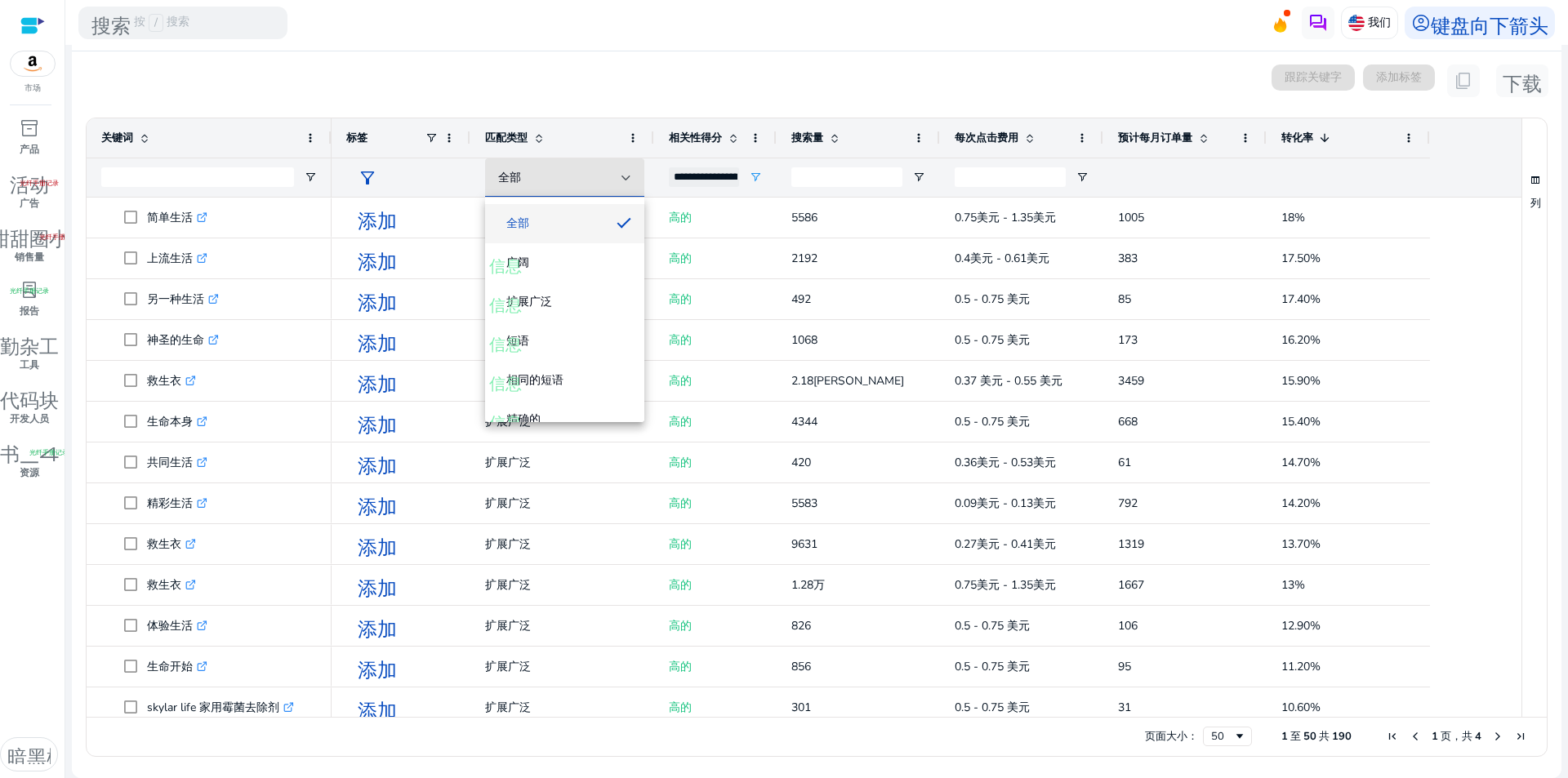
click at [644, 39] on div at bounding box center [784, 389] width 1568 height 778
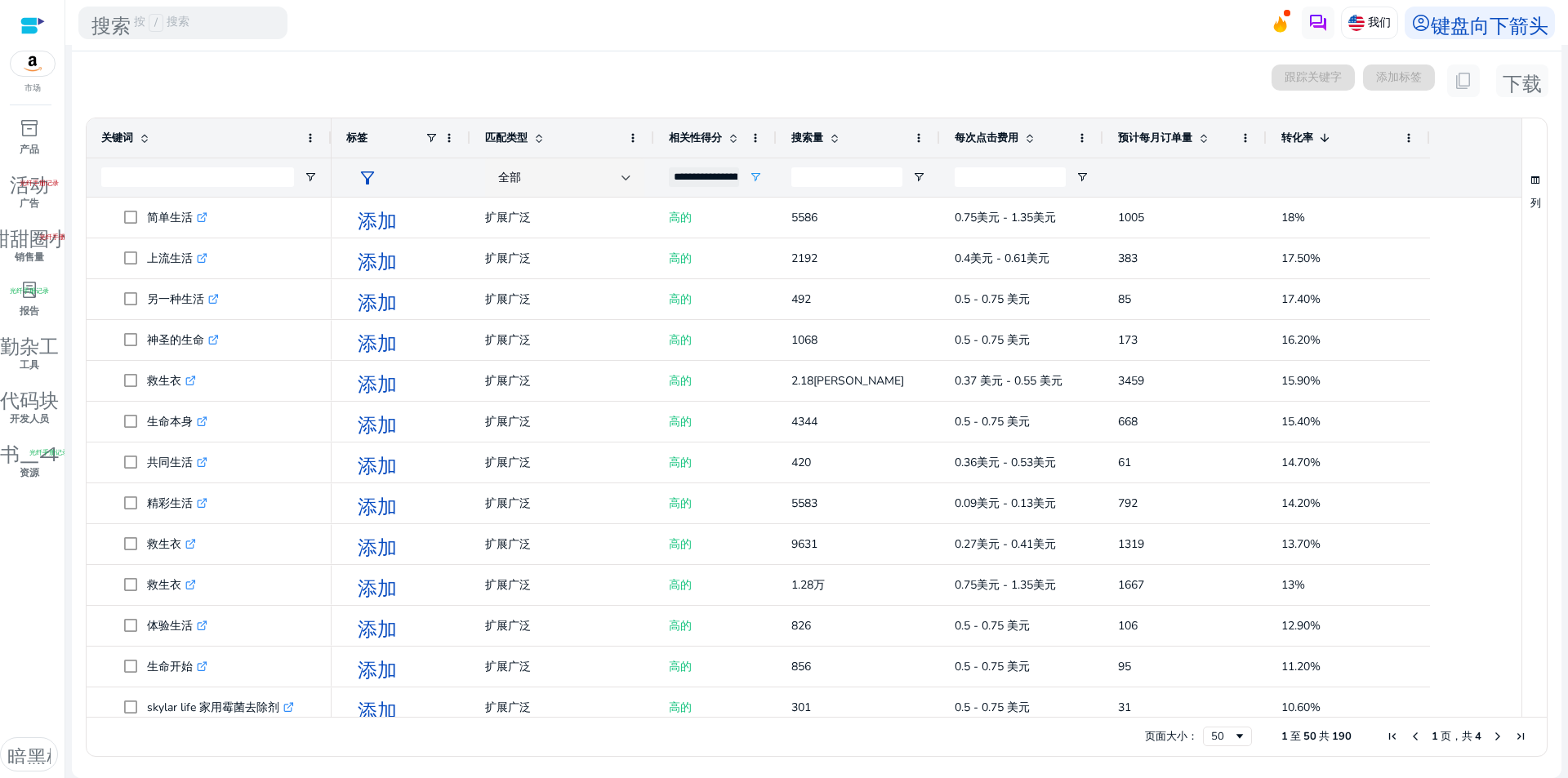
click at [370, 173] on font "filter_alt" at bounding box center [367, 177] width 20 height 22
click at [363, 212] on input at bounding box center [366, 204] width 196 height 20
click at [588, 27] on div at bounding box center [784, 389] width 1568 height 778
click at [316, 177] on span "打开过滤器菜单" at bounding box center [310, 177] width 13 height 13
click at [431, 204] on span "Filtering operator" at bounding box center [426, 208] width 13 height 13
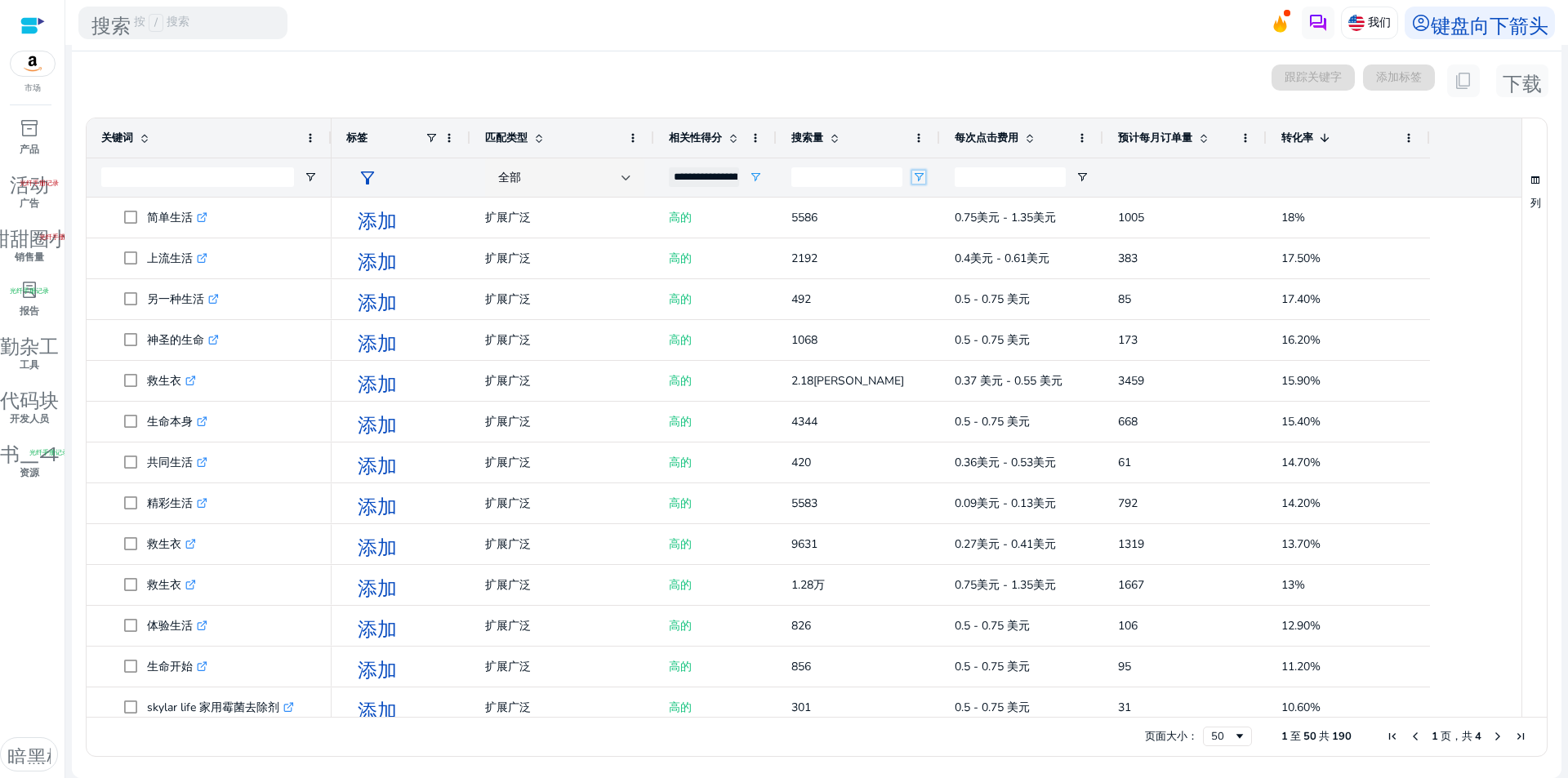
click at [920, 178] on span "打开过滤器菜单" at bounding box center [919, 177] width 13 height 13
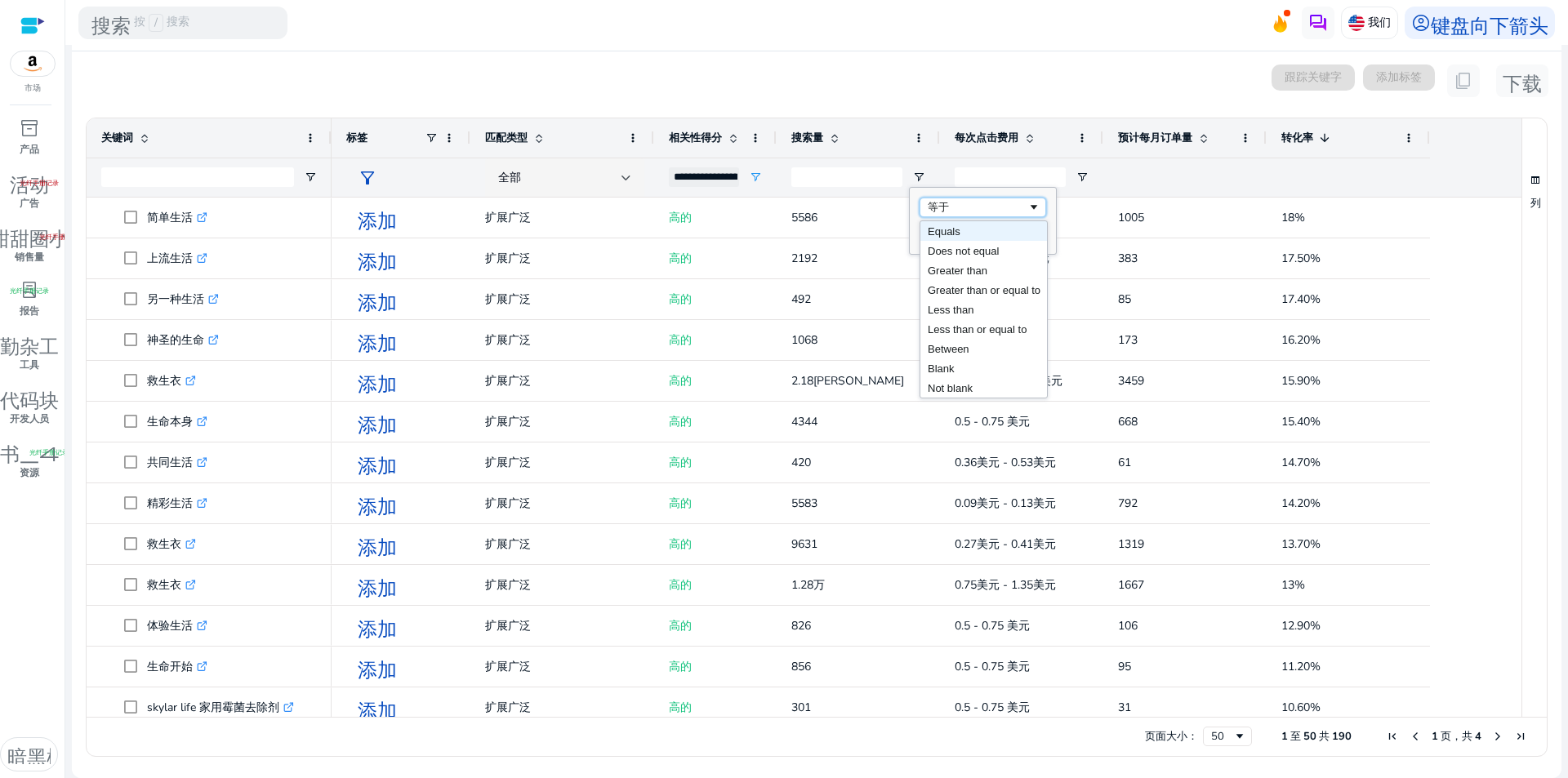
click at [1029, 208] on span "过滤运算符" at bounding box center [1033, 208] width 13 height 13
click at [959, 19] on mat-toolbar "搜索 按 / 搜索 我们 account_circle 键盘向下箭头" at bounding box center [816, 22] width 1502 height 45
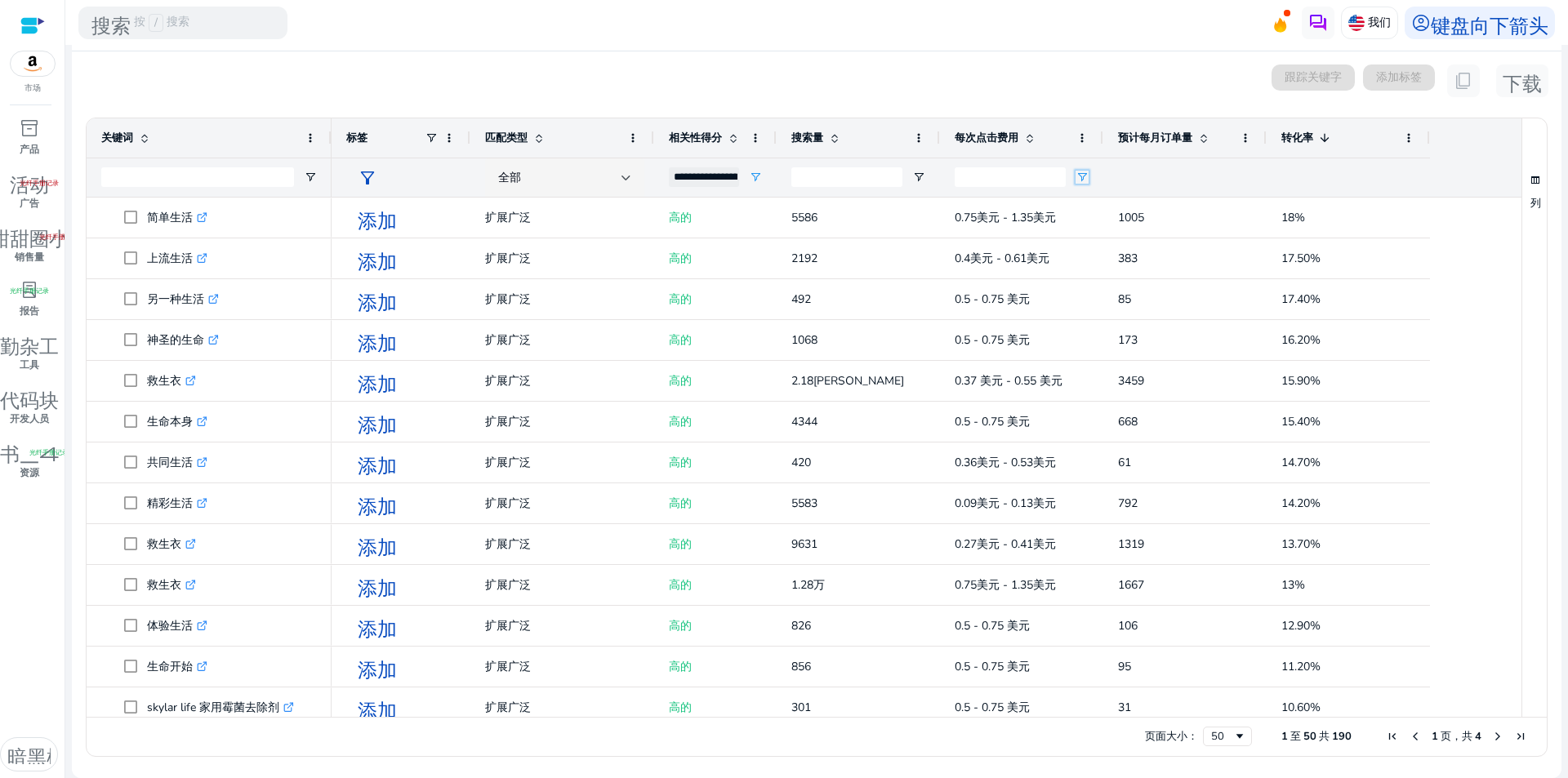
click at [1087, 178] on span "打开过滤器菜单" at bounding box center [1082, 177] width 13 height 13
click at [1055, 18] on mat-toolbar "搜索 按 / 搜索 我们 account_circle 键盘向下箭头" at bounding box center [816, 22] width 1502 height 45
click at [1329, 139] on span at bounding box center [1324, 138] width 13 height 13
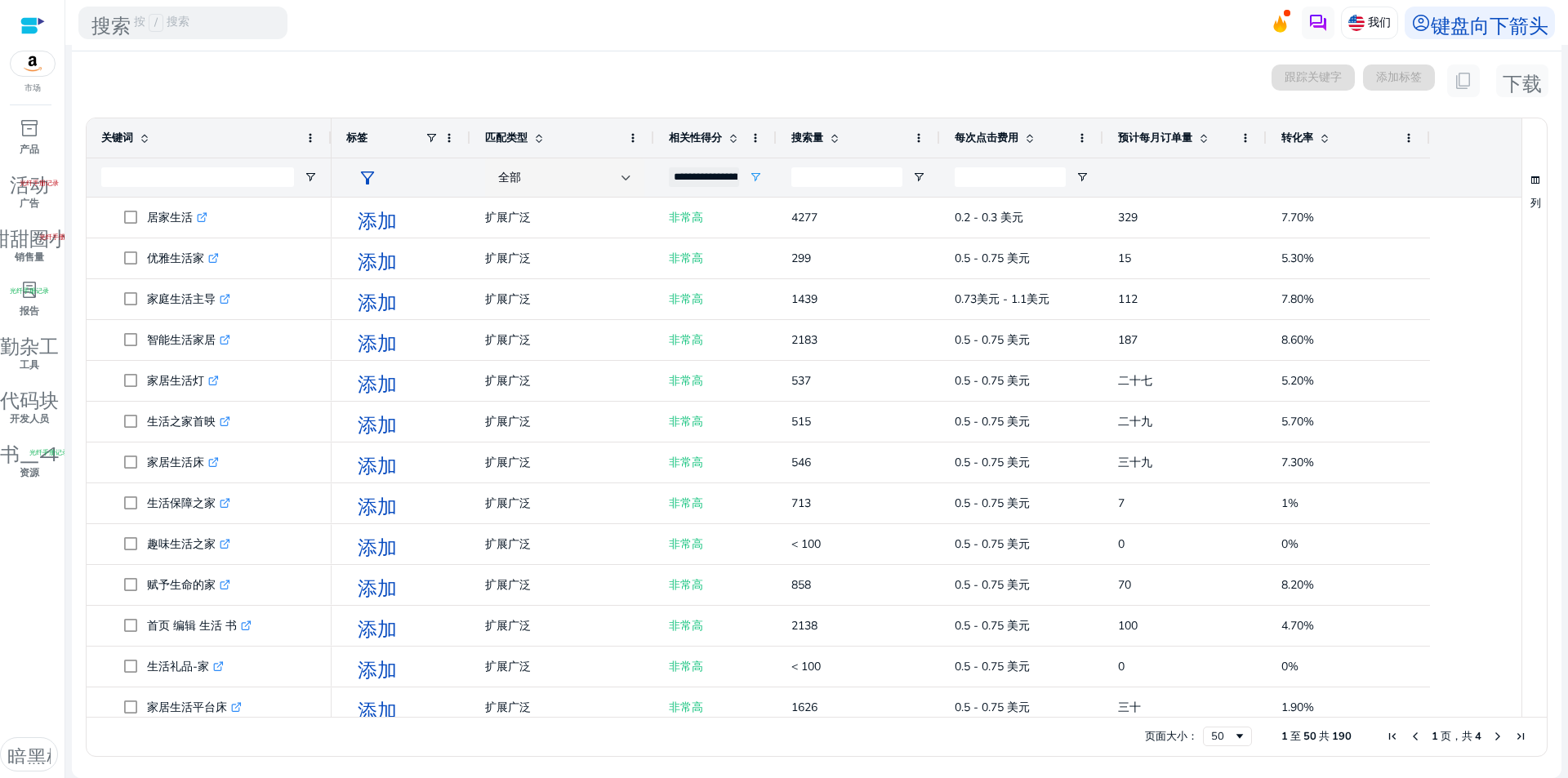
click at [1329, 140] on span at bounding box center [1324, 138] width 13 height 13
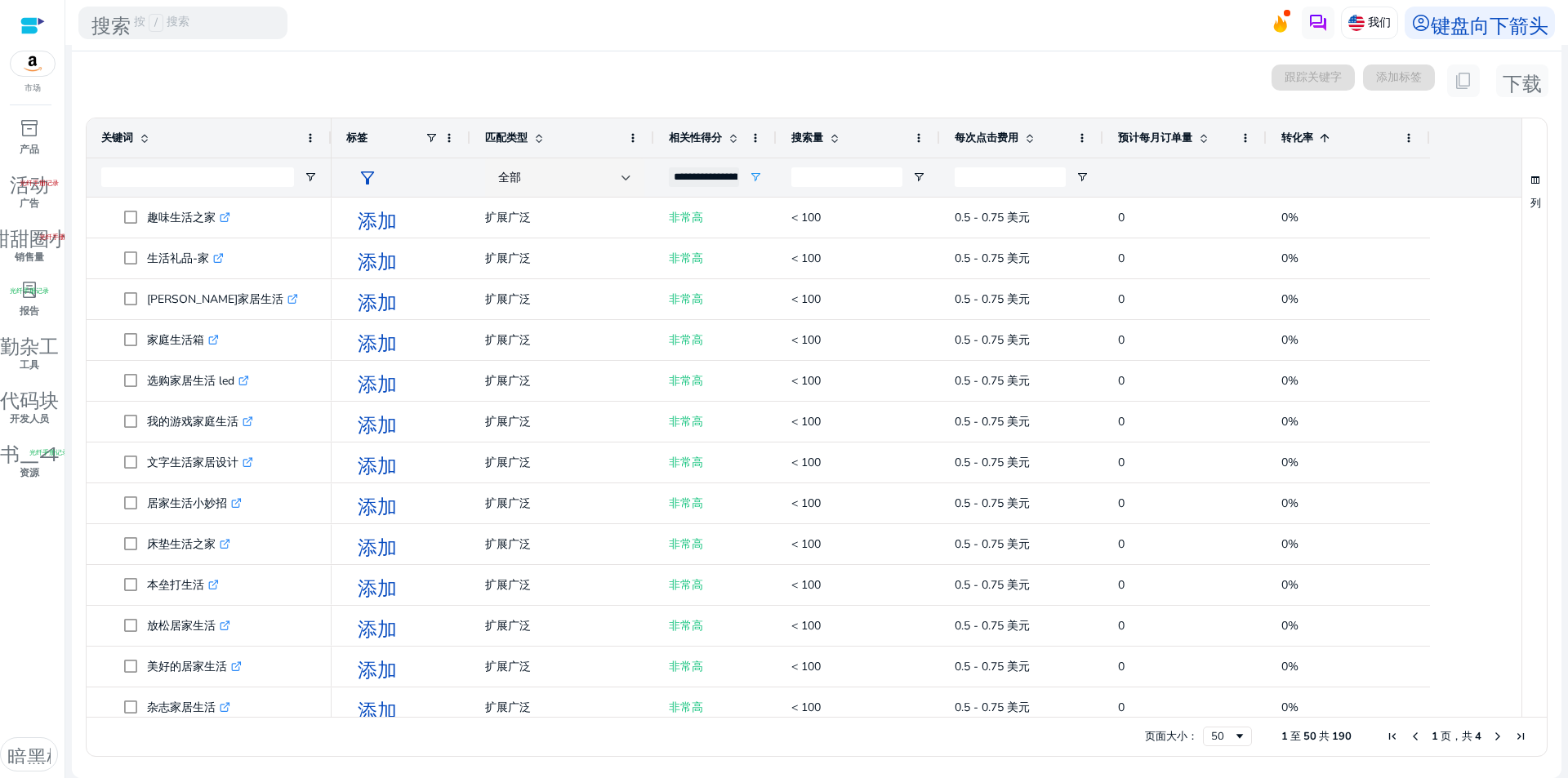
click at [1333, 142] on div "转化率 1" at bounding box center [1339, 137] width 116 height 31
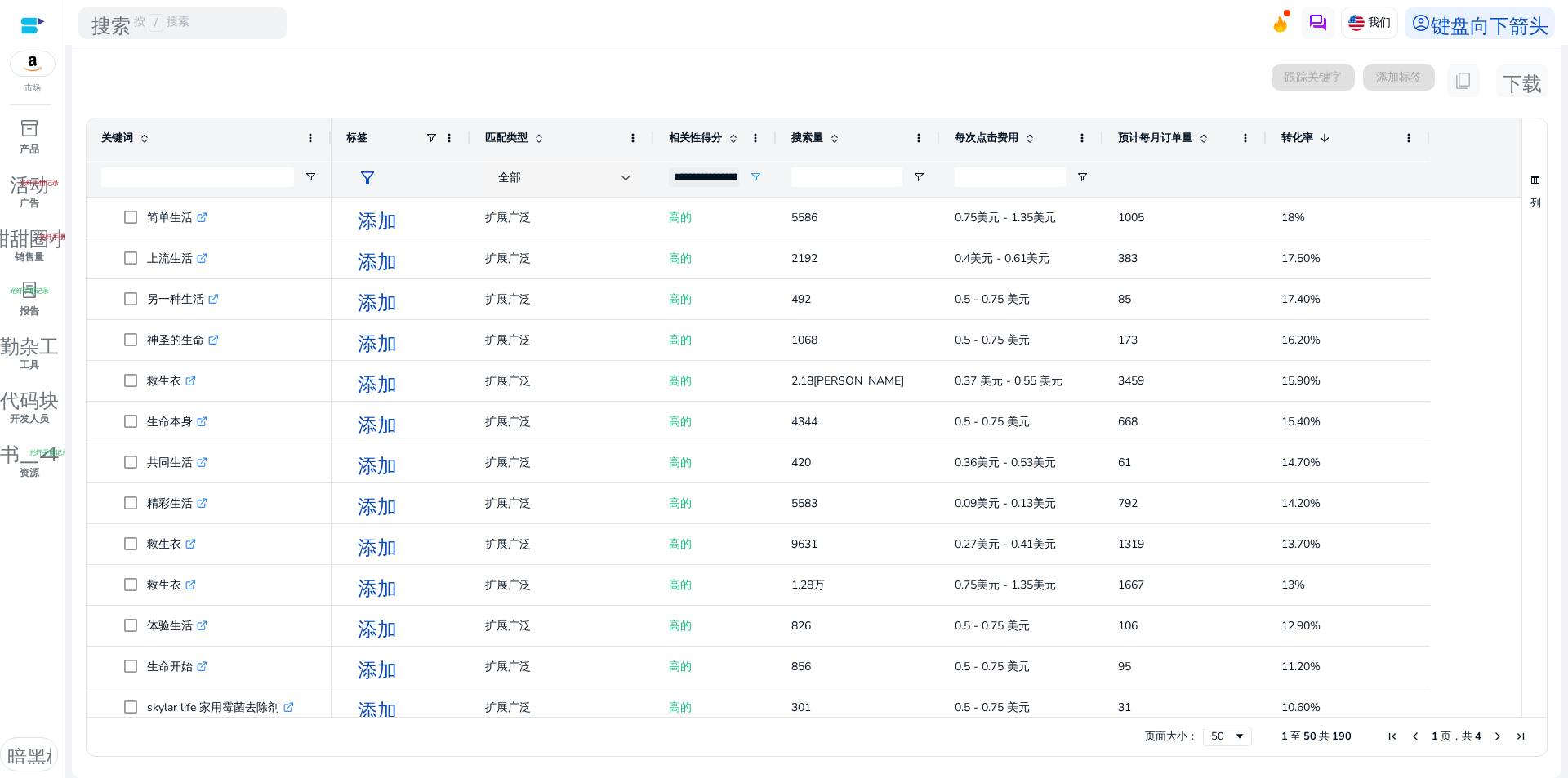
click at [1417, 146] on div "转化率 1" at bounding box center [1348, 137] width 163 height 39
click at [1410, 138] on span at bounding box center [1408, 138] width 13 height 13
click at [999, 49] on div "显示关键词研究结果： 家居生活 | 市场：亚马逊 美国 edit 您是否正在通过 API 获取关键字数据？如果是， 请申请演示 。" at bounding box center [816, 17] width 1489 height 67
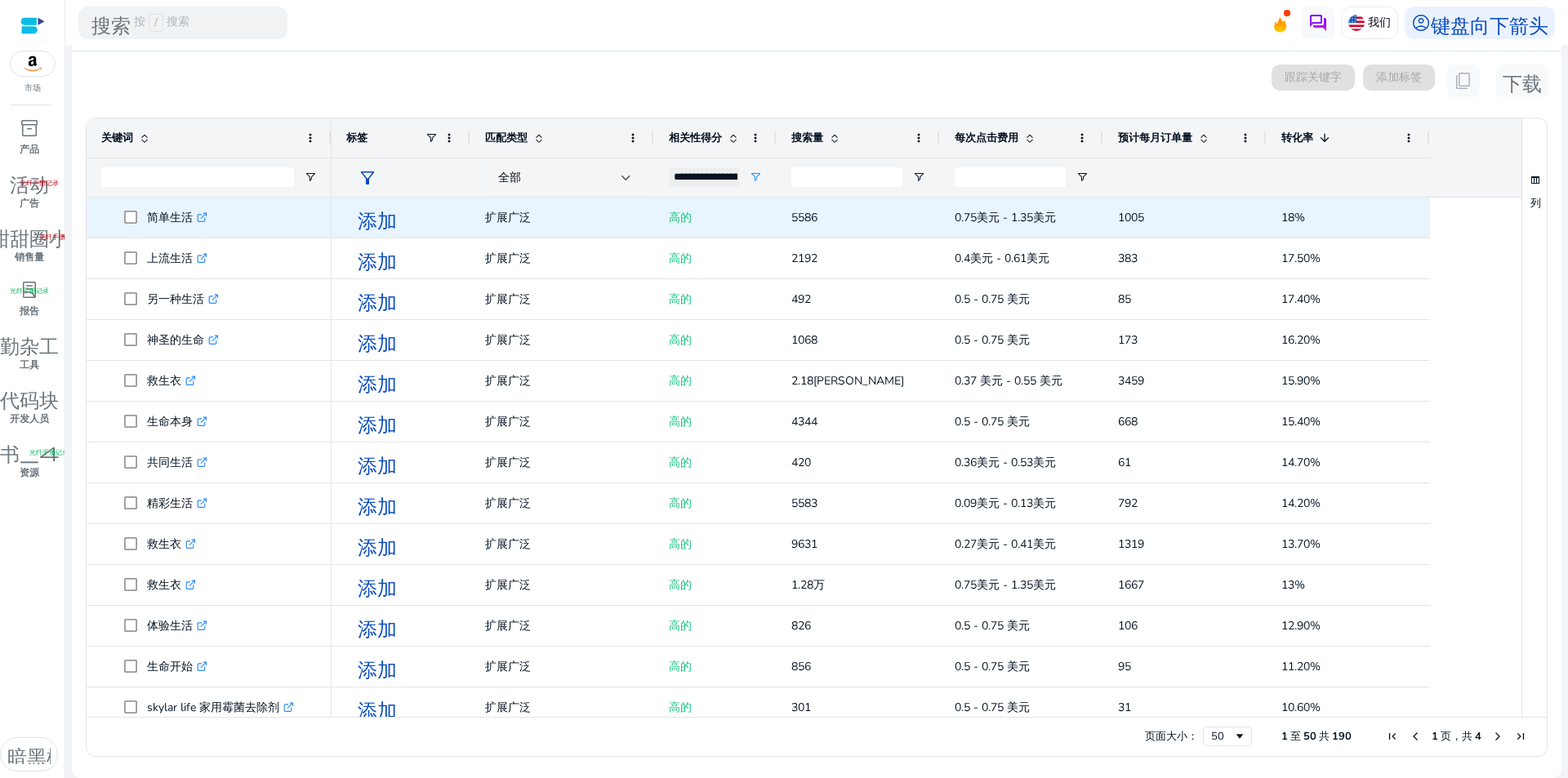
click at [203, 212] on icon ".st0{fill:#2c8af8}" at bounding box center [202, 217] width 11 height 11
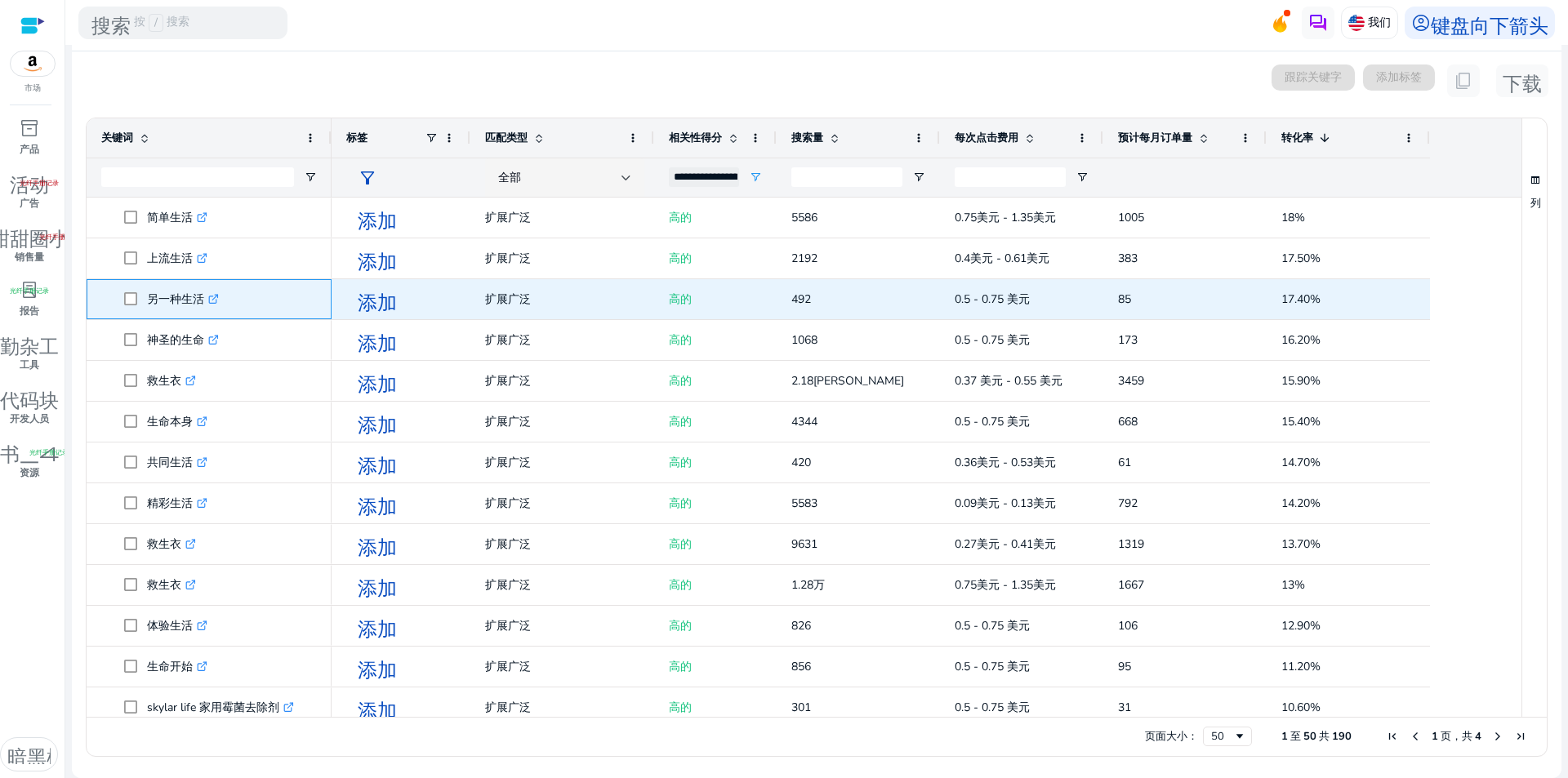
click at [215, 300] on icon ".st0{fill:#2c8af8}" at bounding box center [213, 299] width 11 height 11
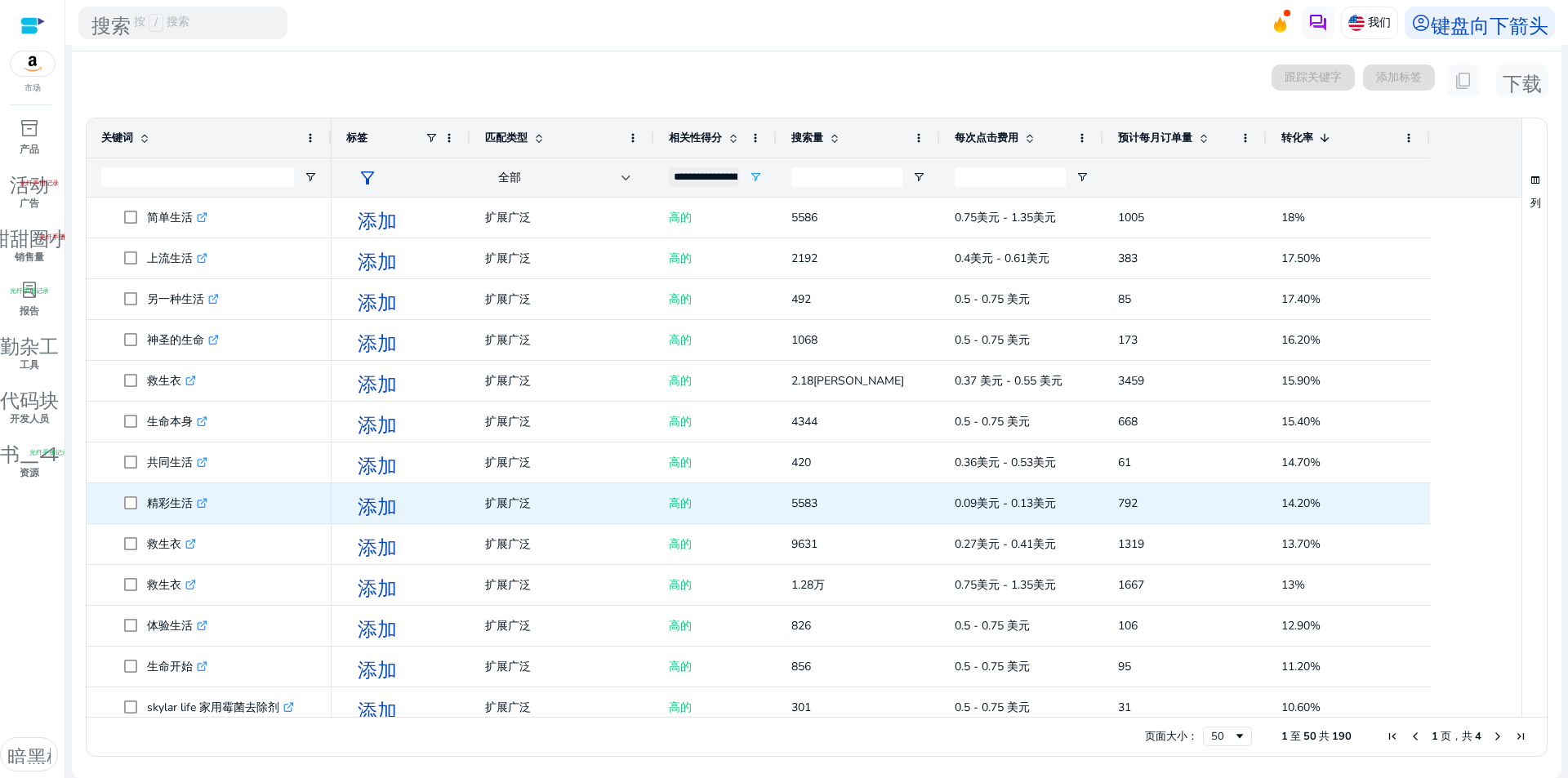
click at [197, 501] on icon ".st0{fill:#2c8af8}" at bounding box center [202, 503] width 11 height 11
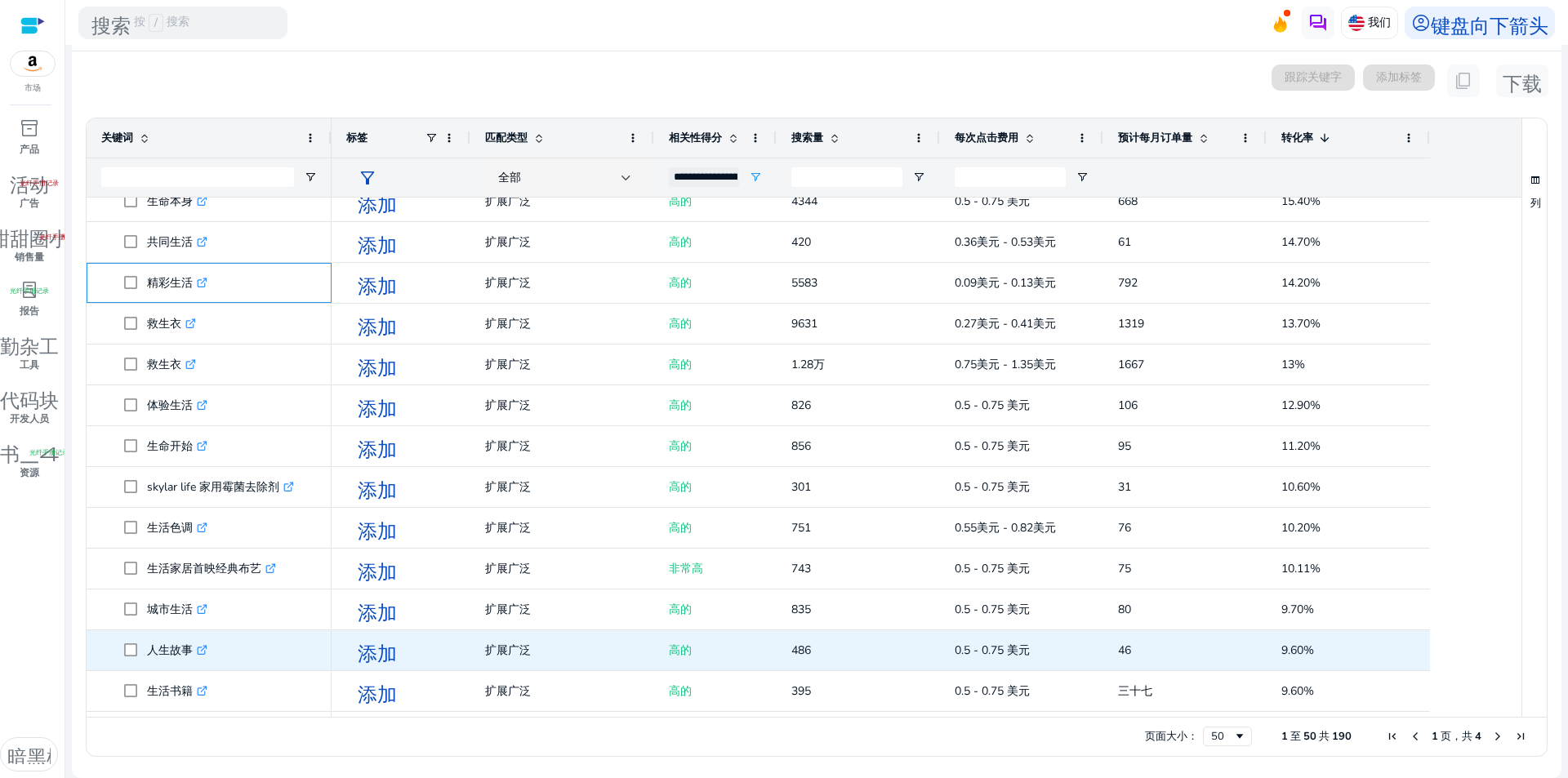
scroll to position [245, 0]
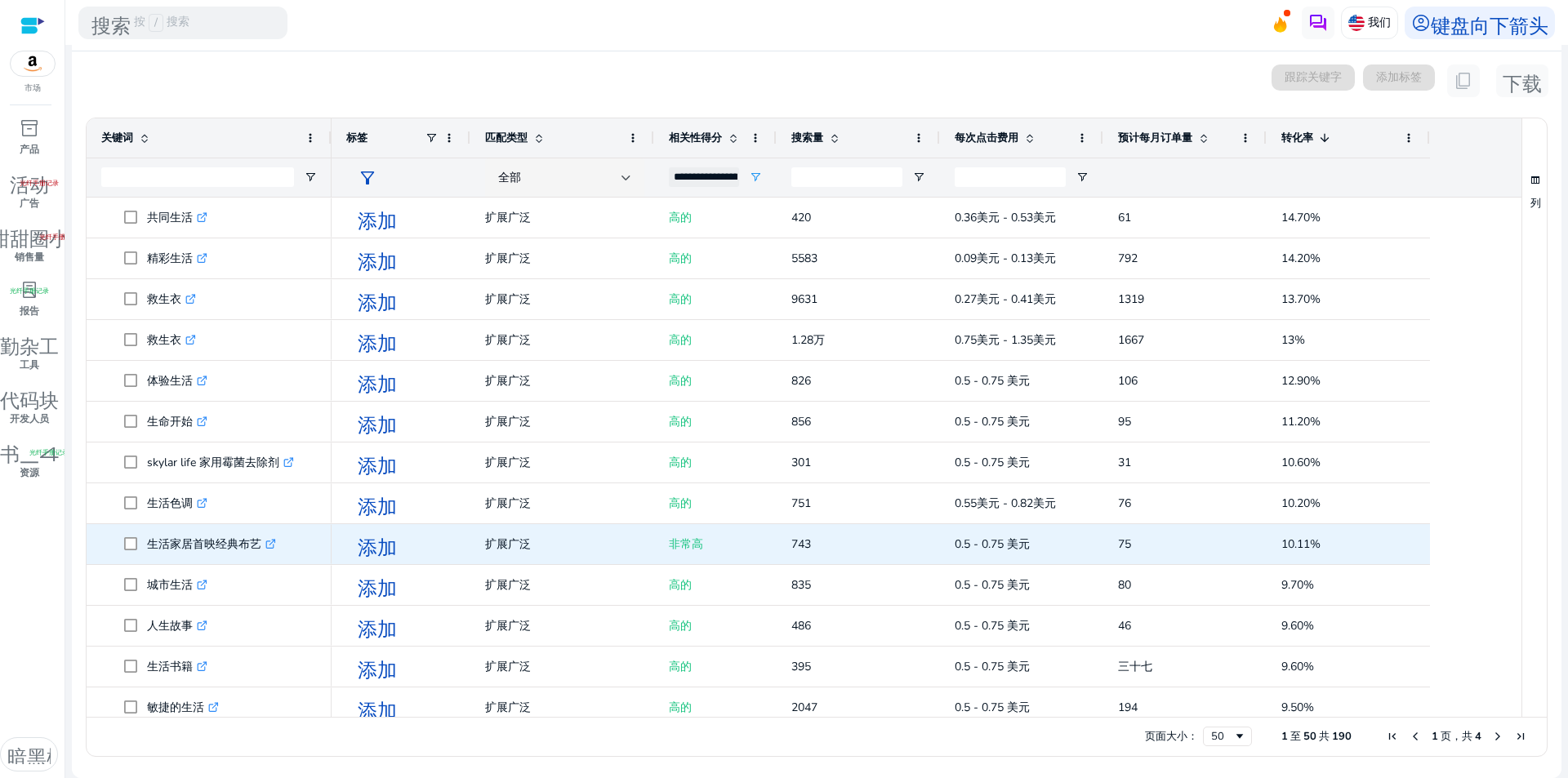
click at [256, 547] on font "生活家居首映经典布艺" at bounding box center [204, 544] width 114 height 16
click at [269, 544] on icon ".st0{fill:#2c8af8}" at bounding box center [270, 544] width 11 height 11
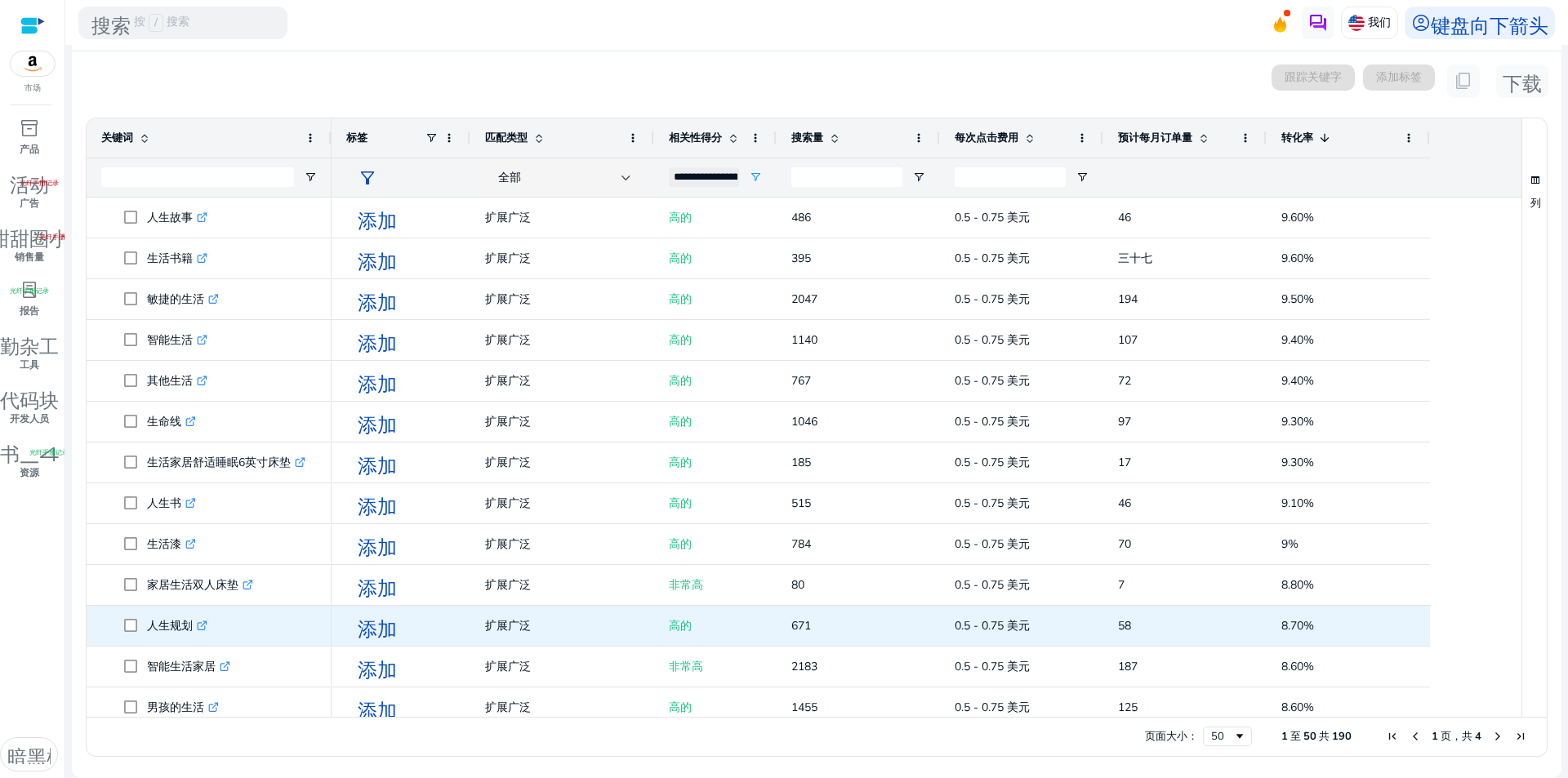
scroll to position [735, 0]
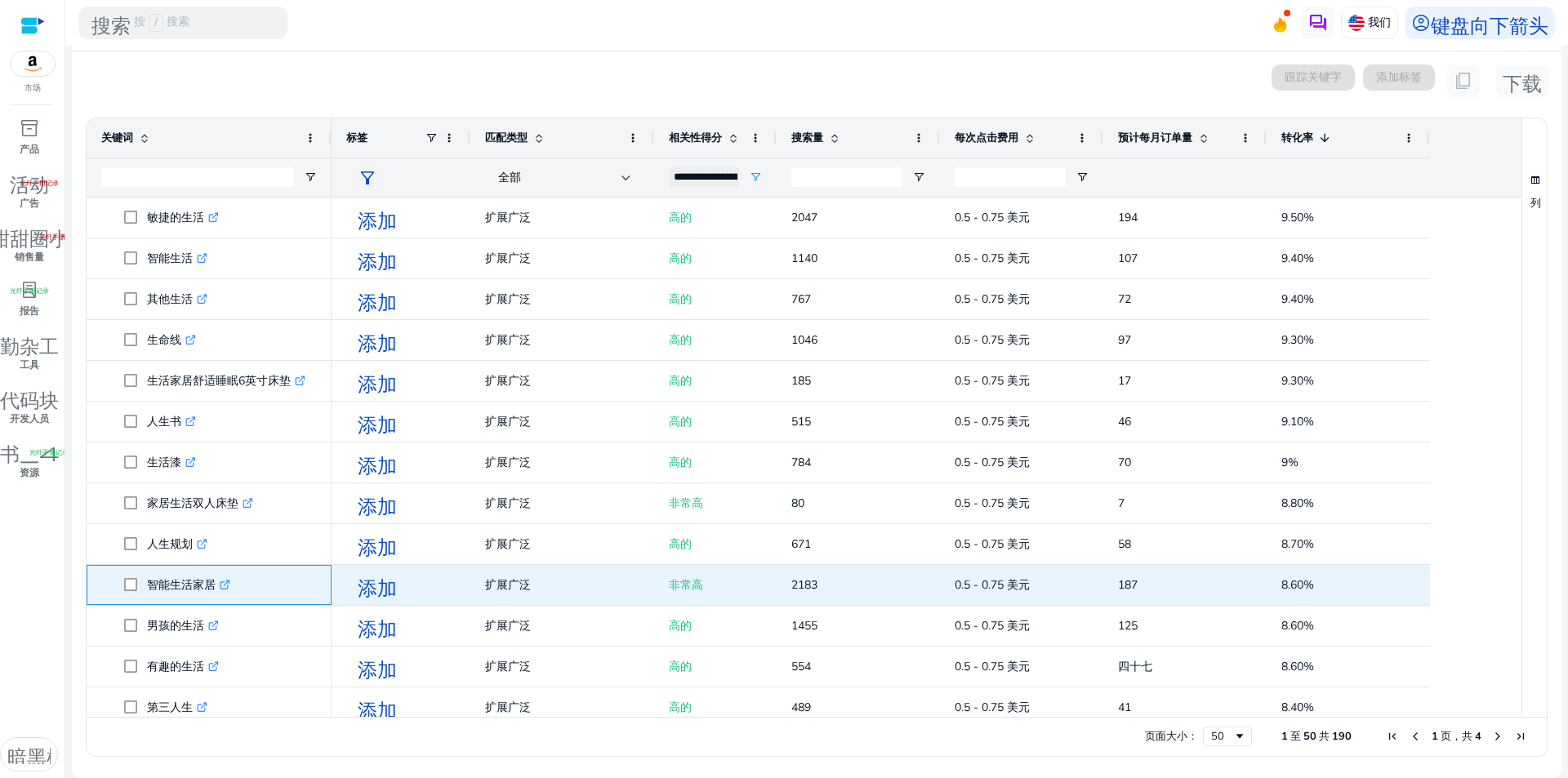
click at [225, 587] on icon ".st0{fill:#2c8af8}" at bounding box center [224, 584] width 11 height 11
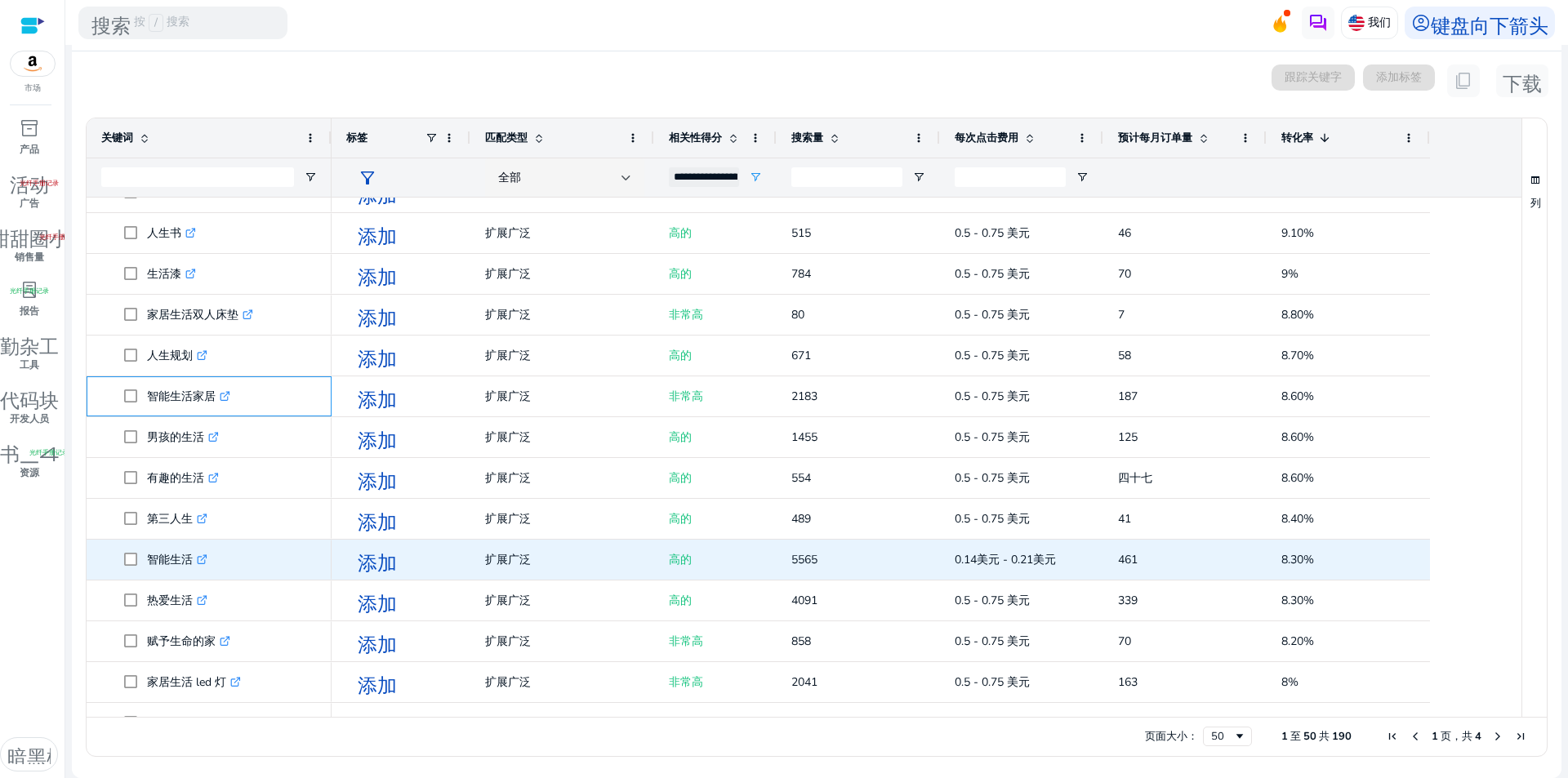
scroll to position [0, 0]
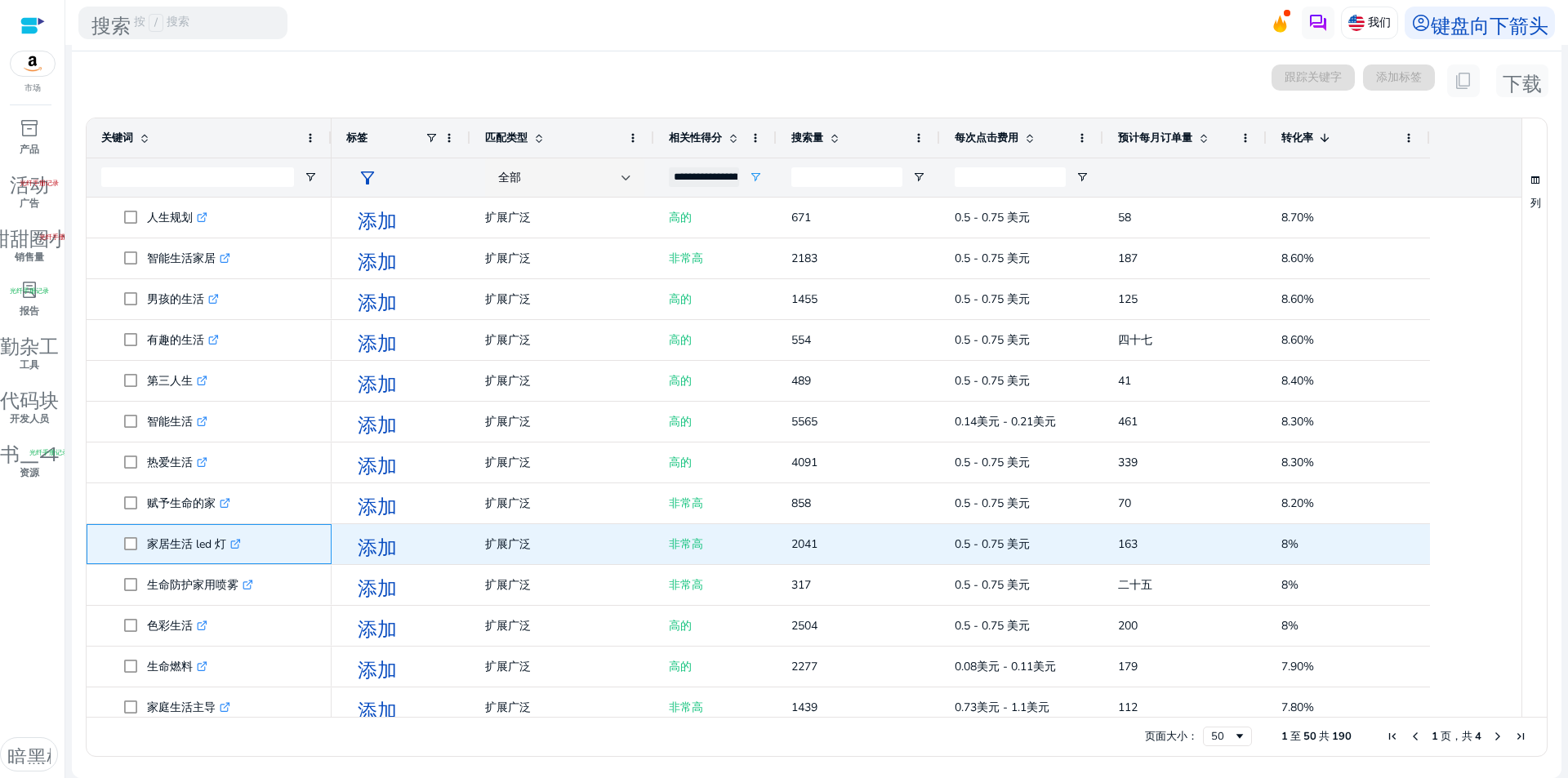
click at [234, 544] on icon at bounding box center [237, 541] width 6 height 6
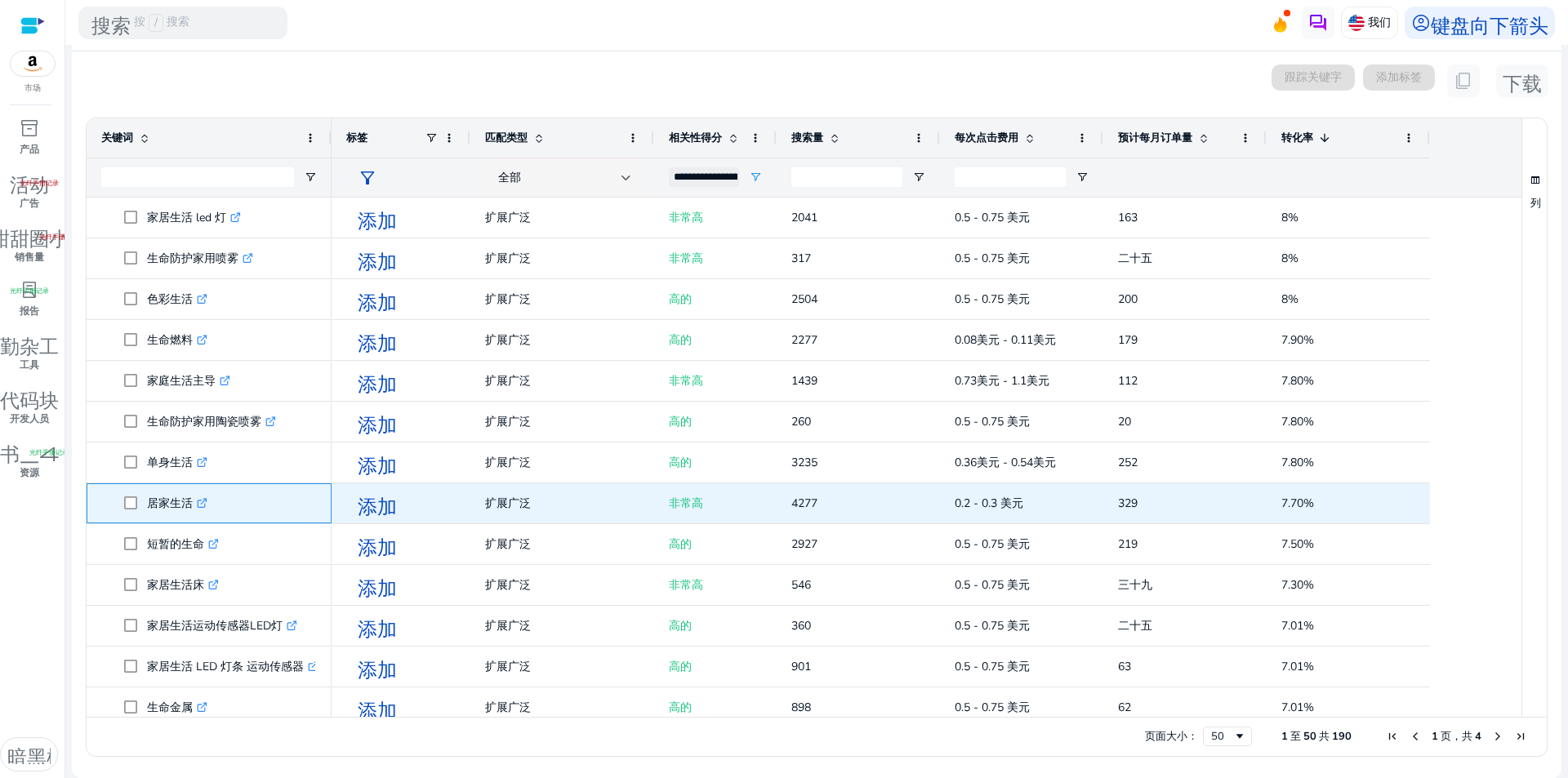
click at [205, 500] on icon at bounding box center [204, 500] width 6 height 6
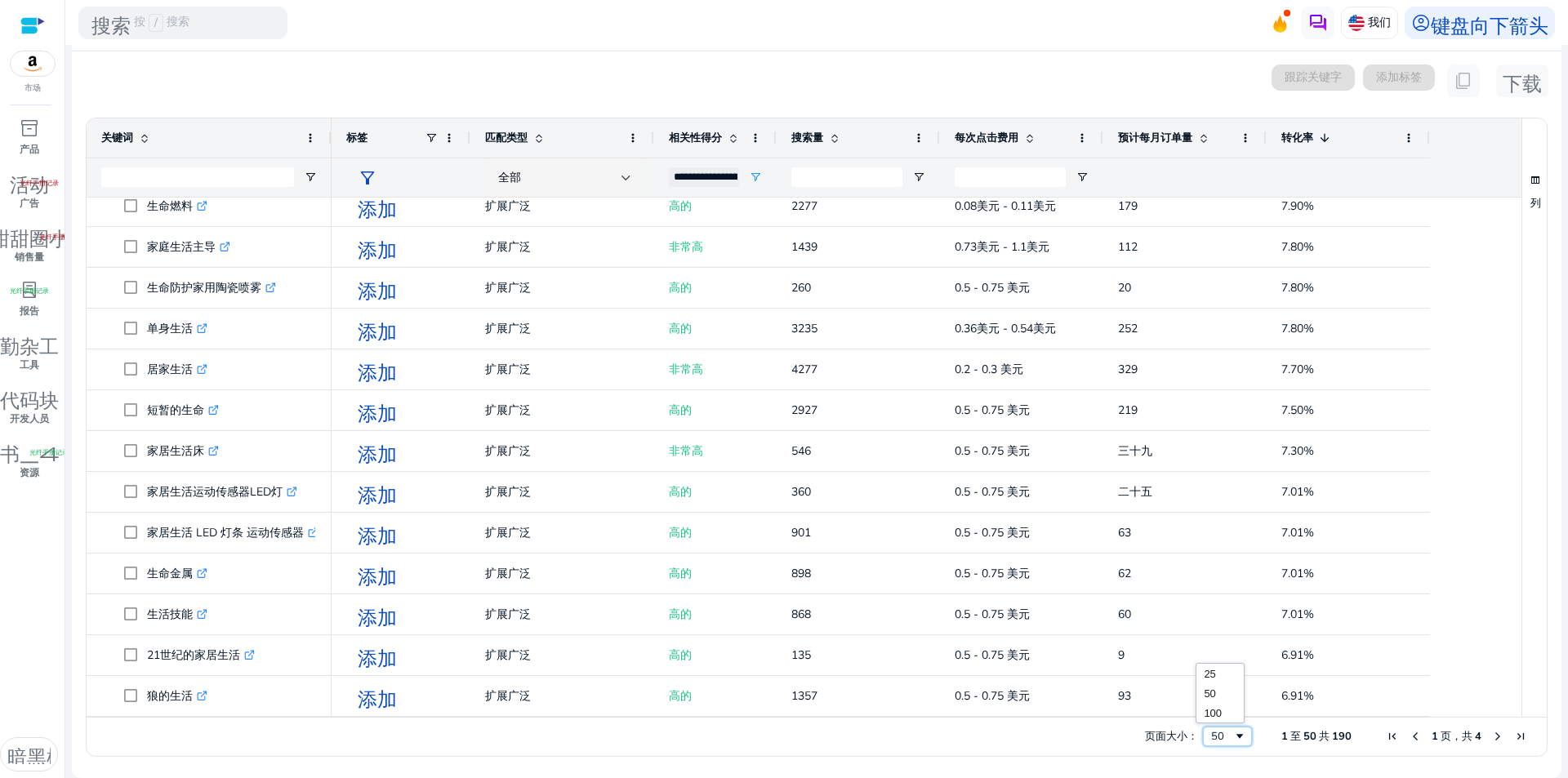
click at [1240, 732] on div "50" at bounding box center [1227, 736] width 49 height 20
click at [1041, 742] on div "页面大小： 50 1 至 50 共 190 1 页 ，共 4" at bounding box center [816, 736] width 1460 height 39
click at [1496, 737] on span "下一页" at bounding box center [1497, 736] width 13 height 13
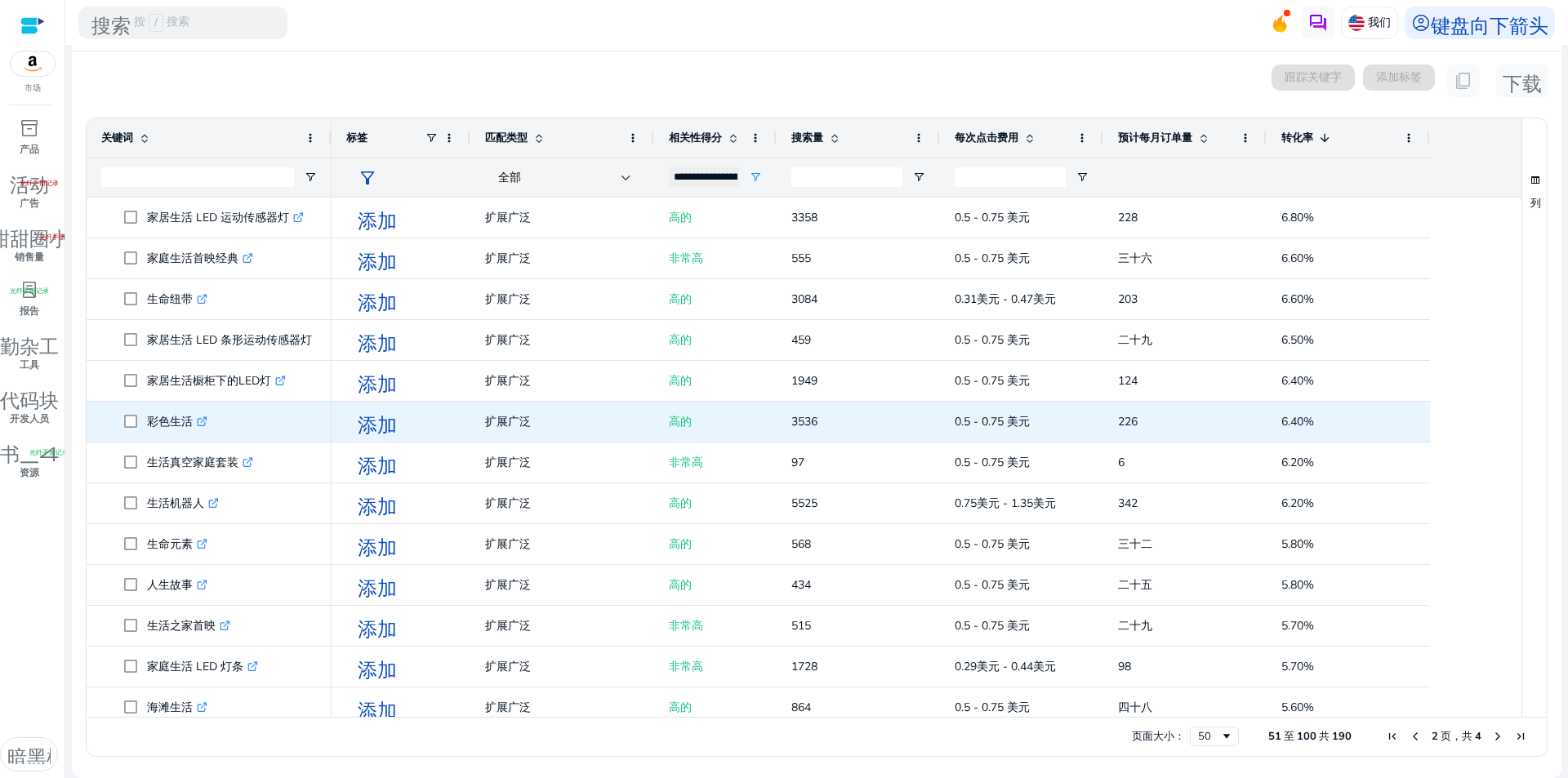
scroll to position [81, 0]
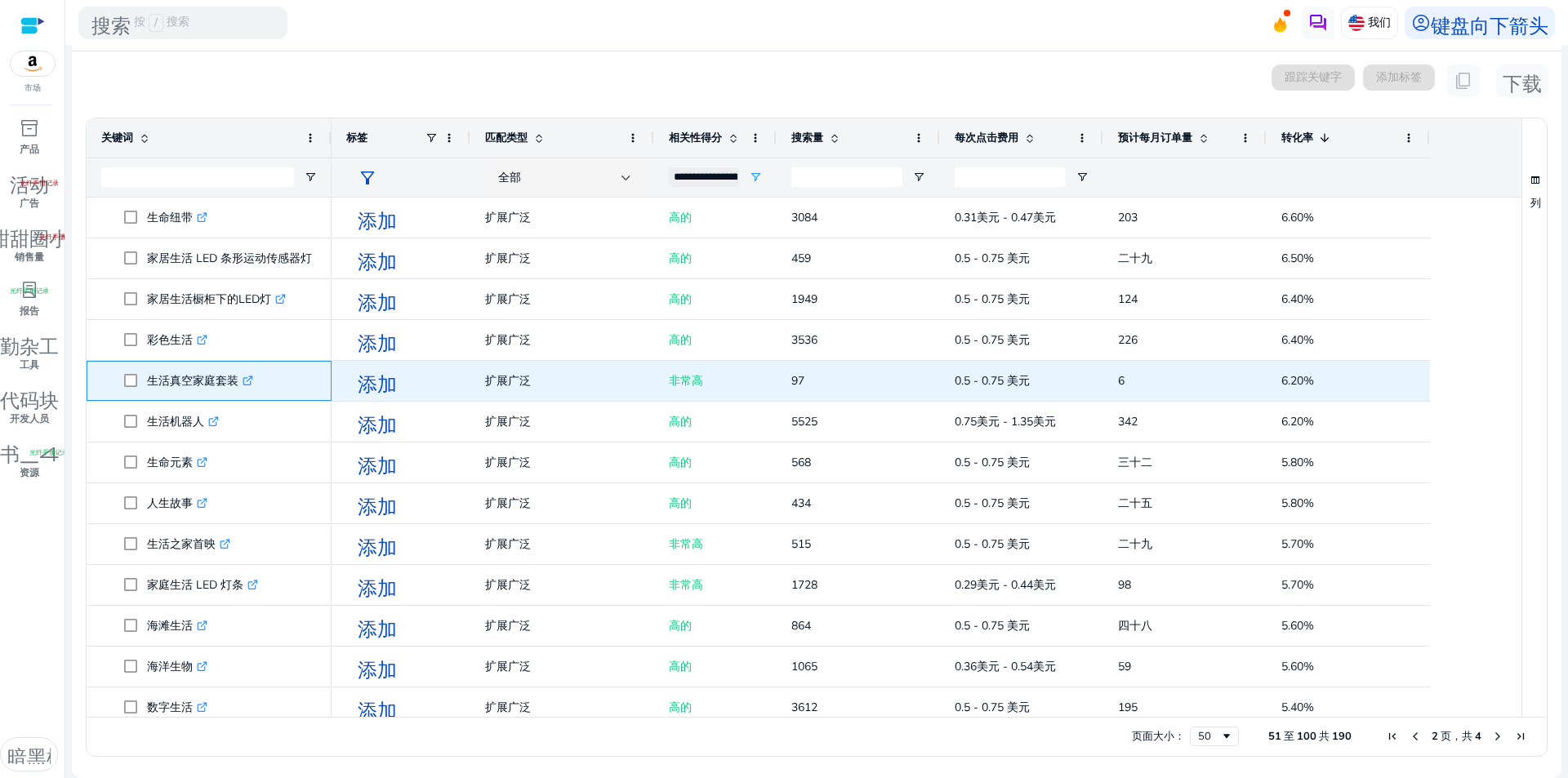
click at [245, 383] on icon ".st0{fill:#2c8af8}" at bounding box center [248, 381] width 11 height 11
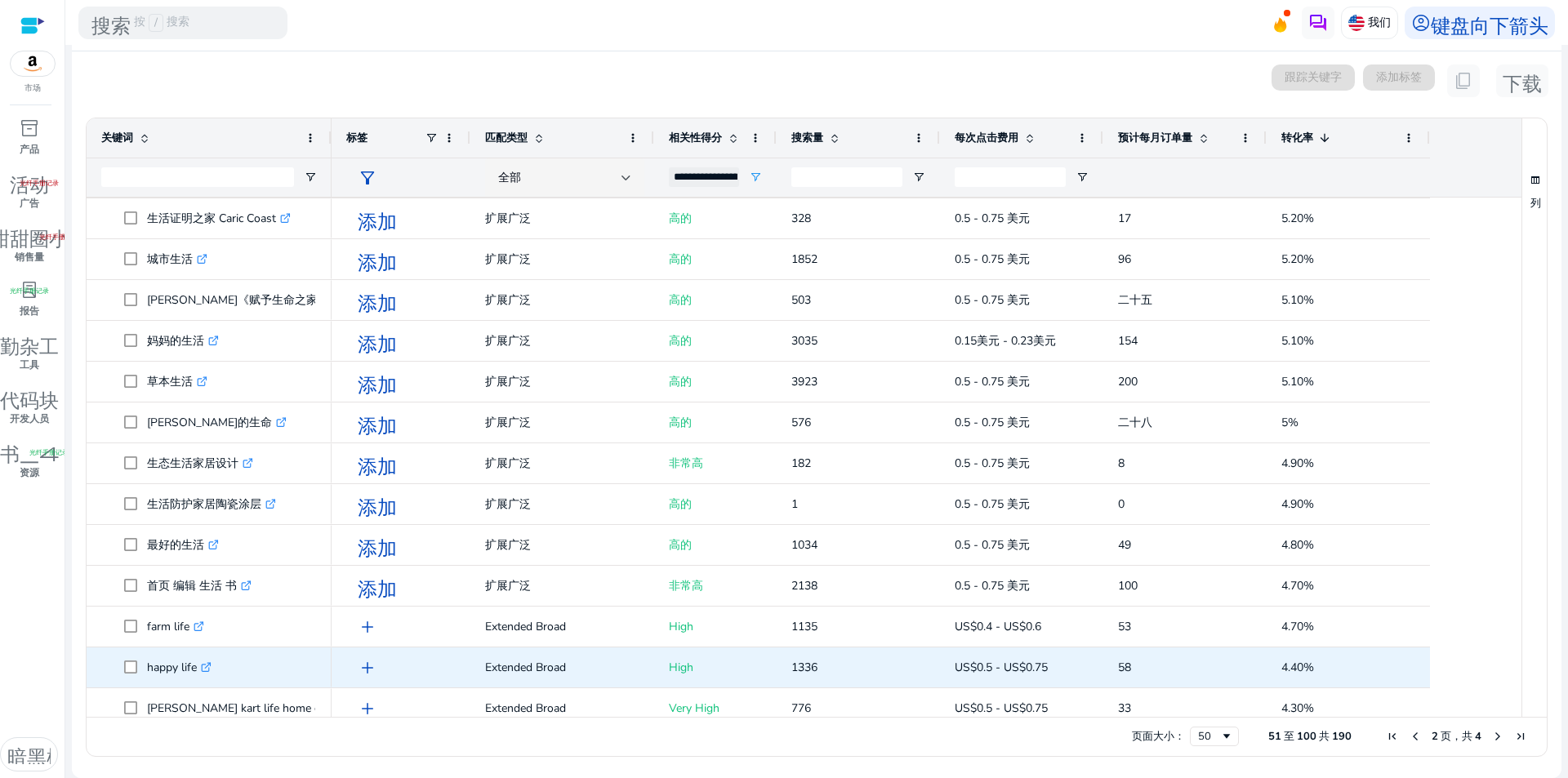
scroll to position [735, 0]
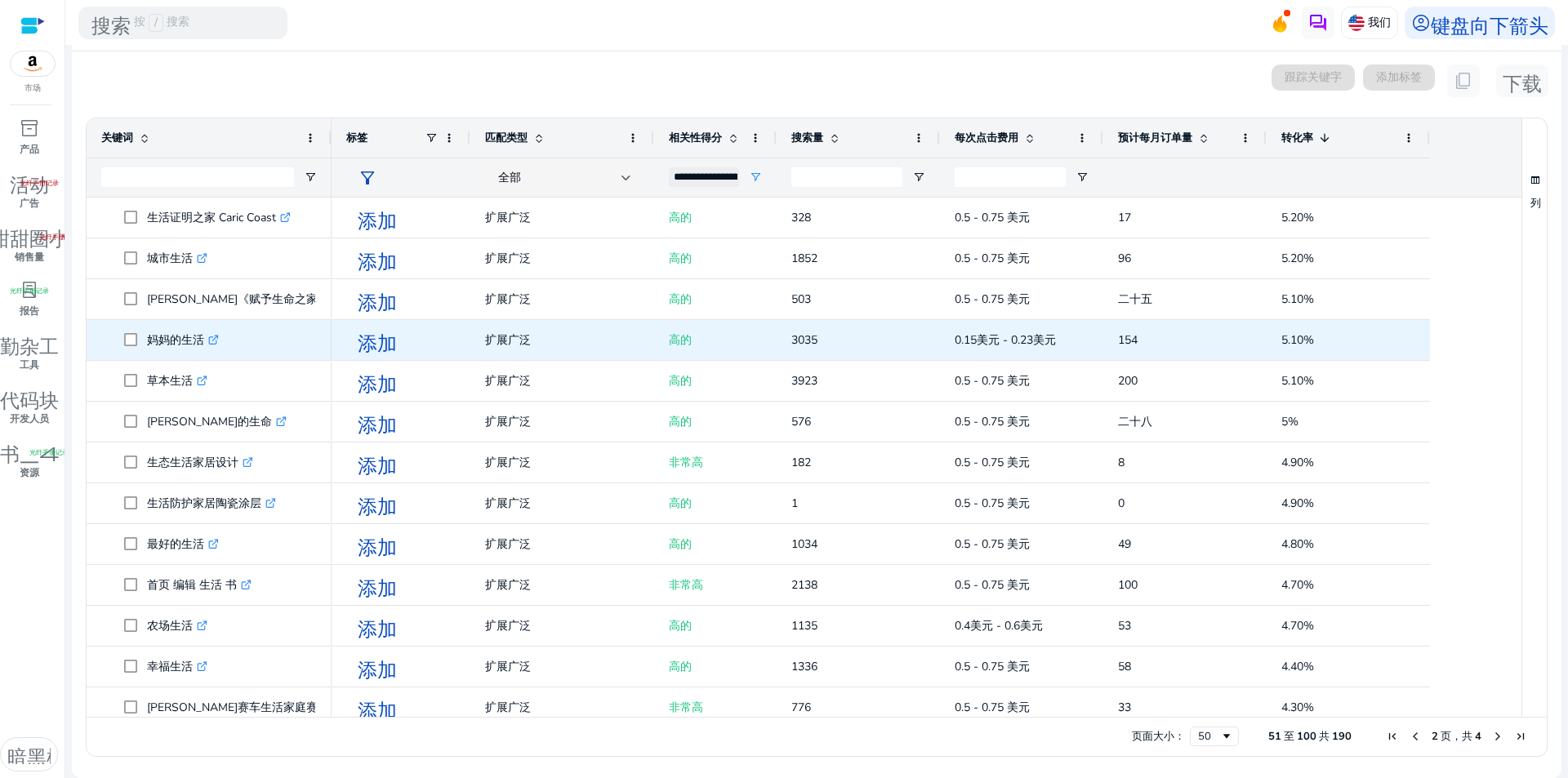
click at [209, 339] on icon at bounding box center [213, 341] width 8 height 8
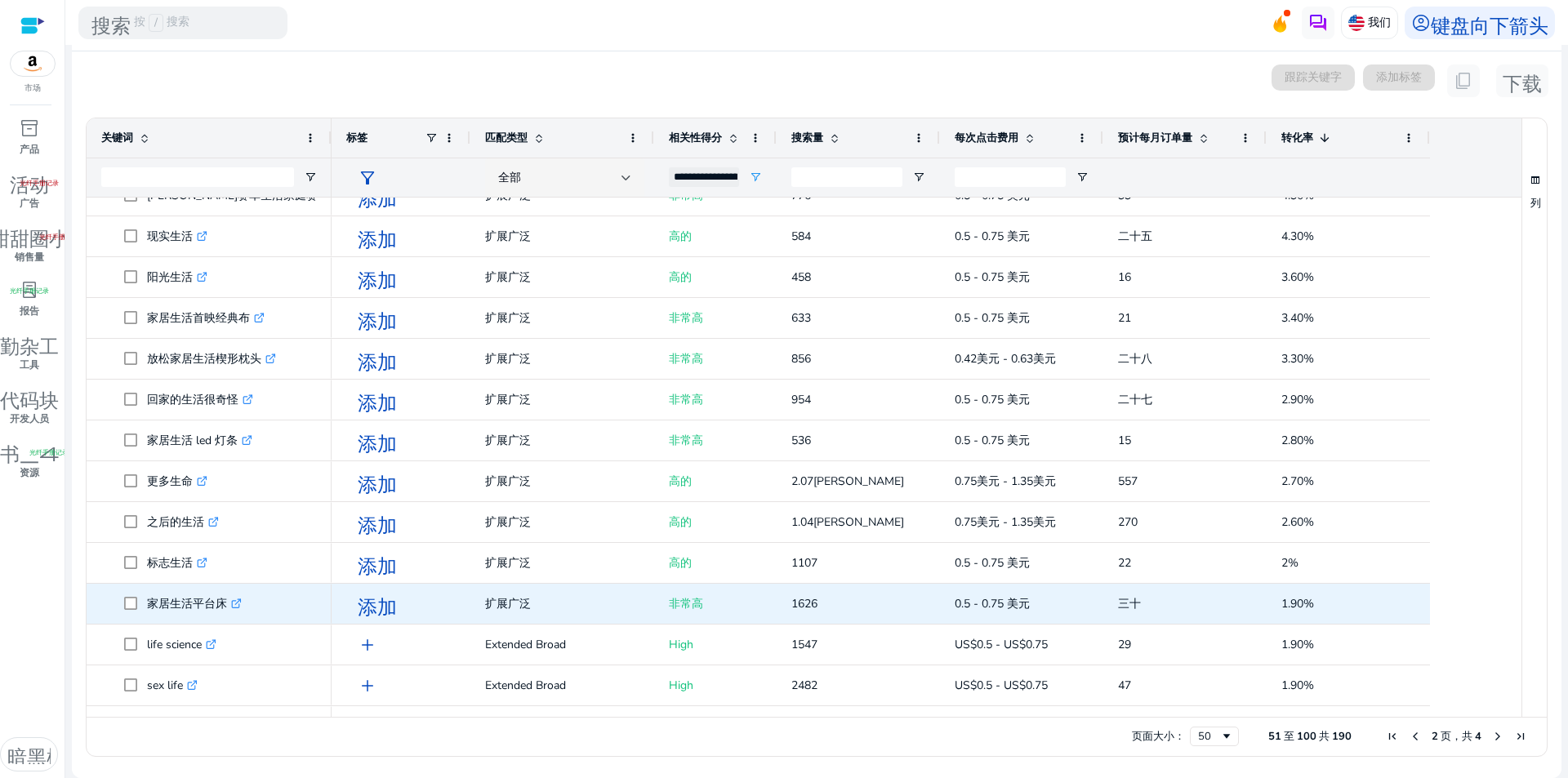
scroll to position [1306, 0]
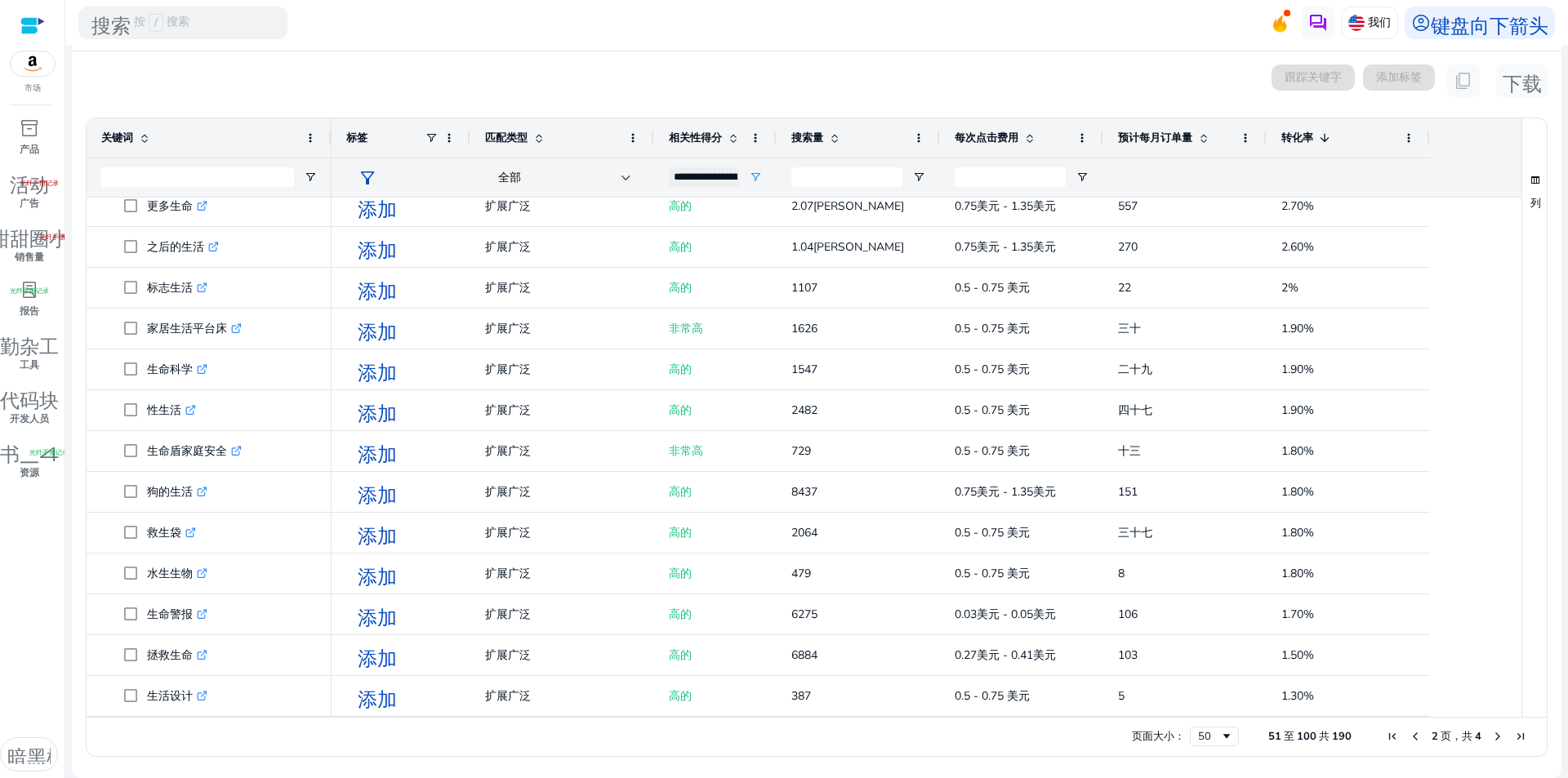
click at [1491, 731] on span "下一页" at bounding box center [1497, 736] width 13 height 13
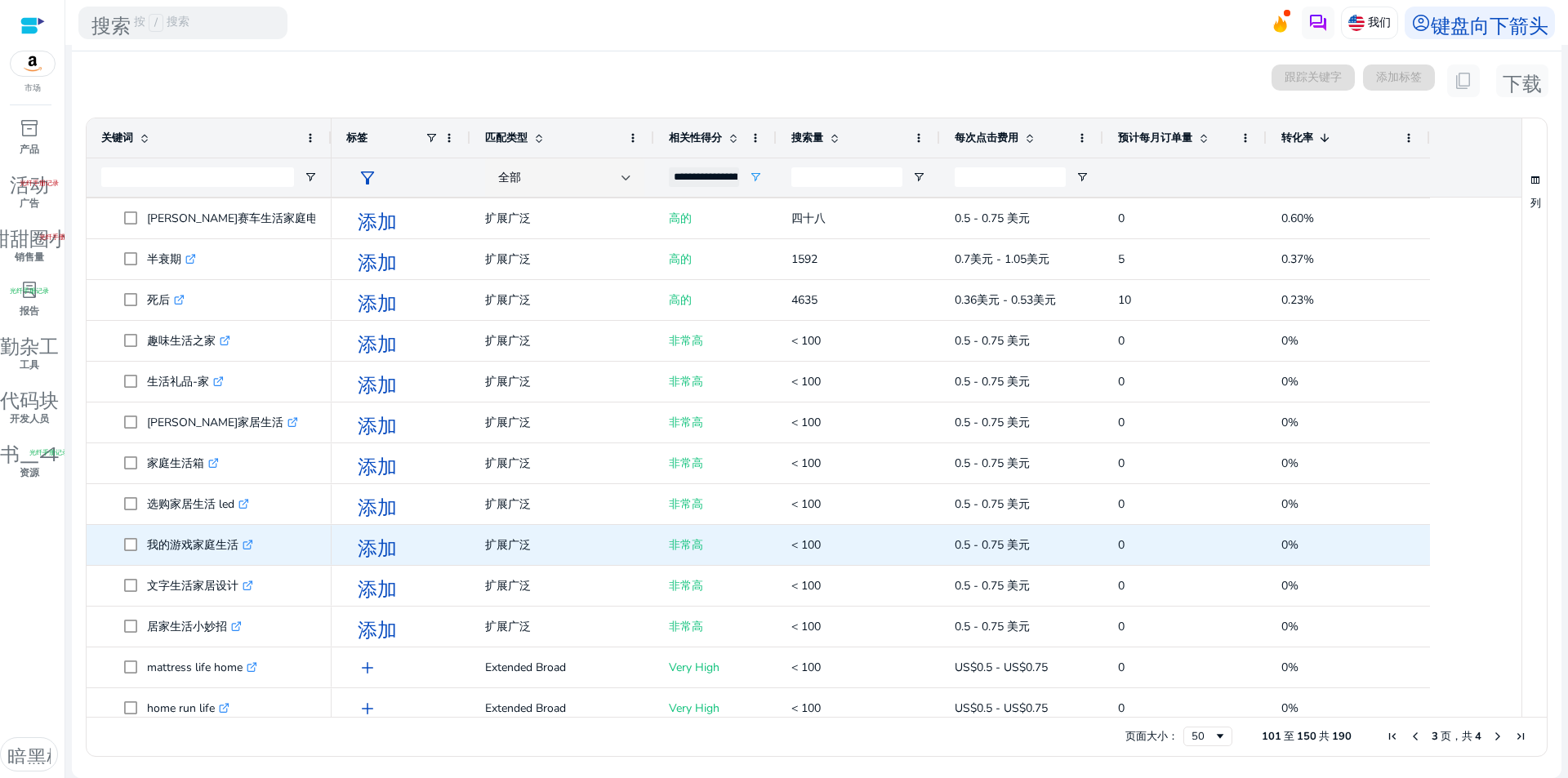
scroll to position [490, 0]
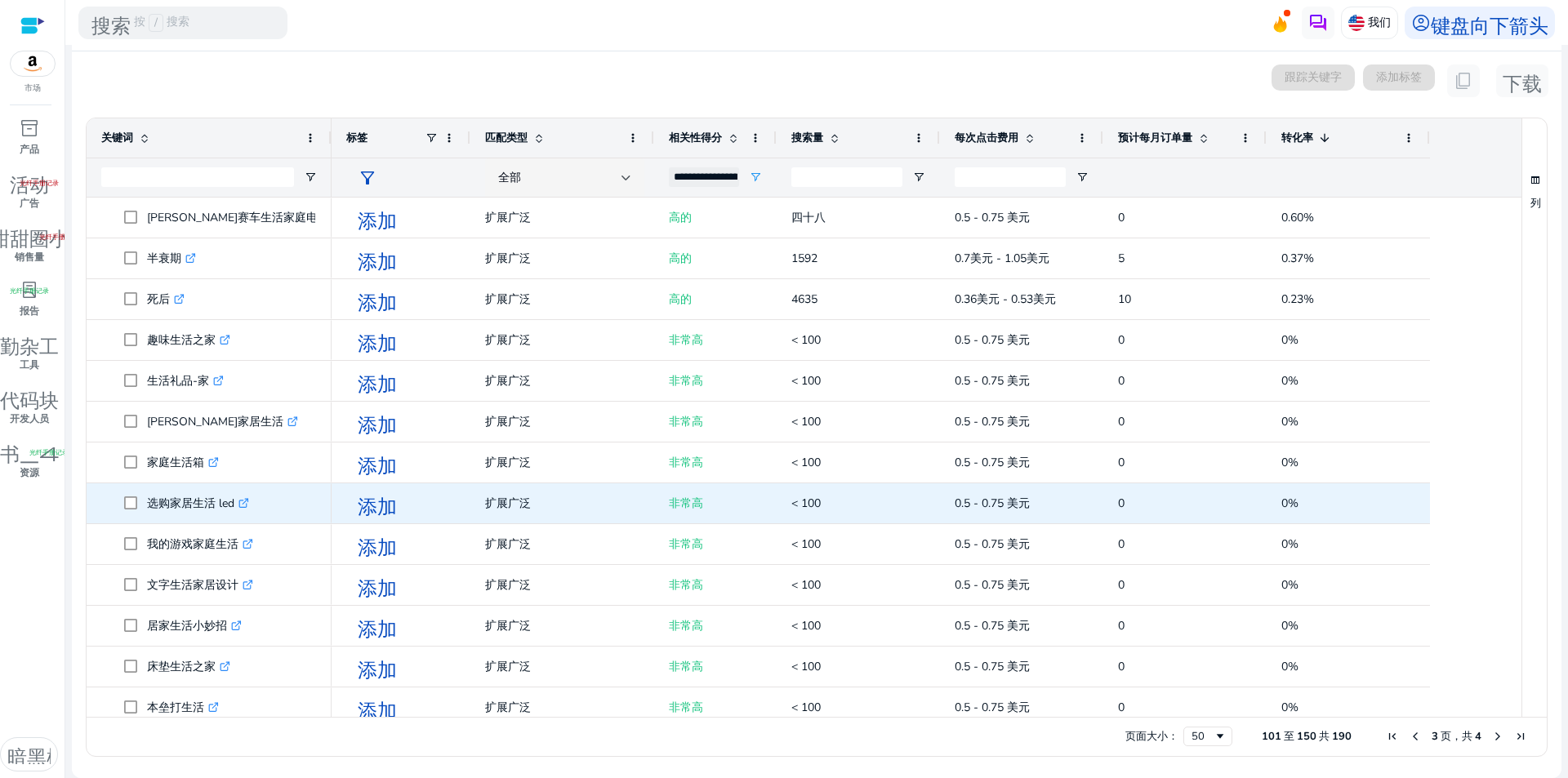
click at [241, 503] on icon ".st0{fill:#2c8af8}" at bounding box center [244, 503] width 11 height 11
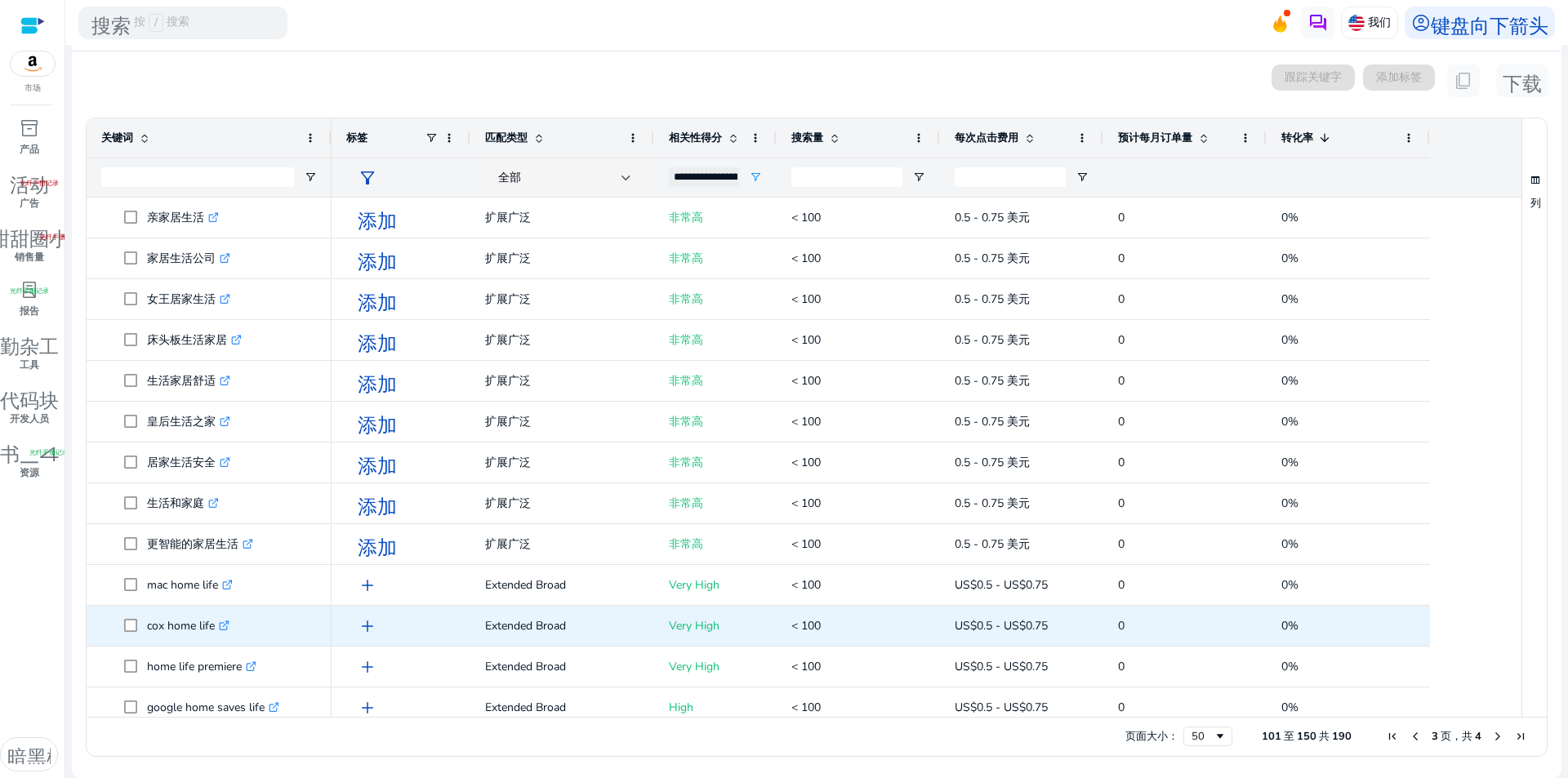
scroll to position [1143, 0]
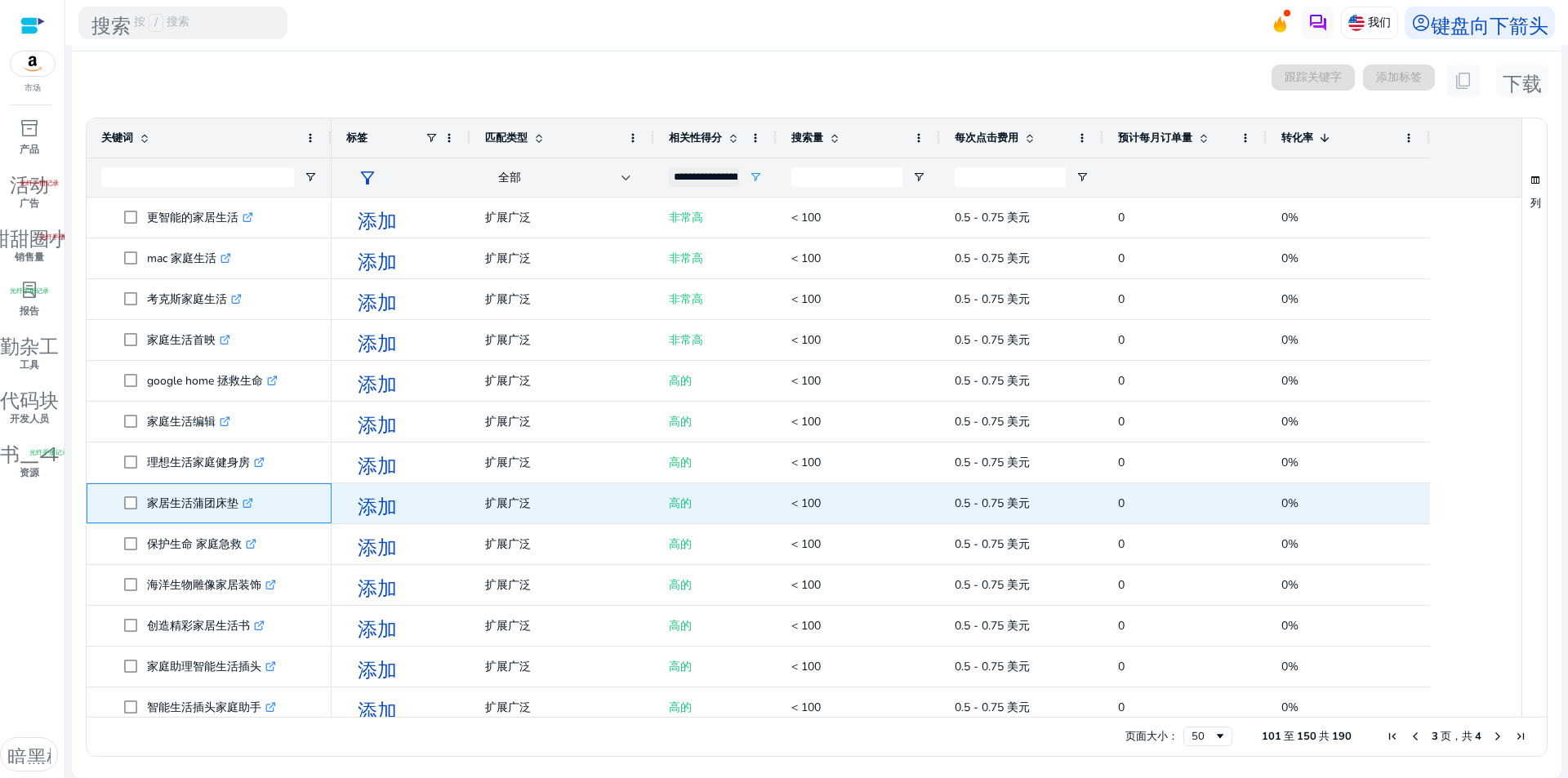
click at [248, 500] on icon at bounding box center [248, 504] width 8 height 8
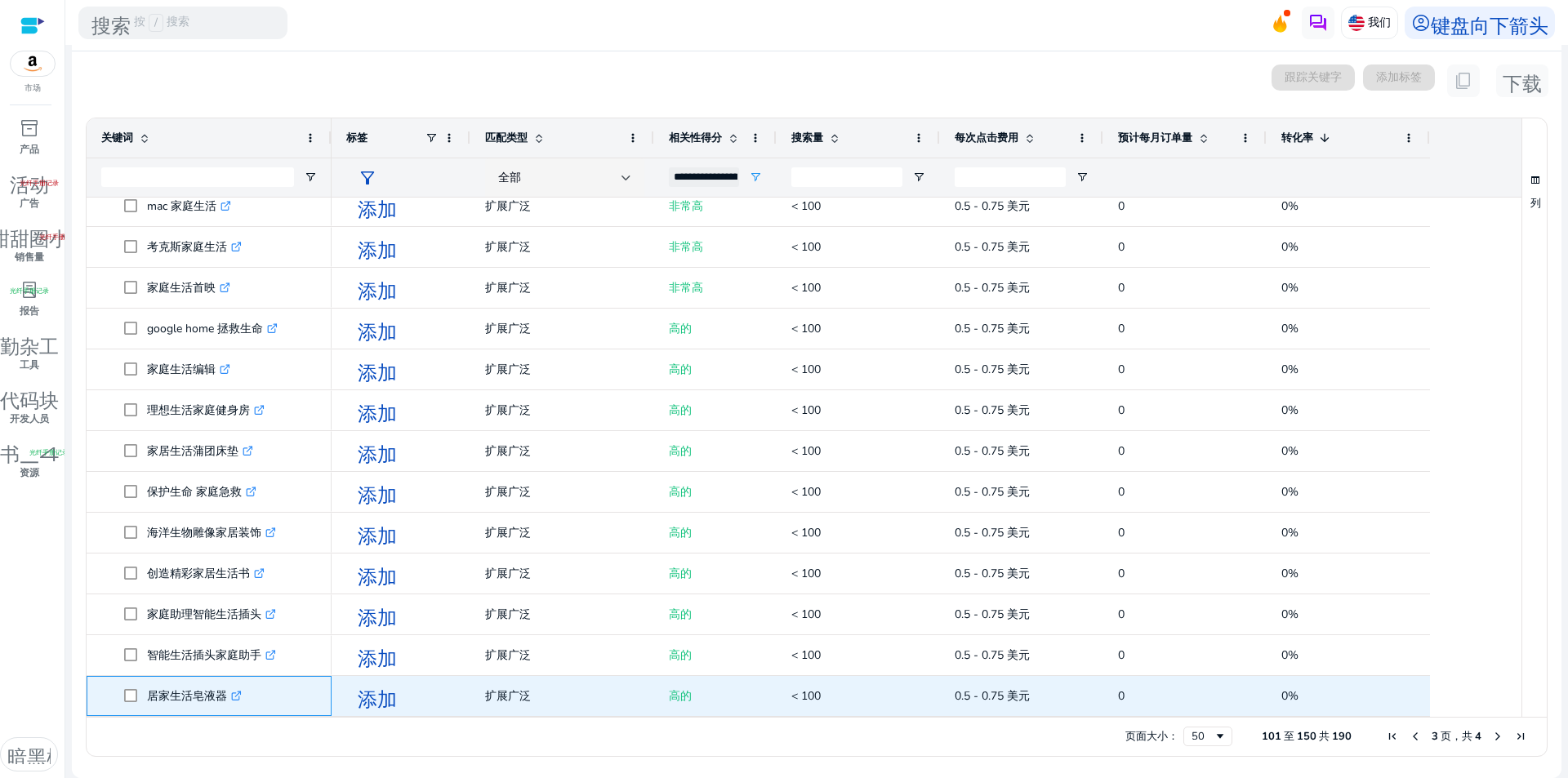
click at [239, 693] on icon at bounding box center [238, 693] width 6 height 6
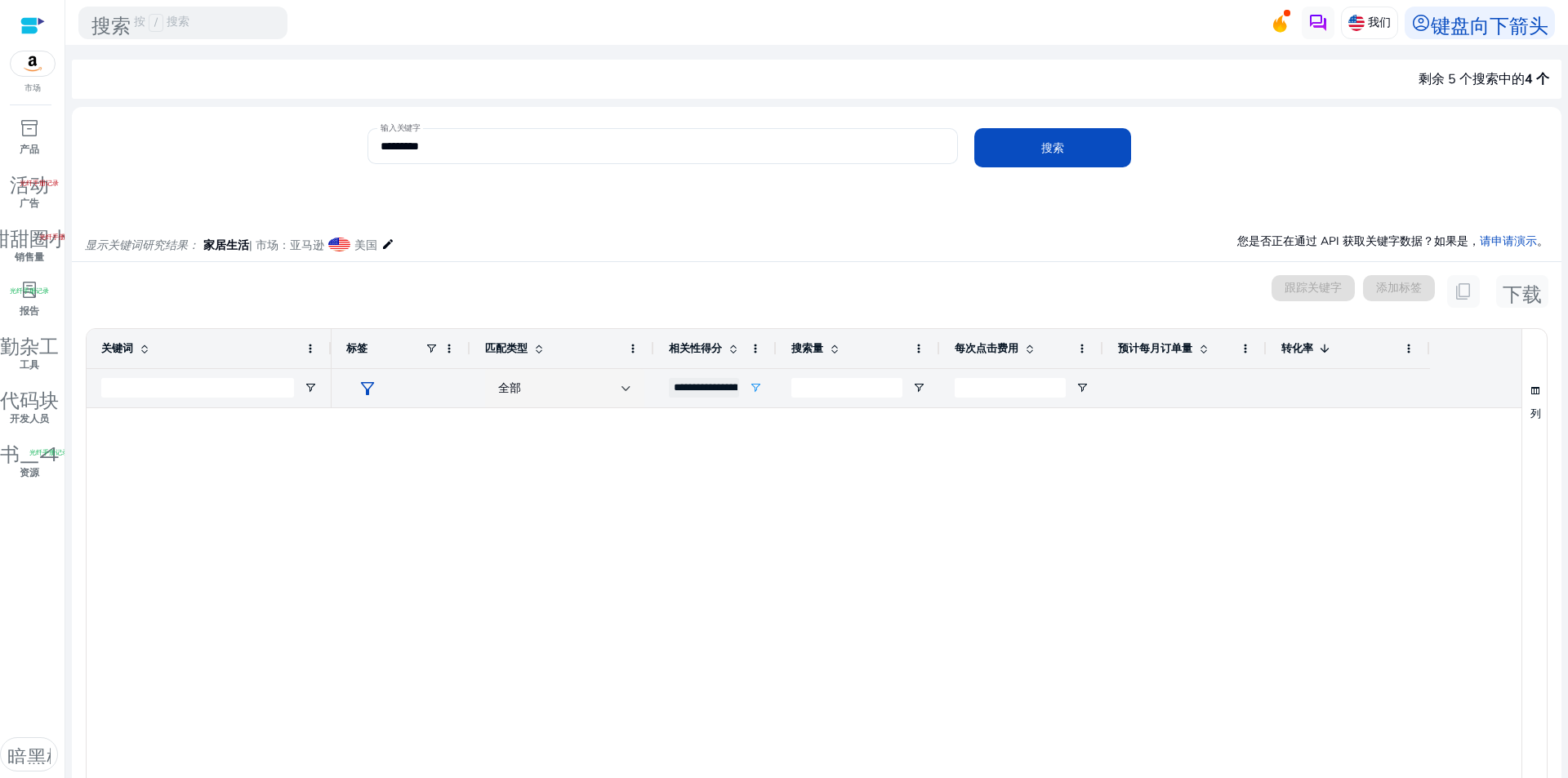
scroll to position [1522, 0]
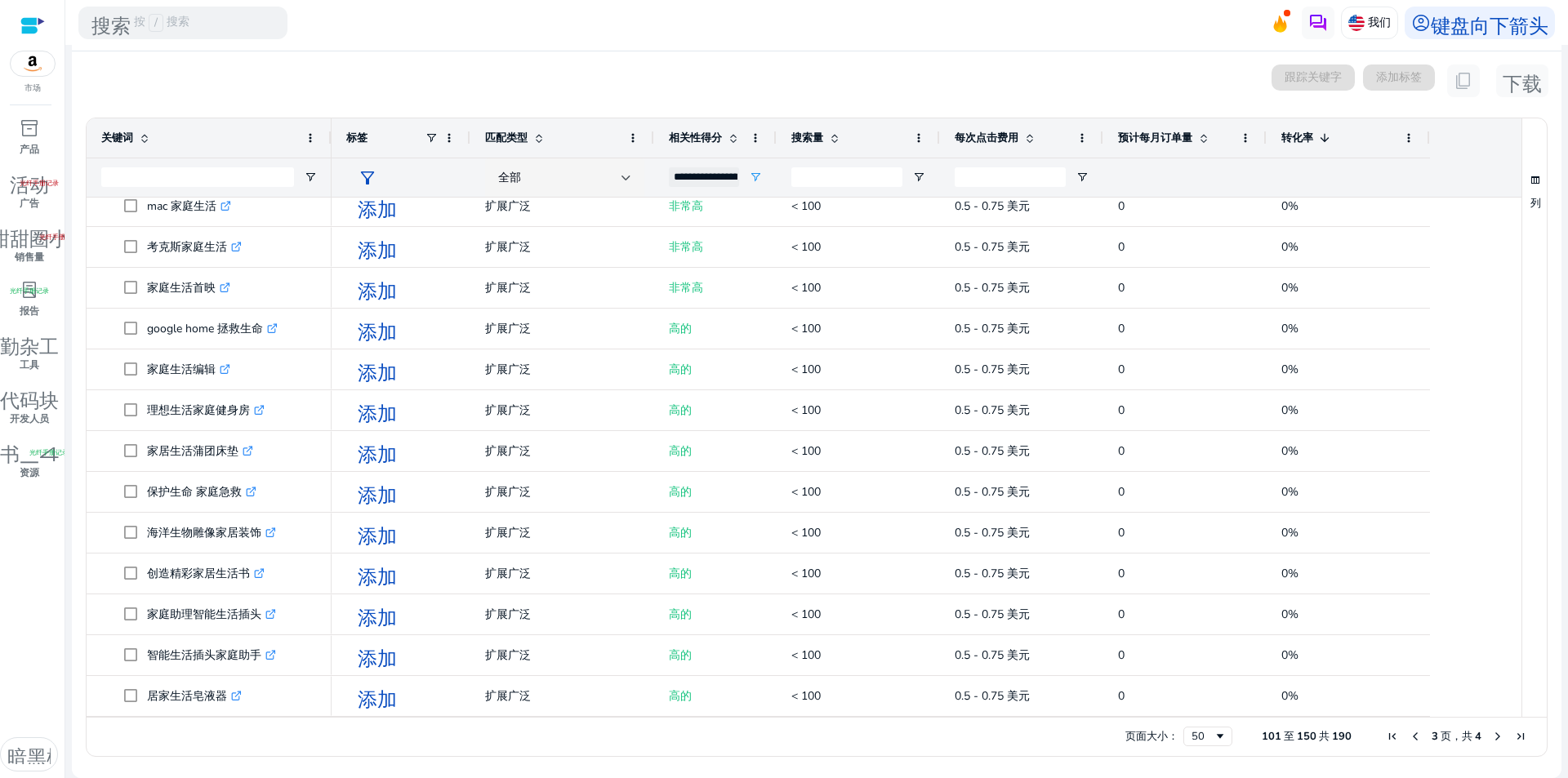
click at [1492, 741] on span "下一页" at bounding box center [1497, 736] width 13 height 13
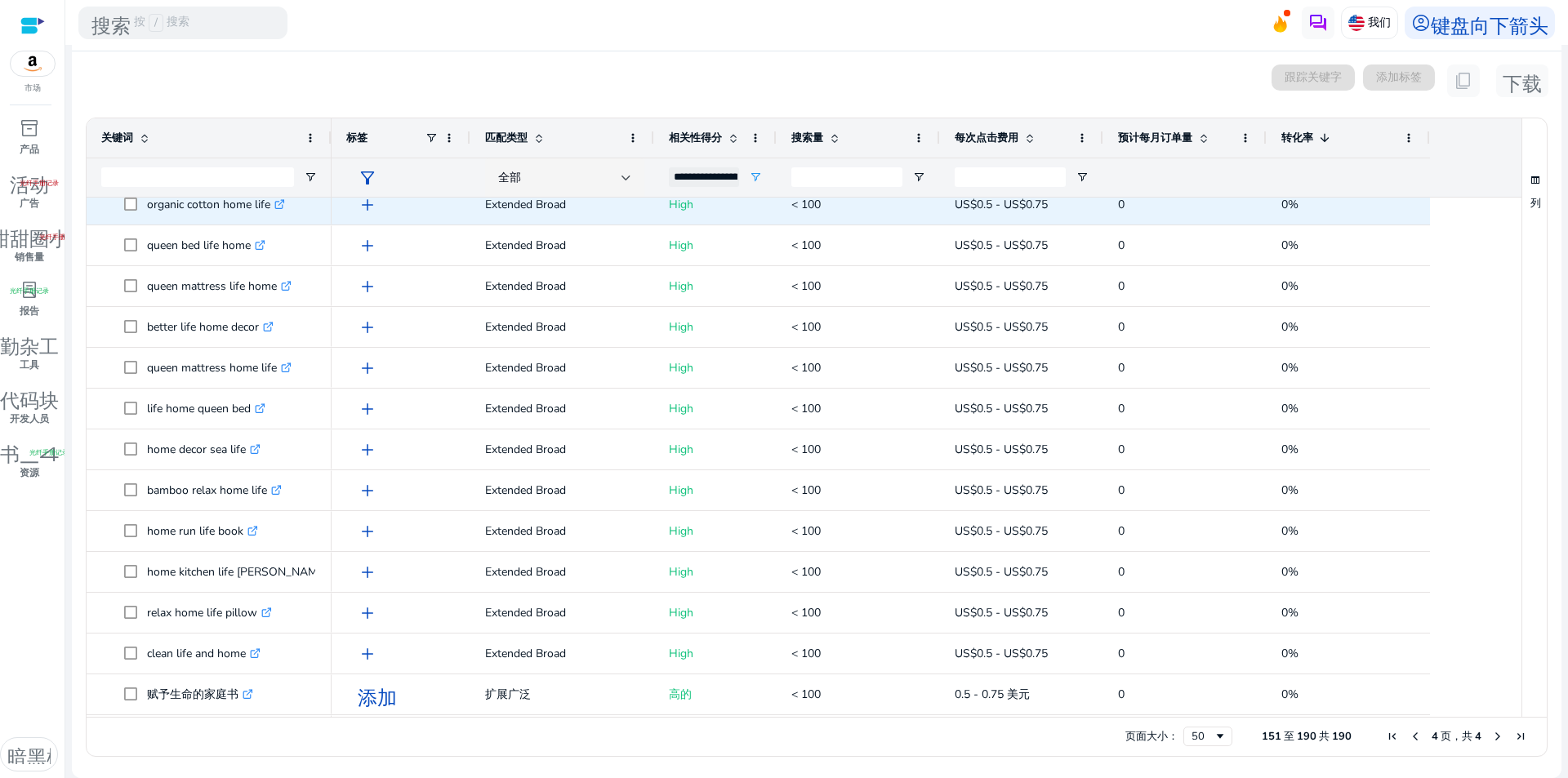
scroll to position [0, 0]
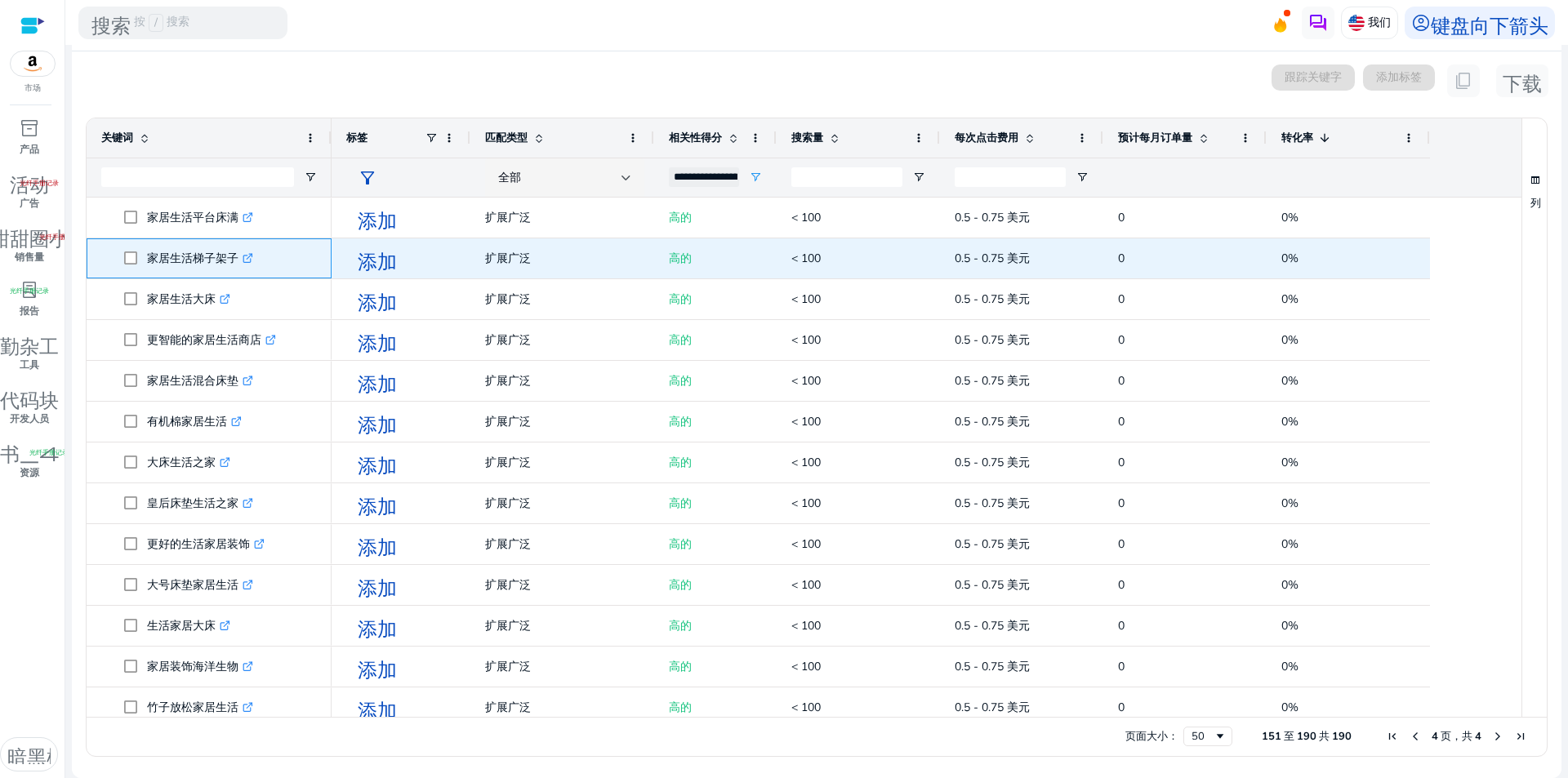
click at [244, 254] on icon ".st0{fill:#2c8af8}" at bounding box center [248, 258] width 11 height 11
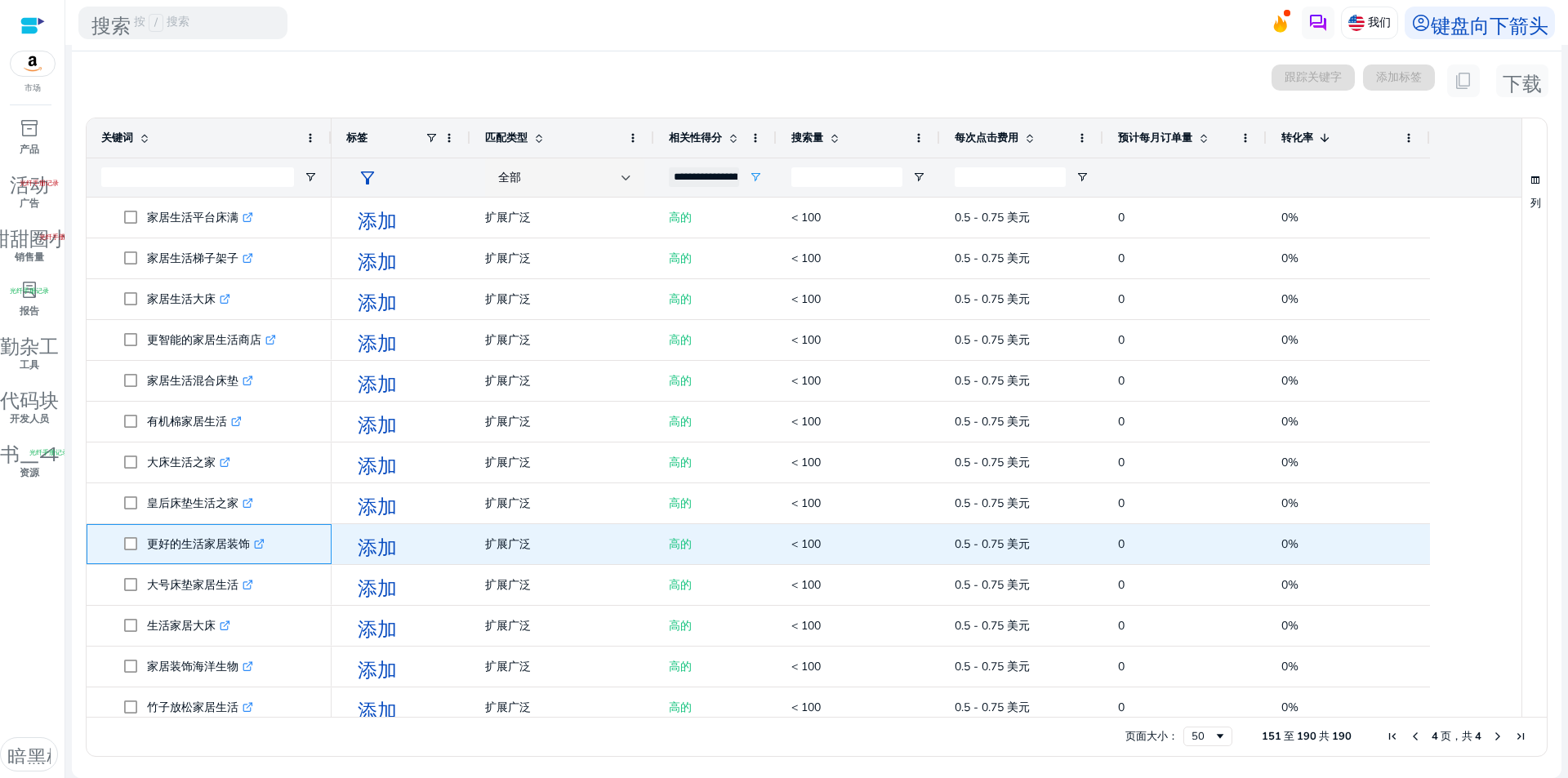
click at [255, 540] on icon at bounding box center [259, 544] width 8 height 8
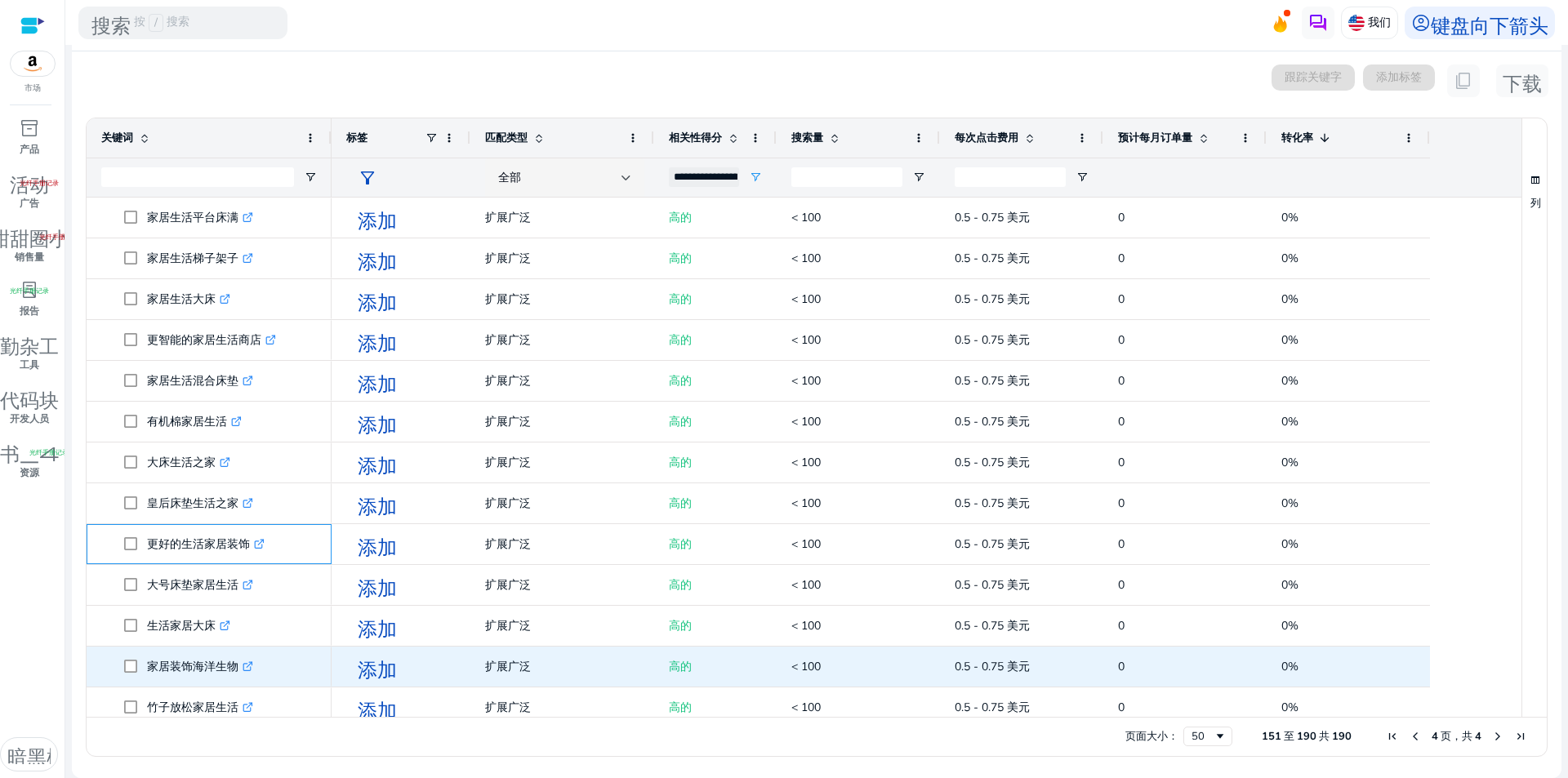
scroll to position [163, 0]
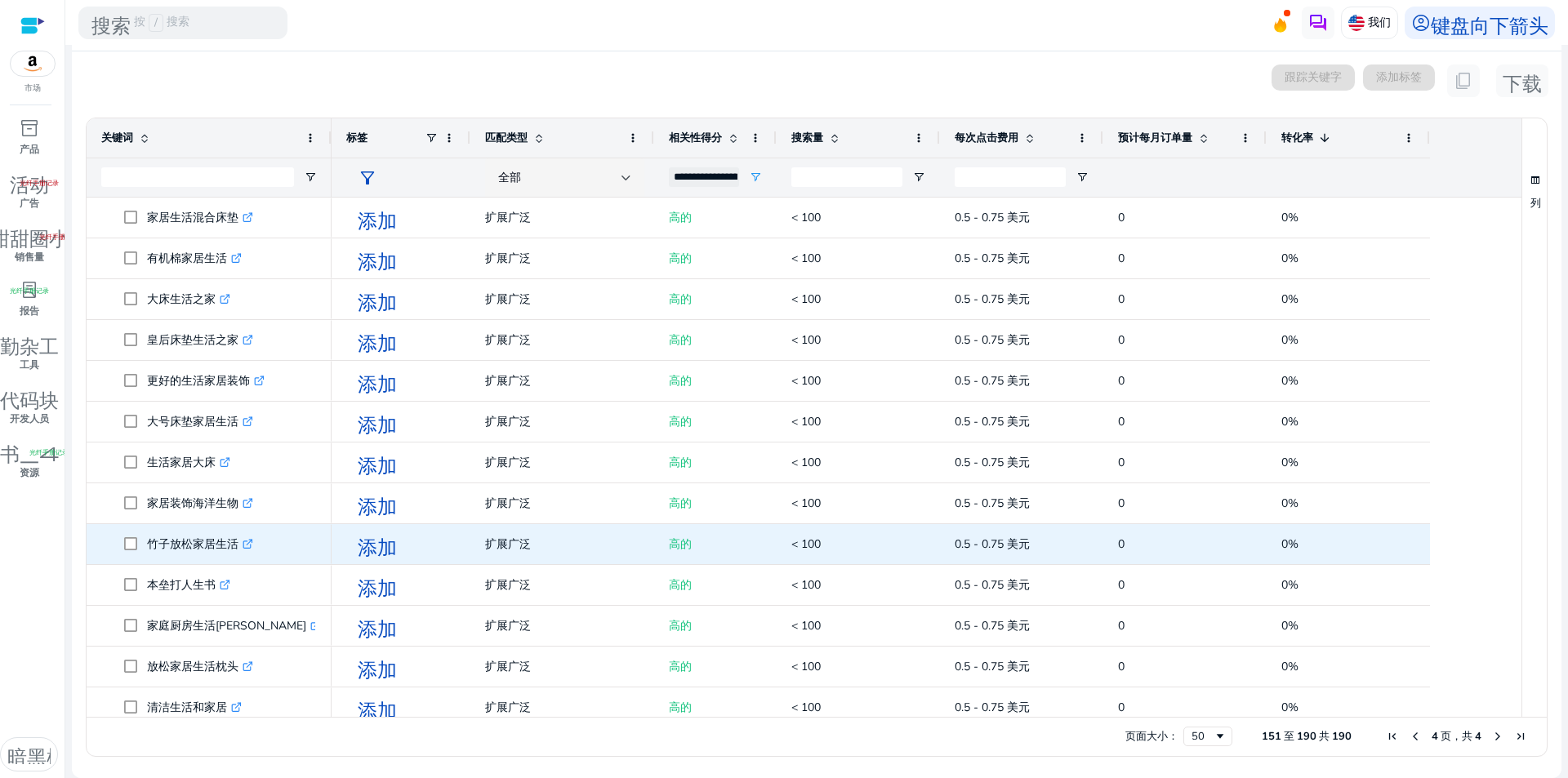
click at [247, 543] on icon ".st0{fill:#2c8af8}" at bounding box center [248, 544] width 11 height 11
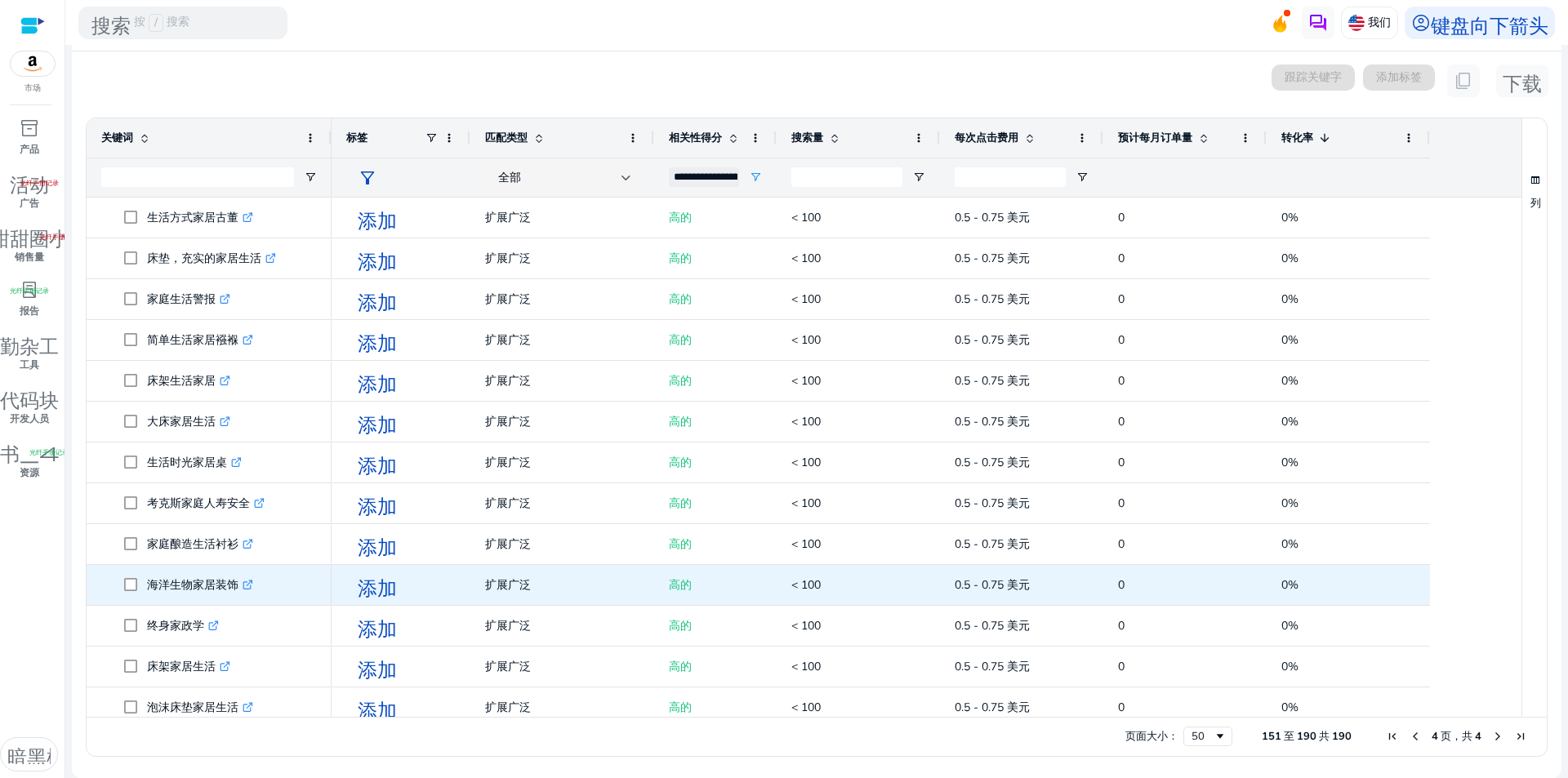
scroll to position [1114, 0]
